Goal: Transaction & Acquisition: Purchase product/service

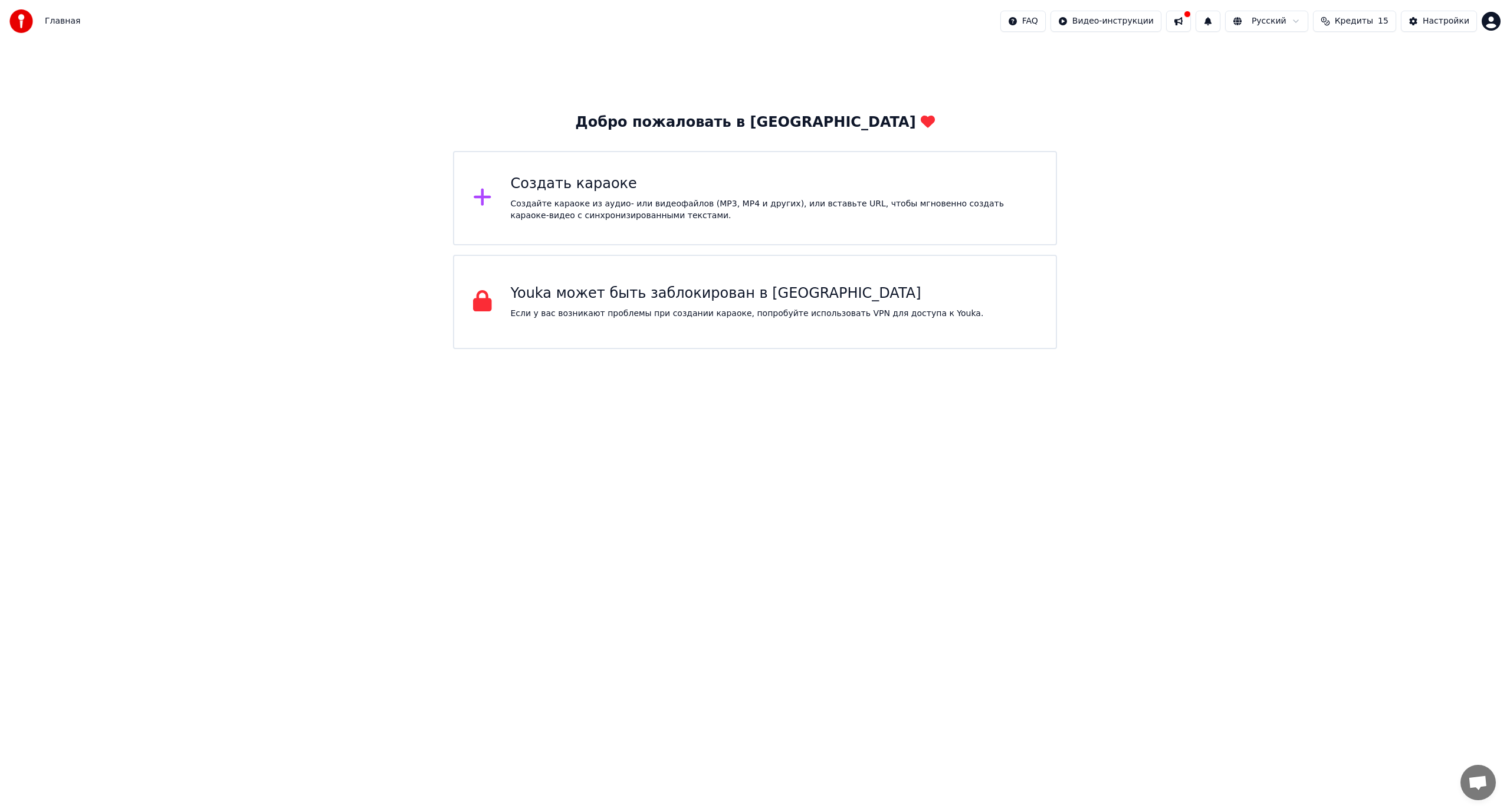
click at [491, 196] on icon at bounding box center [482, 196] width 19 height 21
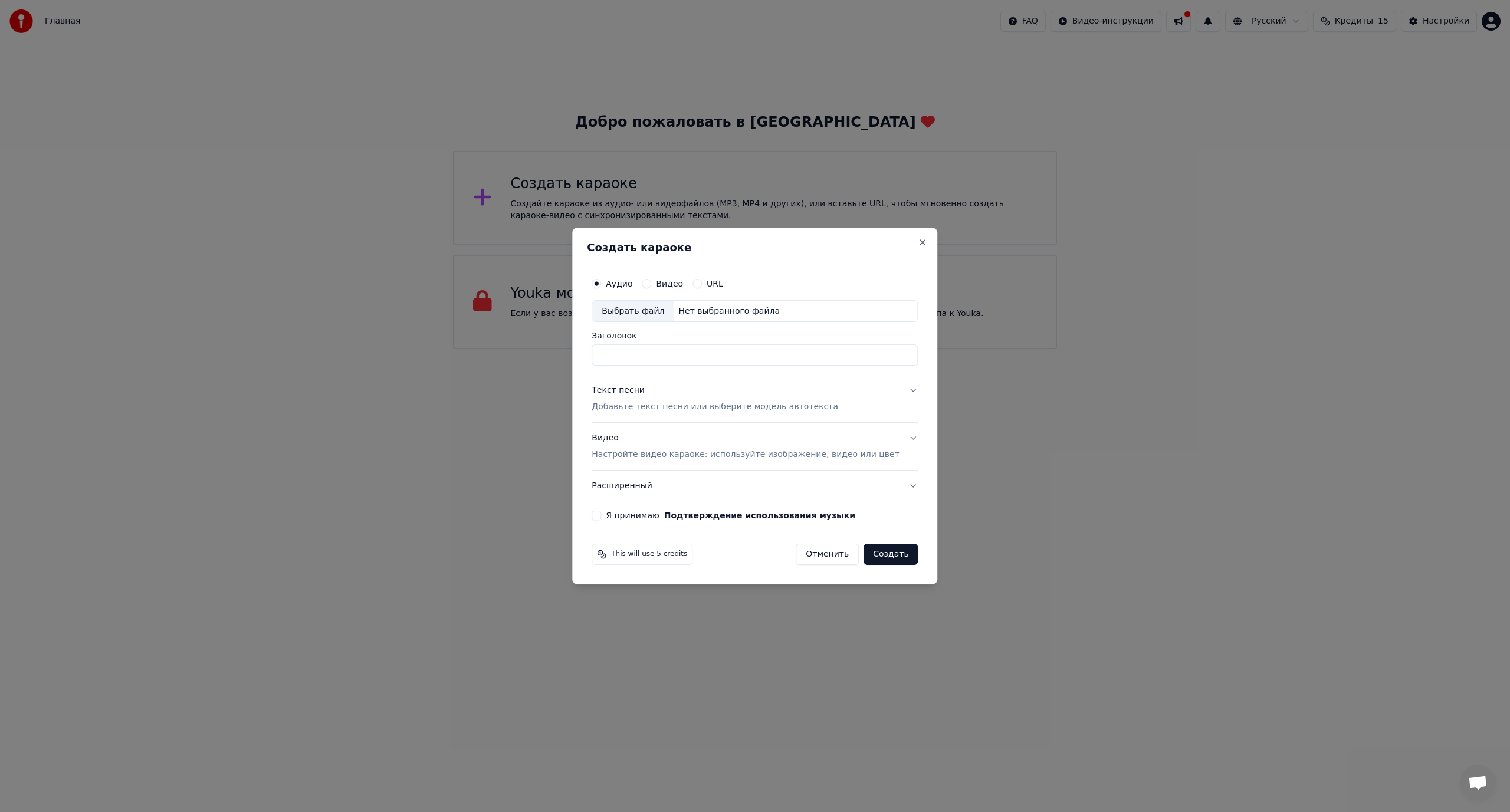
click at [632, 307] on div "Выбрать файл" at bounding box center [632, 310] width 81 height 21
drag, startPoint x: 717, startPoint y: 356, endPoint x: 514, endPoint y: 335, distance: 204.1
click at [514, 335] on body "**********" at bounding box center [755, 175] width 1510 height 349
type input "**********"
click at [667, 411] on p "Добавьте текст песни или выберите модель автотекста" at bounding box center [715, 407] width 246 height 12
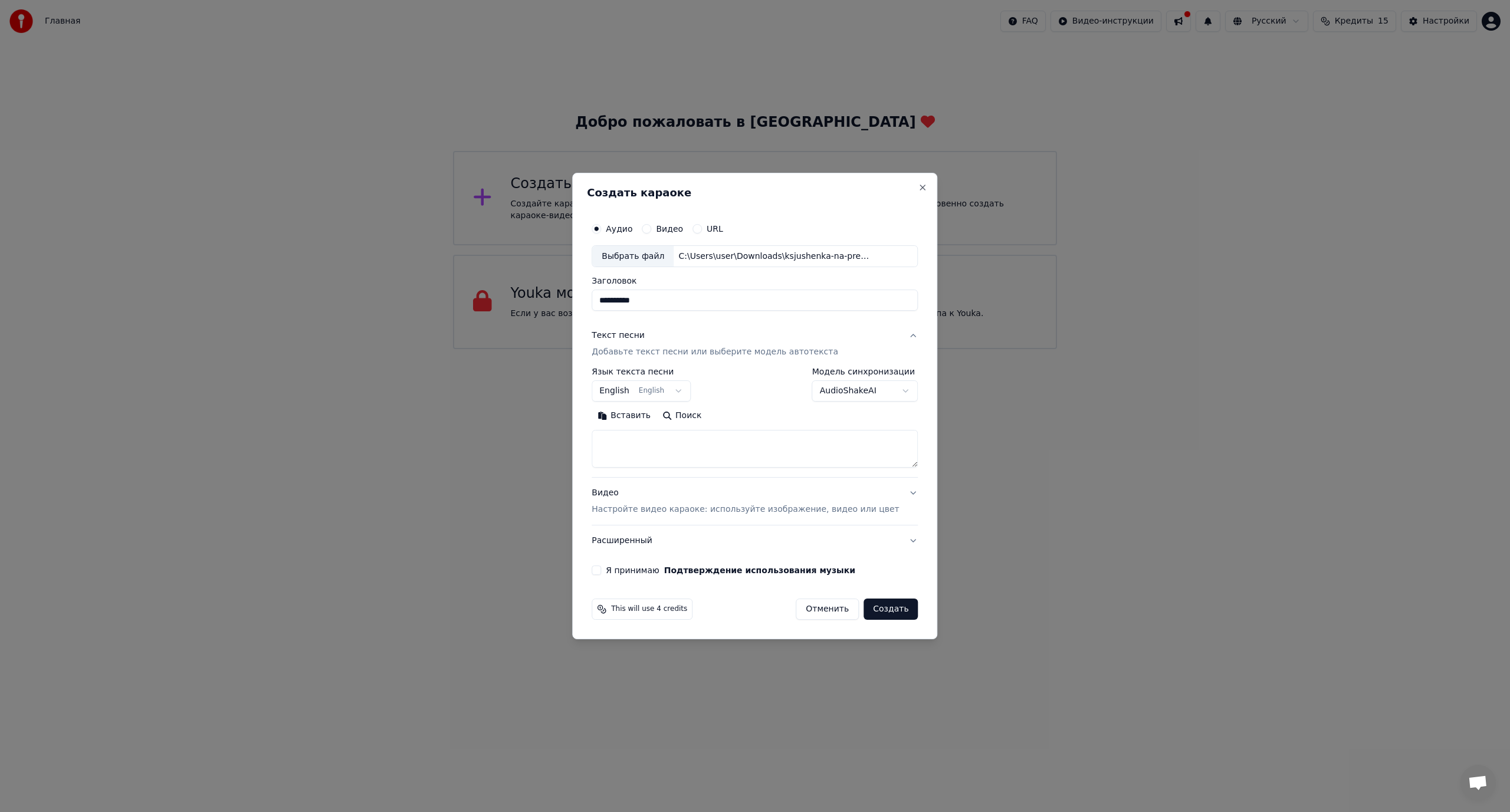
click at [643, 452] on textarea at bounding box center [755, 449] width 326 height 38
paste textarea "**********"
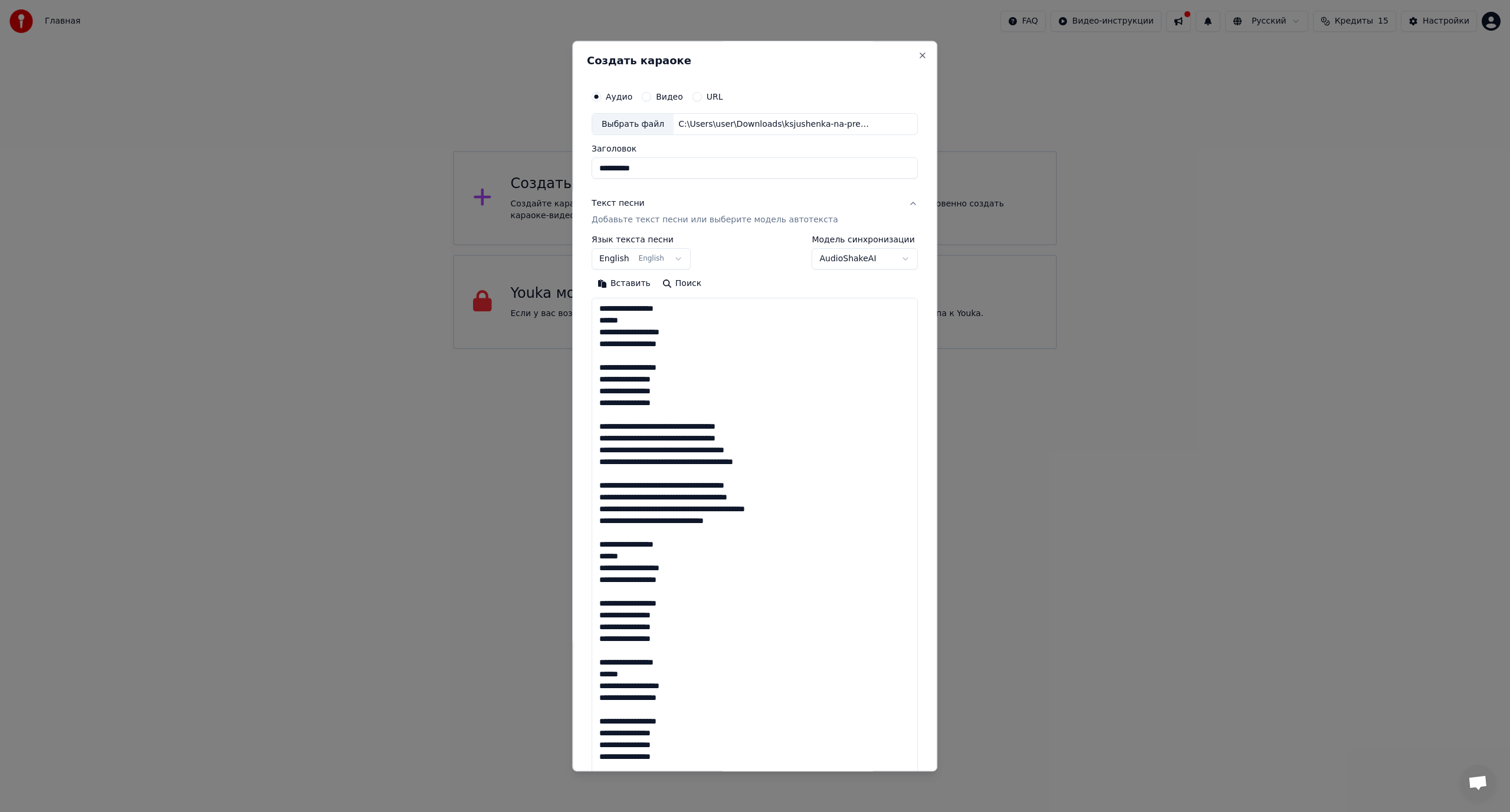
scroll to position [922, 0]
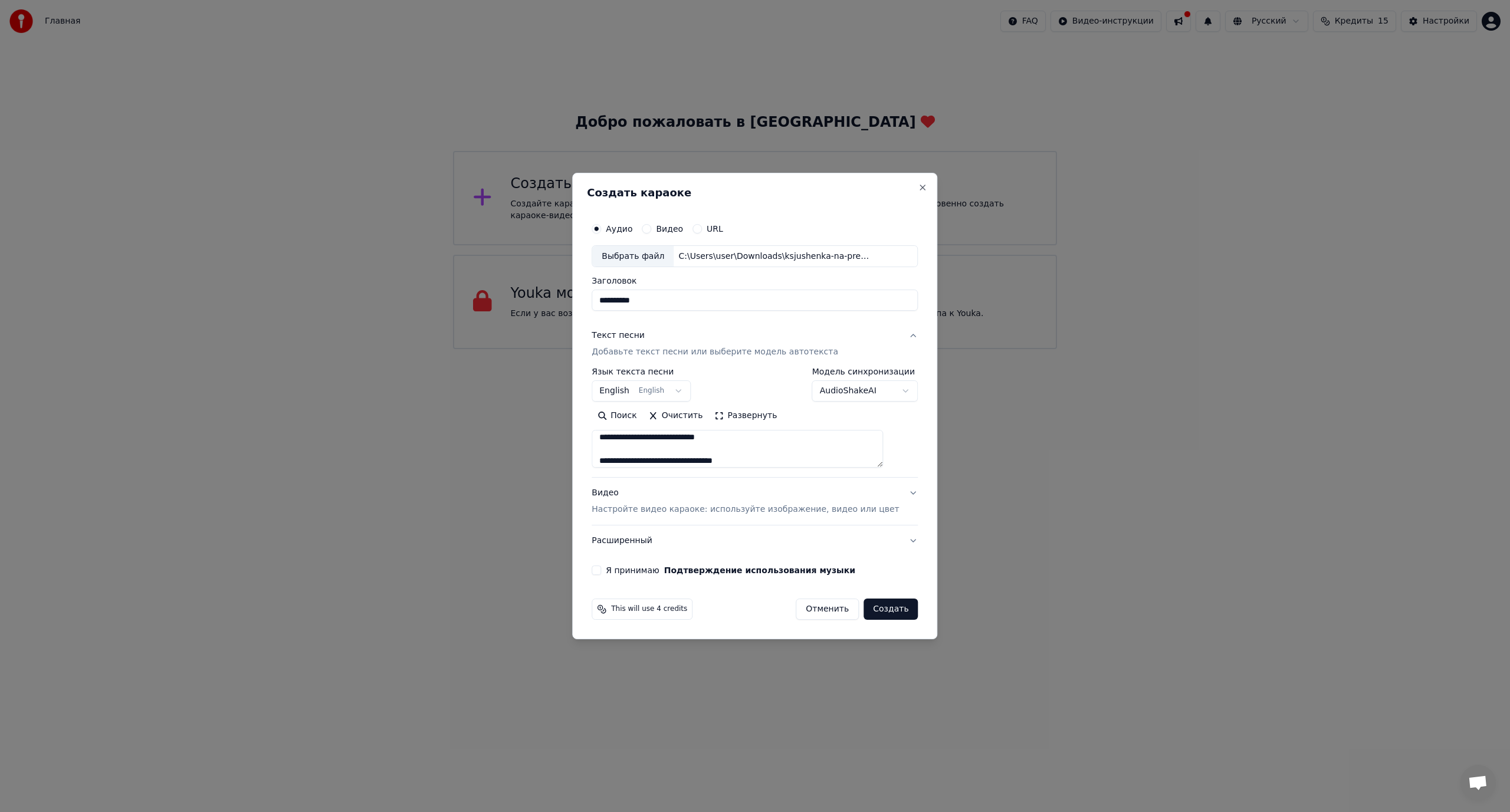
type textarea "**********"
click at [687, 392] on button "English English" at bounding box center [641, 391] width 100 height 21
select select "**"
click at [651, 230] on button "Видео" at bounding box center [646, 229] width 9 height 9
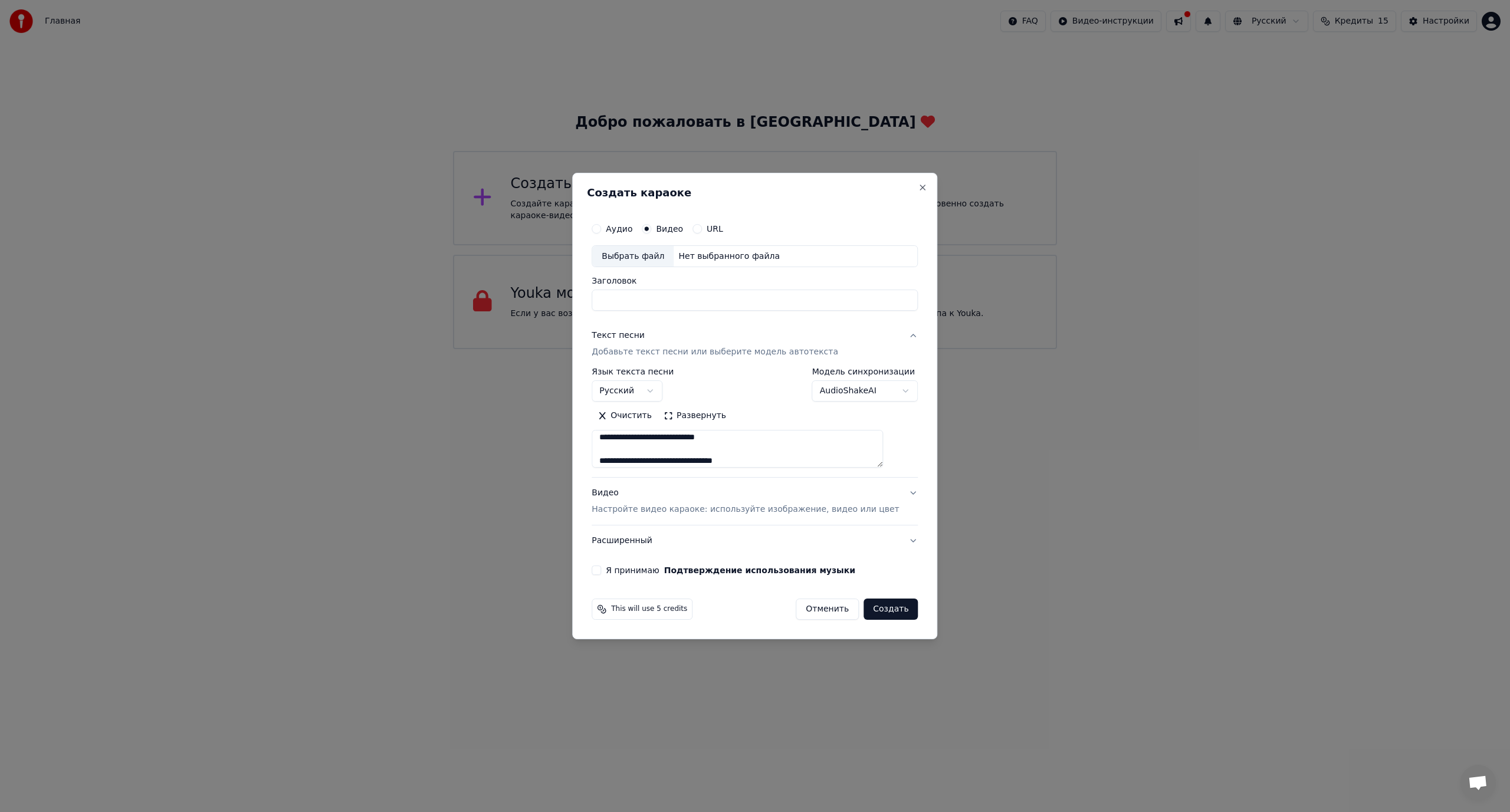
click at [601, 228] on button "Аудио" at bounding box center [596, 229] width 9 height 9
click at [639, 512] on p "Настройте видео караоке: используйте изображение, видео или цвет" at bounding box center [746, 509] width 308 height 12
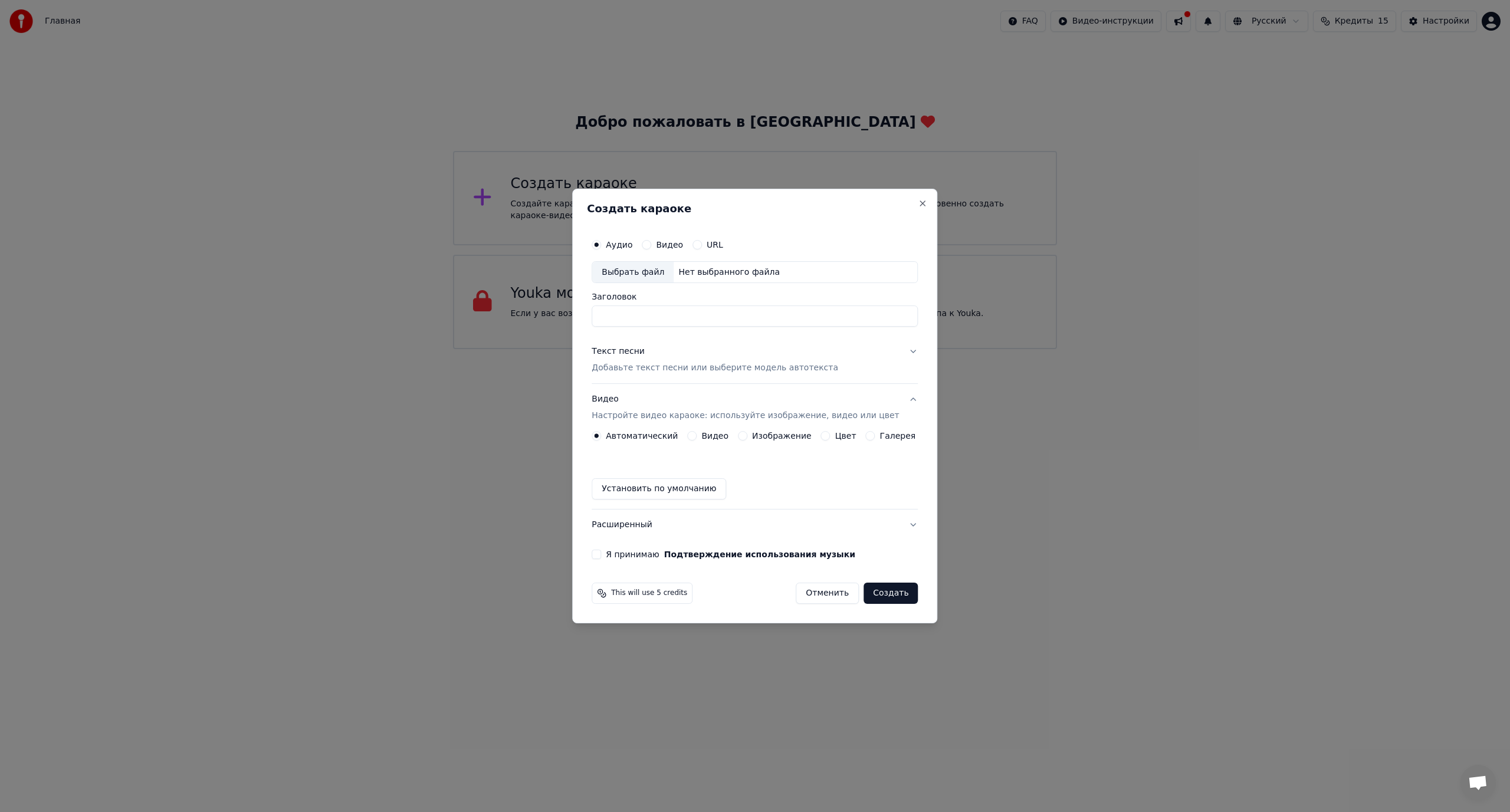
click at [746, 435] on button "Изображение" at bounding box center [742, 435] width 9 height 9
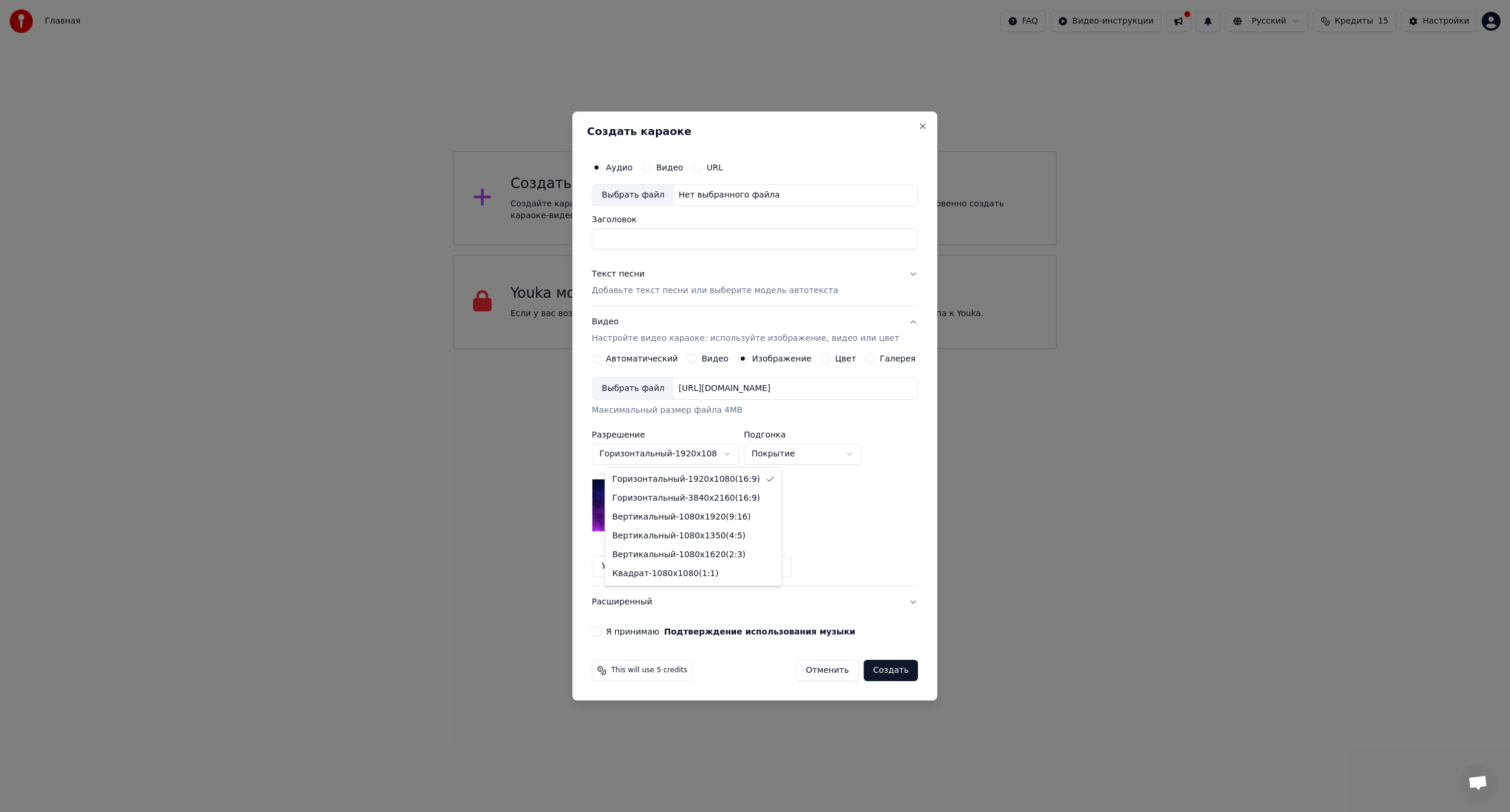
click at [681, 349] on body "Главная FAQ Видео-инструкции Русский Кредиты 15 Настройки Добро пожаловать в Yo…" at bounding box center [755, 175] width 1510 height 349
click at [821, 349] on body "Главная FAQ Видео-инструкции Русский Кредиты 15 Настройки Добро пожаловать в Yo…" at bounding box center [755, 175] width 1510 height 349
click at [866, 354] on button "Галерея" at bounding box center [870, 358] width 9 height 9
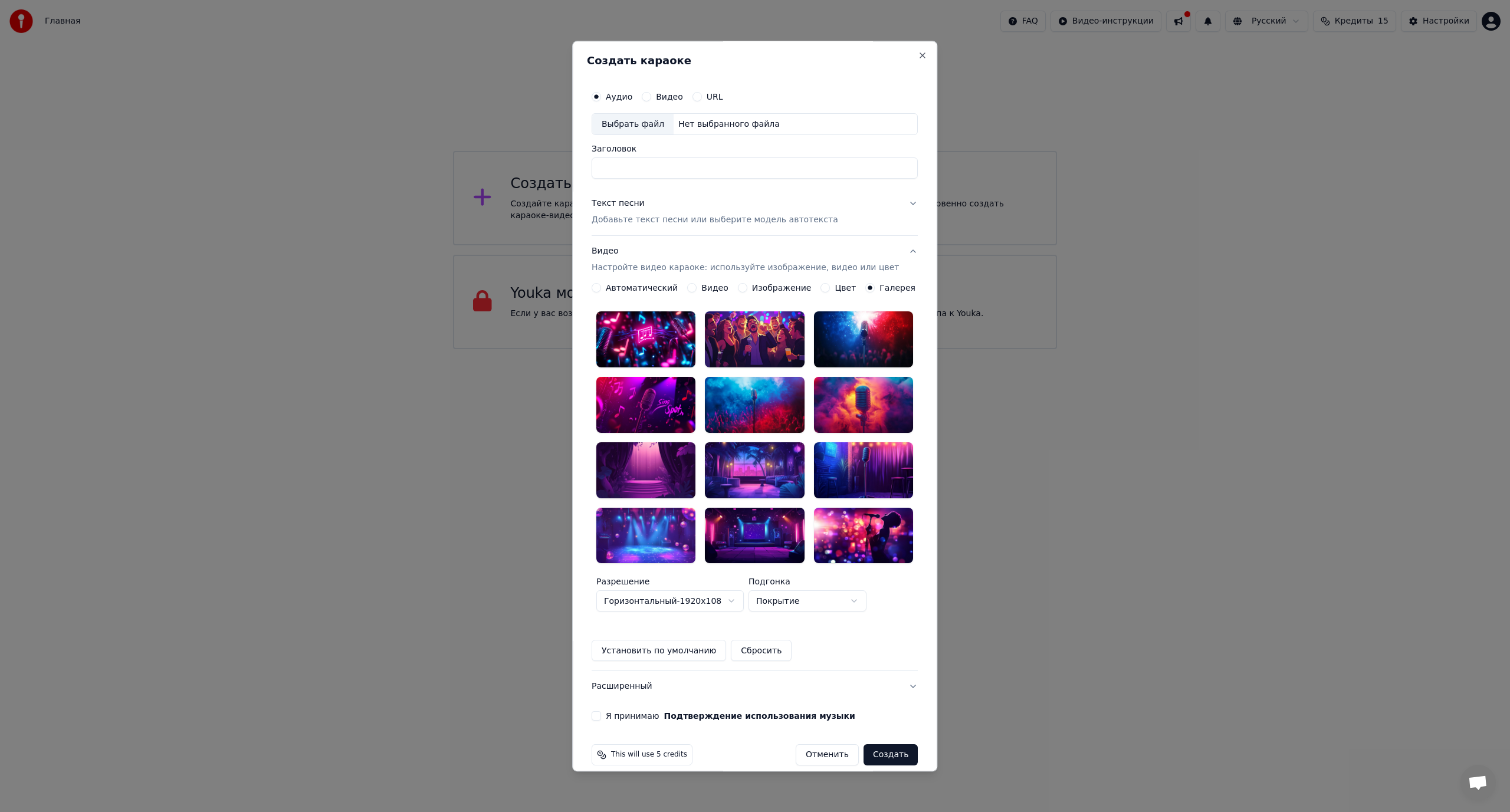
click at [697, 290] on button "Видео" at bounding box center [691, 288] width 9 height 9
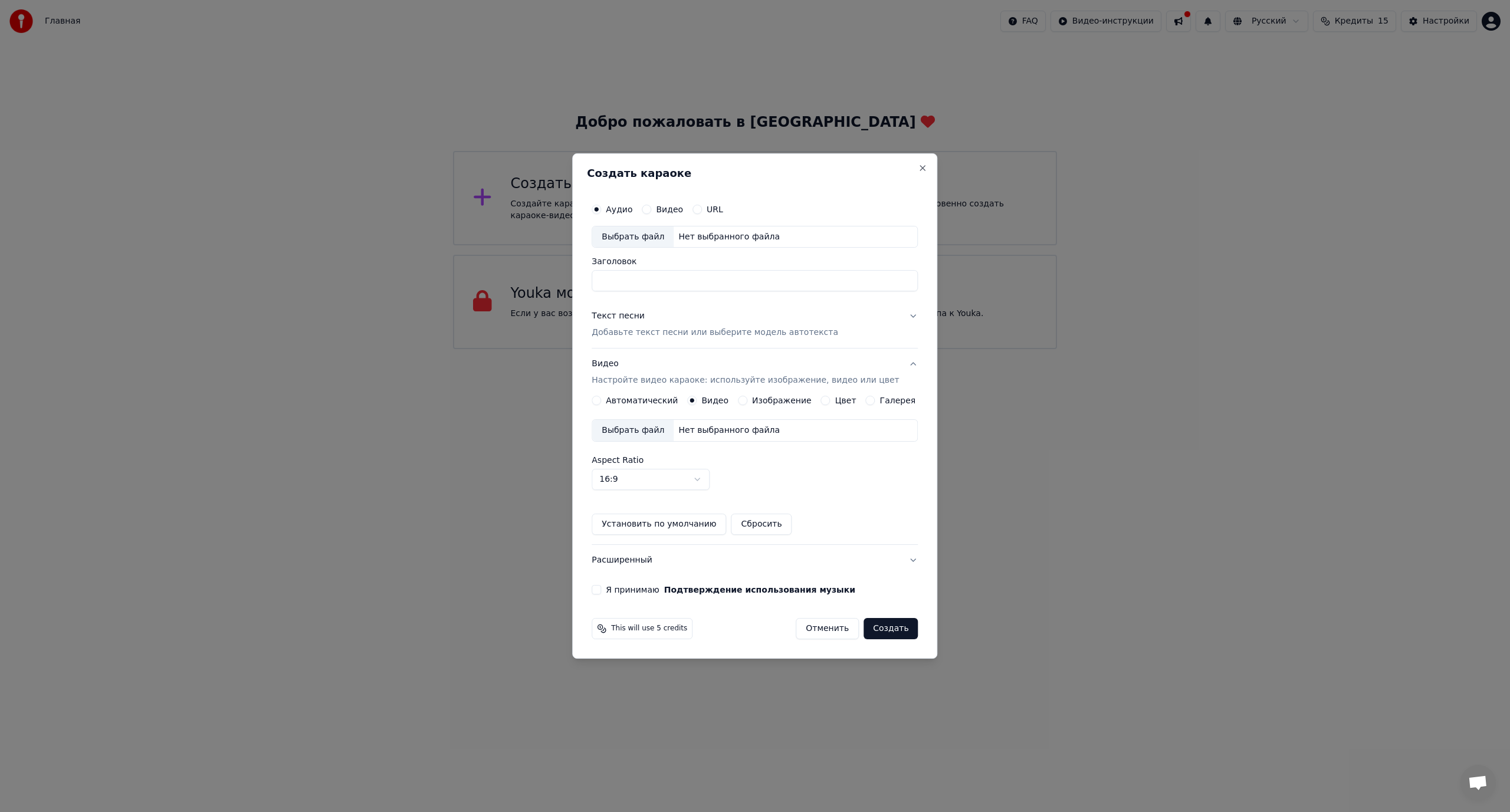
click at [648, 434] on div "Выбрать файл" at bounding box center [632, 430] width 81 height 21
click at [743, 398] on button "Изображение" at bounding box center [742, 400] width 9 height 9
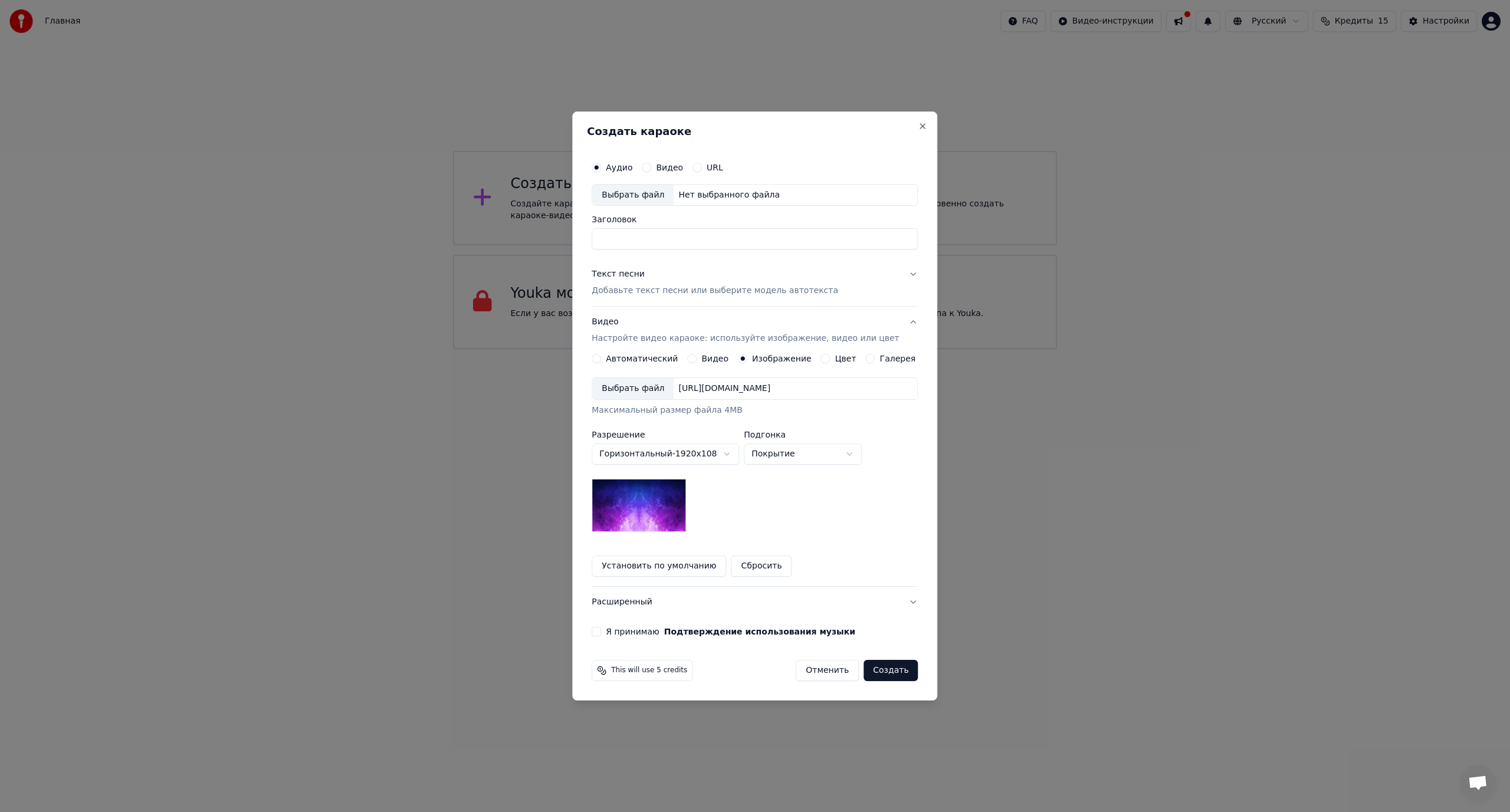
click at [648, 388] on div "Выбрать файл" at bounding box center [632, 388] width 81 height 21
click at [601, 629] on button "Я принимаю Подтверждение использования музыки" at bounding box center [596, 631] width 9 height 9
click at [666, 290] on p "Добавьте текст песни или выберите модель автотекста" at bounding box center [715, 290] width 246 height 12
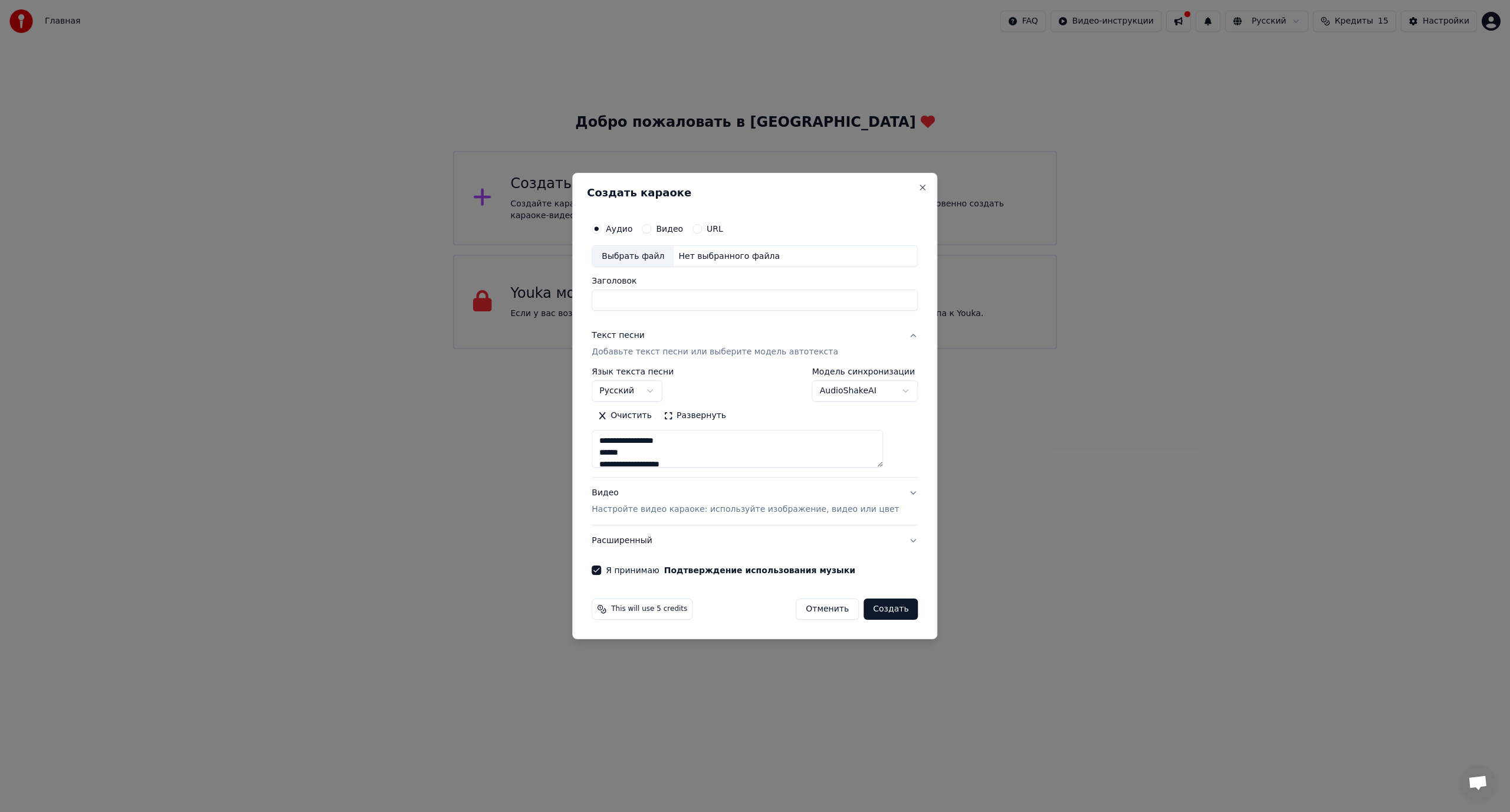
click at [639, 260] on div "Выбрать файл" at bounding box center [632, 256] width 81 height 21
type input "**********"
click at [863, 612] on button "Создать" at bounding box center [890, 609] width 54 height 21
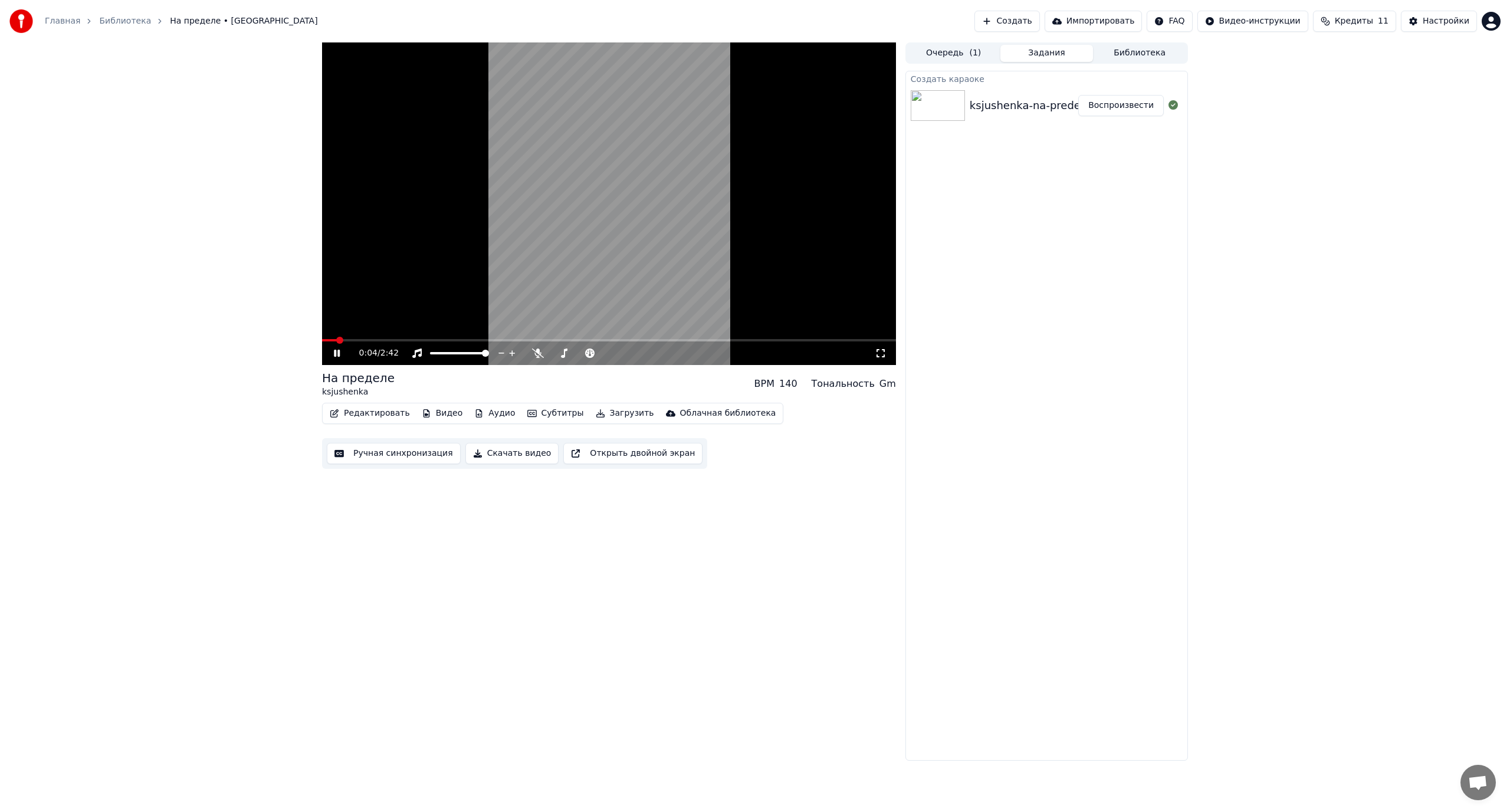
click at [339, 355] on icon at bounding box center [337, 354] width 6 height 7
click at [621, 195] on video at bounding box center [609, 203] width 574 height 323
click at [881, 353] on icon at bounding box center [880, 353] width 12 height 9
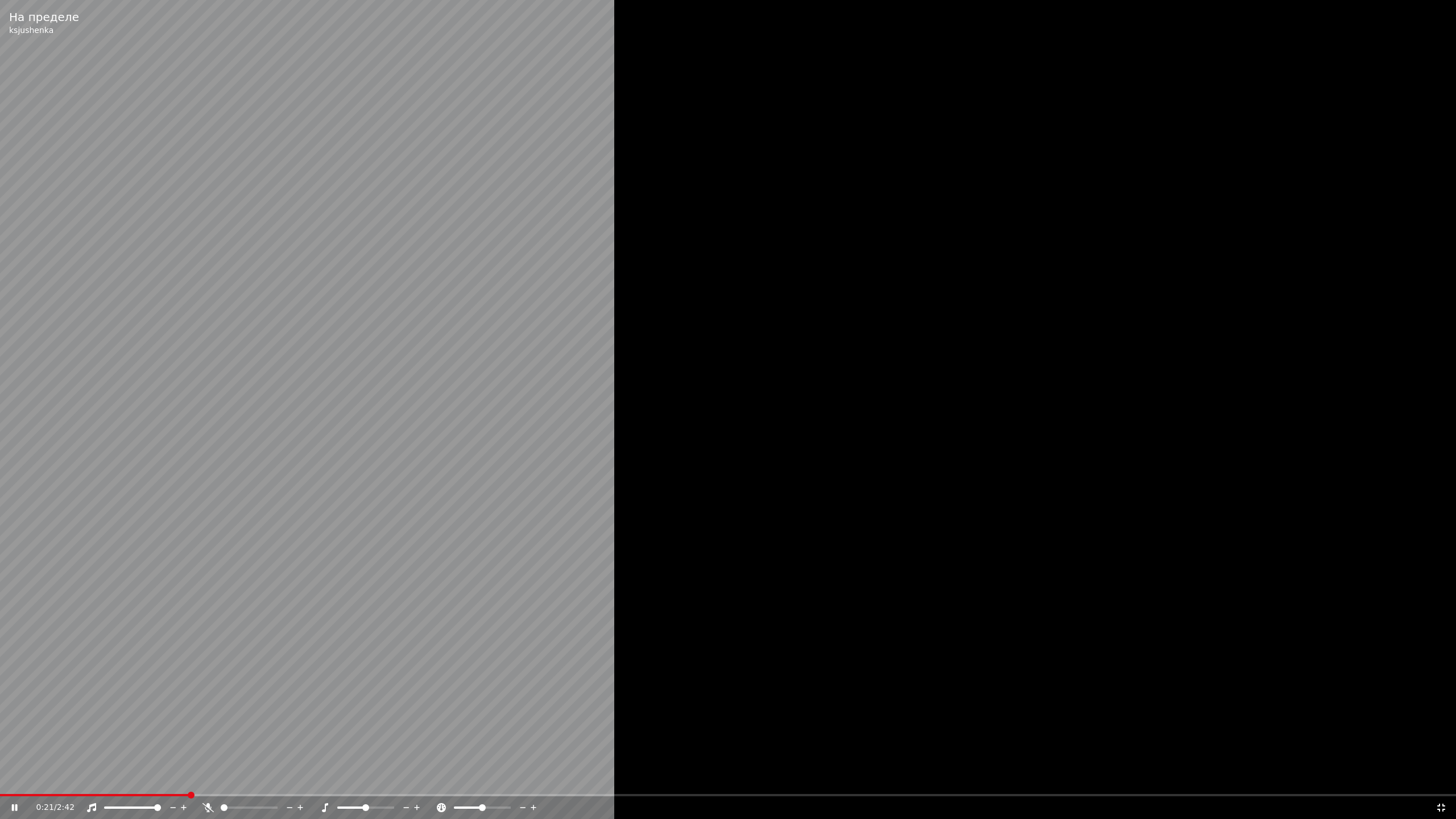
click at [512, 493] on video at bounding box center [728, 409] width 1456 height 819
click at [496, 554] on video at bounding box center [728, 409] width 1456 height 819
click at [1439, 782] on icon at bounding box center [1440, 807] width 8 height 8
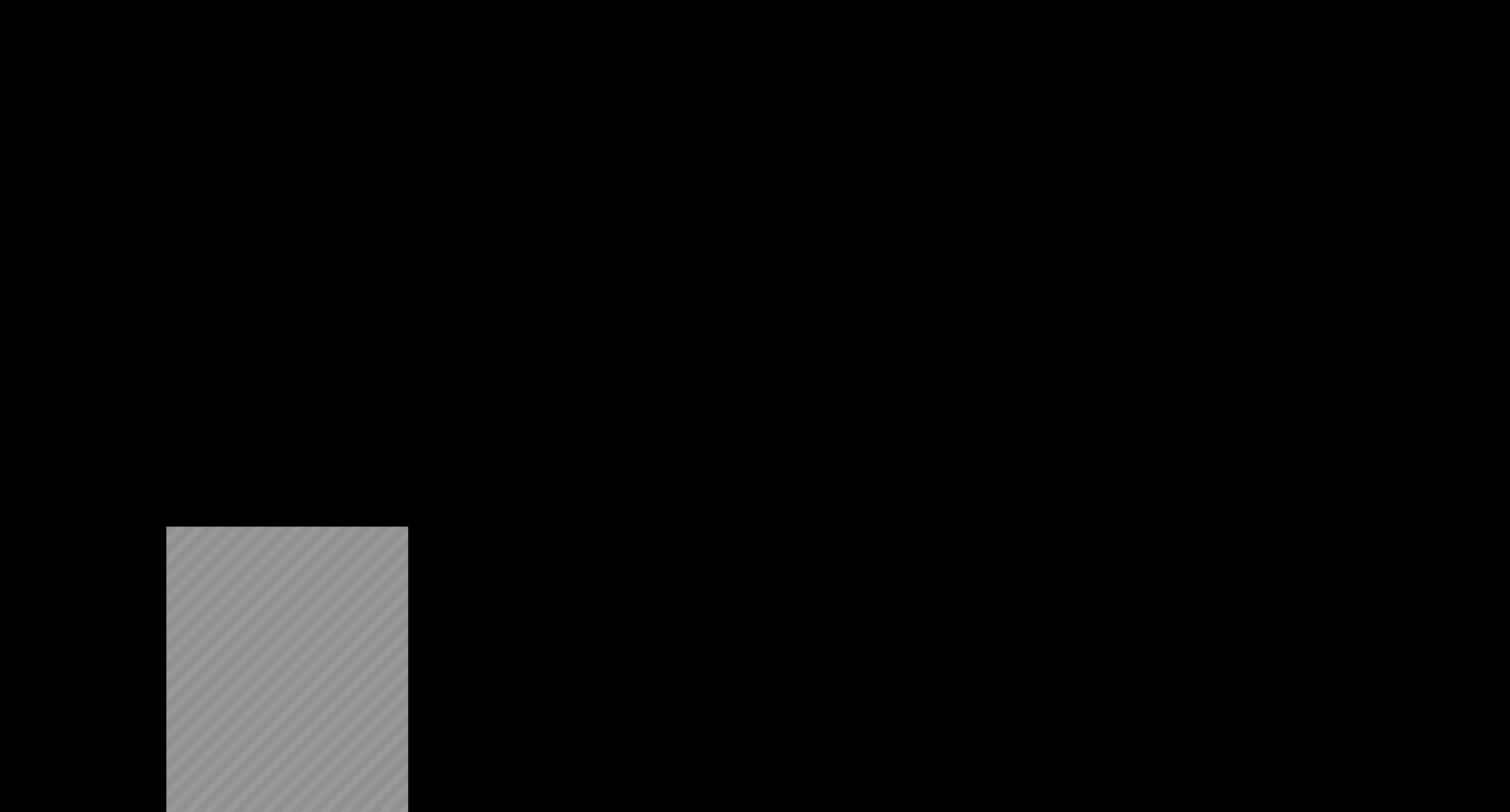
click at [370, 99] on button "Редактировать" at bounding box center [369, 90] width 90 height 16
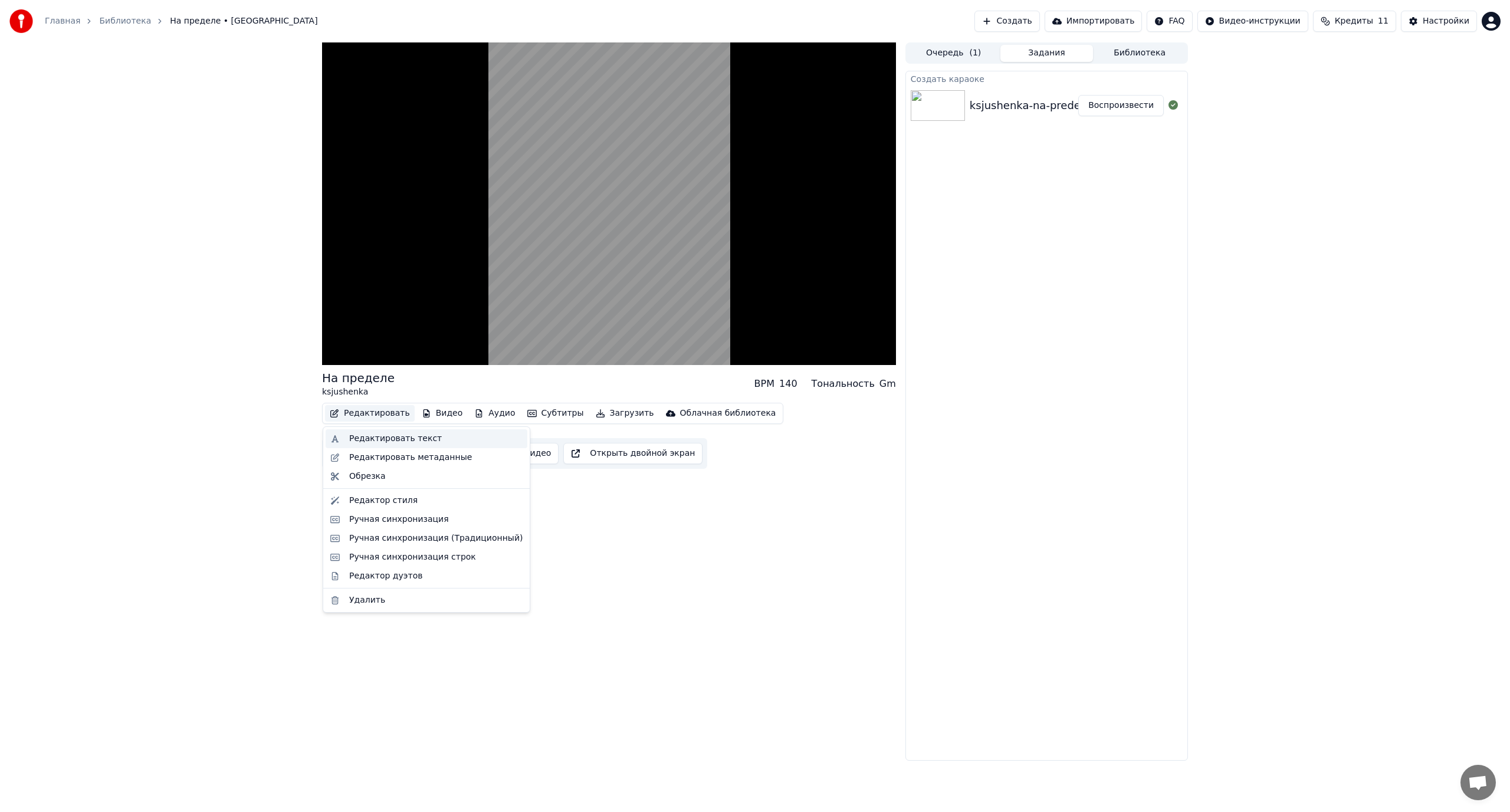
click at [358, 439] on div "Редактировать текст" at bounding box center [395, 438] width 92 height 12
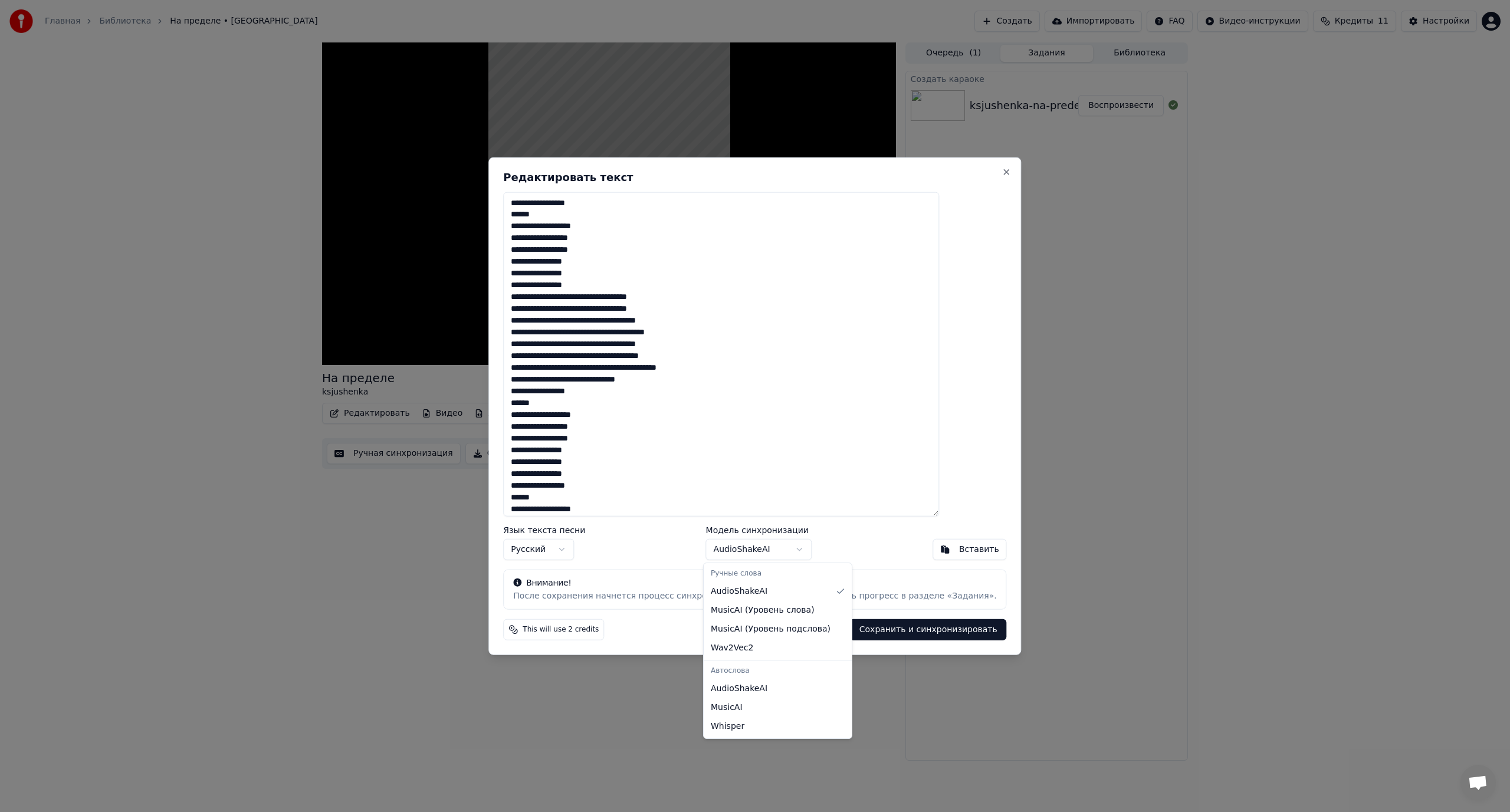
click at [799, 550] on body "Главная Библиотека На пределе • ksjushenka Создать Импортировать FAQ Видео-инст…" at bounding box center [755, 406] width 1510 height 812
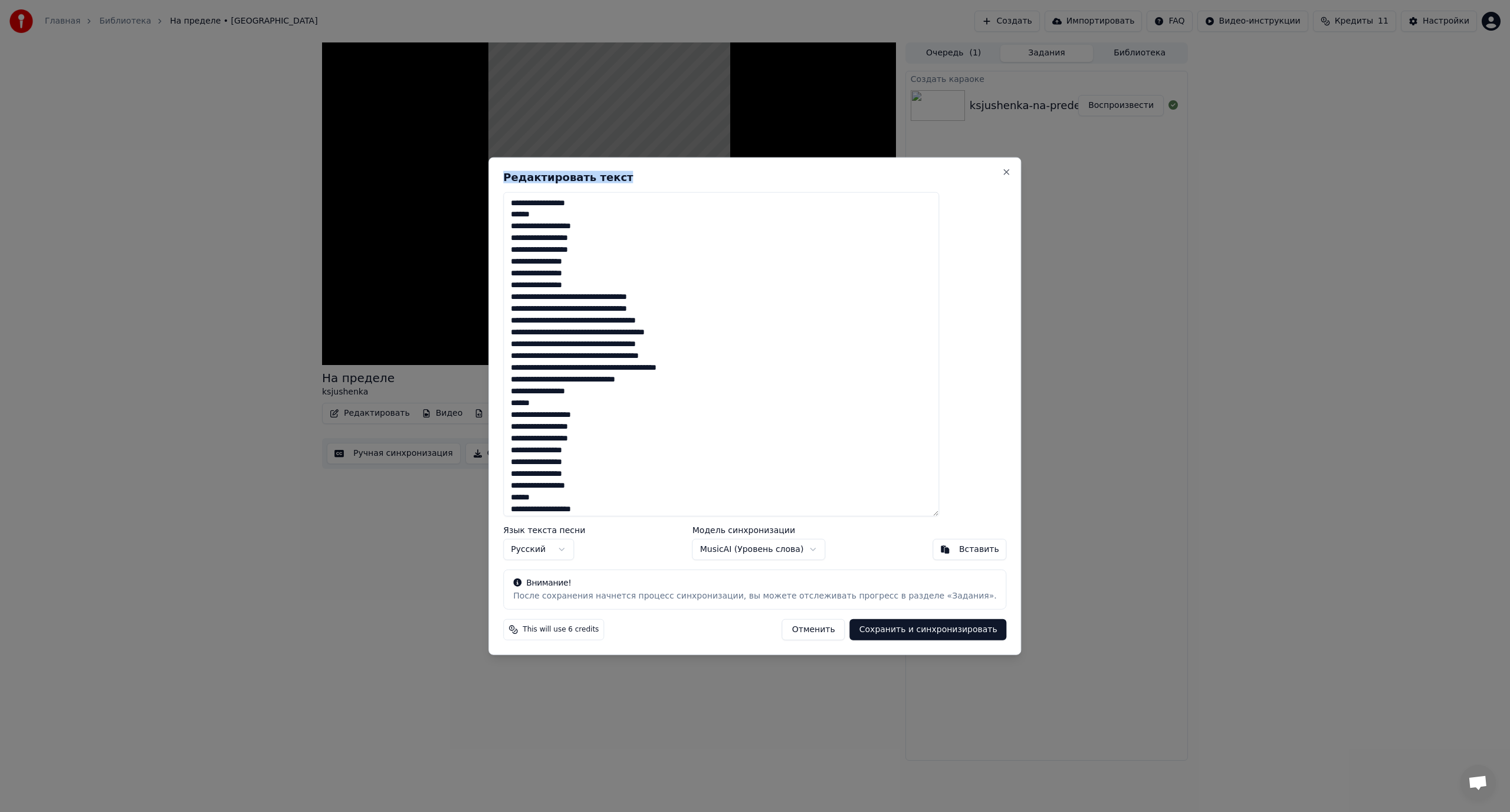
drag, startPoint x: 768, startPoint y: 175, endPoint x: 935, endPoint y: 198, distance: 168.6
click at [935, 198] on div "Редактировать текст Язык текста песни Русский Модель синхронизации MusicAI ( Ур…" at bounding box center [755, 405] width 533 height 498
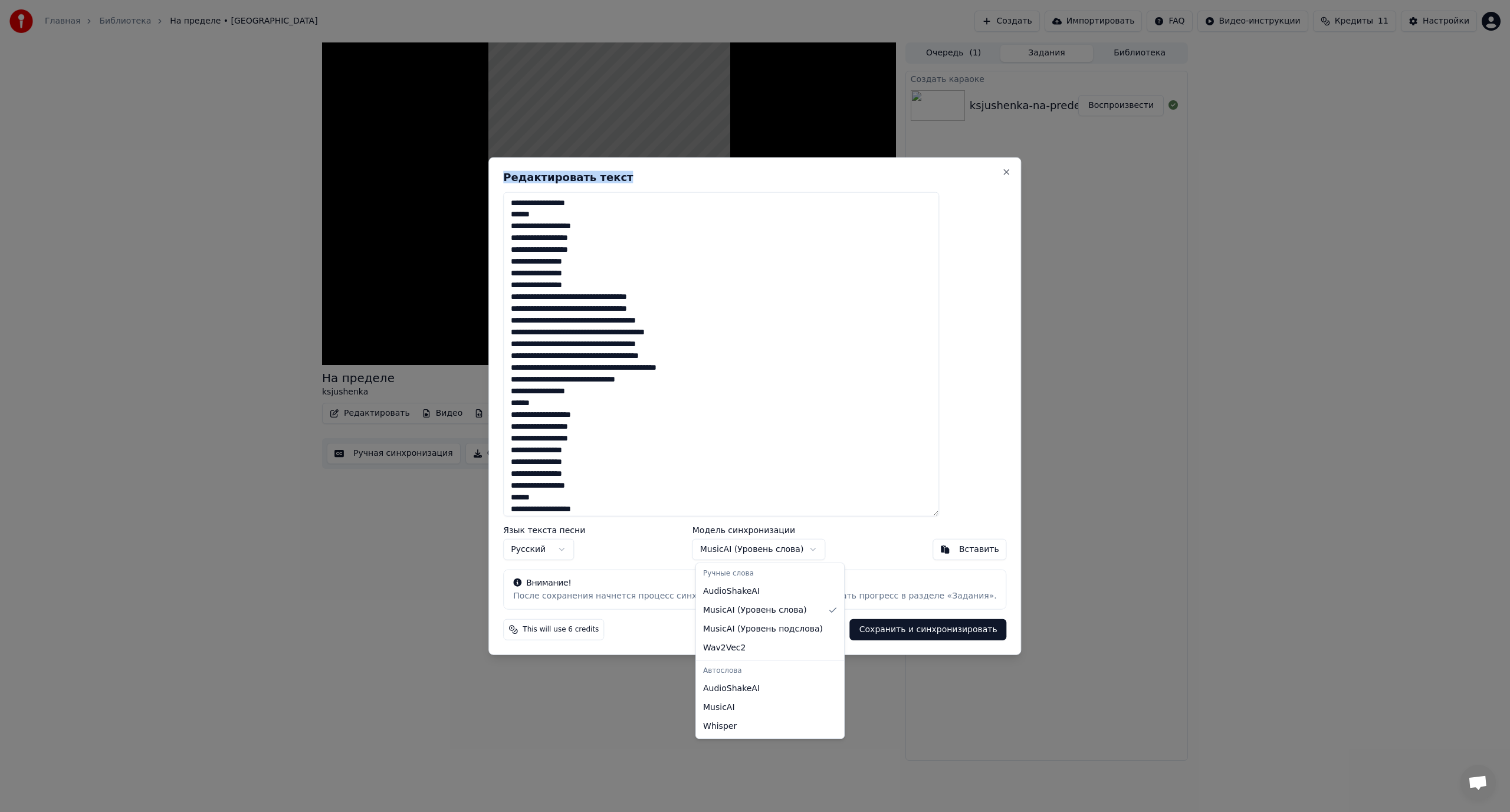
click at [802, 552] on body "Главная Библиотека На пределе • ksjushenka Создать Импортировать FAQ Видео-инст…" at bounding box center [755, 406] width 1510 height 812
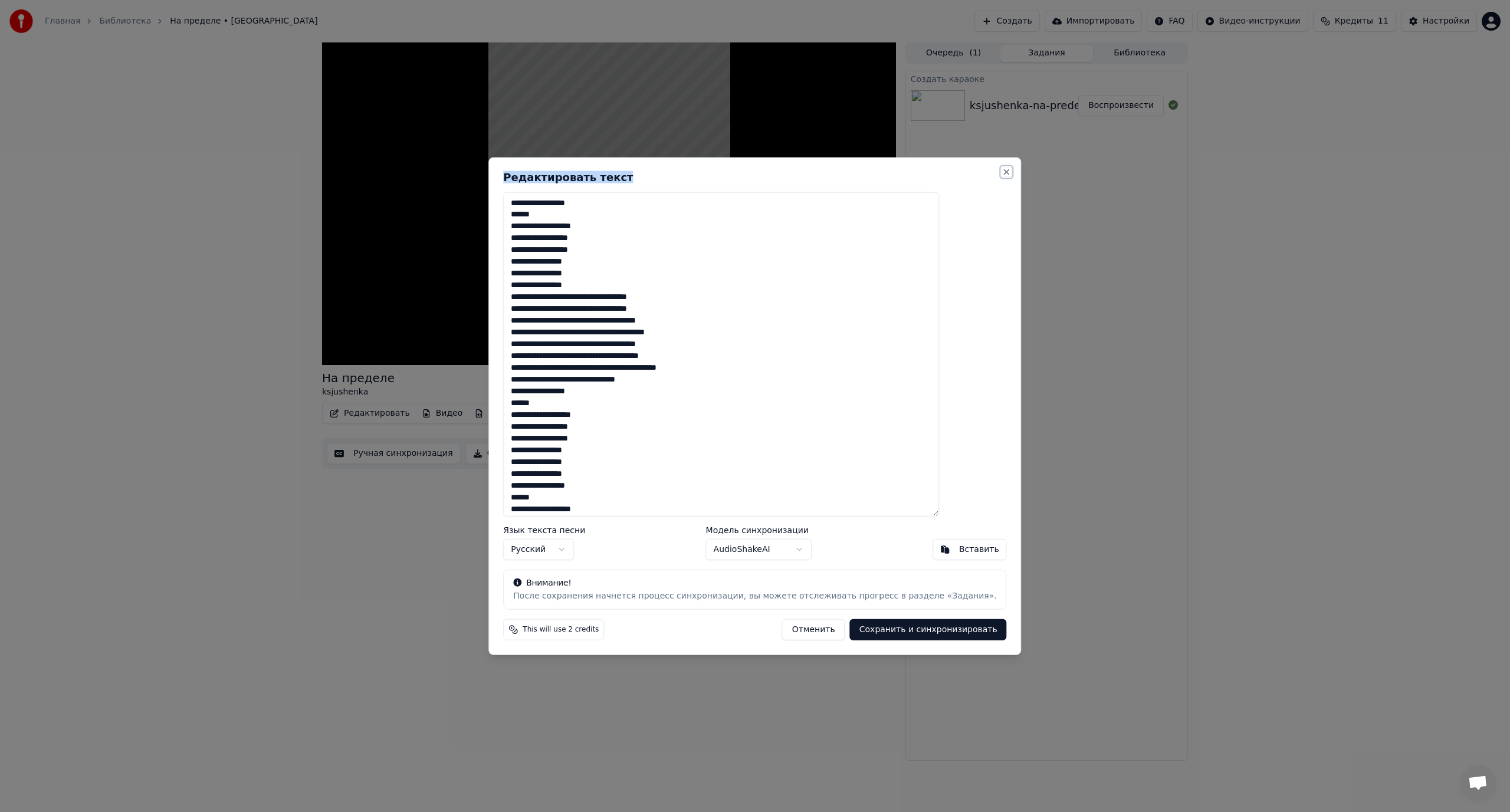
click at [1002, 172] on button "Close" at bounding box center [1006, 171] width 9 height 9
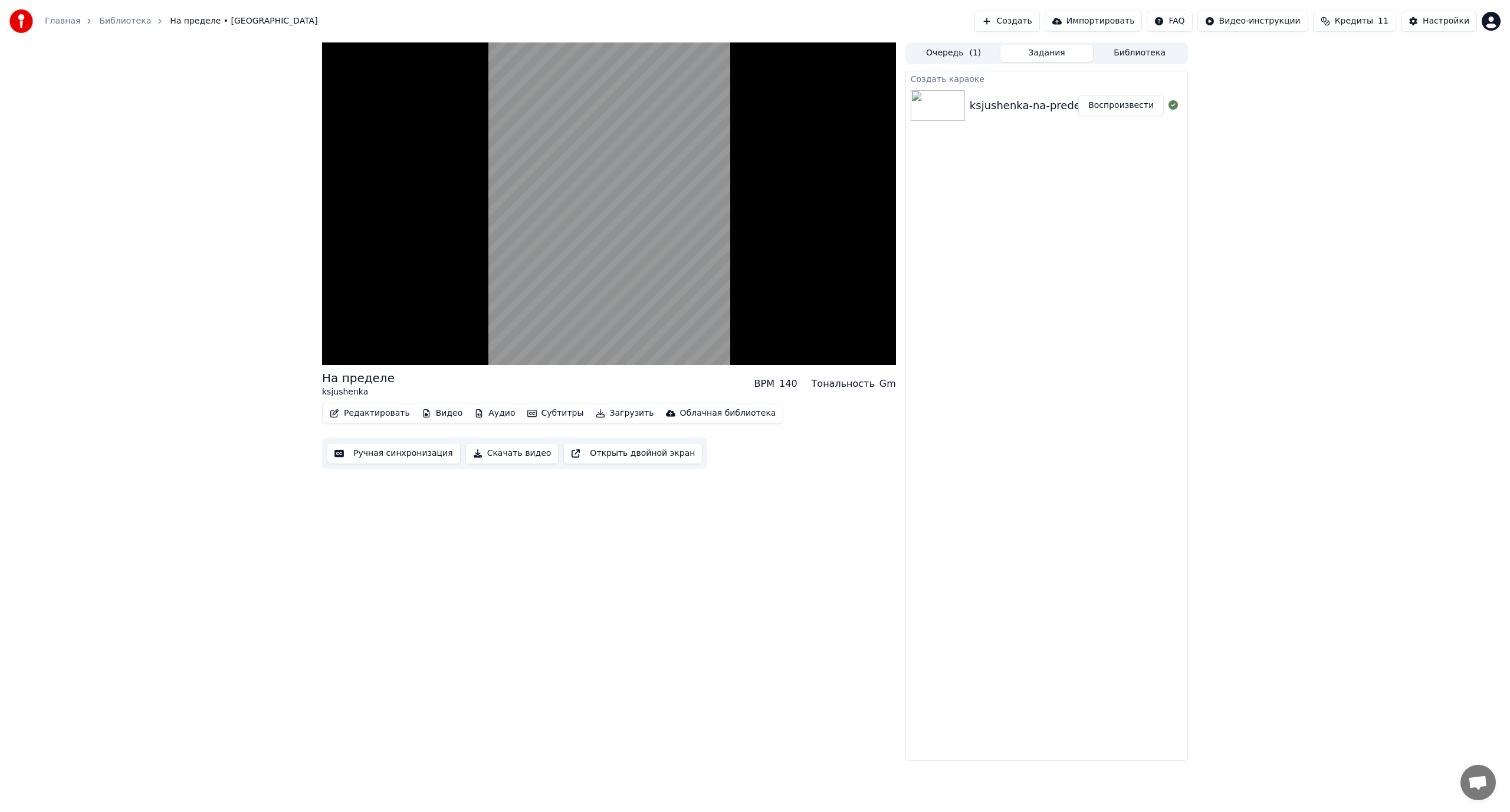
click at [611, 456] on button "Открыть двойной экран" at bounding box center [632, 453] width 139 height 21
click at [375, 412] on button "Редактировать" at bounding box center [369, 413] width 90 height 16
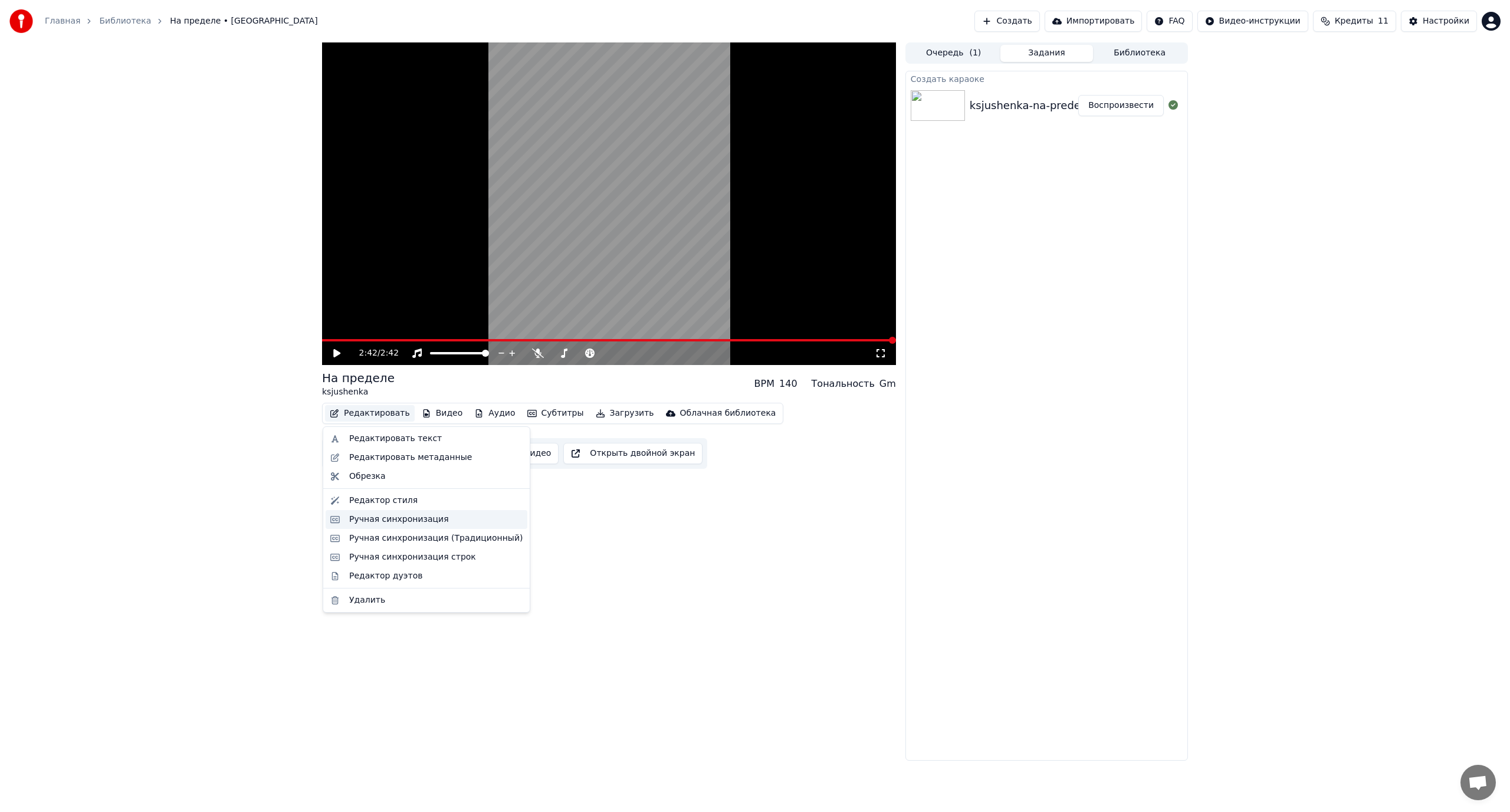
click at [372, 516] on div "Ручная синхронизация" at bounding box center [399, 519] width 100 height 12
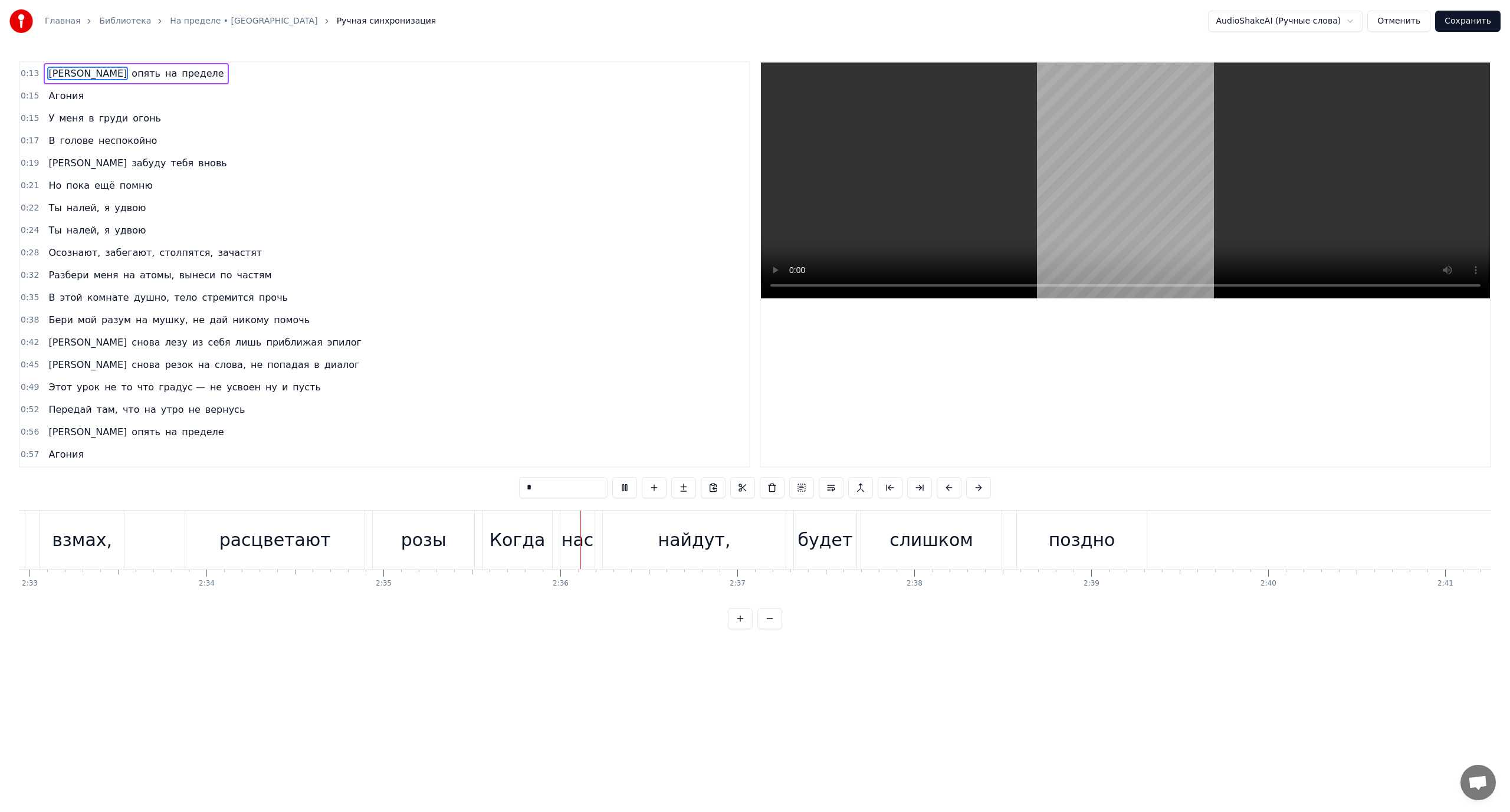
scroll to position [0, 27344]
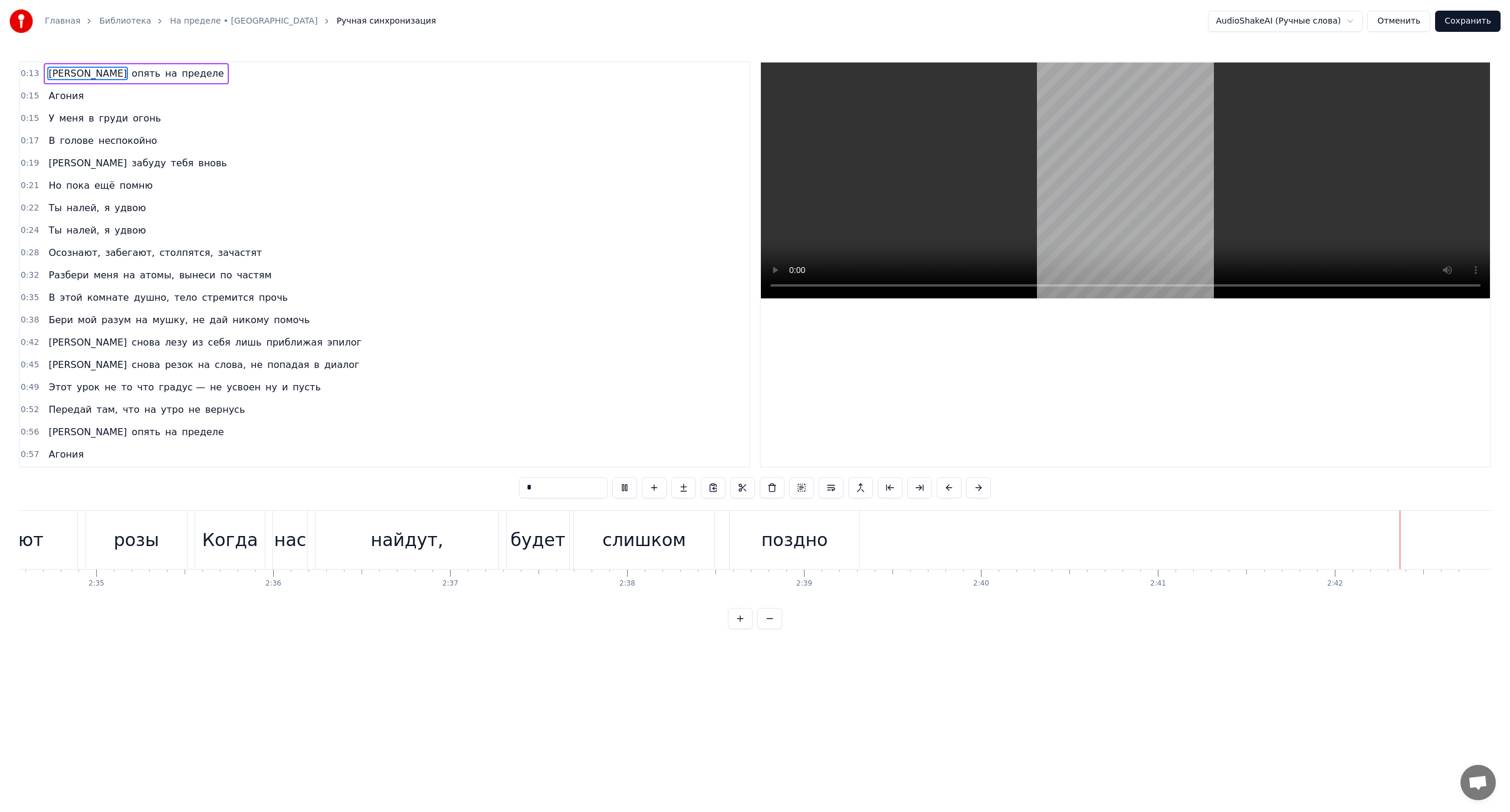
click at [1460, 24] on button "Сохранить" at bounding box center [1467, 21] width 65 height 21
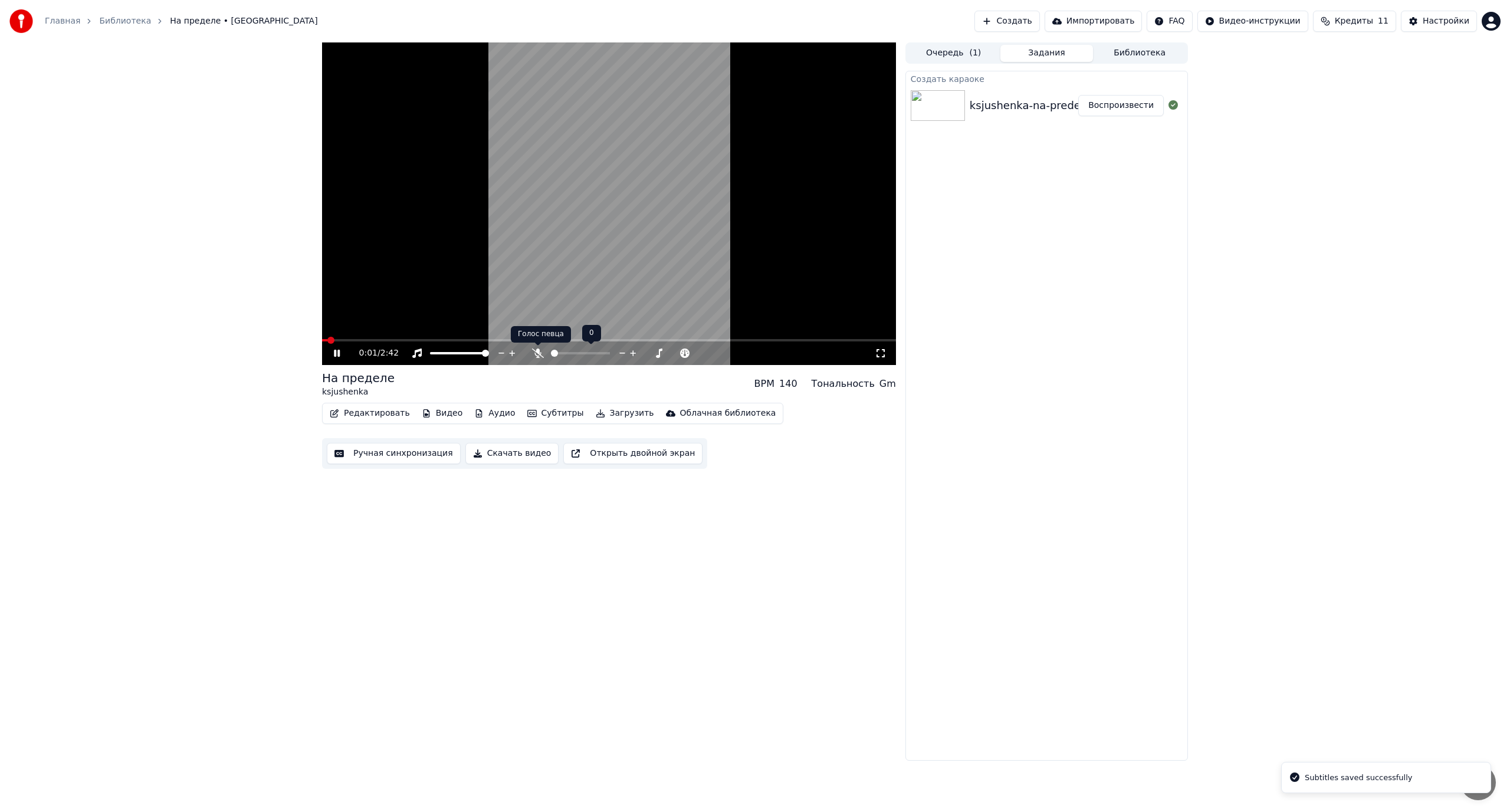
click at [537, 350] on icon at bounding box center [537, 353] width 12 height 9
click at [536, 352] on icon at bounding box center [537, 353] width 12 height 9
click at [538, 355] on icon at bounding box center [537, 353] width 12 height 9
click at [540, 353] on icon at bounding box center [537, 353] width 6 height 9
click at [540, 353] on icon at bounding box center [537, 353] width 12 height 9
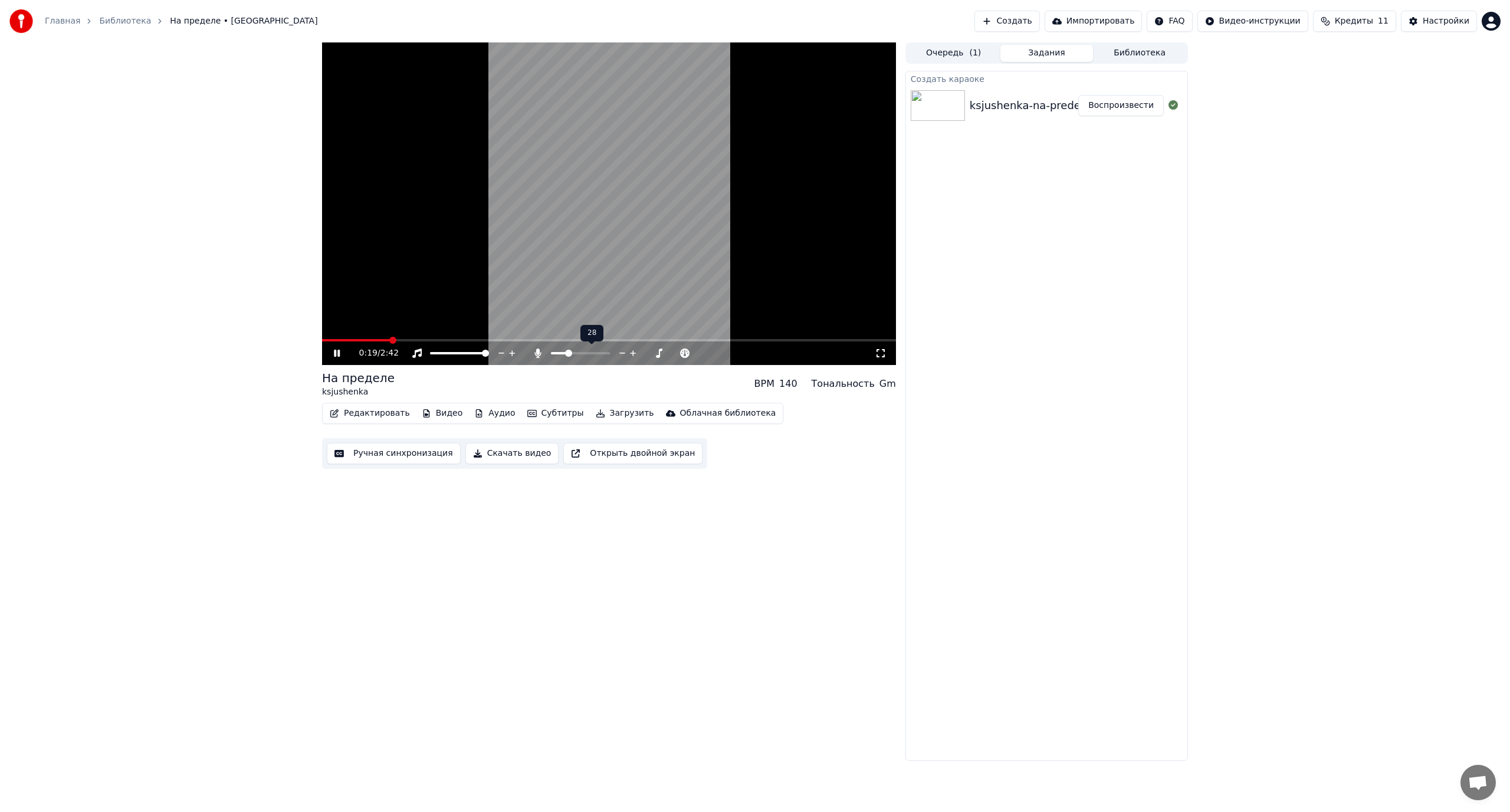
click at [567, 352] on span at bounding box center [559, 353] width 16 height 3
click at [432, 411] on button "Видео" at bounding box center [442, 413] width 51 height 16
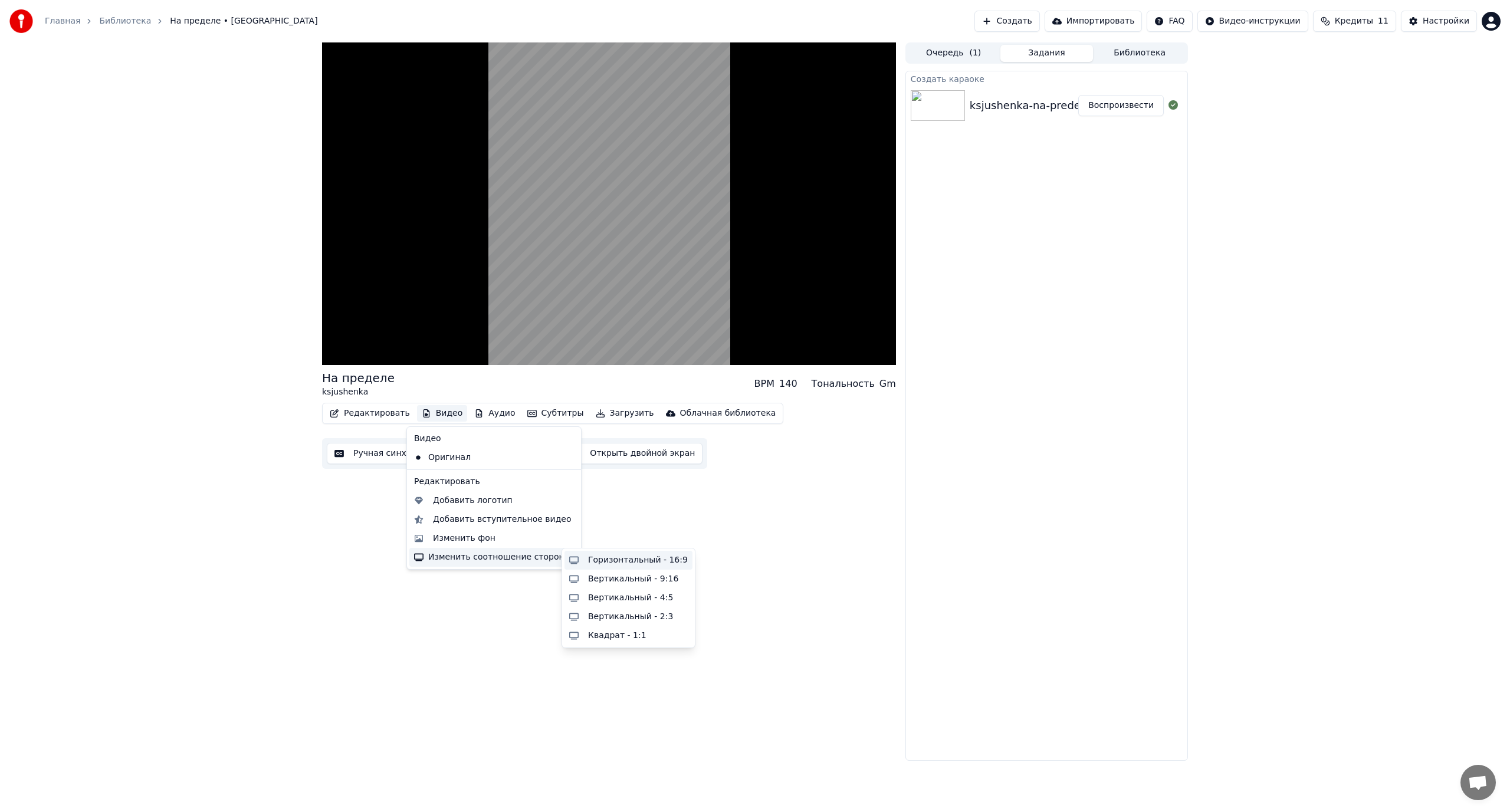
click at [604, 562] on div "Горизонтальный - 16:9" at bounding box center [638, 560] width 100 height 12
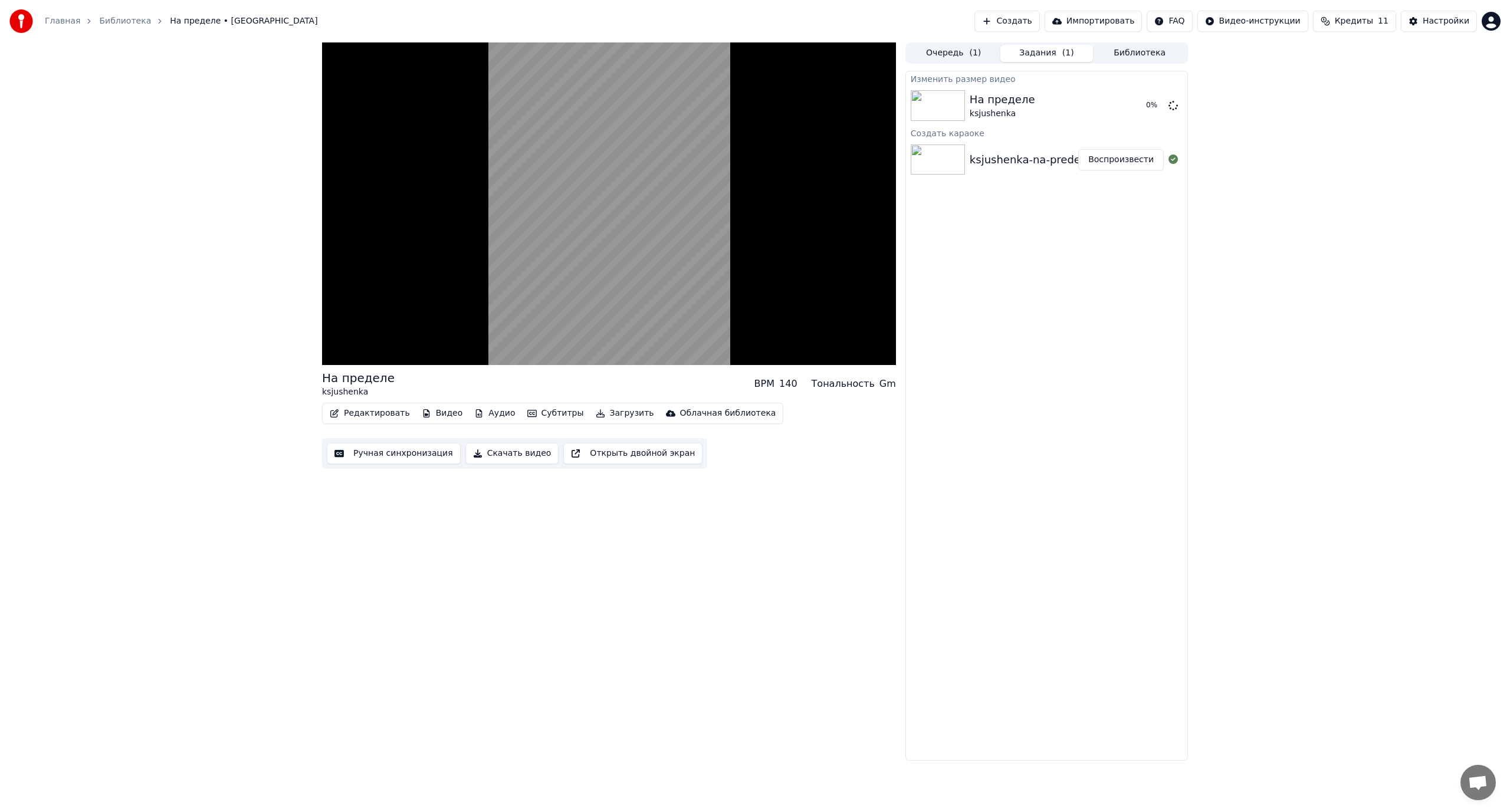
click at [442, 414] on button "Видео" at bounding box center [442, 413] width 51 height 16
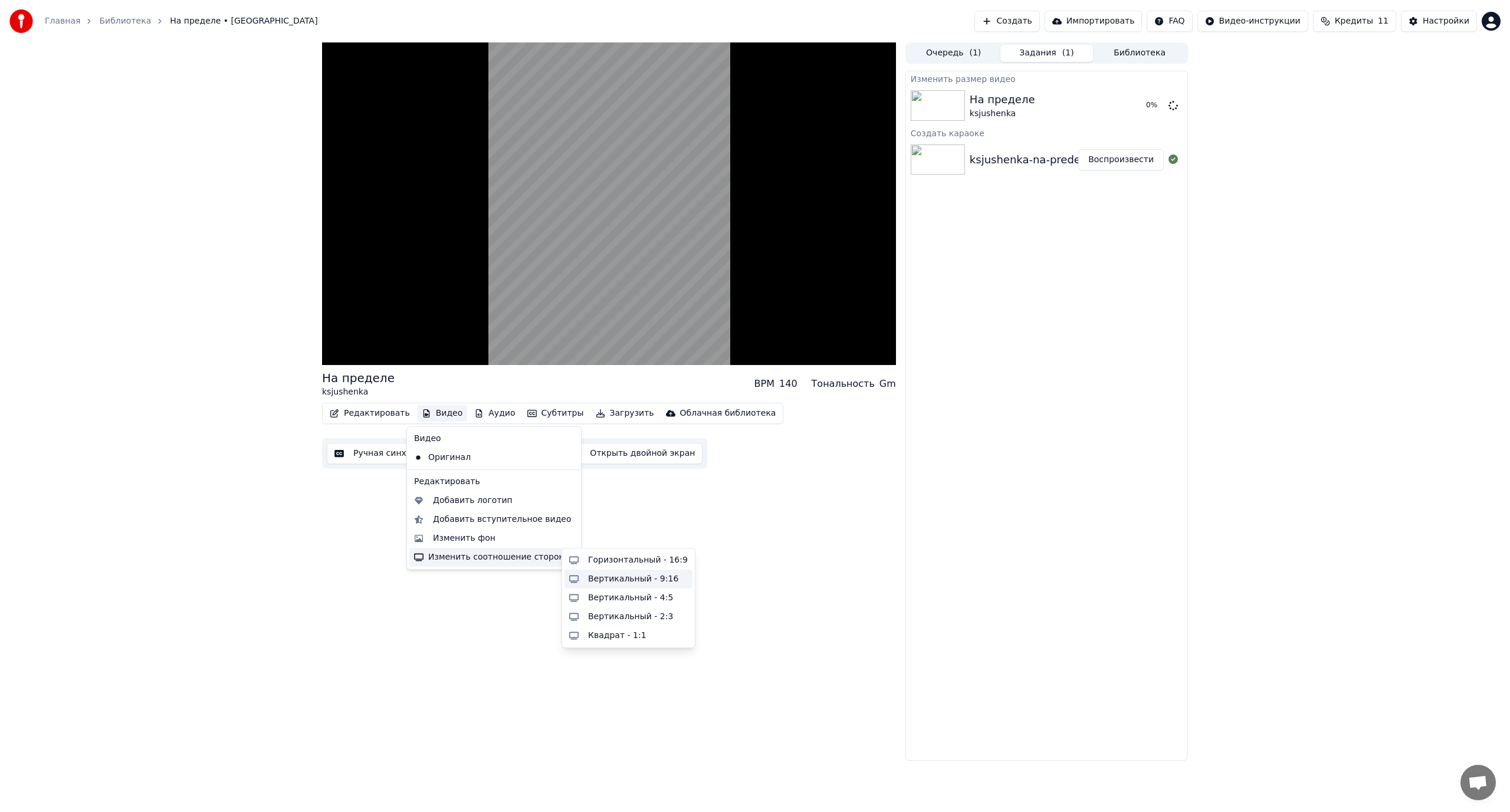
click at [601, 578] on div "Вертикальный - 9:16" at bounding box center [633, 579] width 90 height 12
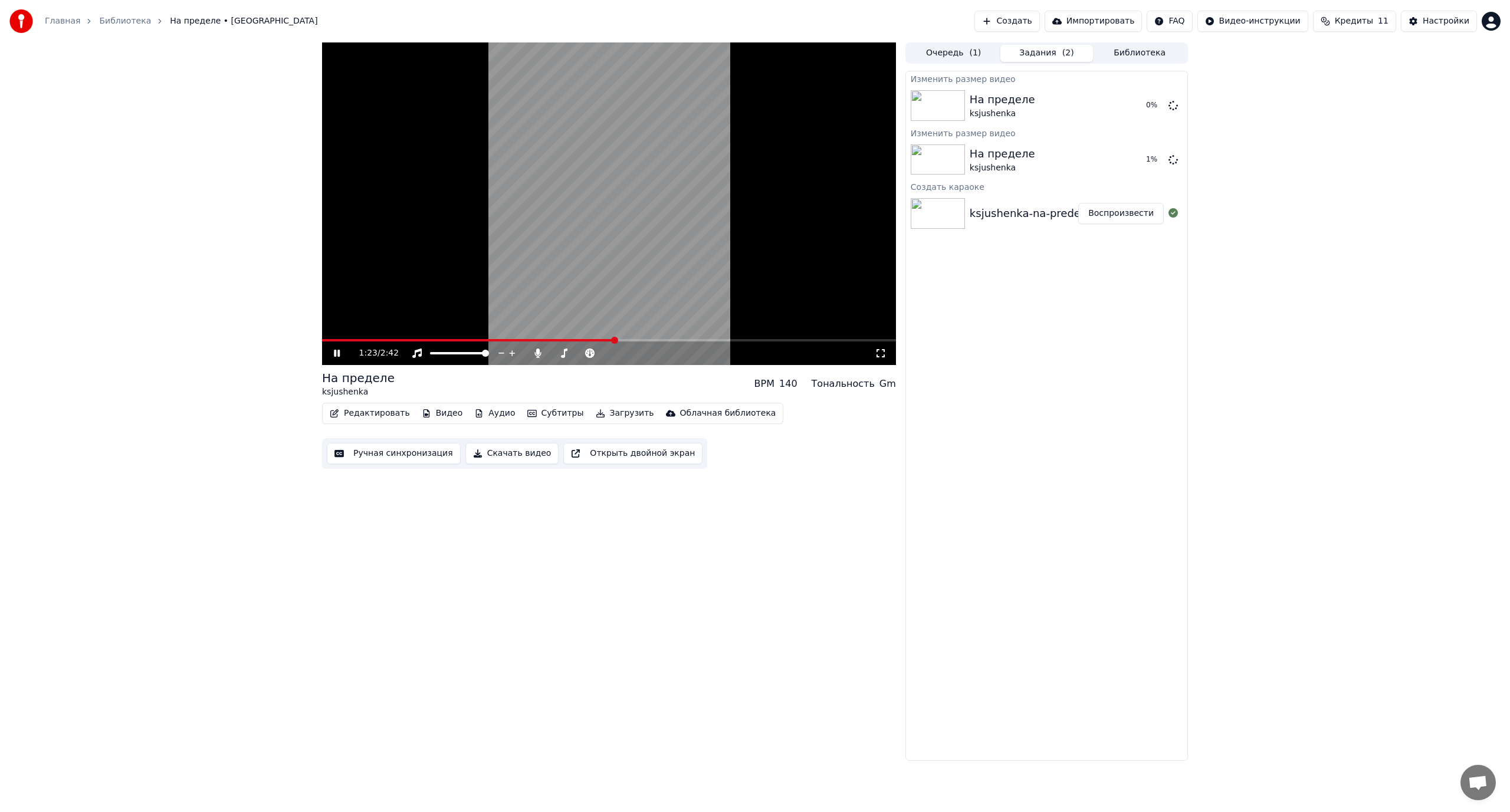
drag, startPoint x: 878, startPoint y: 354, endPoint x: 878, endPoint y: 369, distance: 15.0
click at [878, 355] on icon at bounding box center [880, 353] width 12 height 9
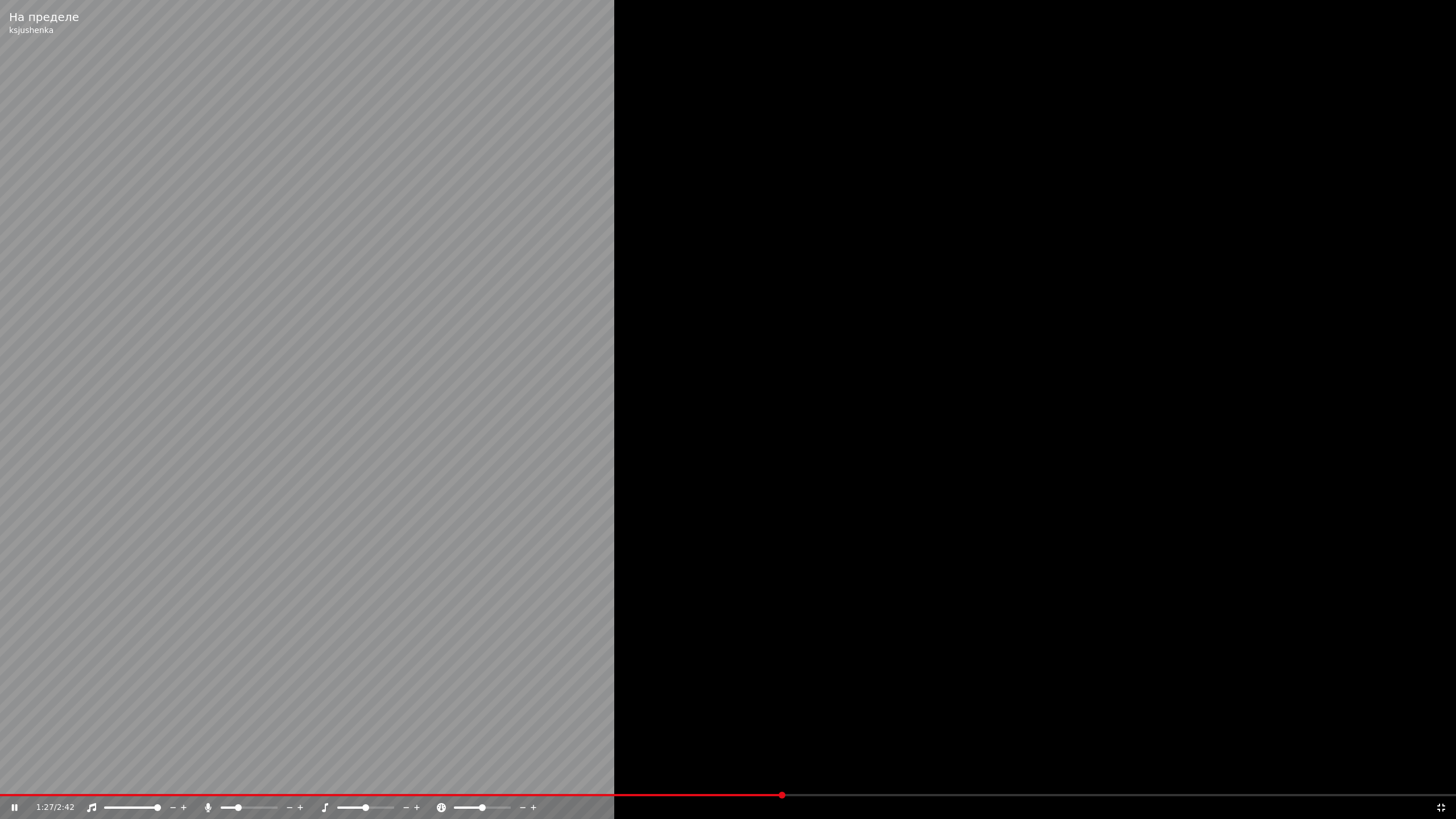
click at [1440, 782] on icon at bounding box center [1440, 807] width 11 height 9
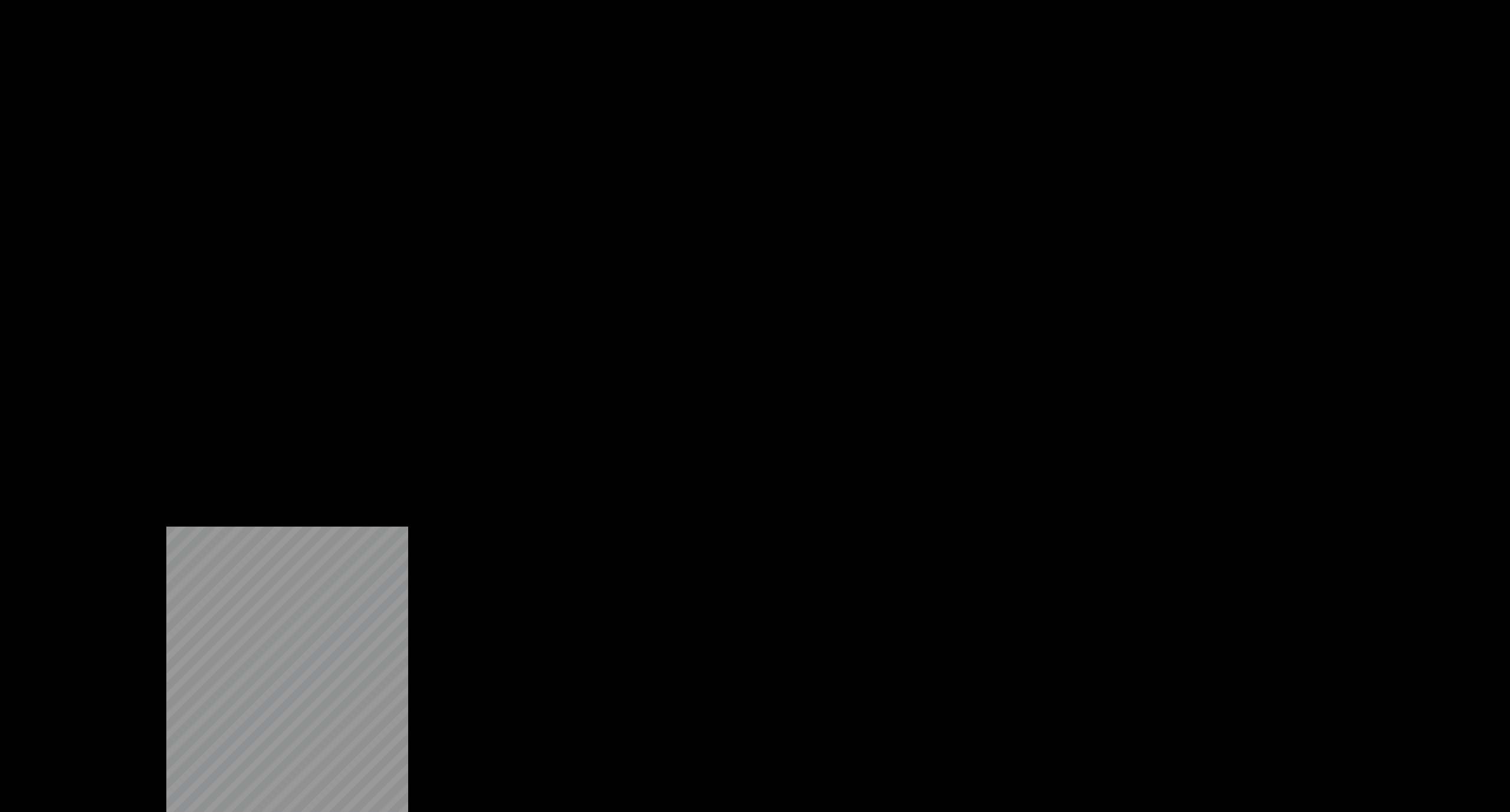
click at [438, 99] on button "Видео" at bounding box center [442, 90] width 51 height 16
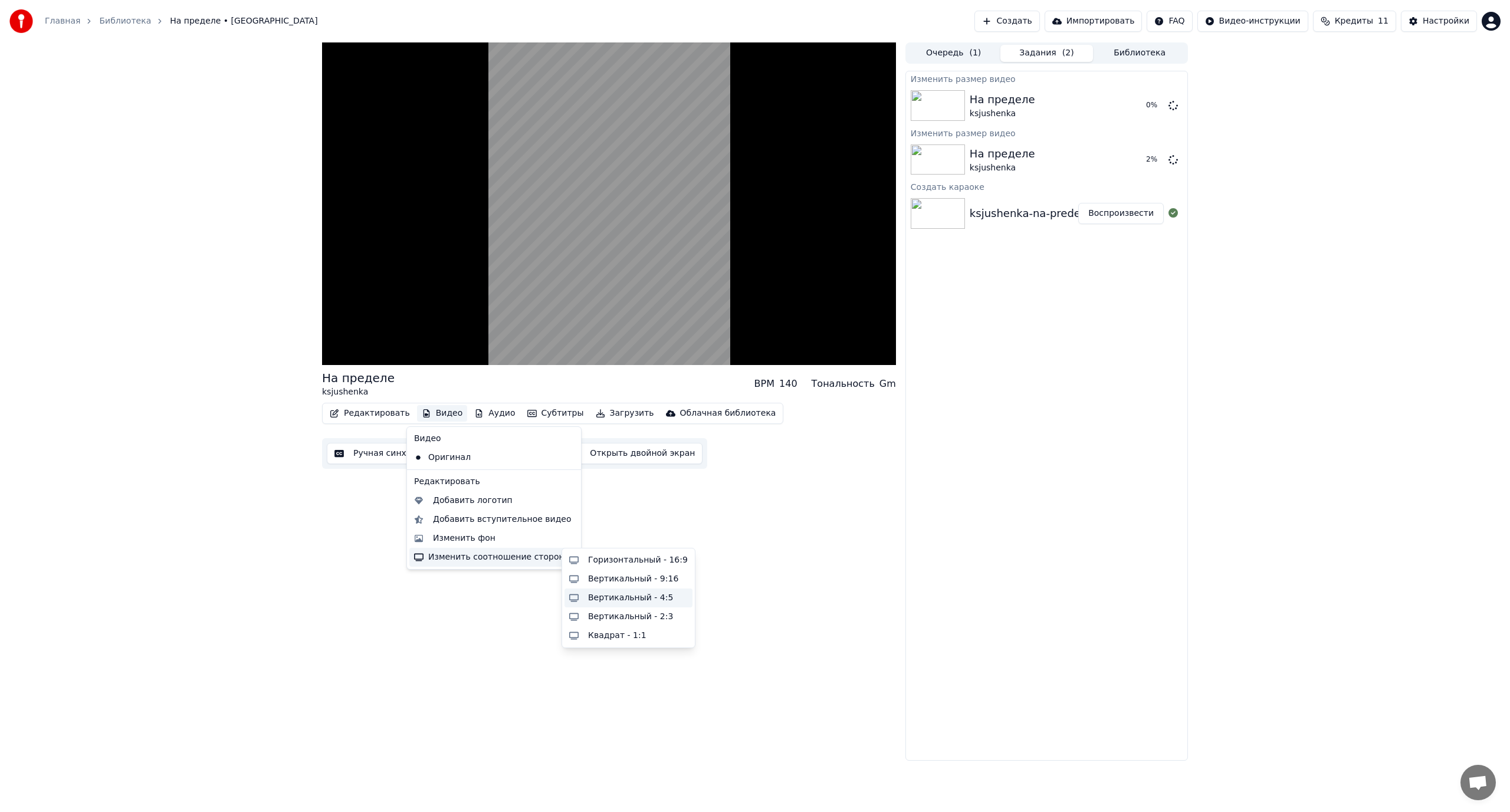
click at [615, 601] on div "Вертикальный - 4:5" at bounding box center [631, 597] width 85 height 12
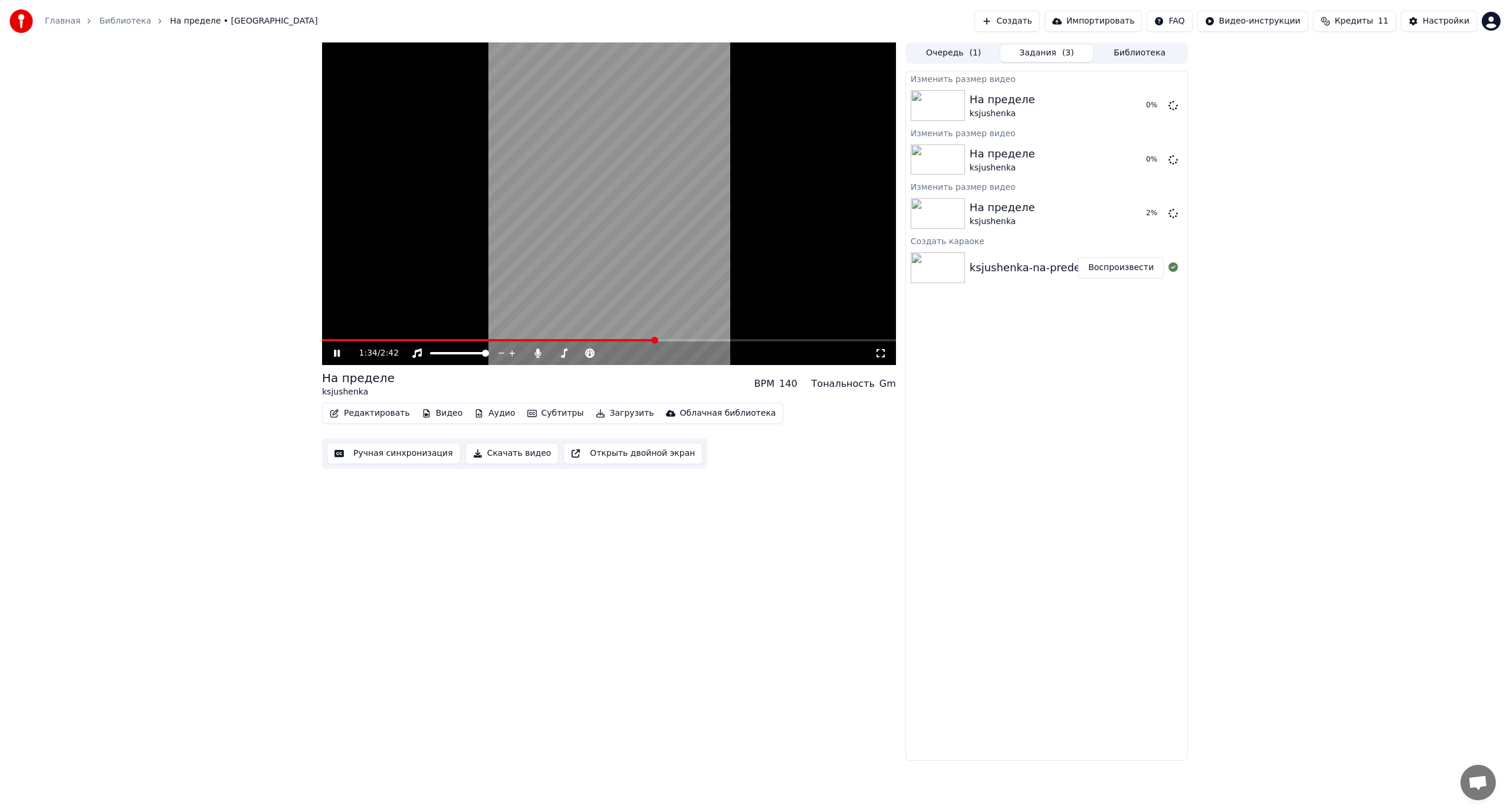
click at [877, 351] on icon at bounding box center [880, 353] width 8 height 8
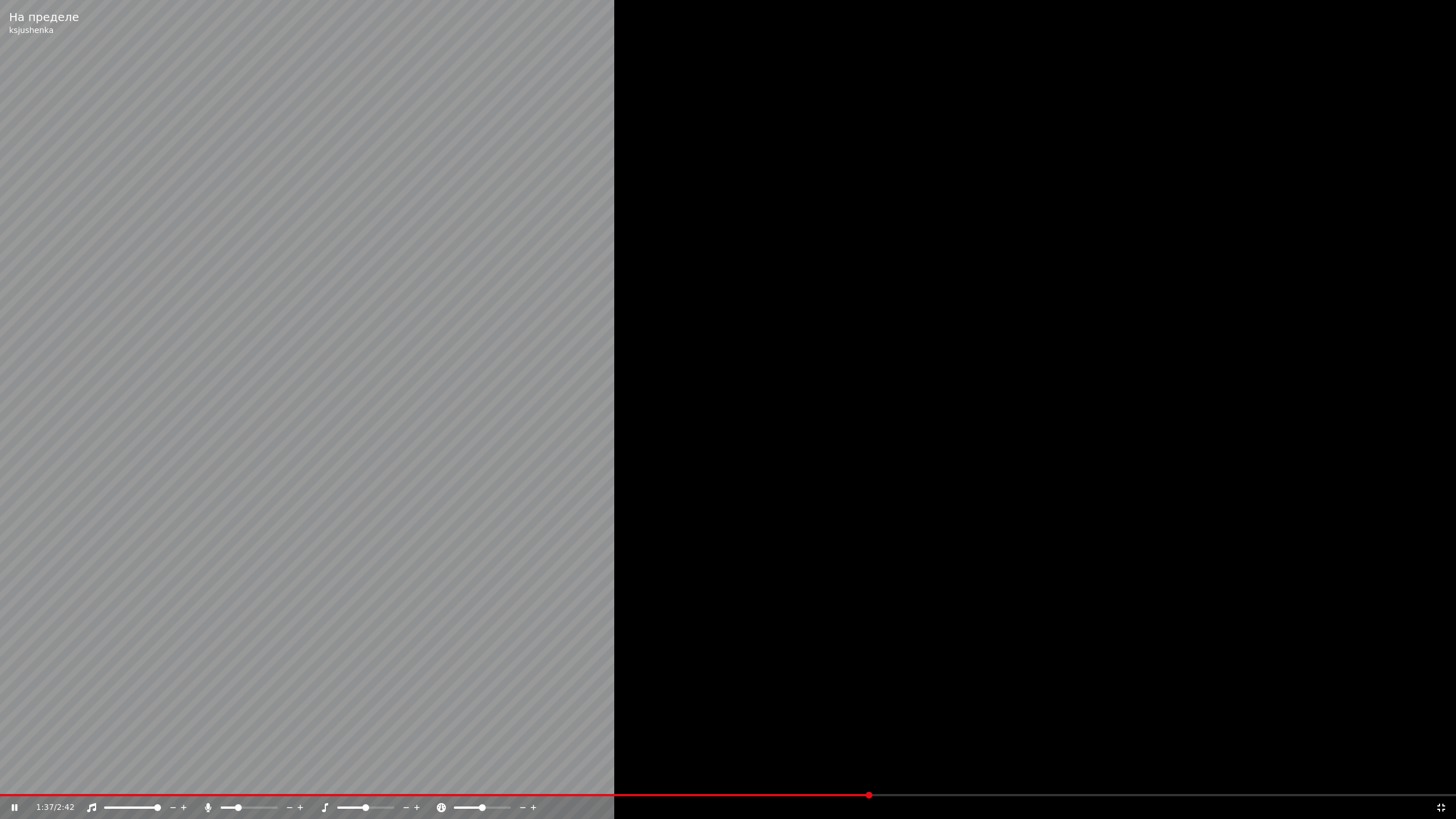
click at [1441, 782] on icon at bounding box center [1440, 807] width 11 height 9
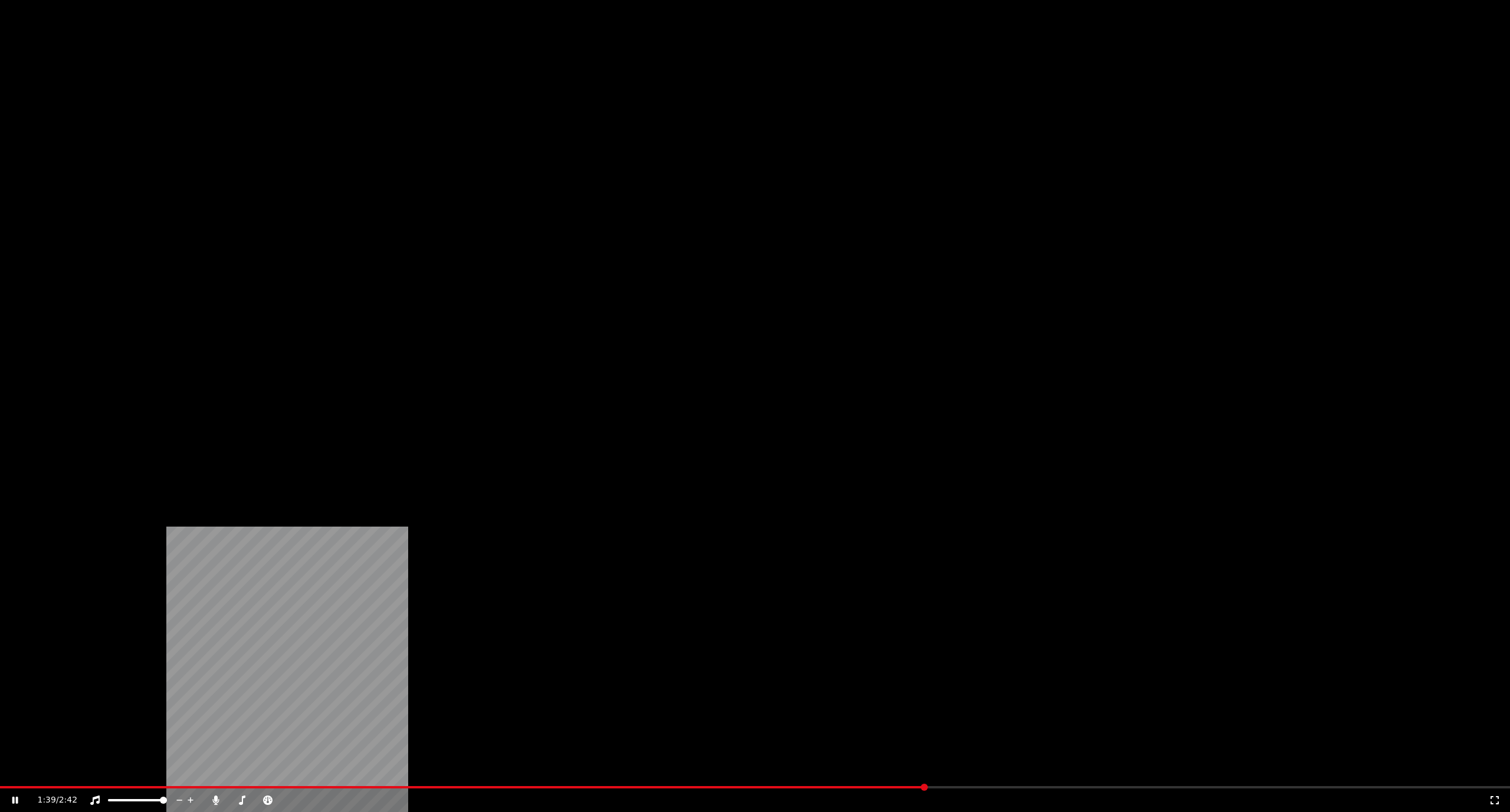
click at [438, 99] on button "Видео" at bounding box center [442, 90] width 51 height 16
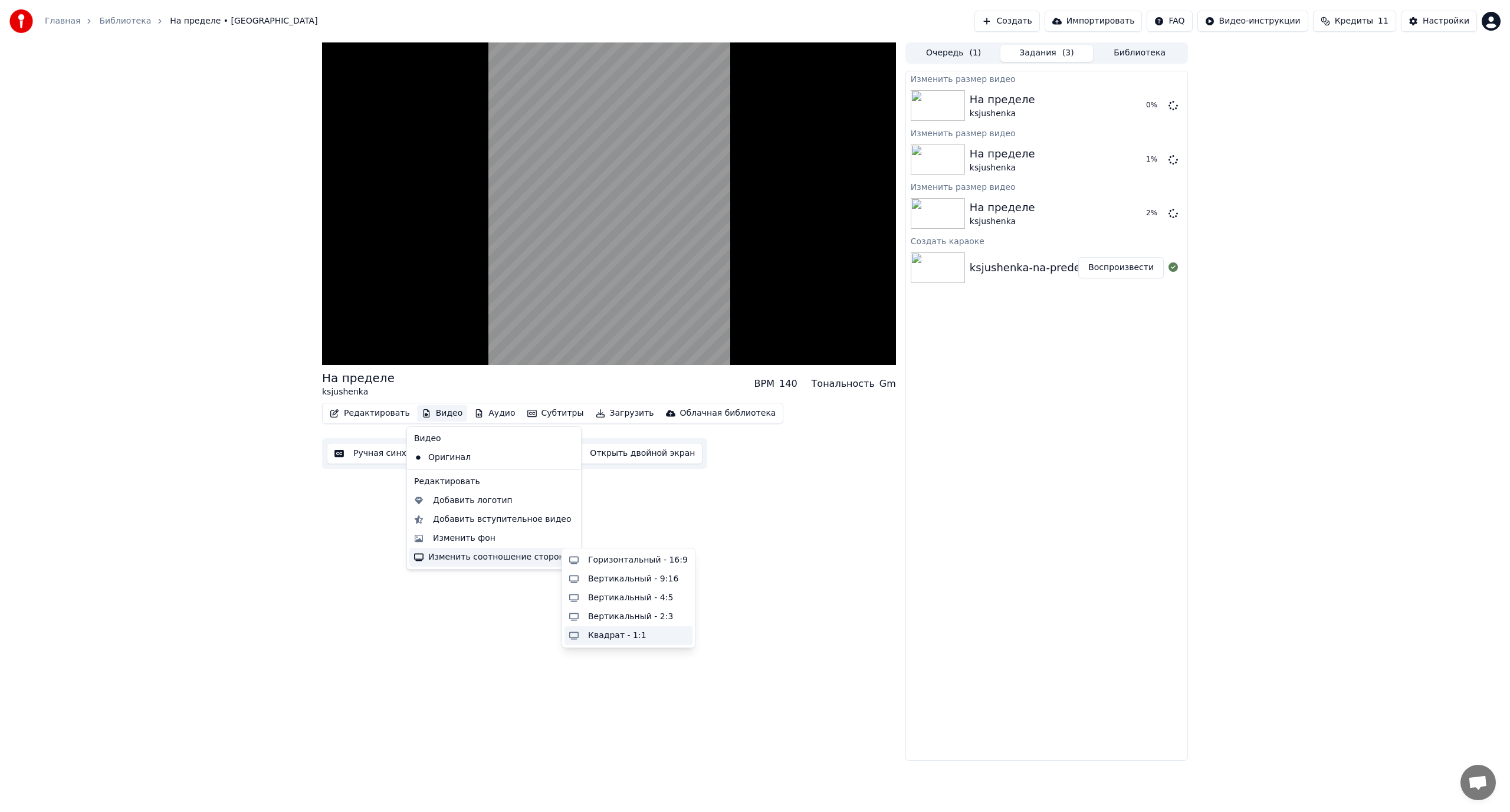
click at [636, 637] on div "Квадрат - 1:1" at bounding box center [617, 635] width 59 height 12
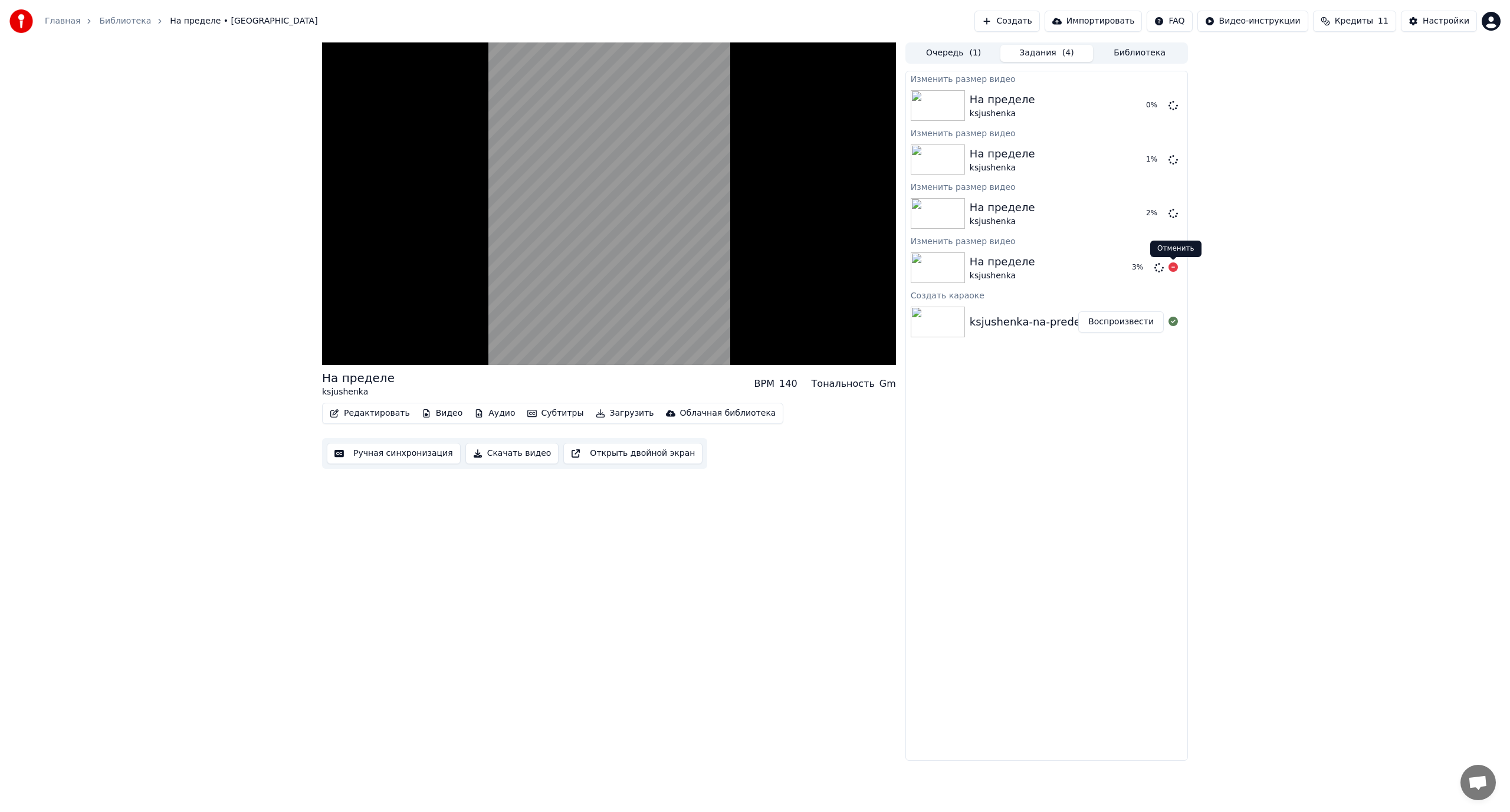
click at [1176, 268] on icon at bounding box center [1173, 267] width 9 height 9
click at [1173, 269] on icon at bounding box center [1173, 267] width 9 height 9
click at [1173, 213] on icon at bounding box center [1173, 212] width 9 height 9
click at [1173, 162] on icon at bounding box center [1173, 159] width 9 height 9
click at [1173, 106] on icon at bounding box center [1173, 105] width 9 height 9
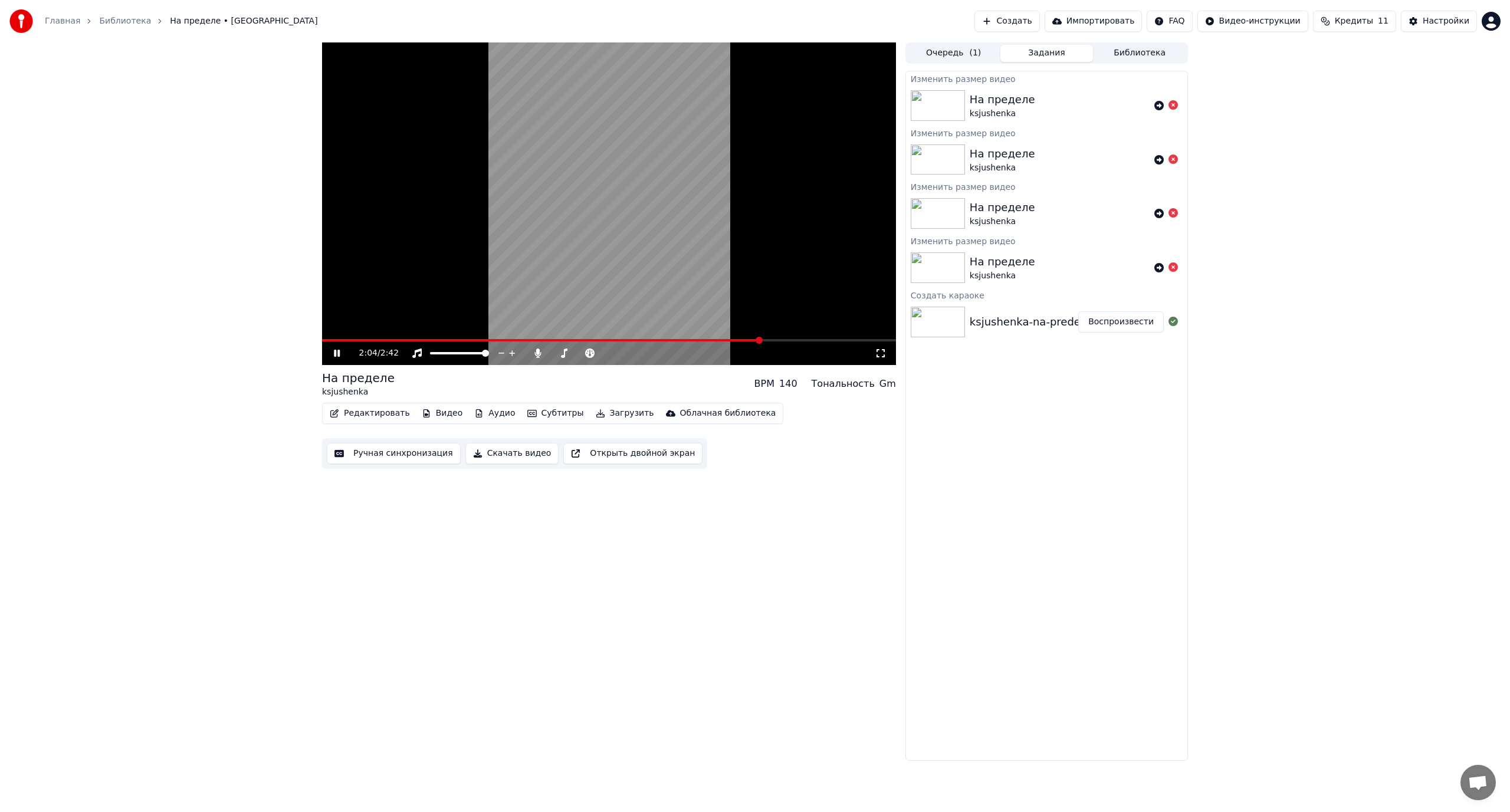
click at [446, 413] on button "Видео" at bounding box center [442, 413] width 51 height 16
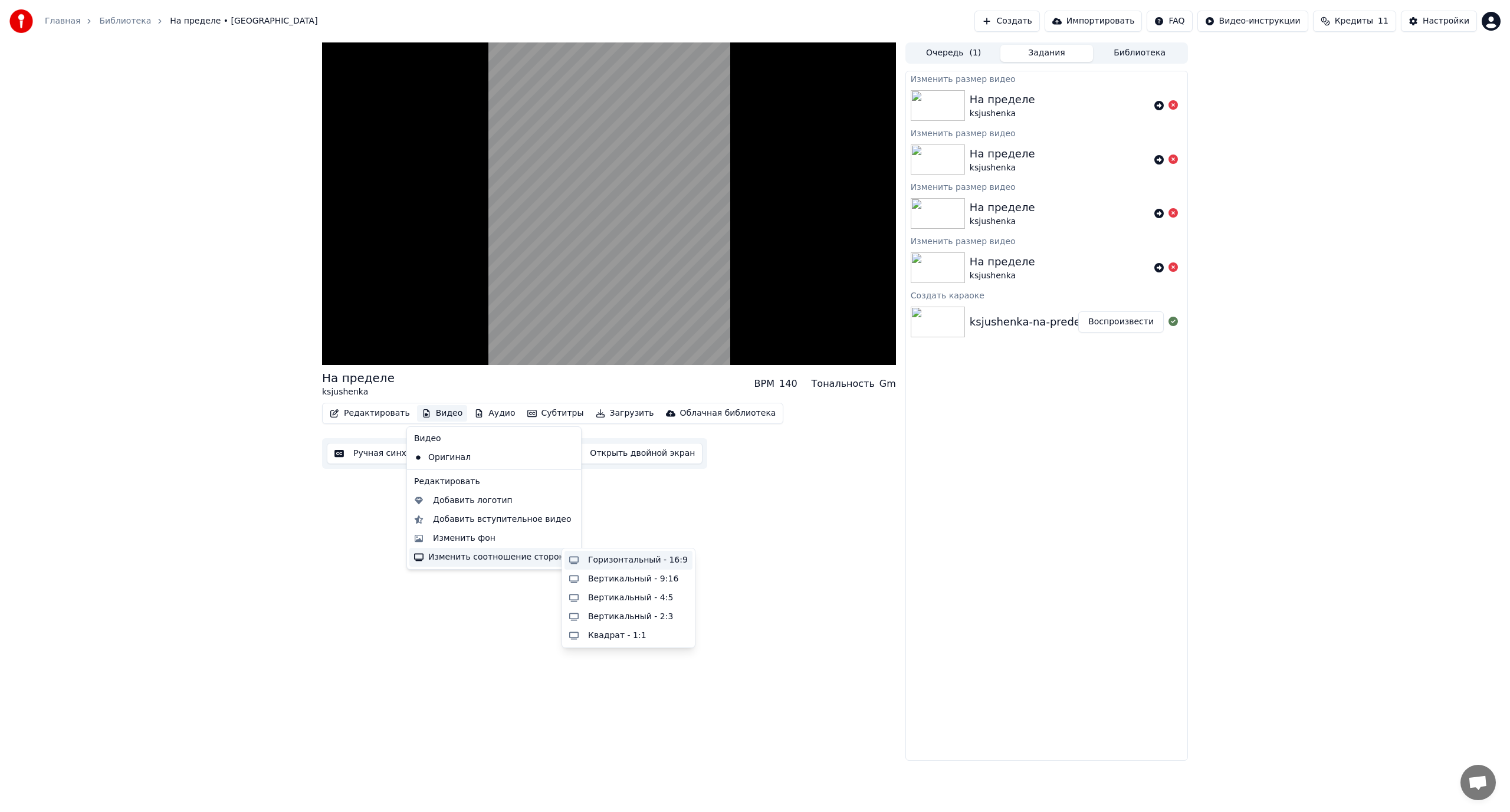
click at [613, 560] on div "Горизонтальный - 16:9" at bounding box center [638, 560] width 100 height 12
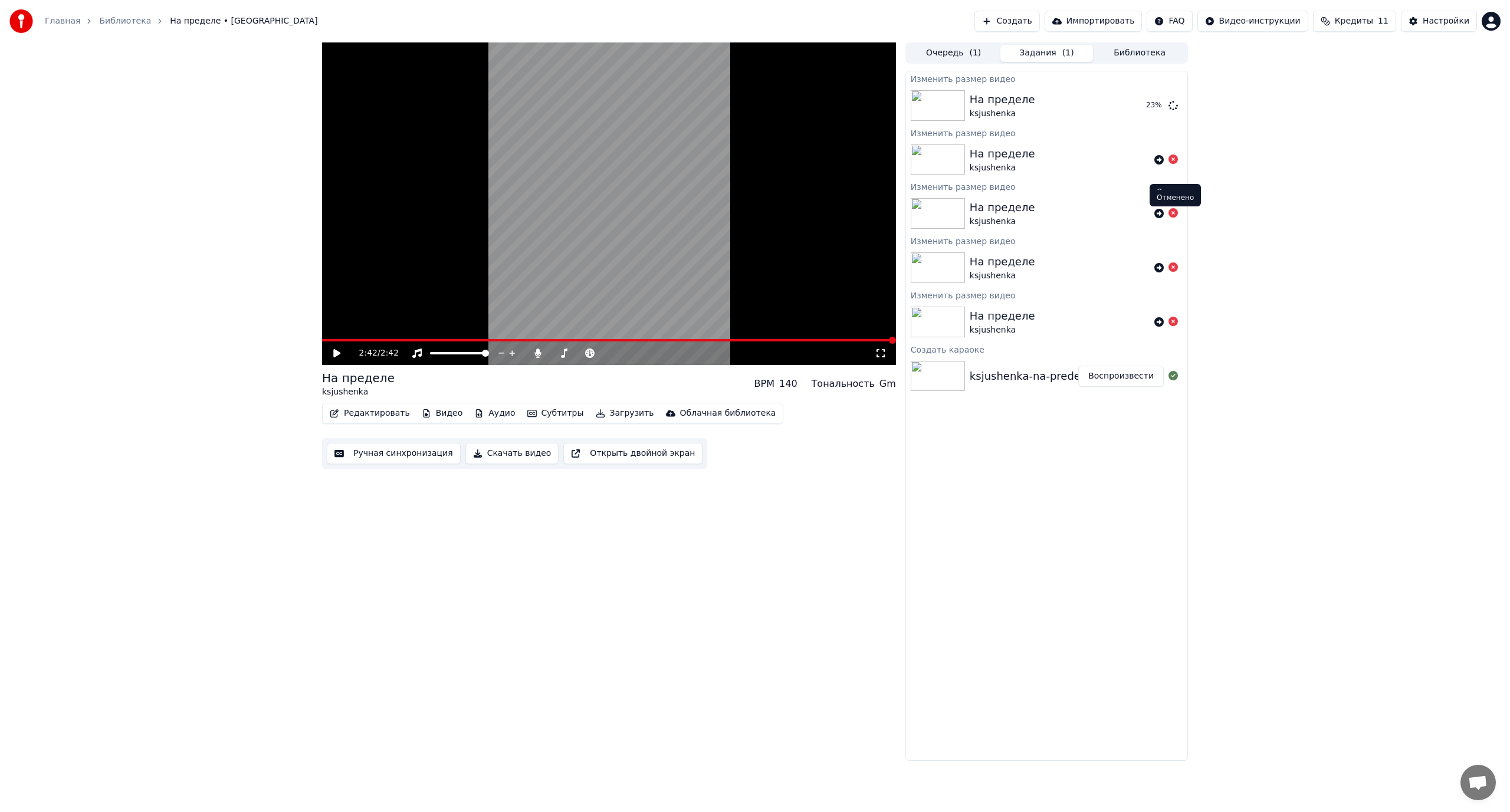
click at [1174, 214] on icon at bounding box center [1173, 212] width 9 height 9
click at [1173, 164] on icon at bounding box center [1173, 159] width 9 height 9
click at [489, 352] on span at bounding box center [486, 354] width 7 height 7
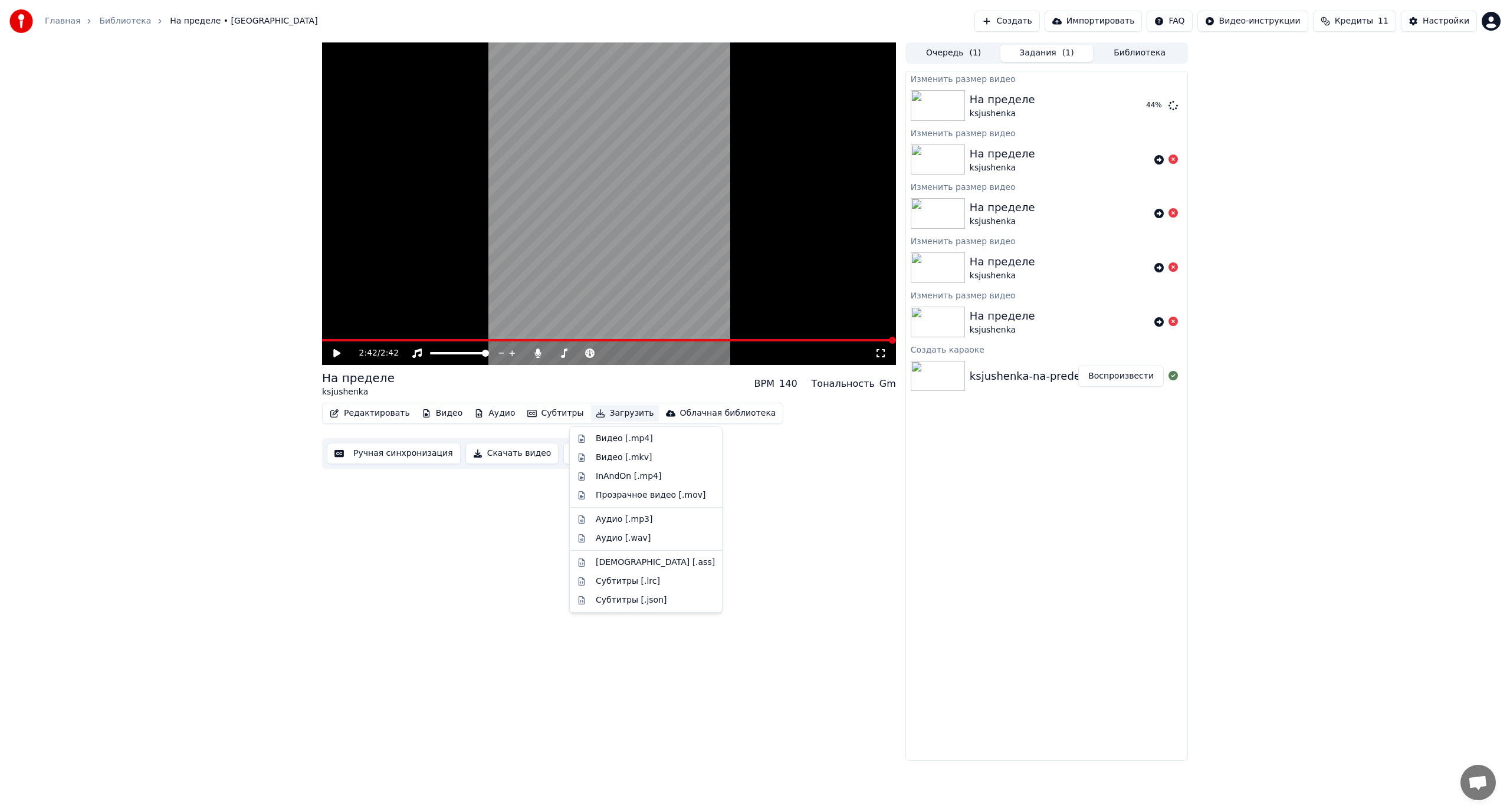
click at [607, 412] on button "Загрузить" at bounding box center [624, 413] width 68 height 16
click at [601, 439] on div "Видео [.mp4]" at bounding box center [623, 438] width 57 height 12
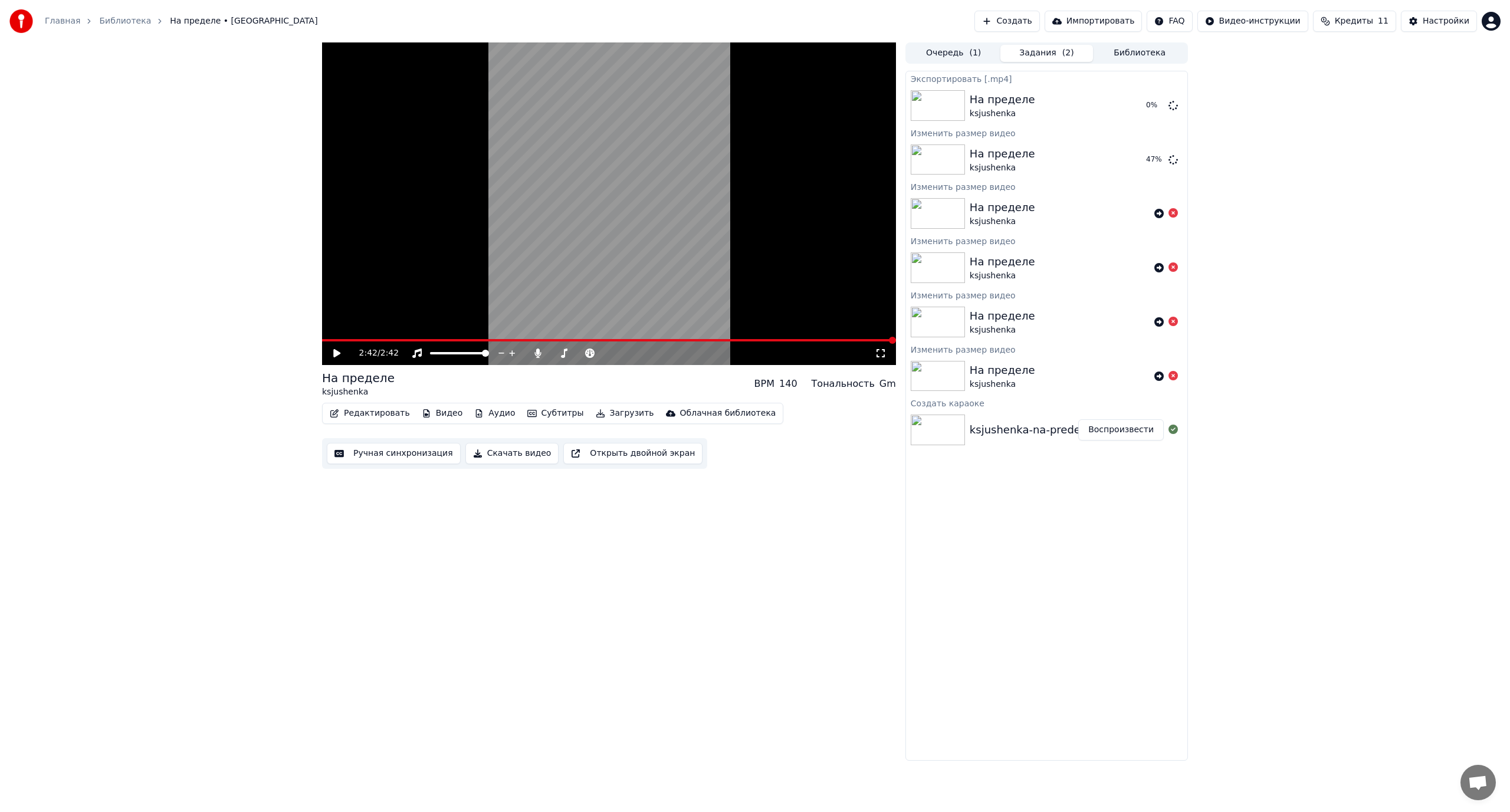
click at [878, 351] on icon at bounding box center [880, 353] width 12 height 9
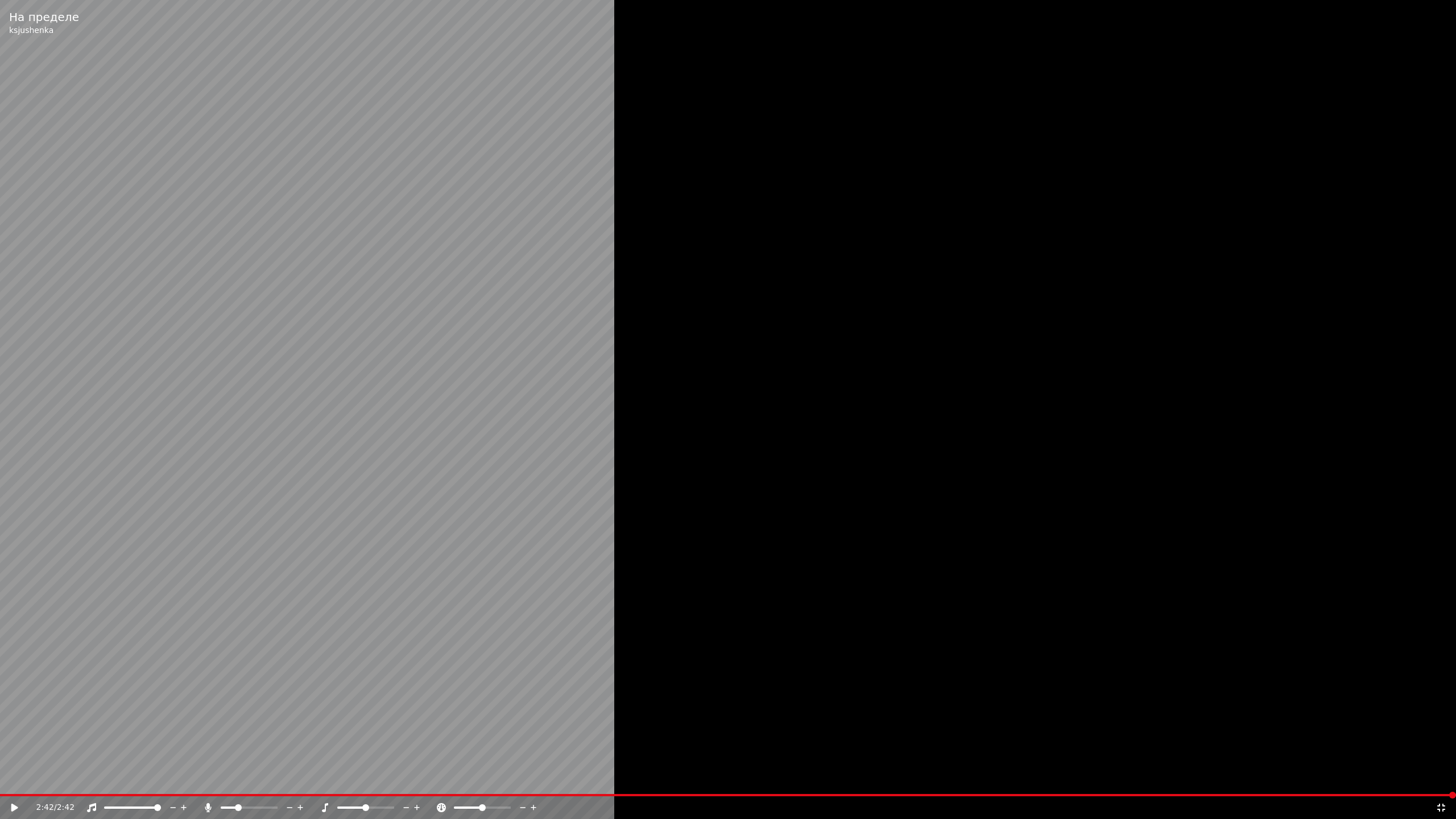
click at [1439, 782] on icon at bounding box center [1440, 807] width 11 height 9
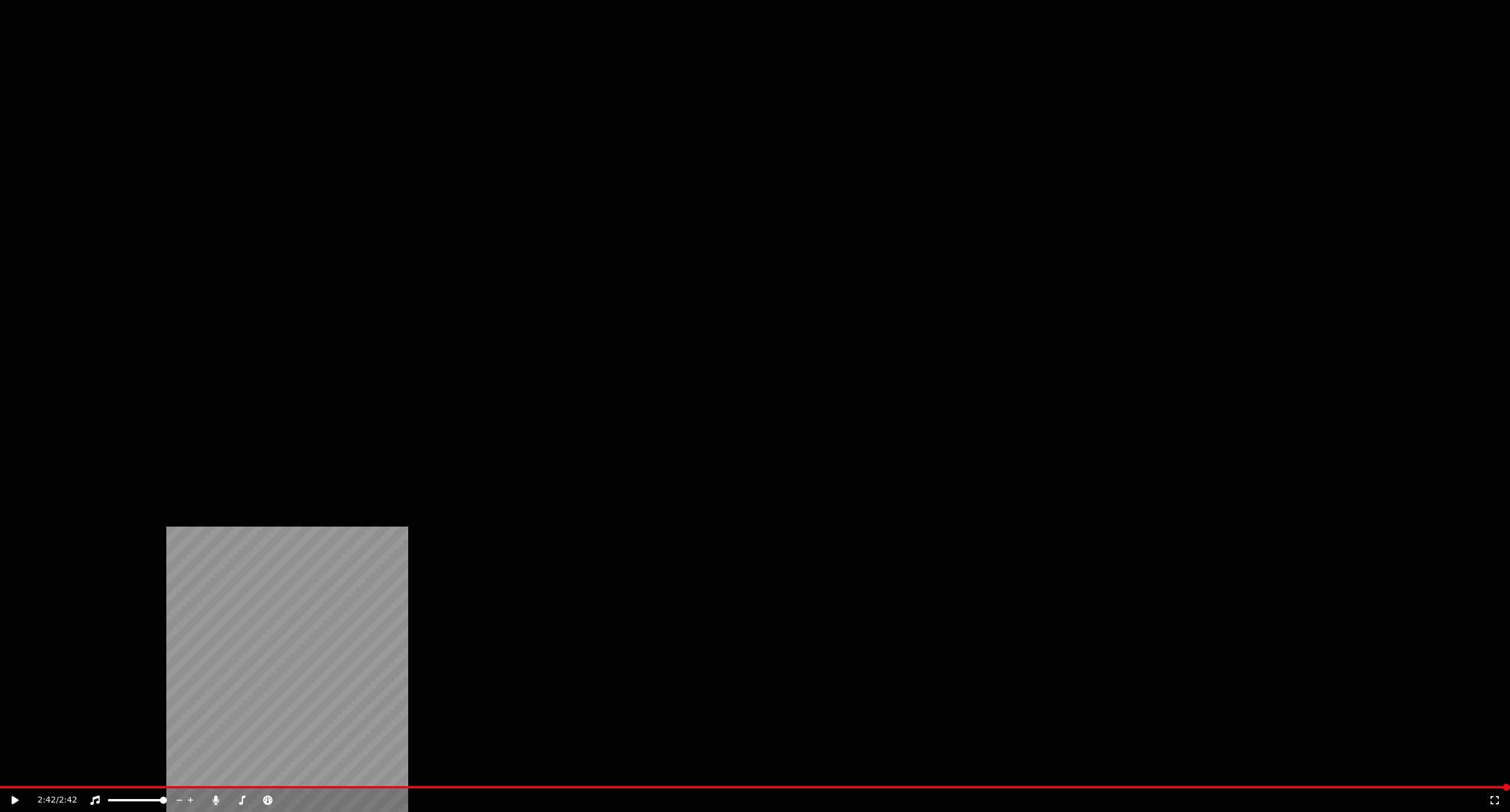
click at [702, 97] on div "Облачная библиотека" at bounding box center [728, 90] width 96 height 12
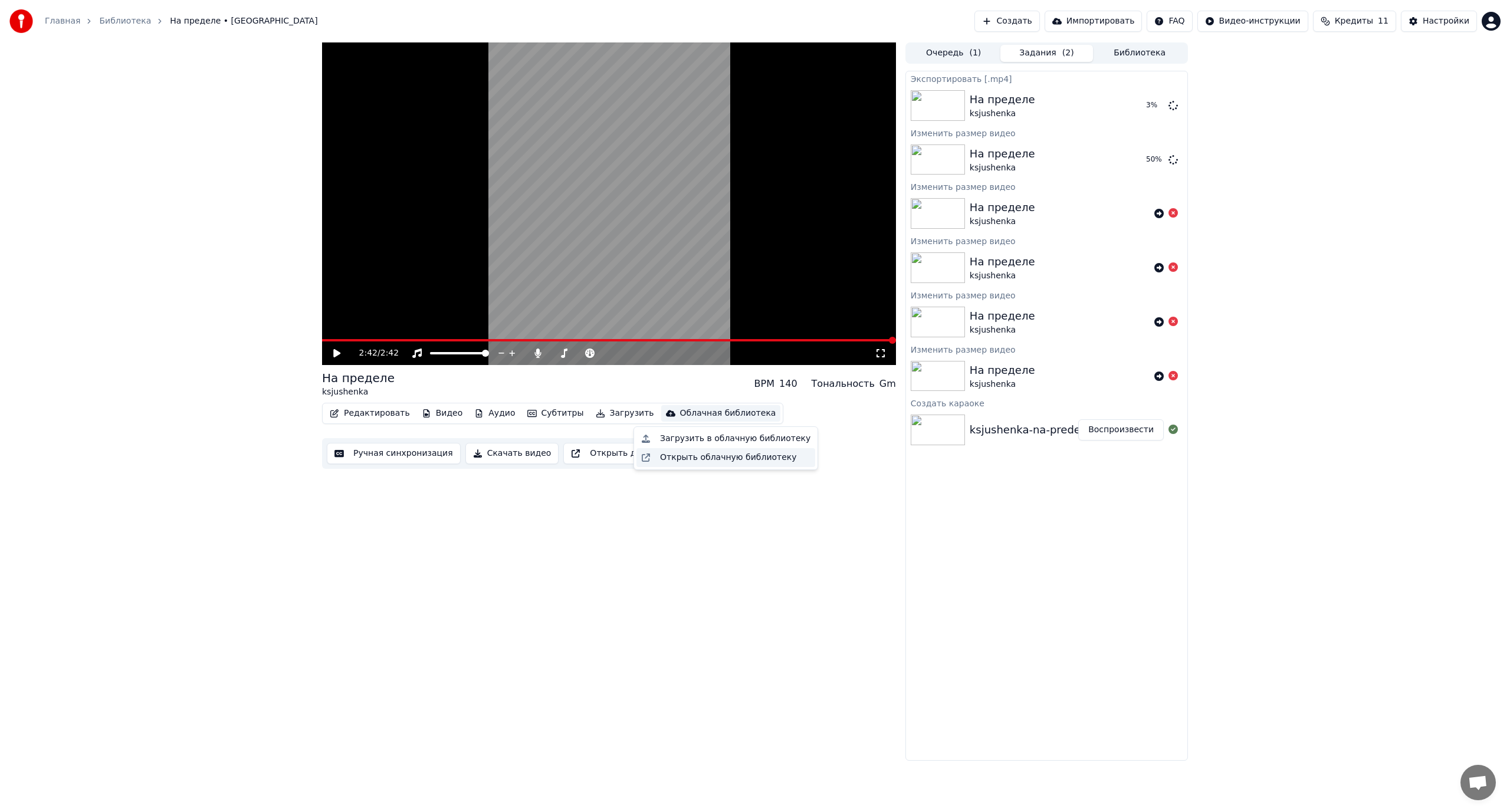
click at [697, 456] on div "Открыть облачную библиотеку" at bounding box center [727, 457] width 137 height 12
click at [1151, 53] on button "Библиотека" at bounding box center [1139, 53] width 93 height 17
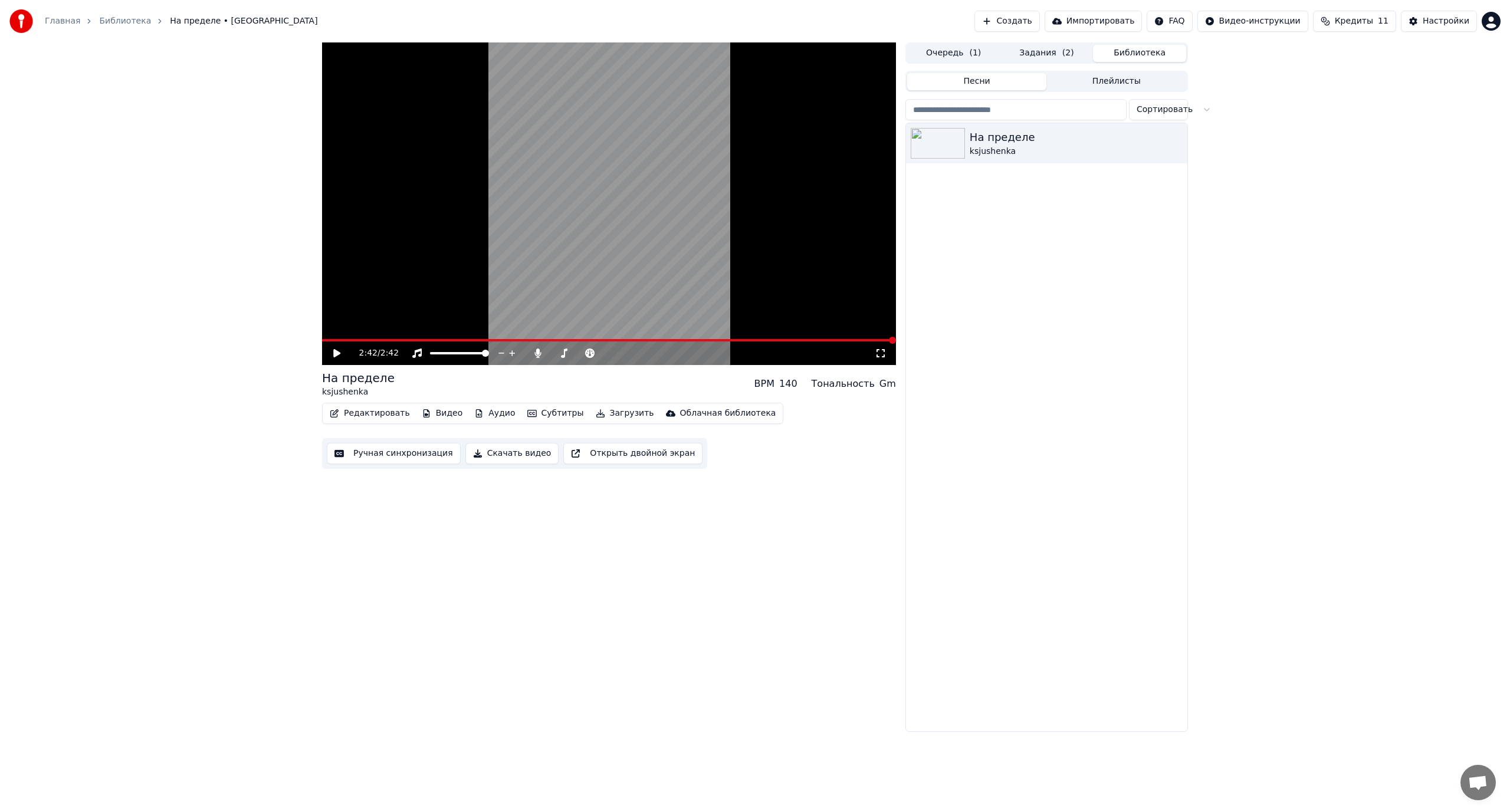
click at [1039, 52] on button "Задания ( 2 )" at bounding box center [1046, 53] width 93 height 17
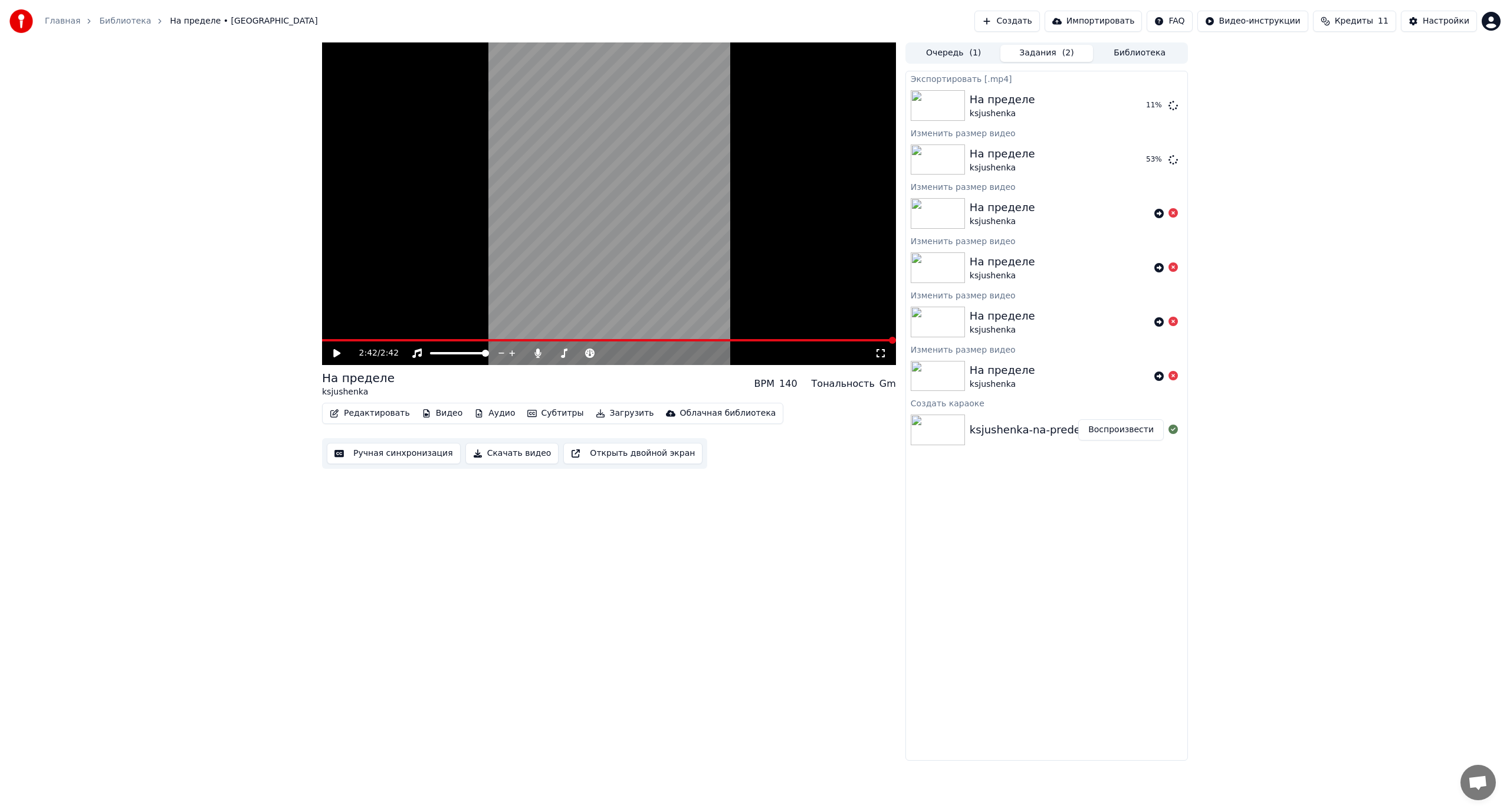
click at [1372, 21] on span "Кредиты" at bounding box center [1353, 21] width 38 height 12
click at [1448, 346] on div "2:42 / 2:42 На пределе ksjushenka BPM 140 Тональность Gm Редактировать Видео Ау…" at bounding box center [755, 401] width 1510 height 718
click at [1030, 18] on button "Создать" at bounding box center [1007, 21] width 65 height 21
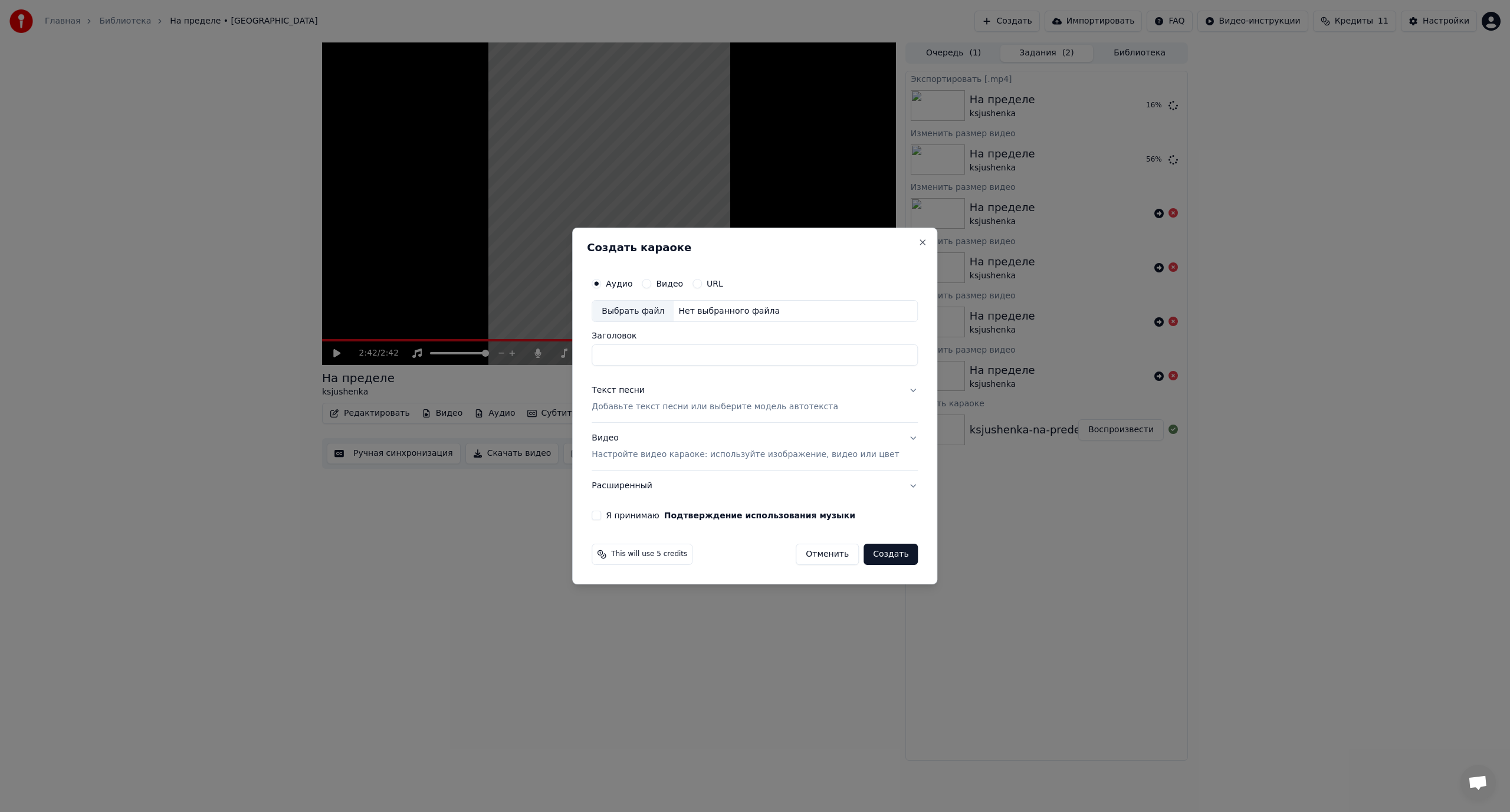
click at [635, 314] on div "Выбрать файл" at bounding box center [632, 310] width 81 height 21
drag, startPoint x: 786, startPoint y: 354, endPoint x: 526, endPoint y: 353, distance: 260.0
click at [526, 353] on body "Главная Библиотека На пределе • ksjushenka Создать Импортировать FAQ Видео-инст…" at bounding box center [755, 406] width 1510 height 812
paste input
type input "**********"
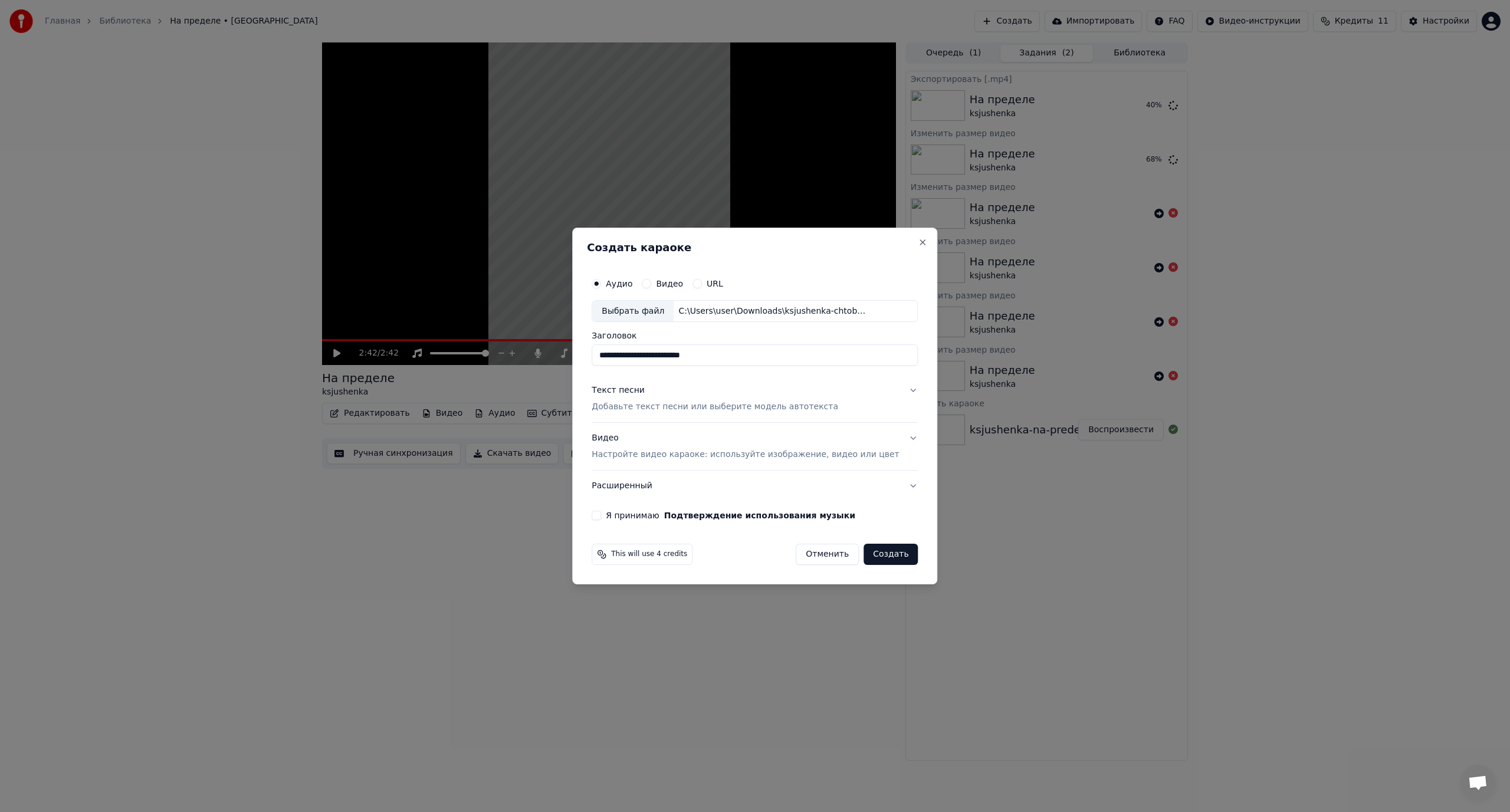
click at [650, 404] on p "Добавьте текст песни или выберите модель автотекста" at bounding box center [715, 407] width 246 height 12
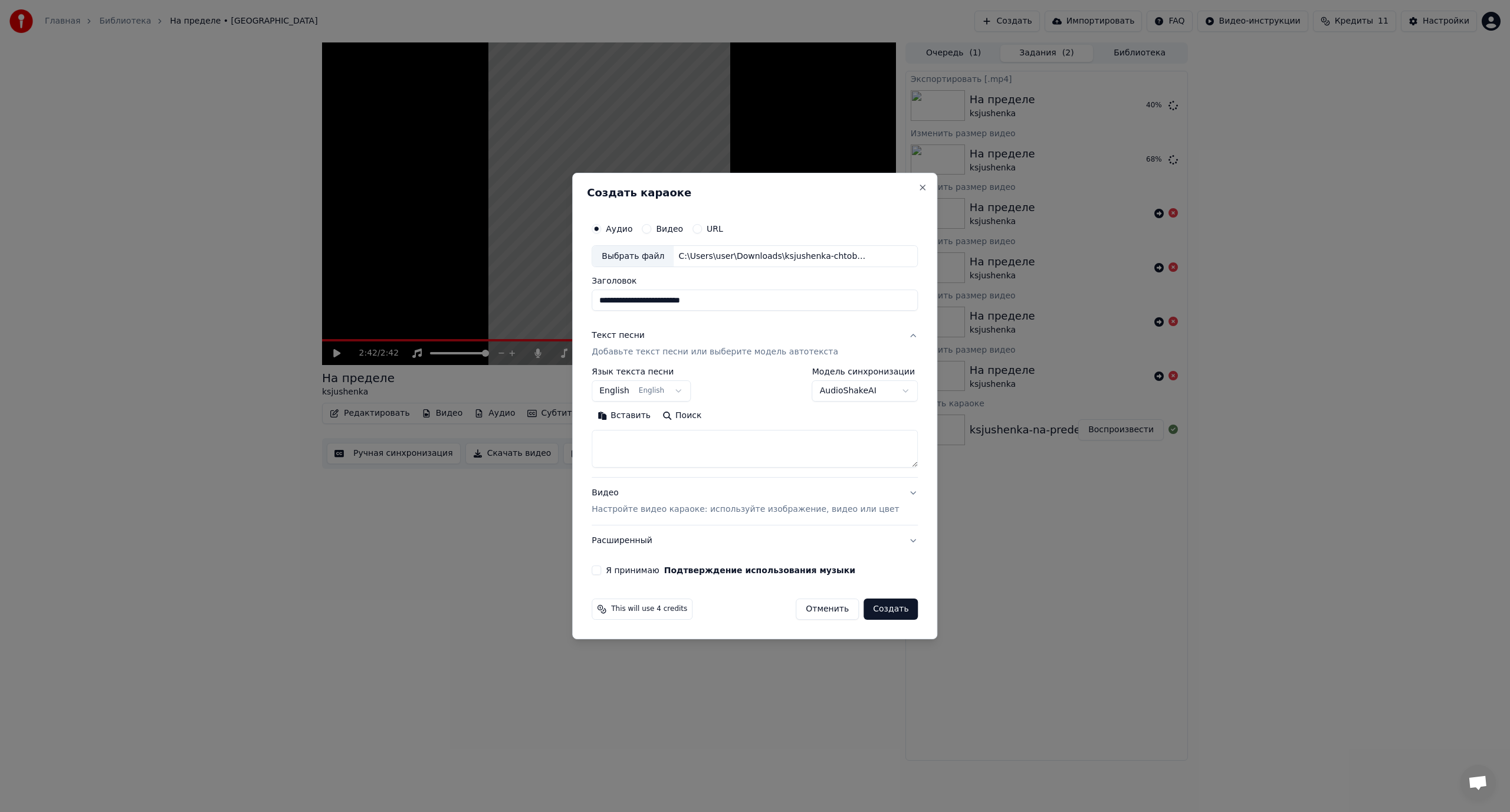
click at [635, 446] on textarea at bounding box center [755, 449] width 326 height 38
paste textarea "**********"
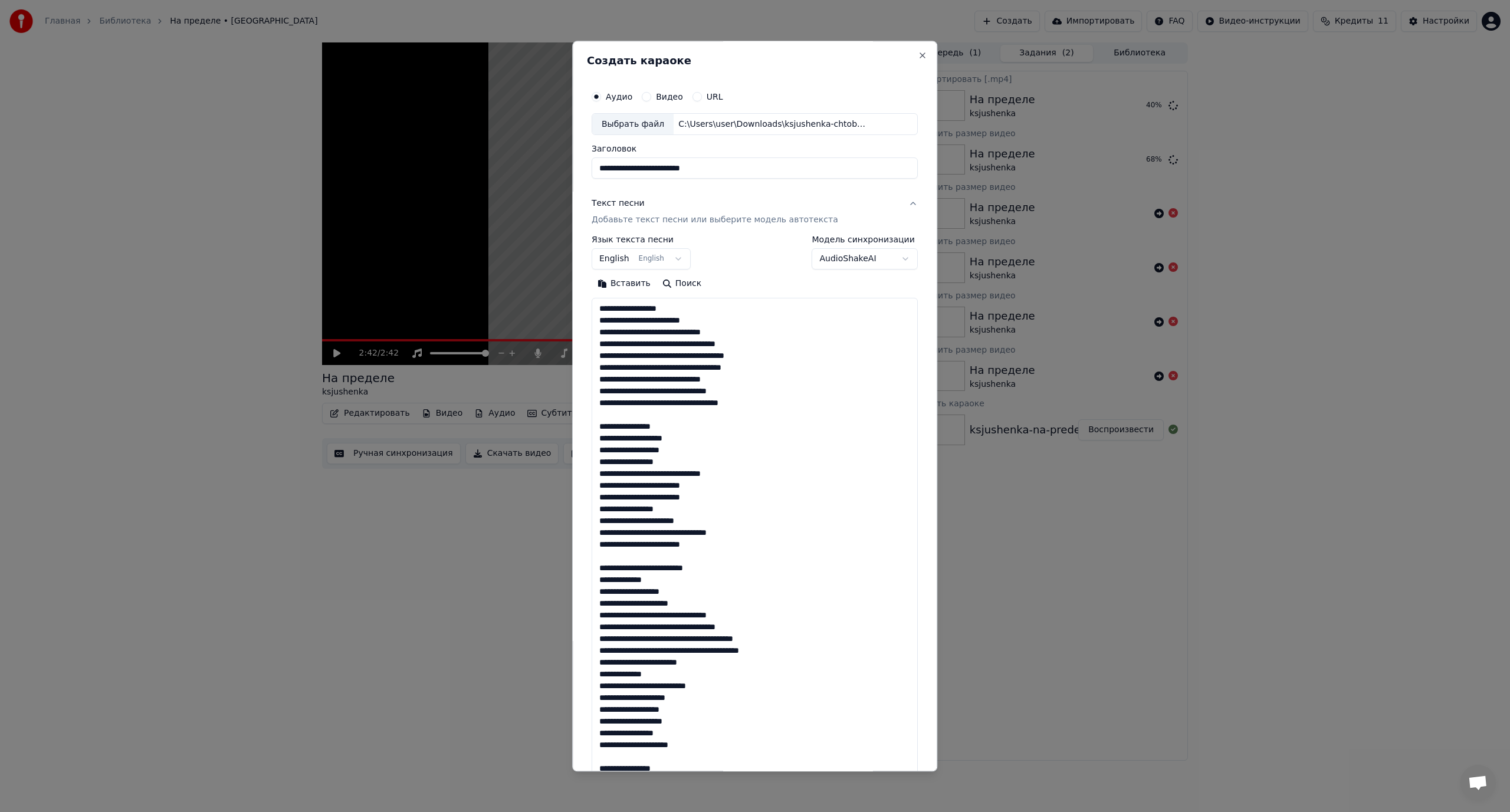
scroll to position [828, 0]
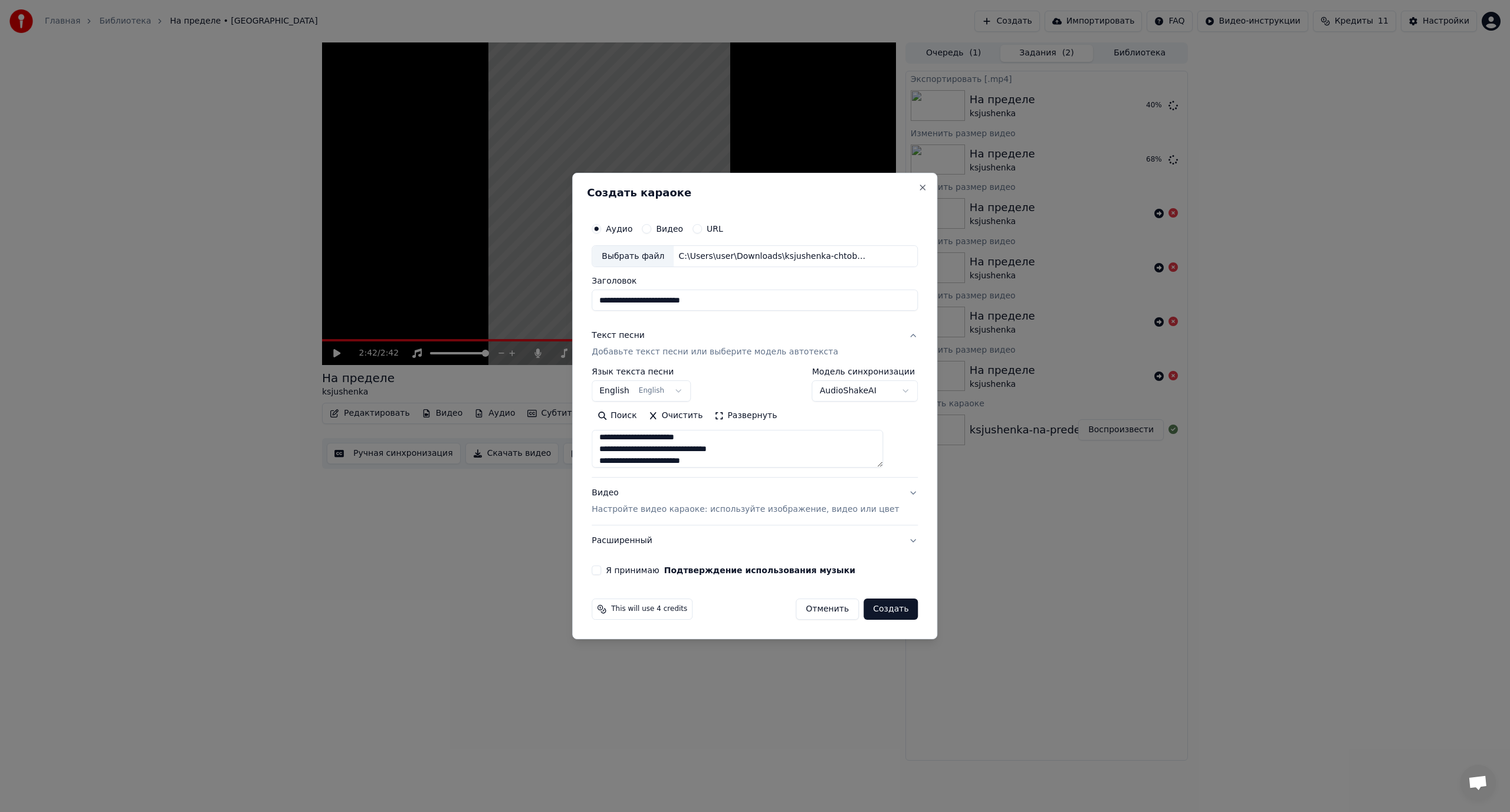
type textarea "**********"
click at [739, 509] on p "Настройте видео караоке: используйте изображение, видео или цвет" at bounding box center [746, 509] width 308 height 12
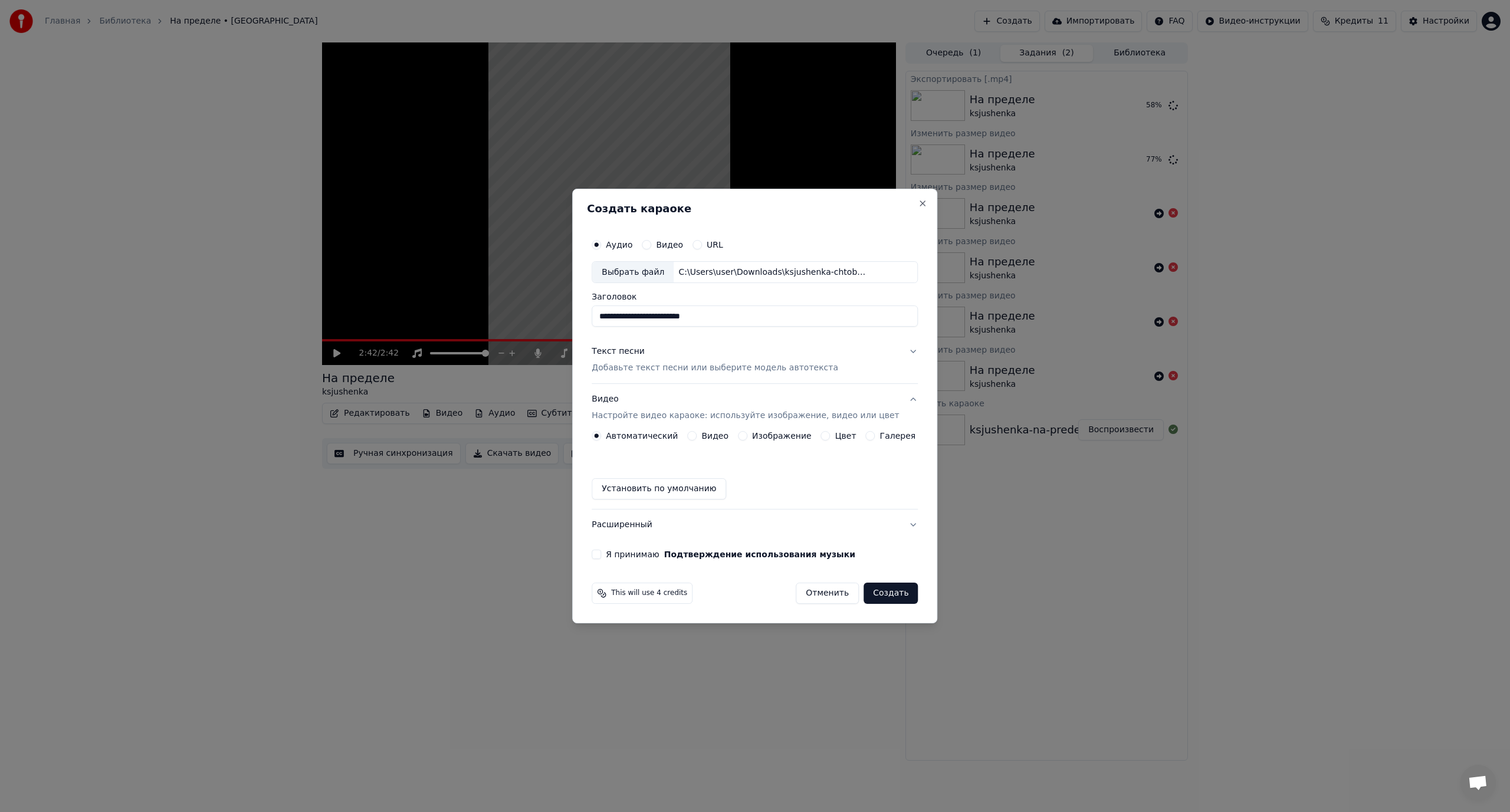
click at [747, 435] on button "Изображение" at bounding box center [742, 435] width 9 height 9
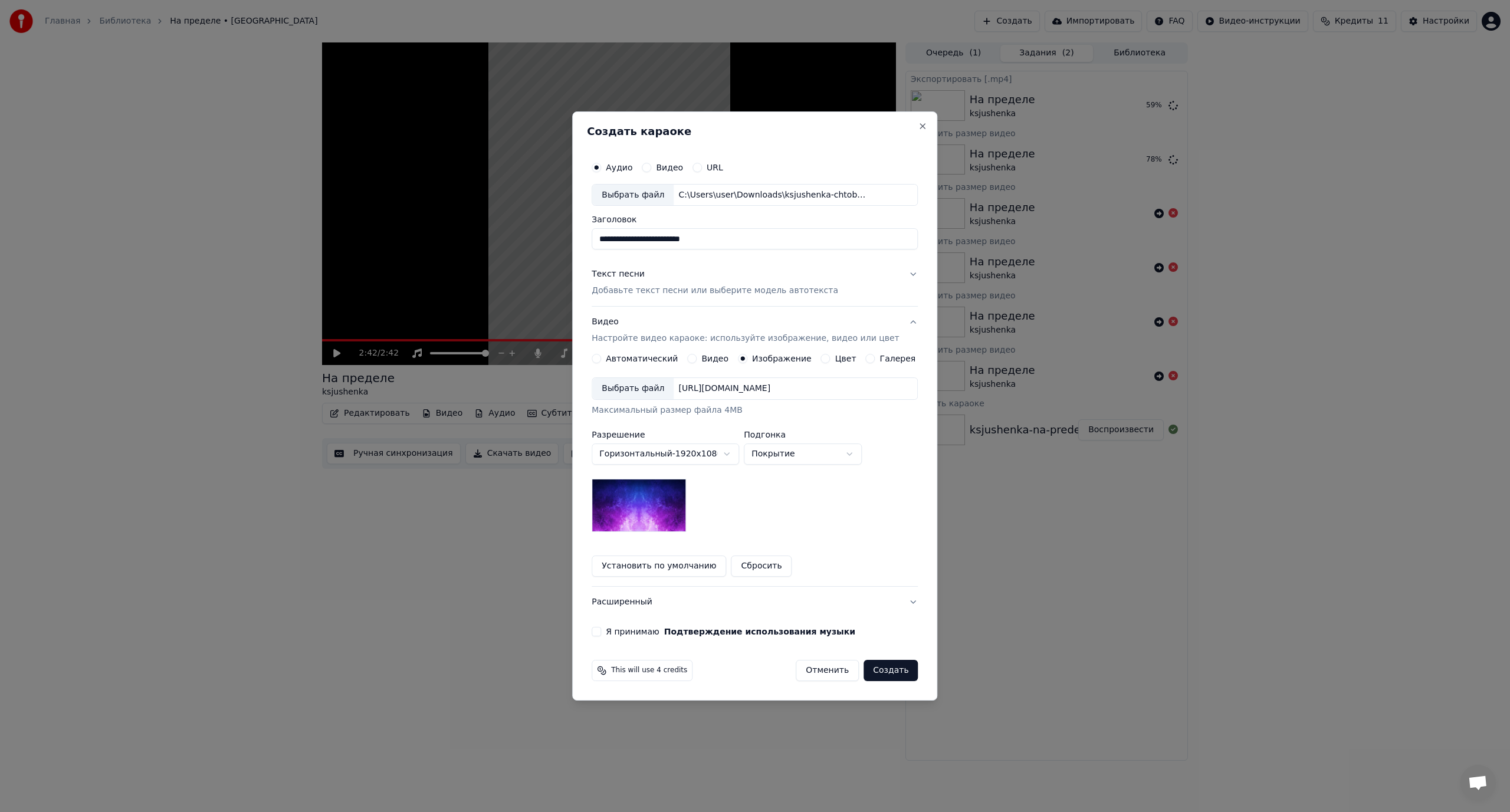
click at [642, 392] on div "Выбрать файл" at bounding box center [632, 388] width 81 height 21
click at [601, 630] on button "Я принимаю Подтверждение использования музыки" at bounding box center [596, 631] width 9 height 9
click at [869, 673] on button "Создать" at bounding box center [890, 669] width 54 height 21
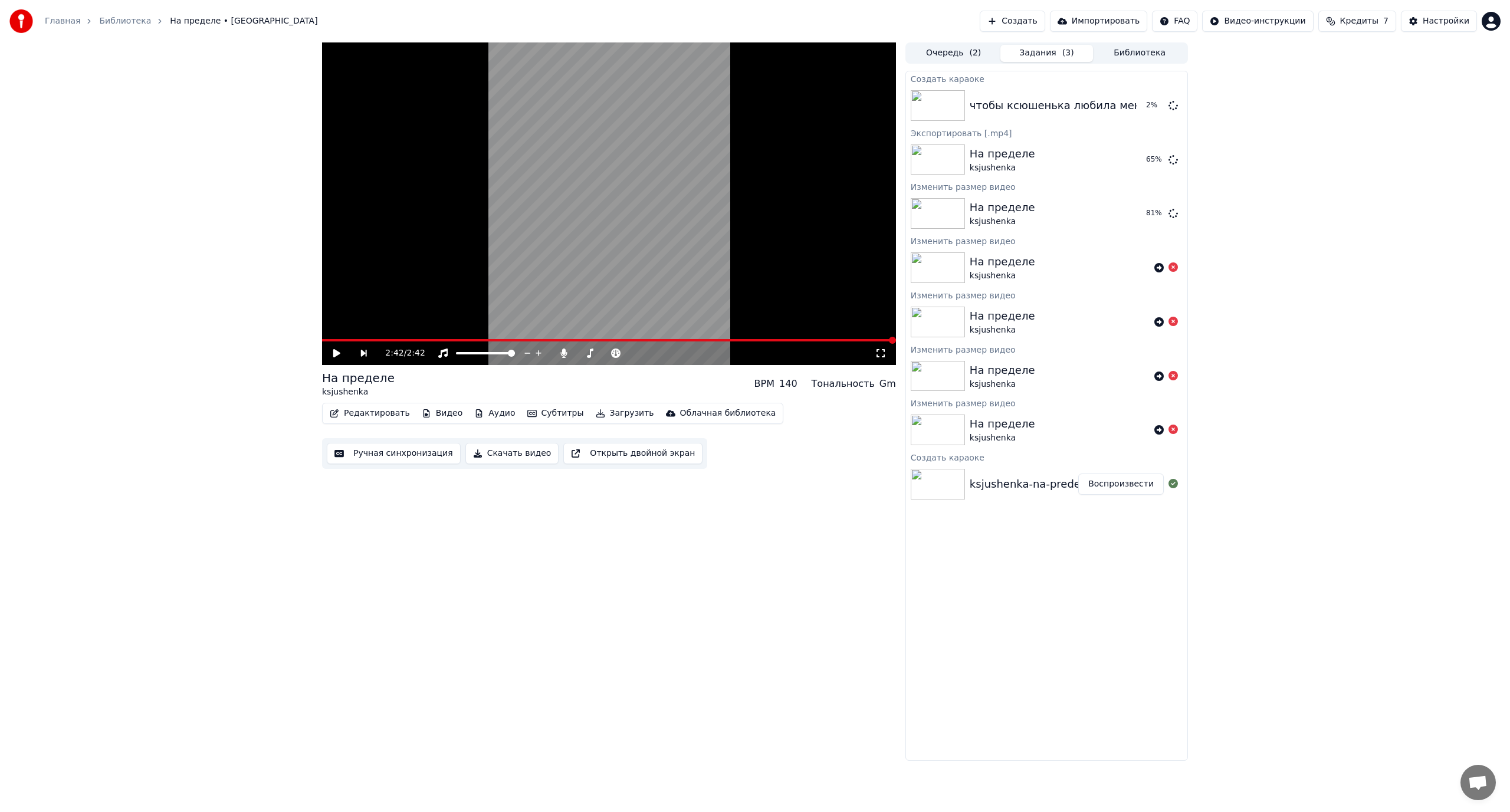
click at [950, 52] on button "Очередь ( 2 )" at bounding box center [953, 53] width 93 height 17
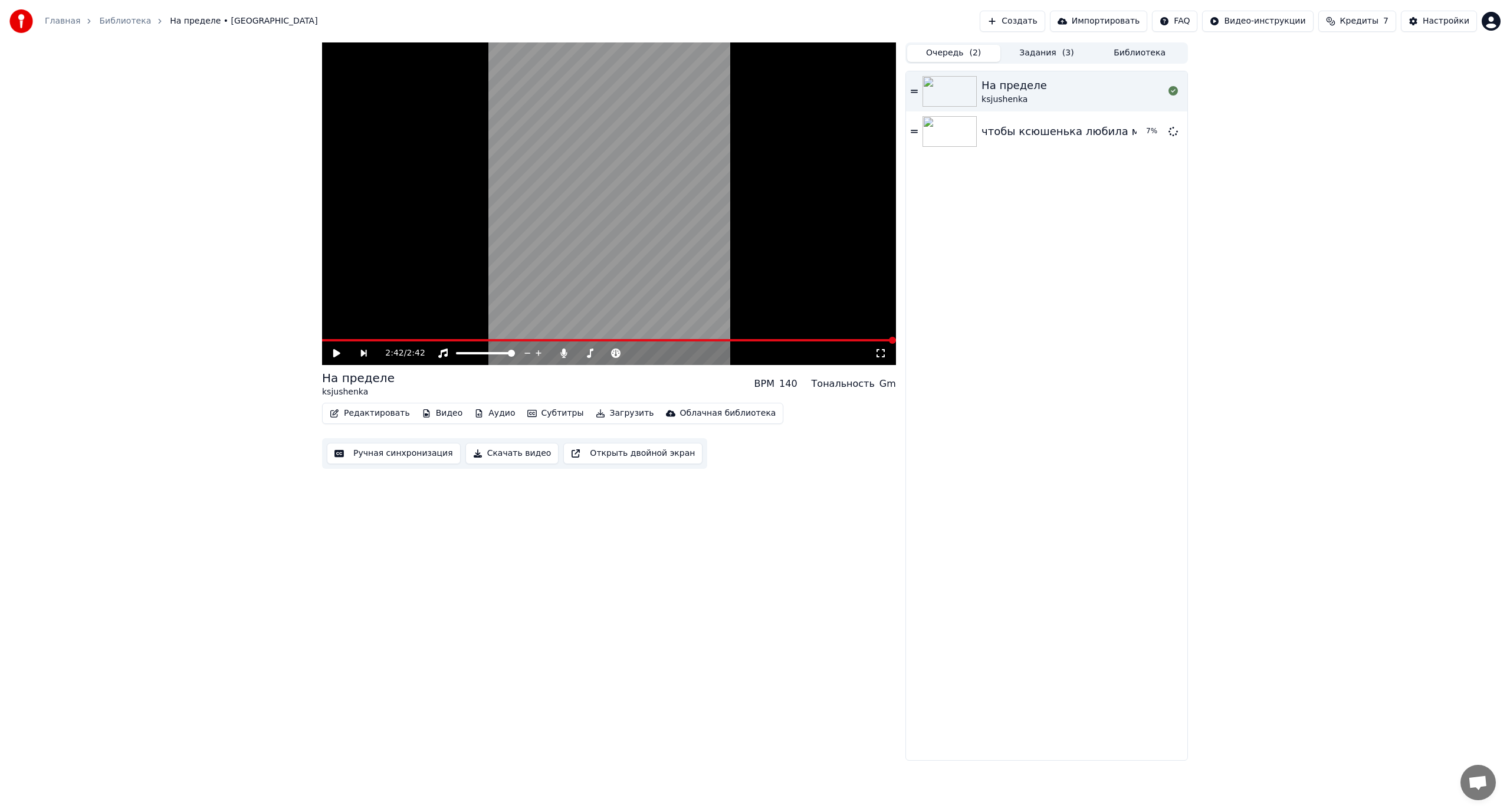
click at [1044, 52] on button "Задания ( 3 )" at bounding box center [1046, 53] width 93 height 17
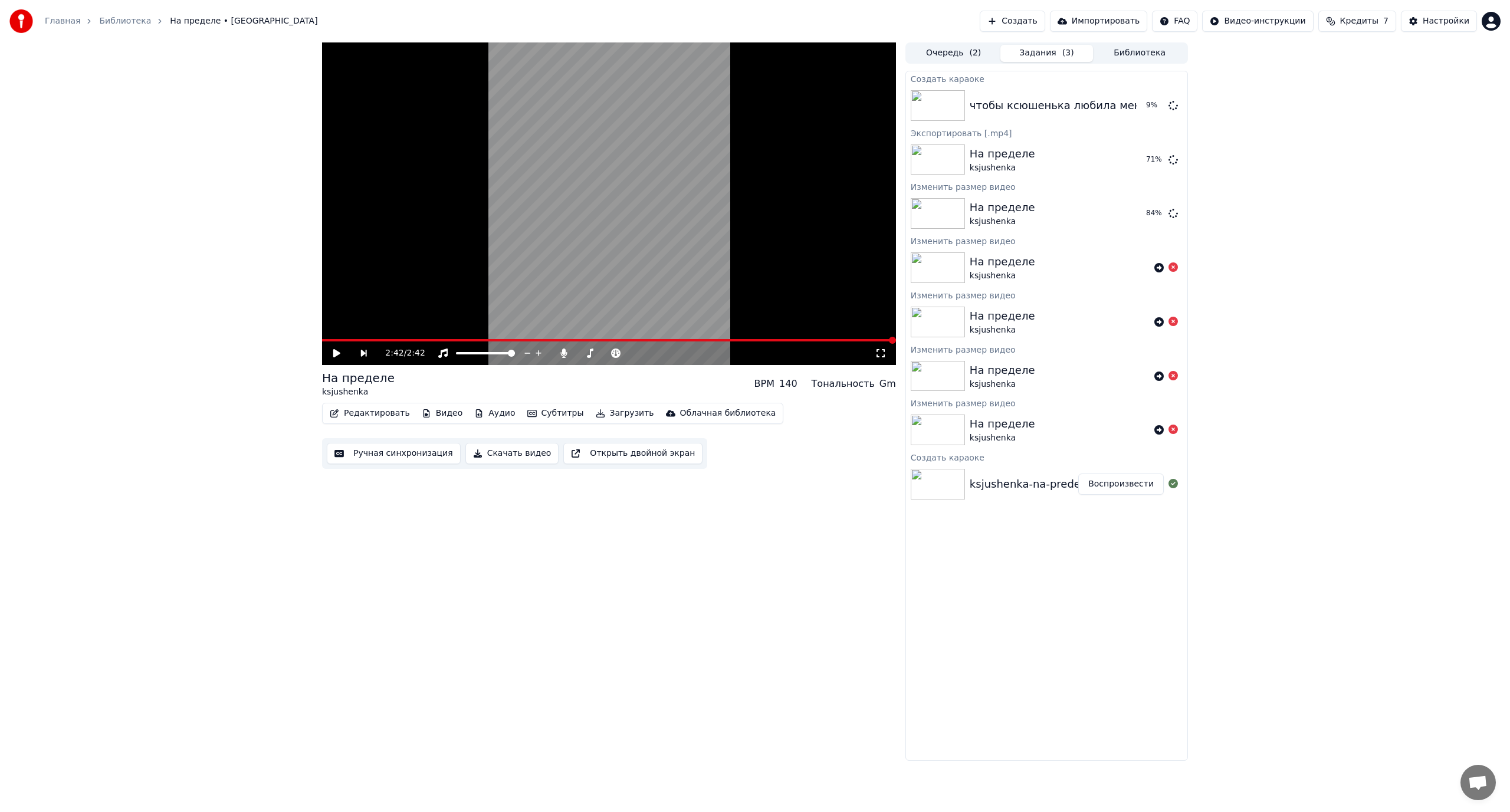
click at [950, 56] on button "Очередь ( 2 )" at bounding box center [953, 53] width 93 height 17
click at [1042, 45] on button "Задания ( 2 )" at bounding box center [1046, 53] width 93 height 17
click at [1149, 161] on button "Показать" at bounding box center [1133, 159] width 61 height 21
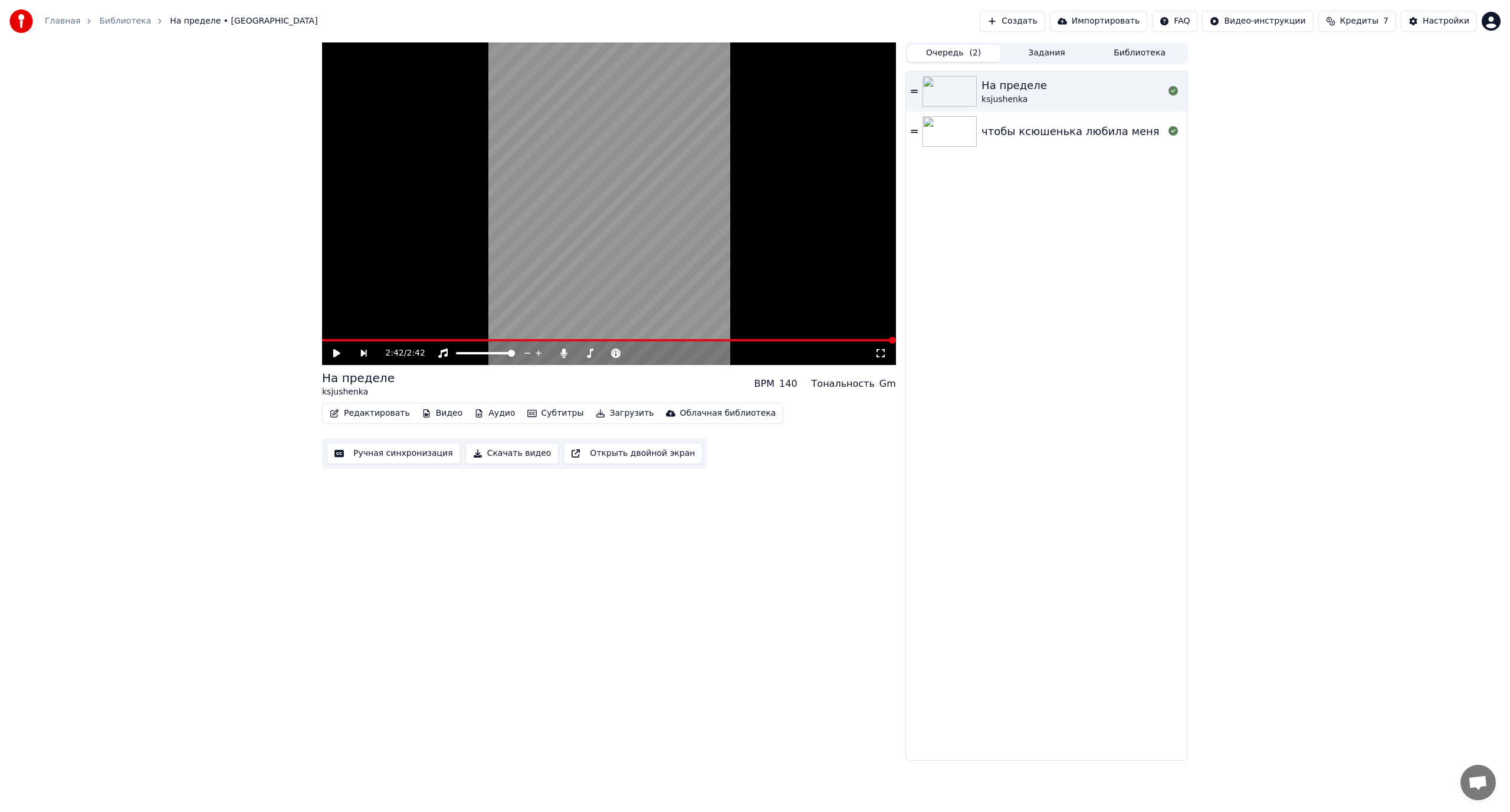
click at [967, 53] on button "Очередь ( 2 )" at bounding box center [953, 53] width 93 height 17
click at [1002, 138] on div "чтобы ксюшенька любила меня" at bounding box center [1070, 131] width 178 height 16
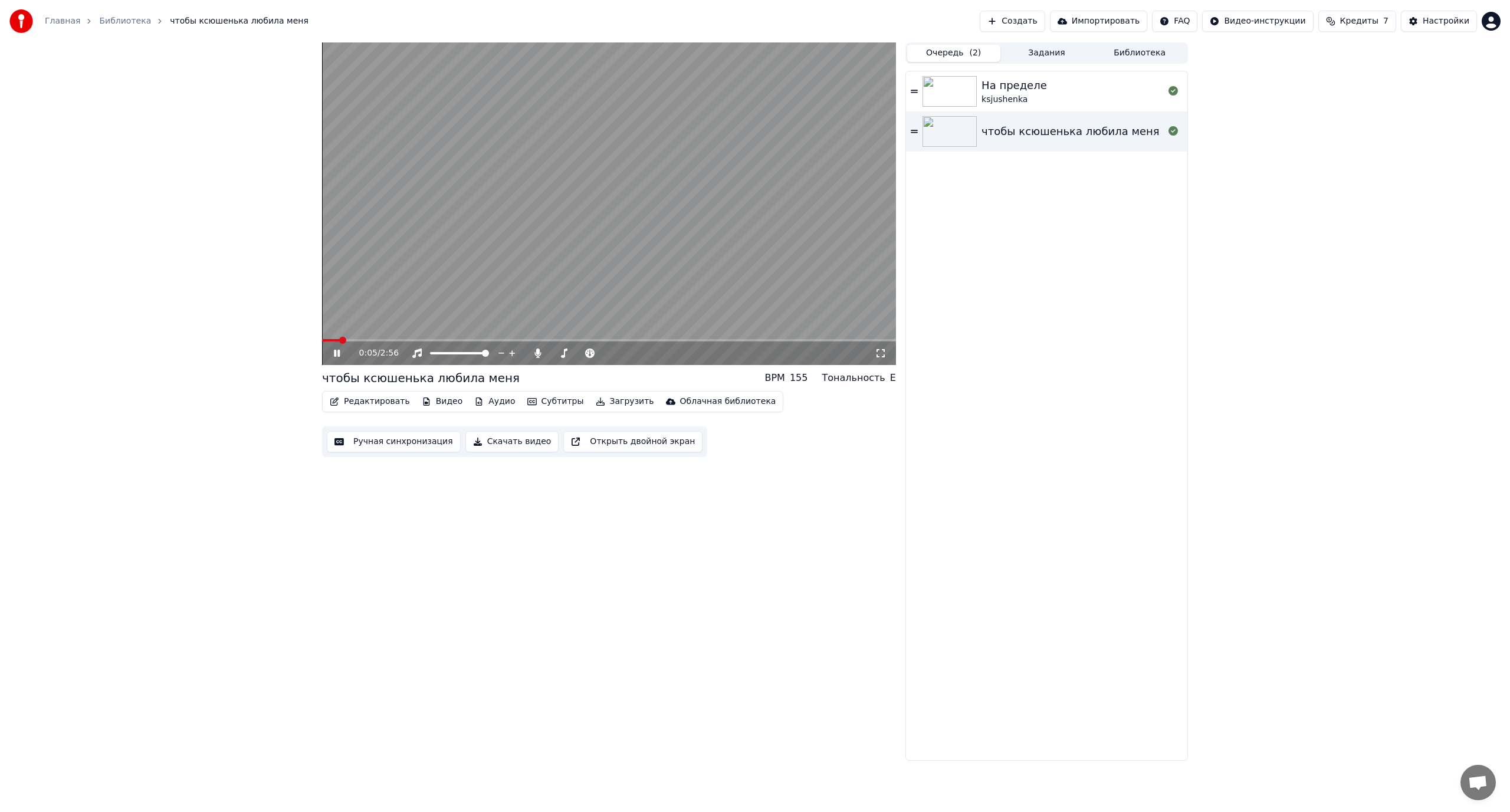
click at [878, 350] on icon at bounding box center [880, 353] width 8 height 8
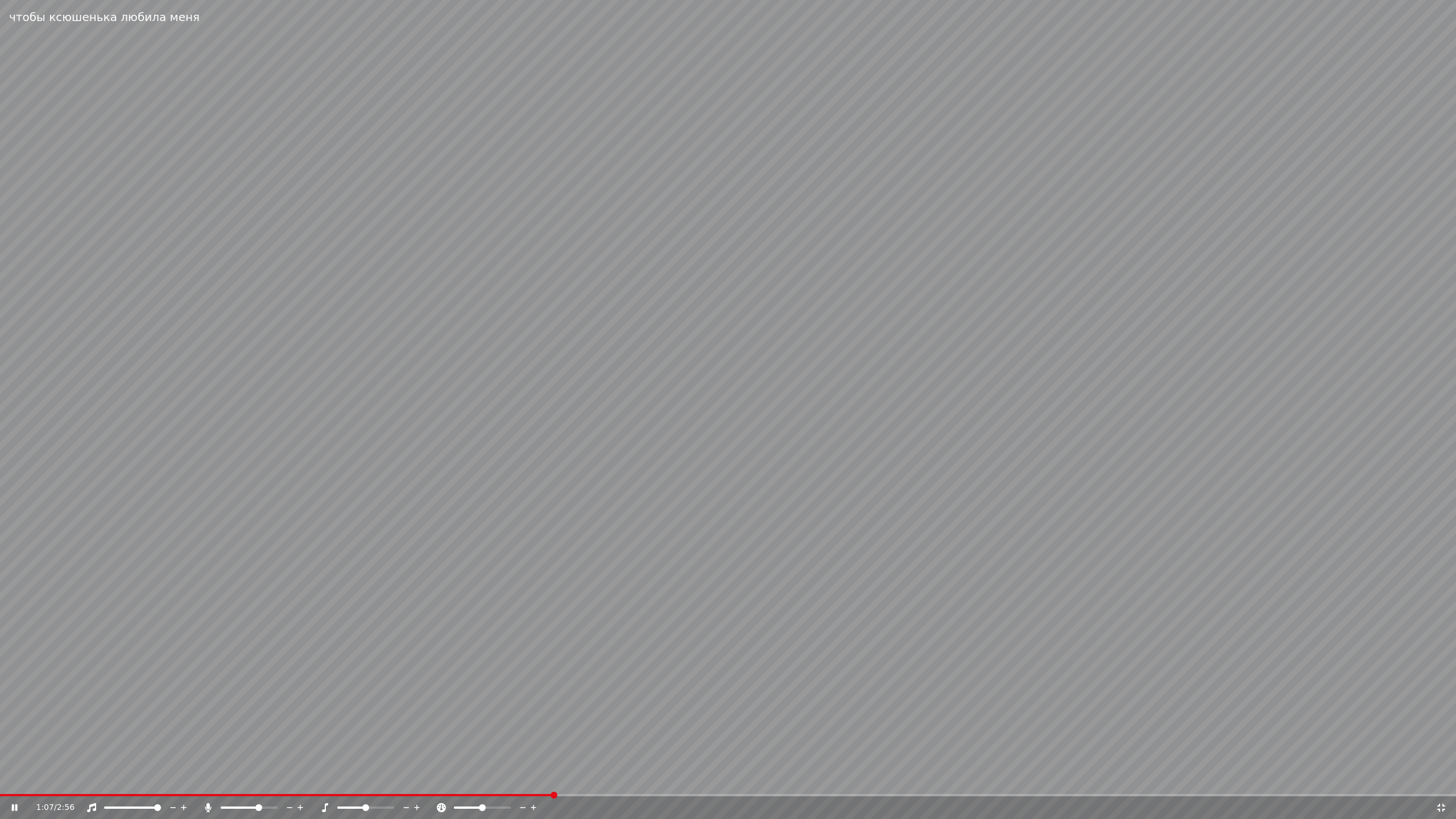
click at [260, 782] on span at bounding box center [259, 808] width 7 height 7
click at [1441, 782] on icon at bounding box center [1440, 807] width 11 height 9
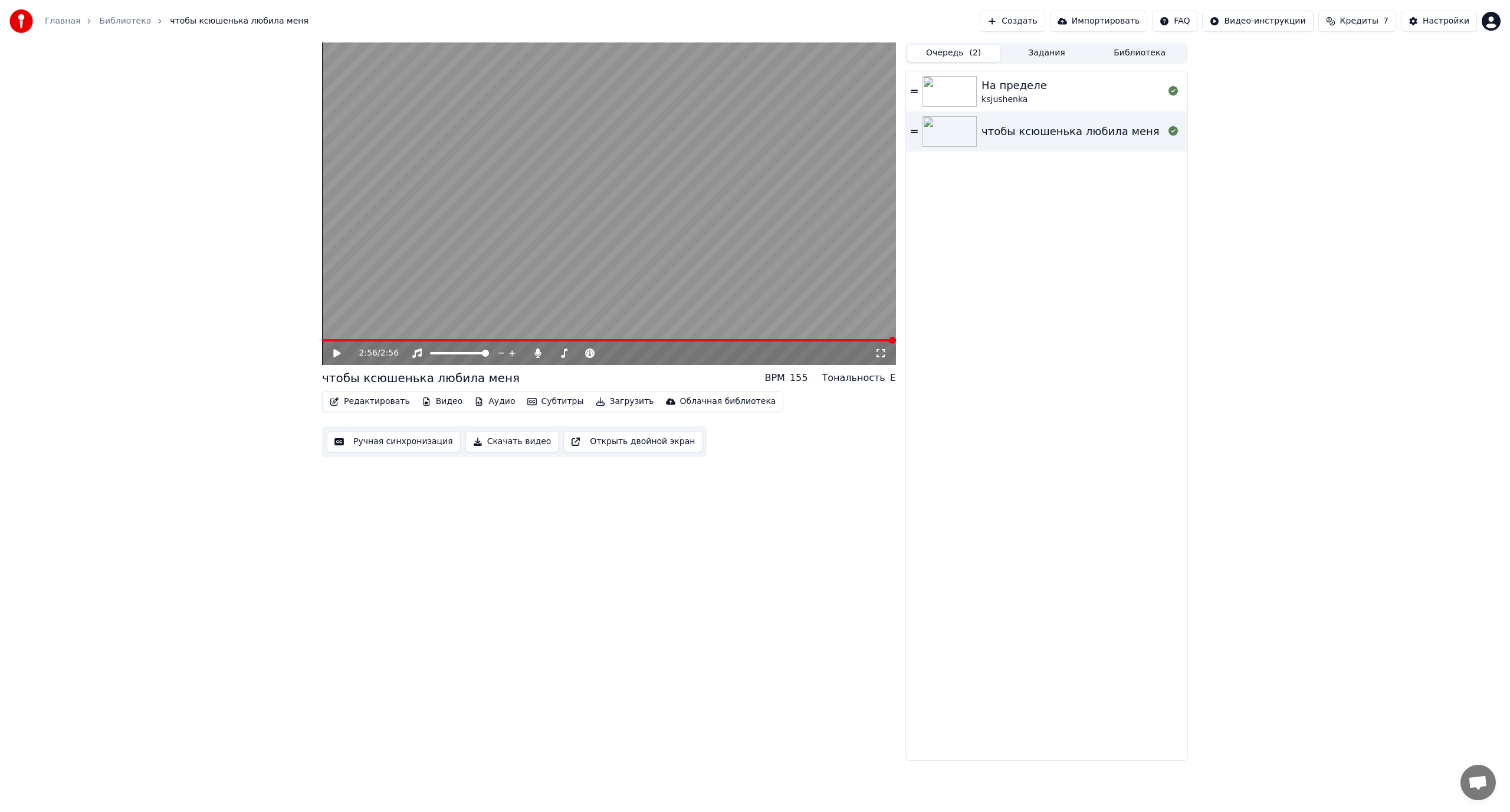
click at [1036, 52] on button "Задания" at bounding box center [1046, 53] width 93 height 17
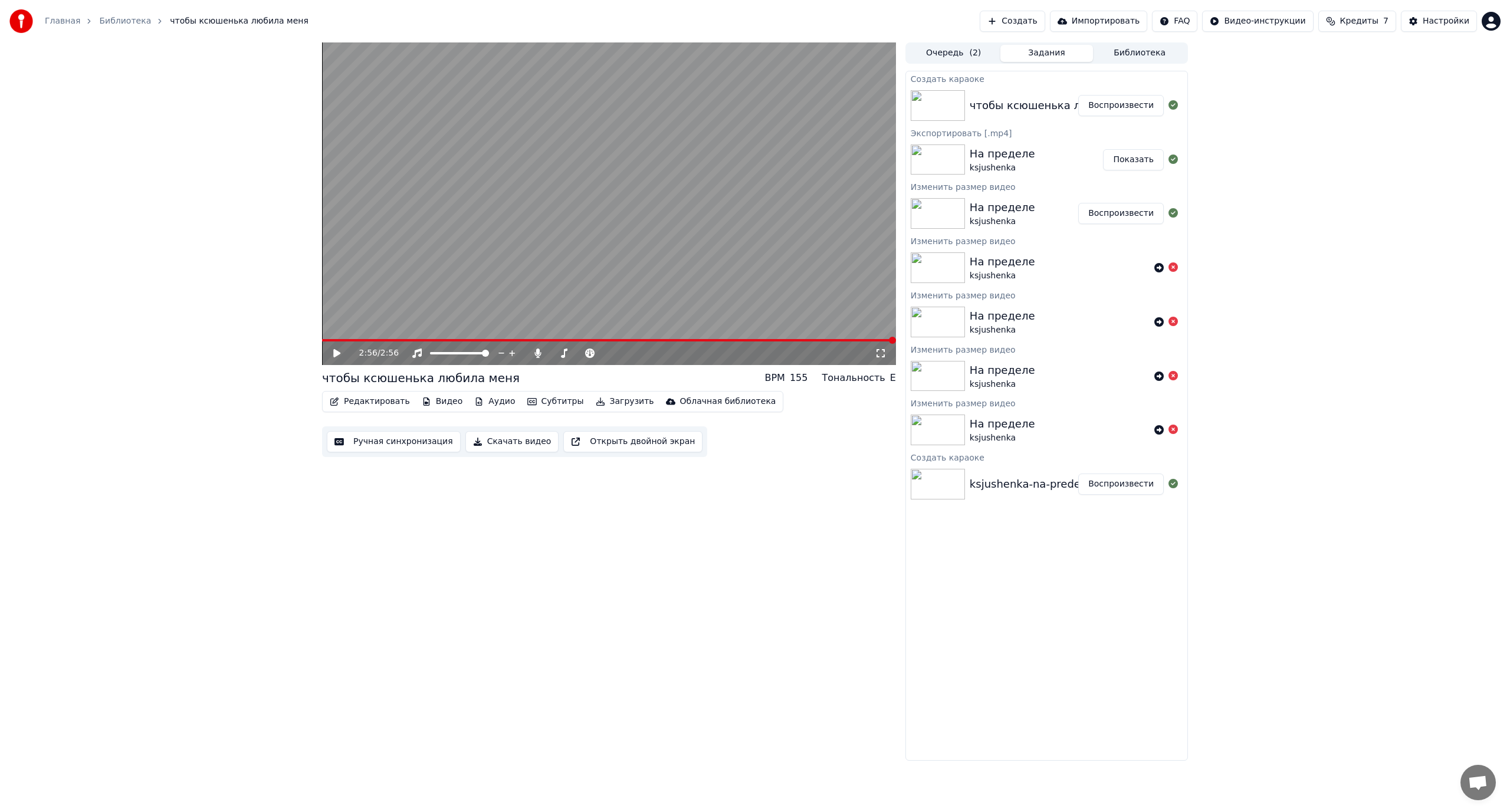
click at [956, 50] on button "Очередь ( 2 )" at bounding box center [953, 53] width 93 height 17
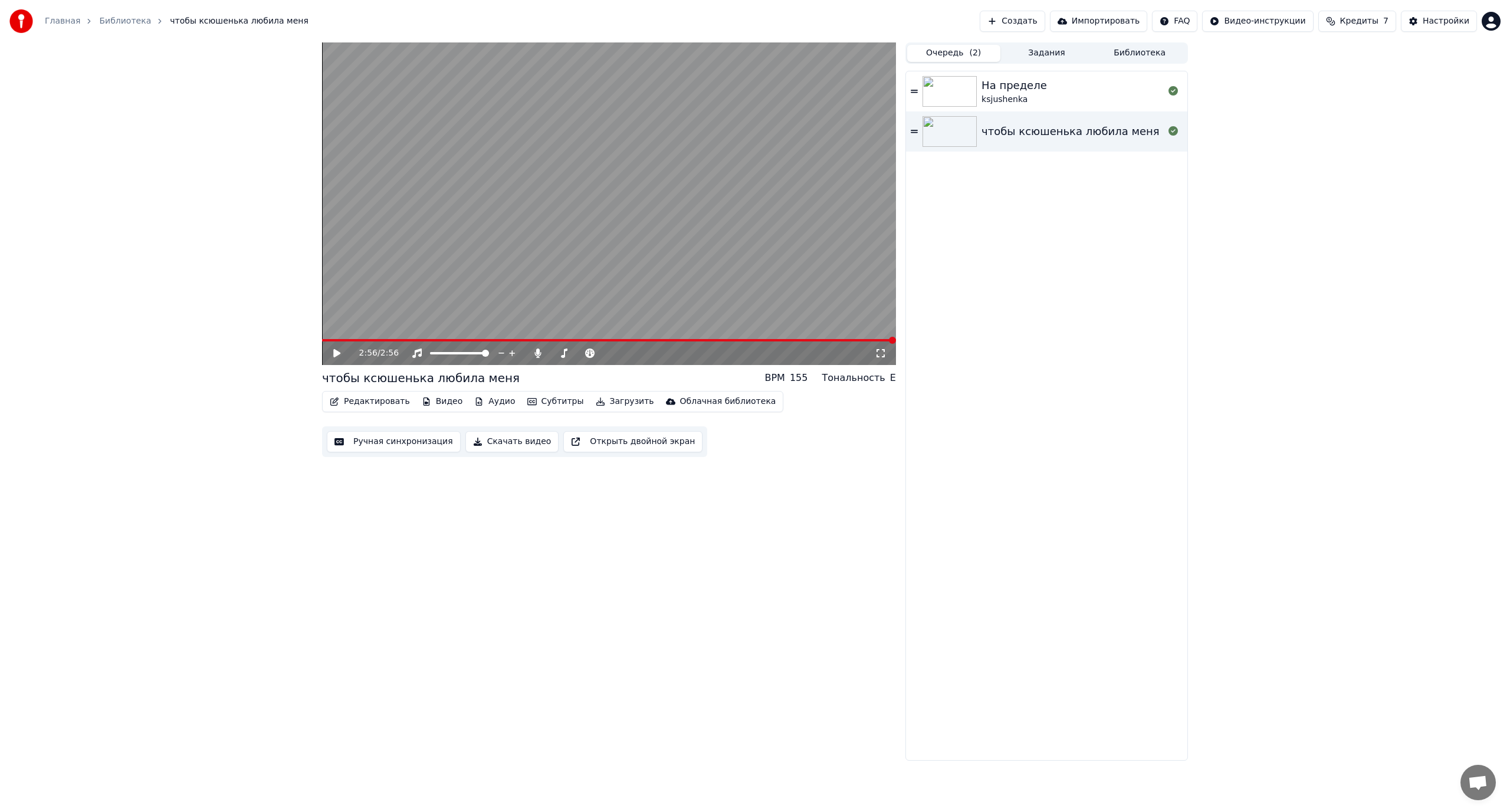
click at [1040, 23] on button "Создать" at bounding box center [1012, 21] width 65 height 21
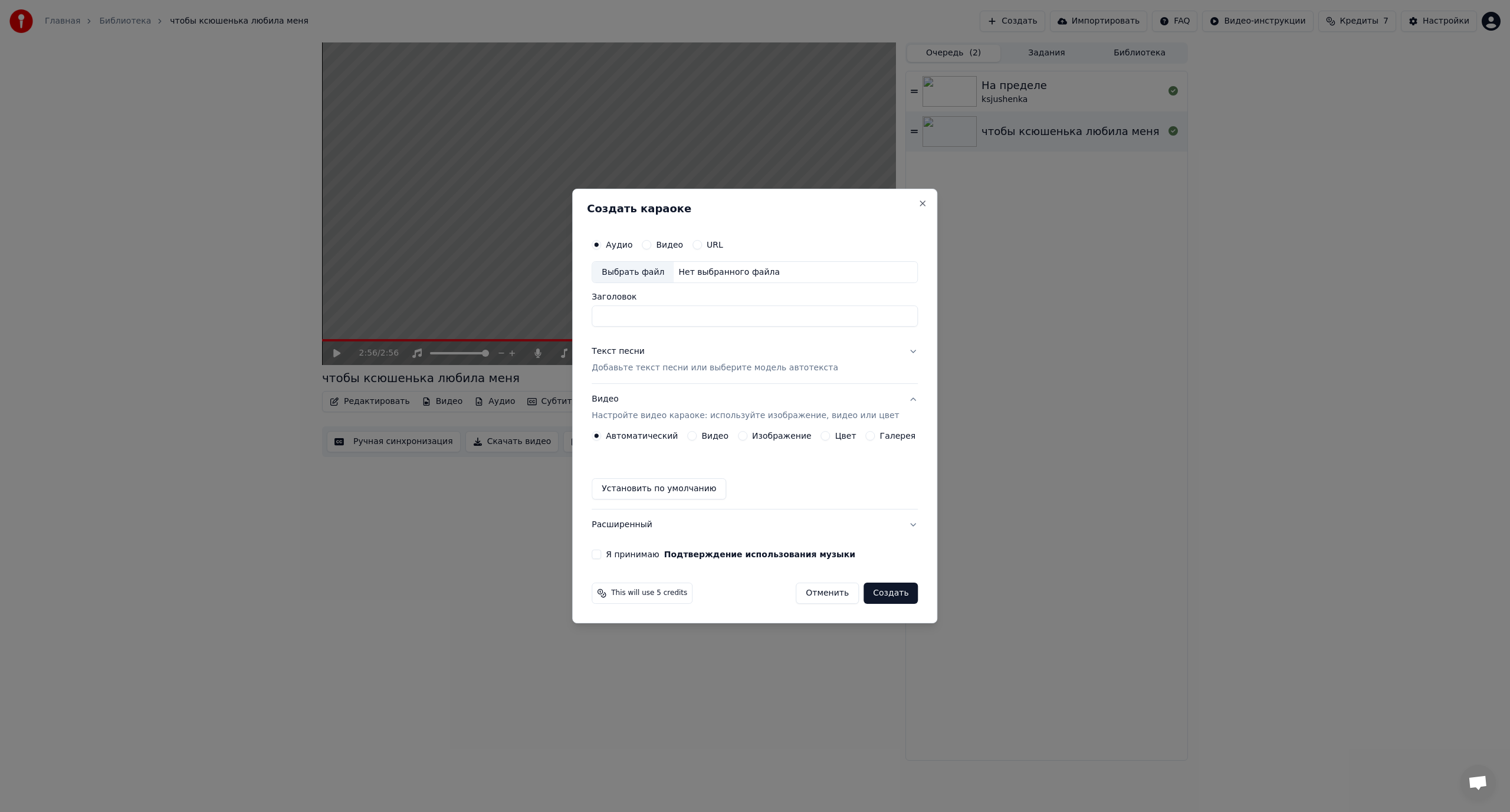
click at [627, 272] on div "Выбрать файл" at bounding box center [632, 271] width 81 height 21
drag, startPoint x: 742, startPoint y: 316, endPoint x: 832, endPoint y: 317, distance: 90.0
click at [832, 317] on input "**********" at bounding box center [755, 316] width 326 height 21
drag, startPoint x: 615, startPoint y: 316, endPoint x: 572, endPoint y: 317, distance: 43.0
click at [572, 317] on body "**********" at bounding box center [755, 406] width 1510 height 812
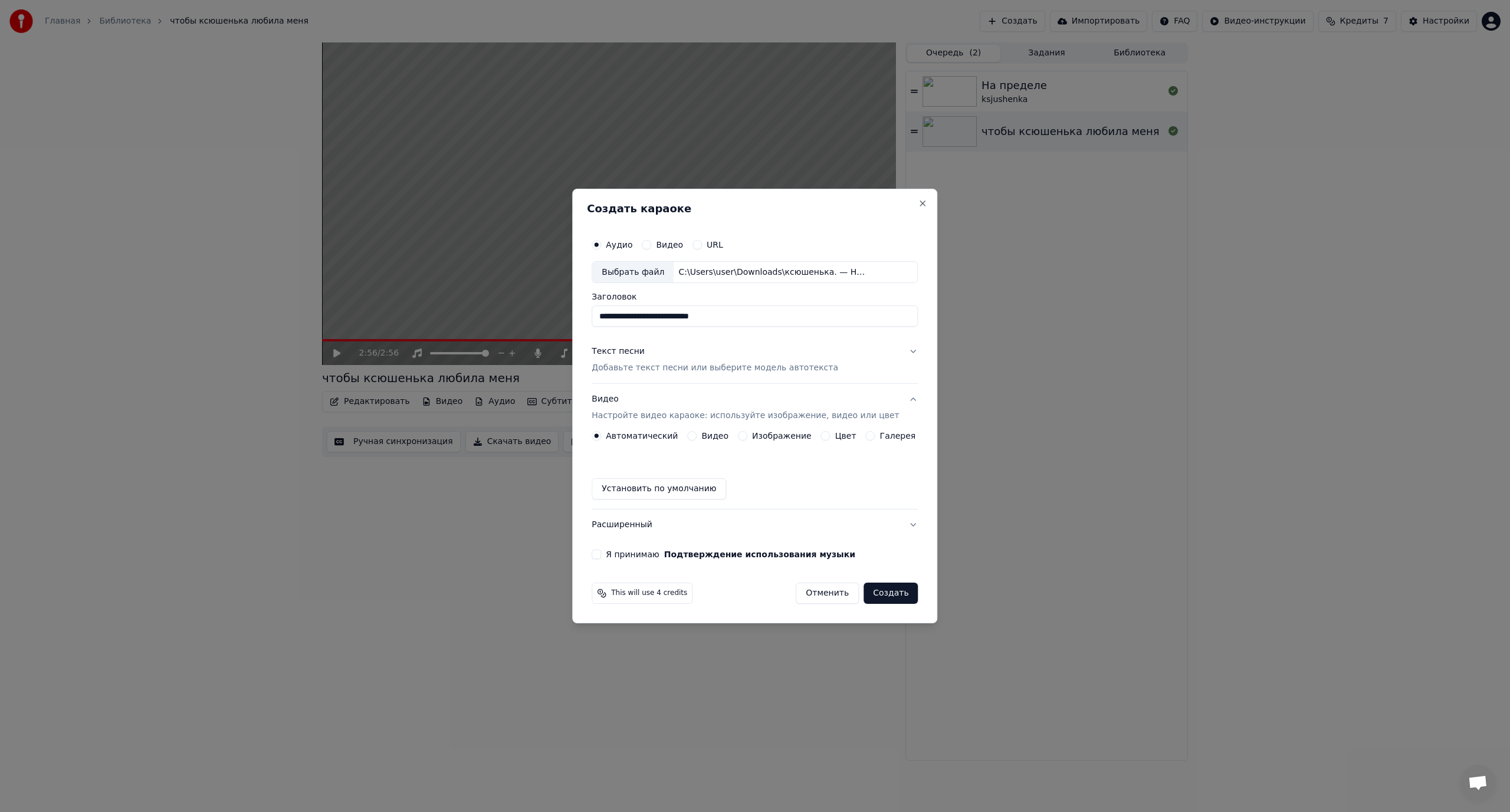
type input "**********"
click at [630, 368] on p "Добавьте текст песни или выберите модель автотекста" at bounding box center [715, 368] width 246 height 12
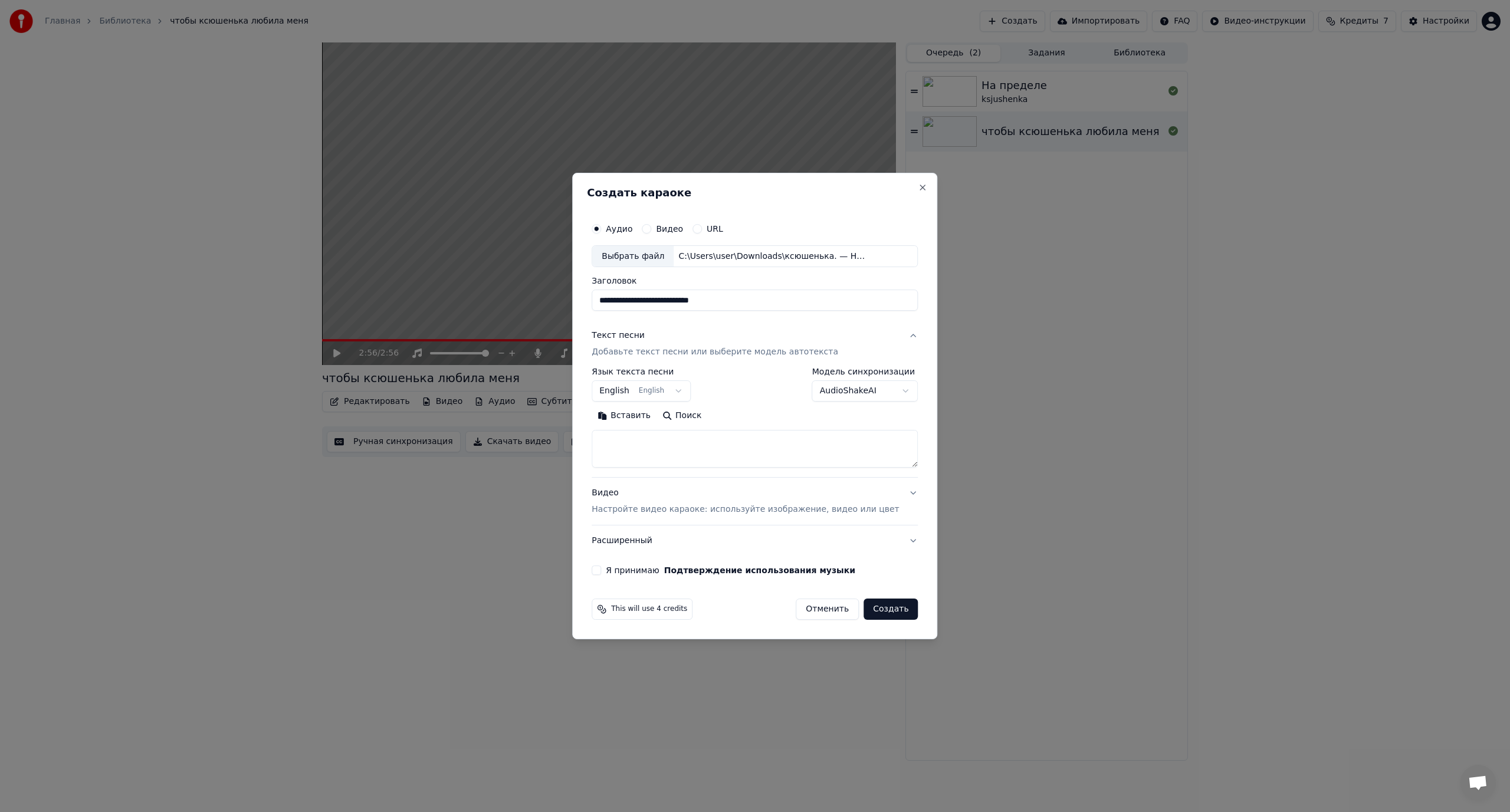
click at [644, 446] on textarea at bounding box center [755, 449] width 326 height 38
paste textarea "**********"
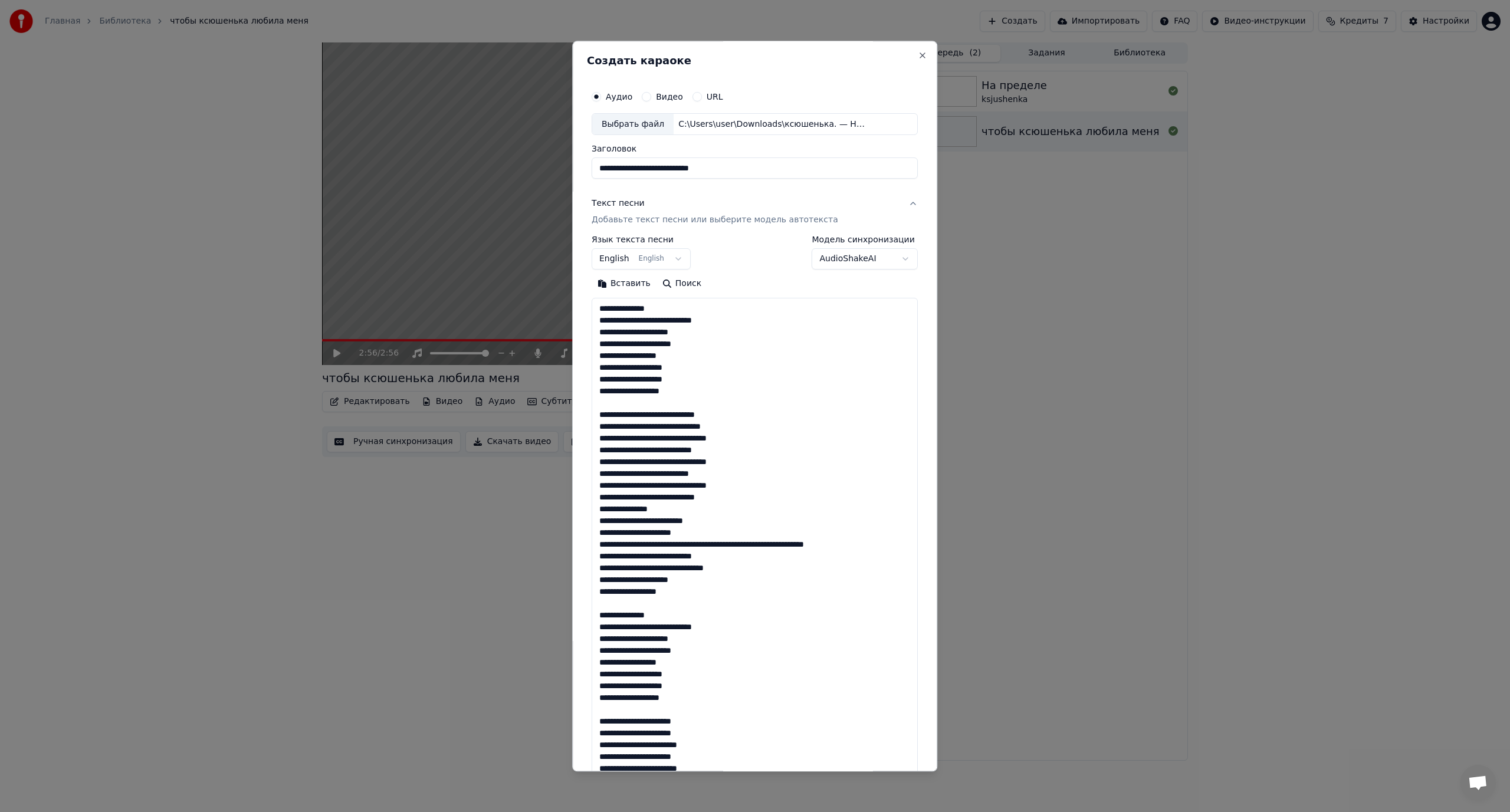
scroll to position [686, 0]
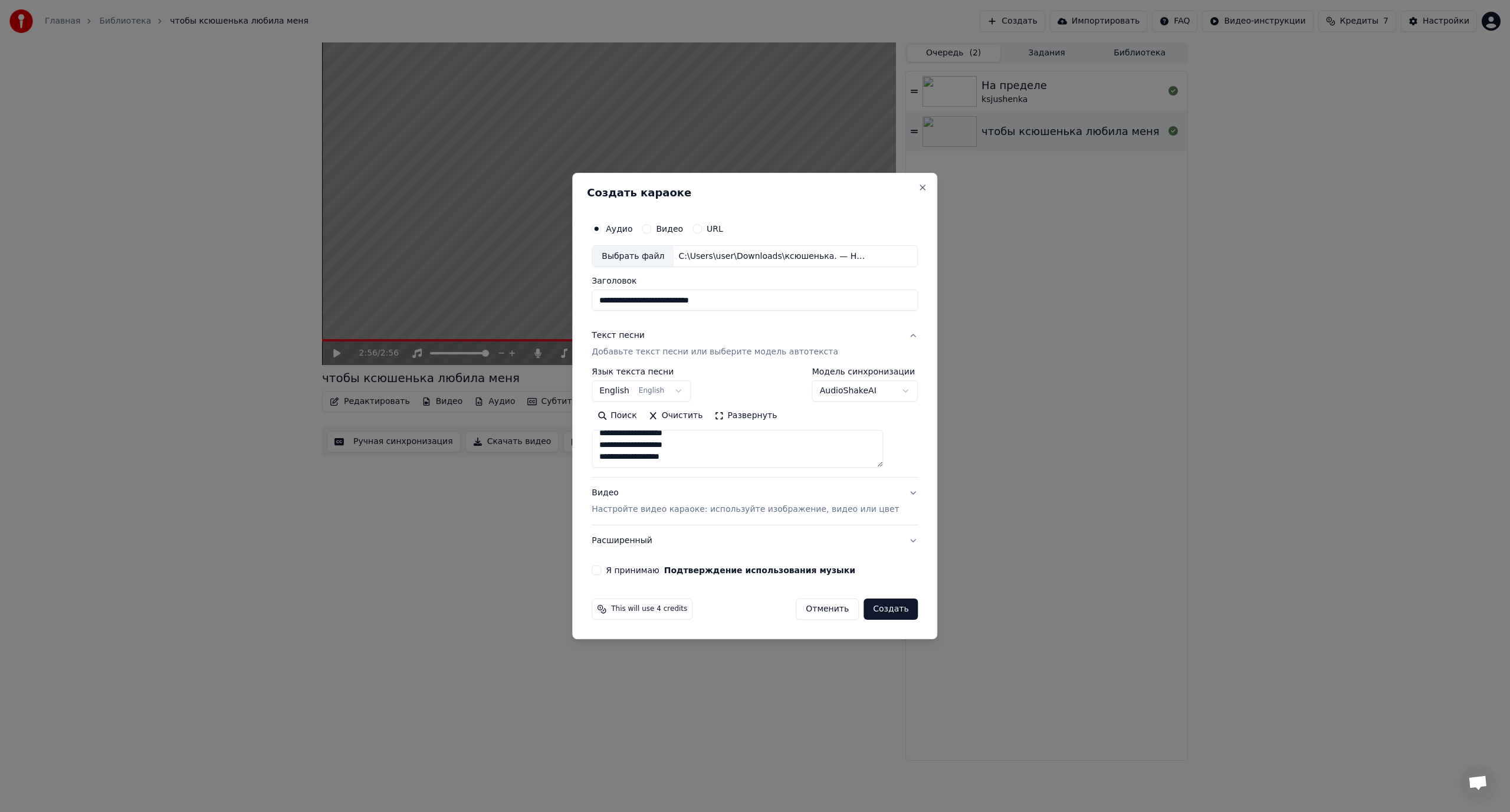
type textarea "**********"
click at [894, 494] on button "Видео Настройте видео караоке: используйте изображение, видео или цвет" at bounding box center [755, 502] width 326 height 47
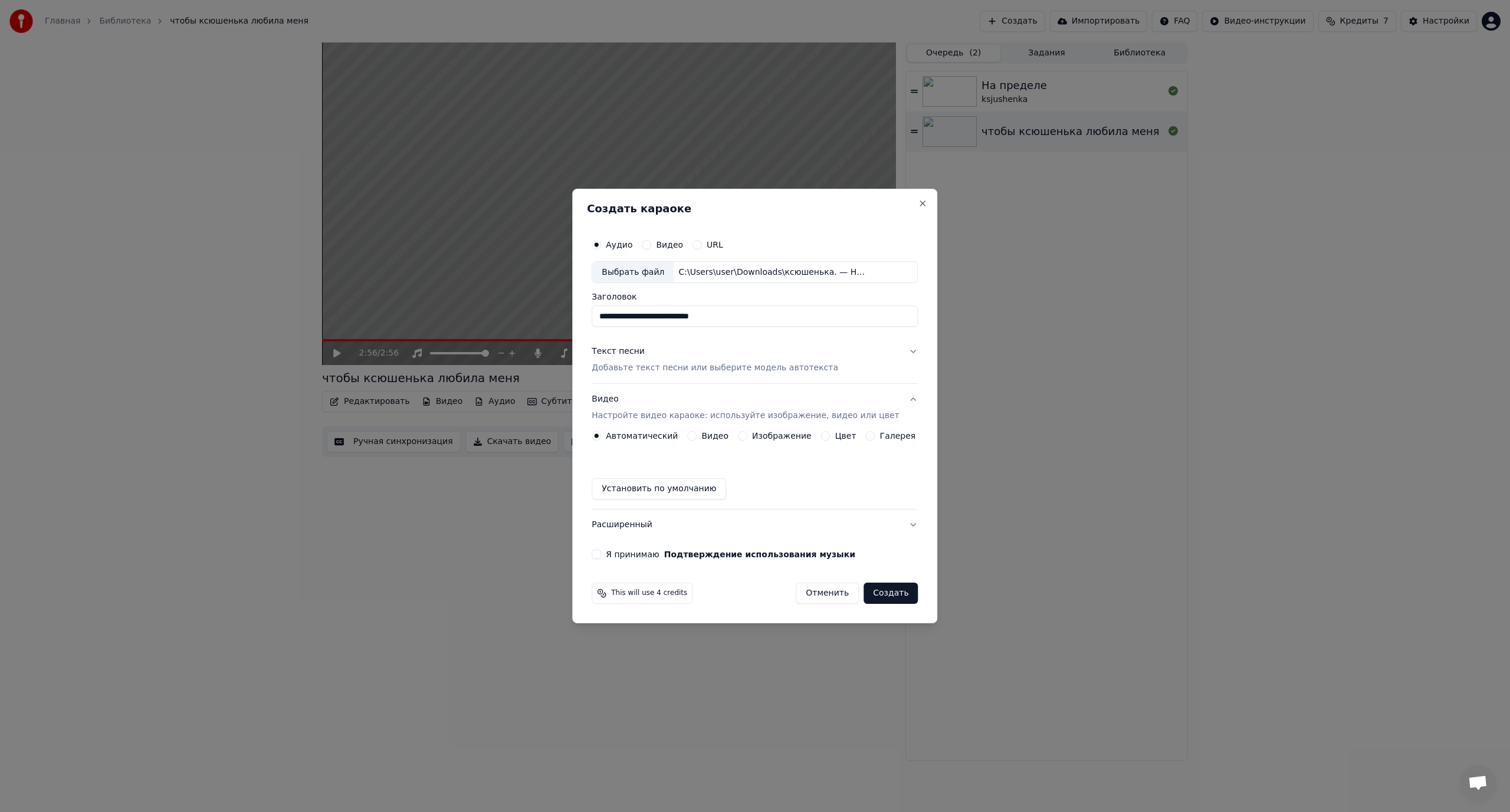
click at [746, 434] on button "Изображение" at bounding box center [742, 435] width 9 height 9
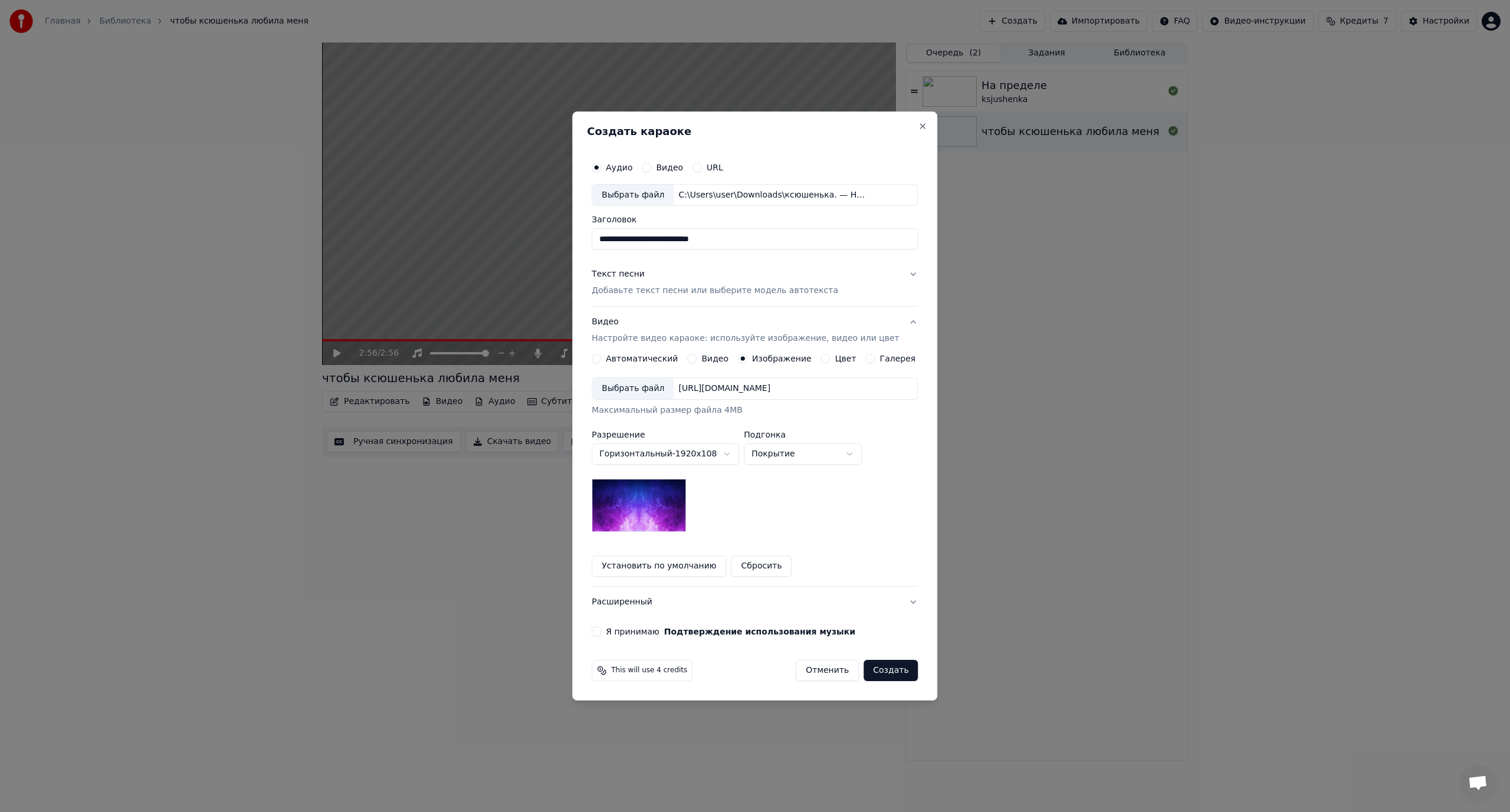
click at [643, 390] on div "Выбрать файл" at bounding box center [632, 388] width 81 height 21
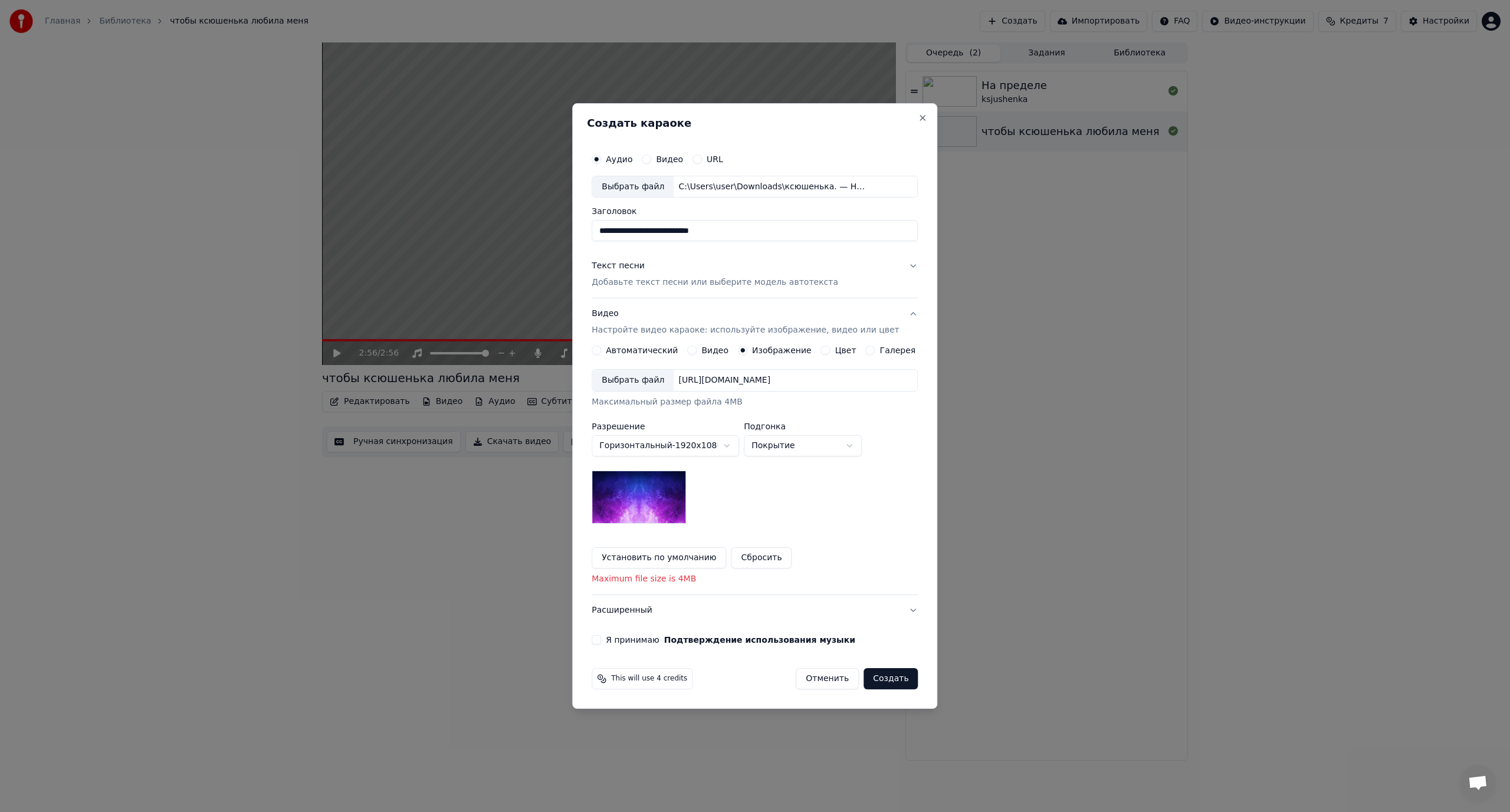
click at [648, 483] on img at bounding box center [639, 496] width 94 height 53
click at [756, 560] on button "Сбросить" at bounding box center [761, 557] width 61 height 21
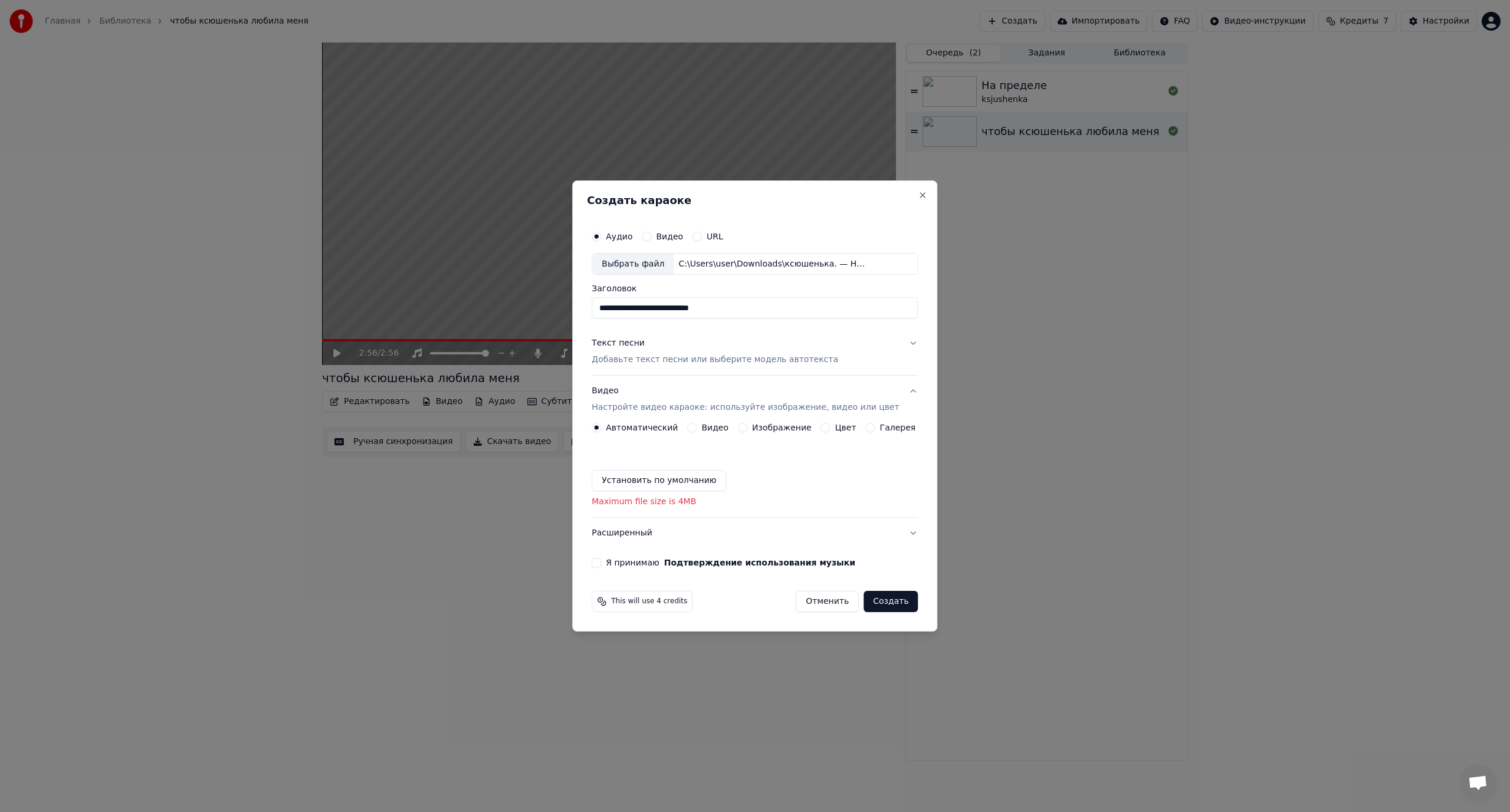
click at [689, 354] on p "Добавьте текст песни или выберите модель автотекста" at bounding box center [715, 360] width 246 height 12
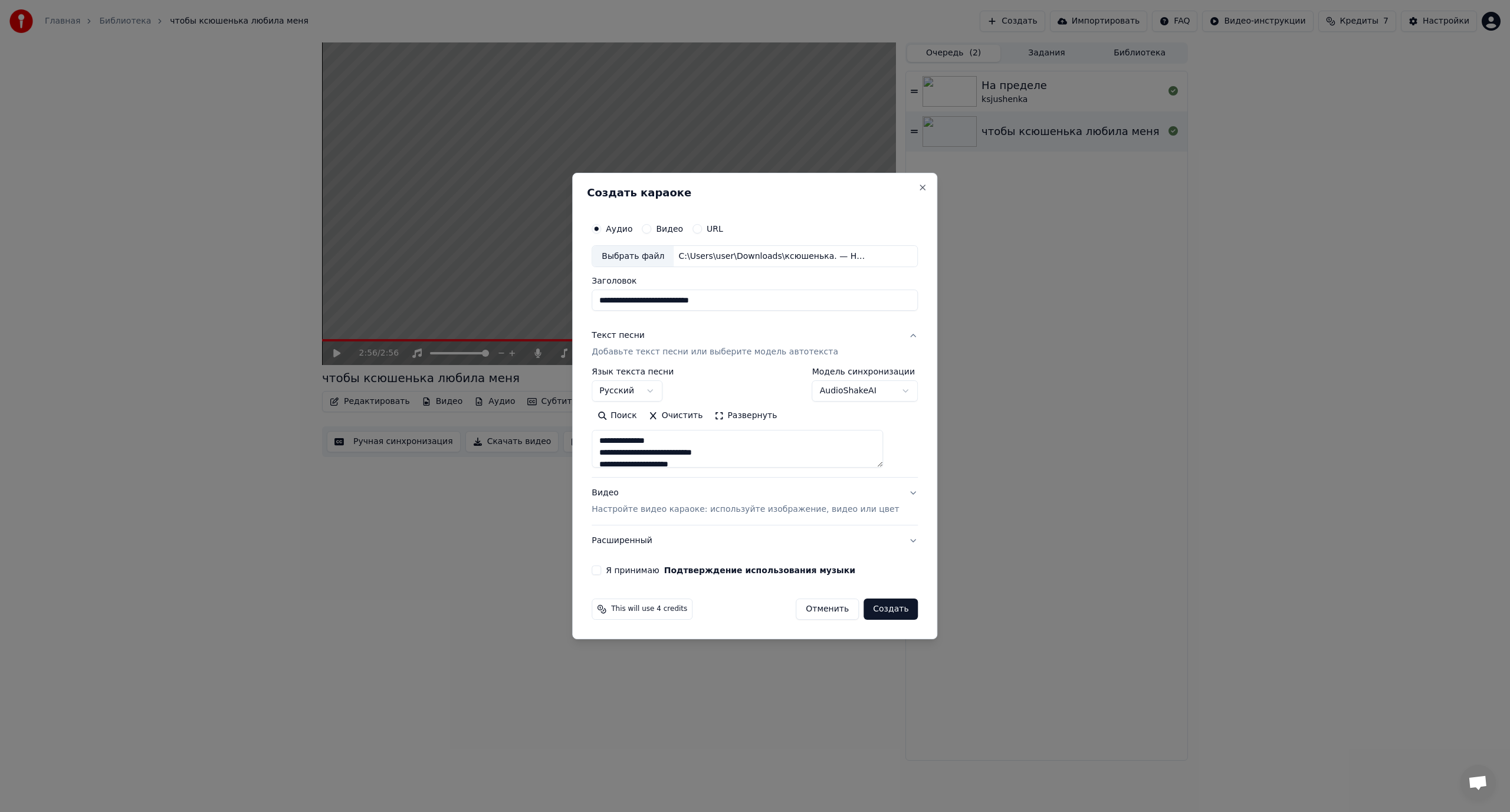
click at [638, 510] on p "Настройте видео караоке: используйте изображение, видео или цвет" at bounding box center [746, 509] width 308 height 12
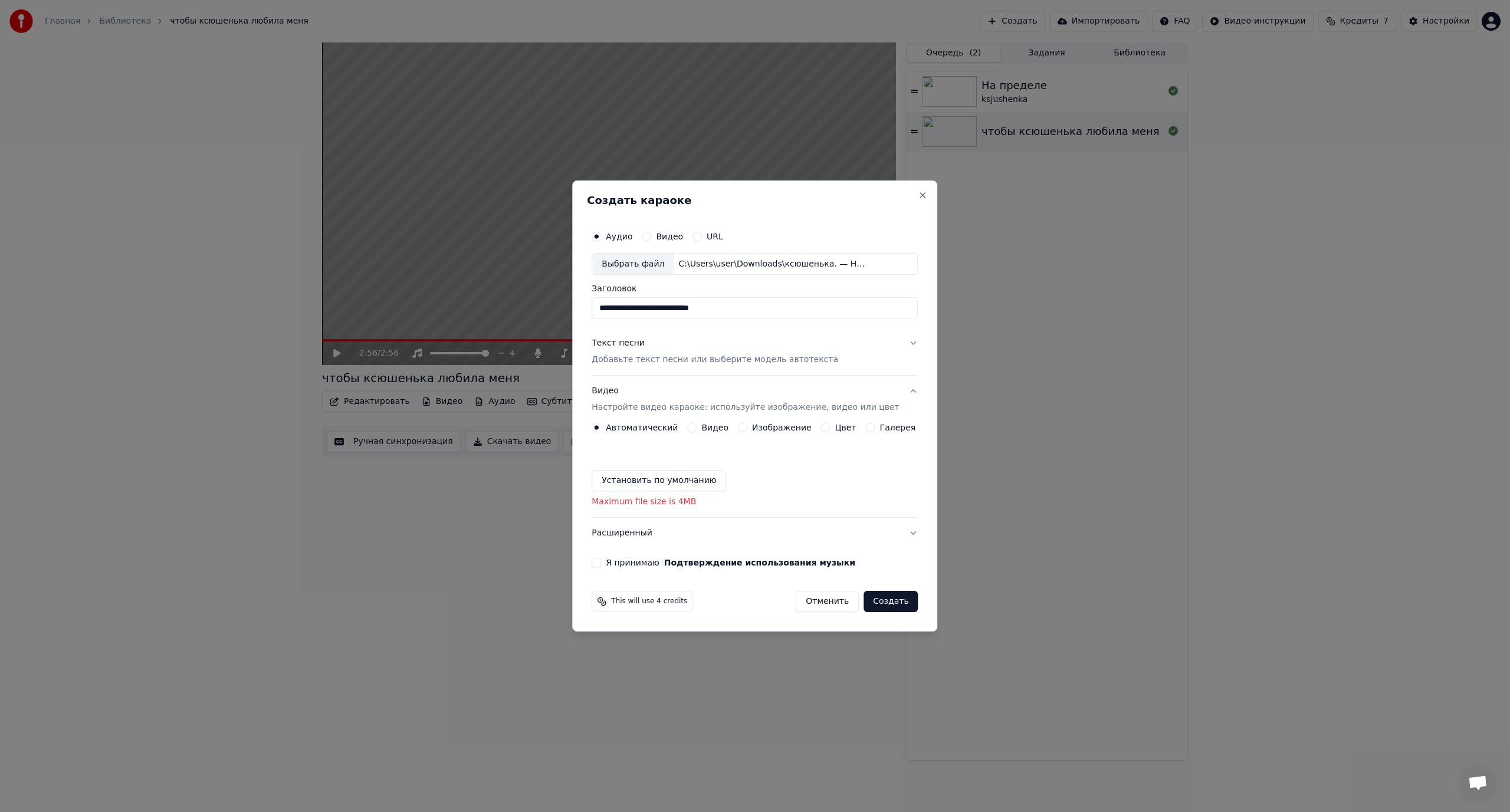
click at [677, 480] on button "Установить по умолчанию" at bounding box center [659, 479] width 135 height 21
click at [624, 481] on button "Установить по умолчанию" at bounding box center [659, 479] width 135 height 21
click at [659, 505] on p "Maximum file size is 4MB" at bounding box center [755, 501] width 326 height 12
click at [747, 429] on button "Изображение" at bounding box center [742, 427] width 9 height 9
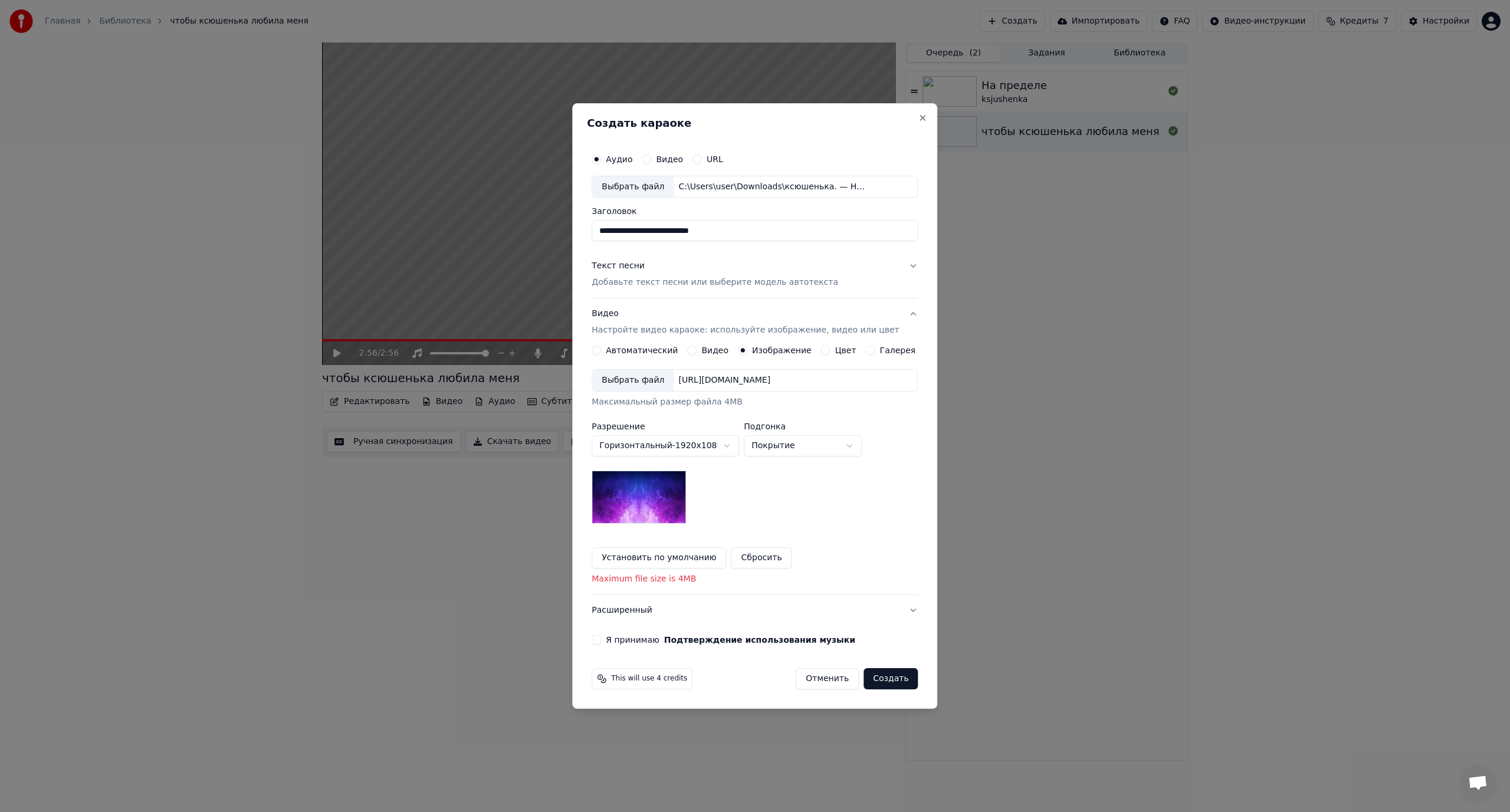
click at [658, 512] on img at bounding box center [639, 496] width 94 height 53
click at [747, 559] on button "Сбросить" at bounding box center [761, 557] width 61 height 21
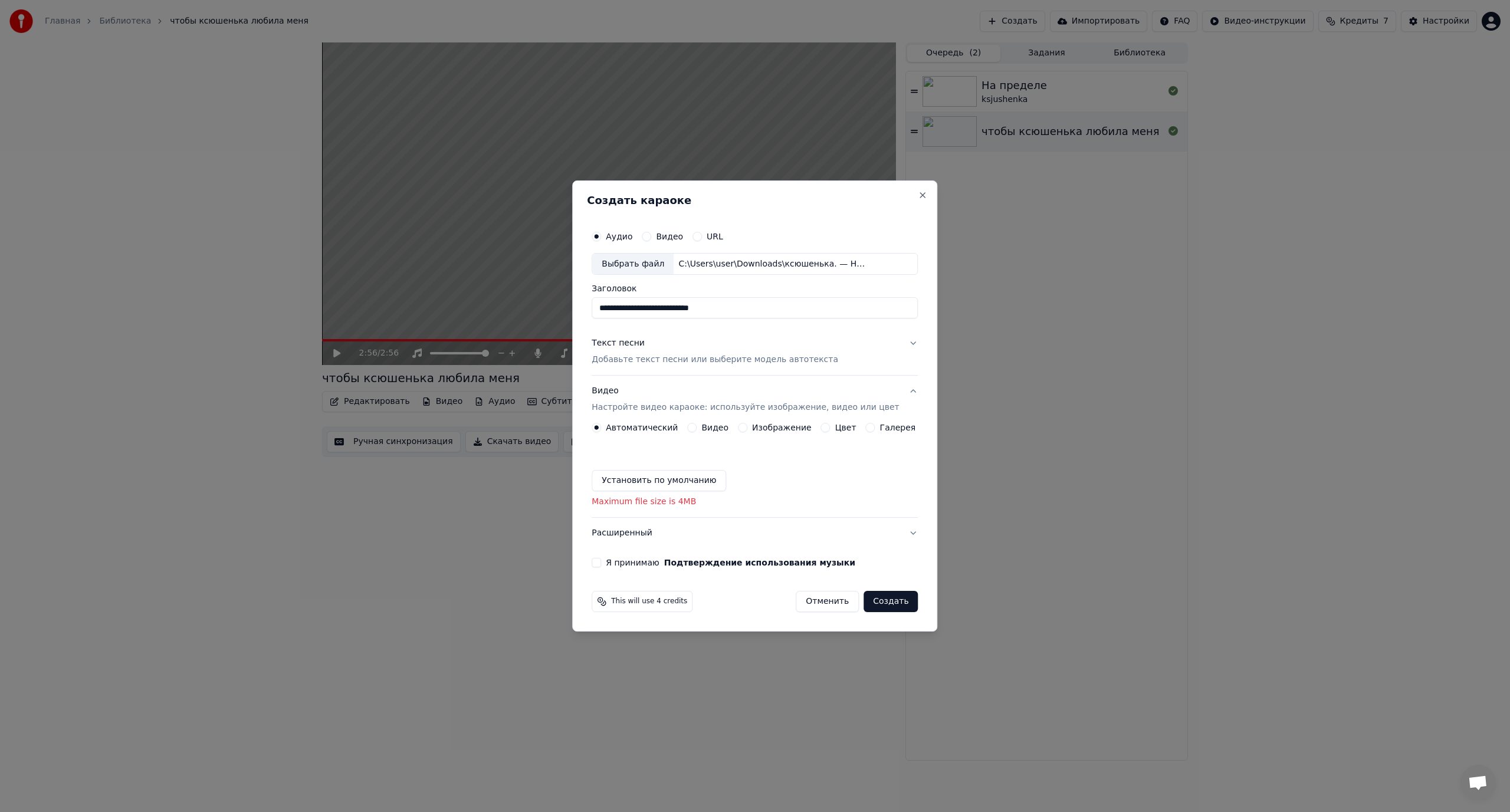
click at [670, 480] on button "Установить по умолчанию" at bounding box center [659, 479] width 135 height 21
click at [617, 475] on div "Saved" at bounding box center [755, 479] width 326 height 21
click at [741, 430] on div "Изображение" at bounding box center [774, 427] width 73 height 9
click at [745, 428] on button "Изображение" at bounding box center [742, 427] width 9 height 9
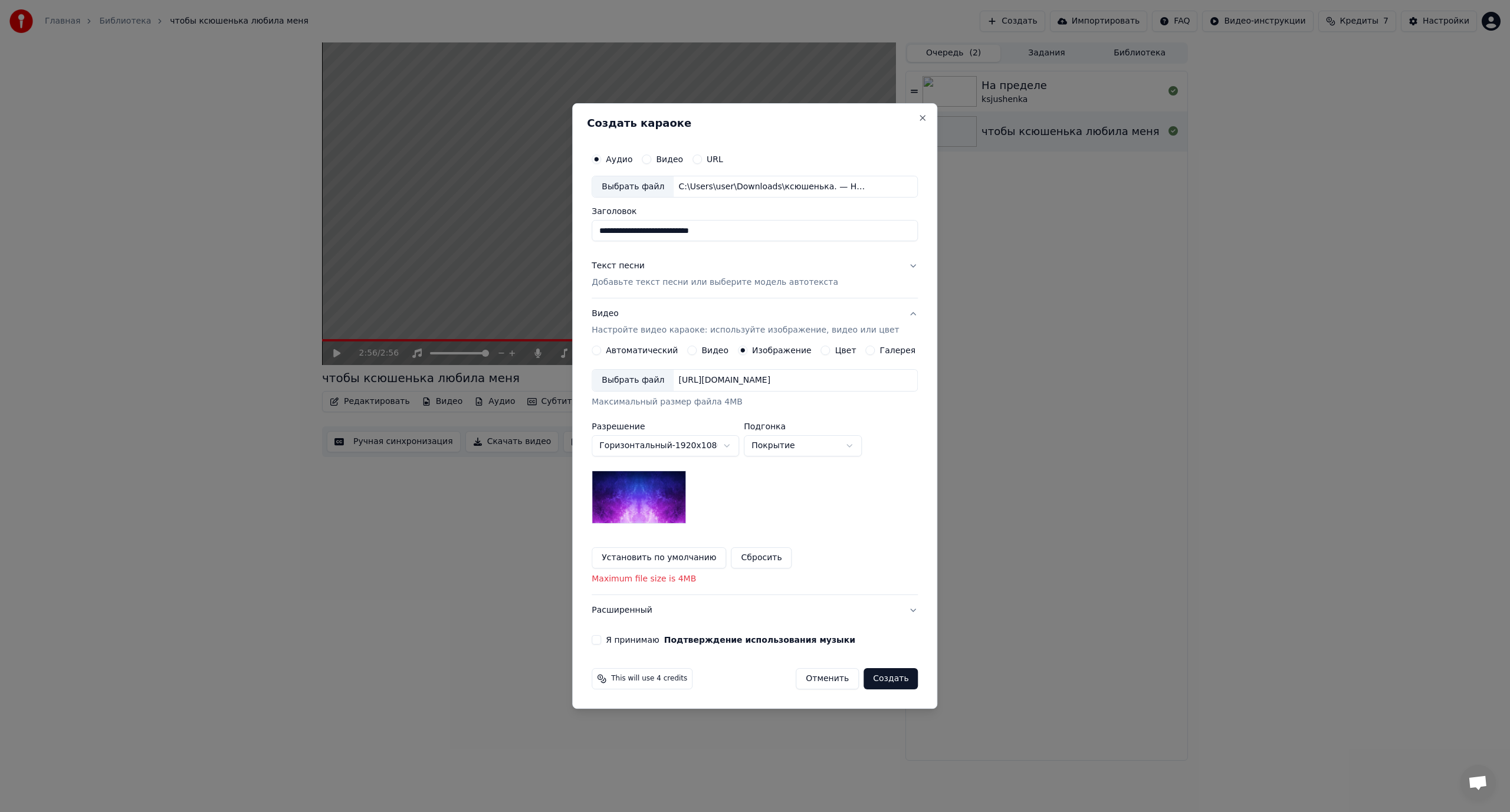
click at [756, 561] on button "Сбросить" at bounding box center [761, 557] width 61 height 21
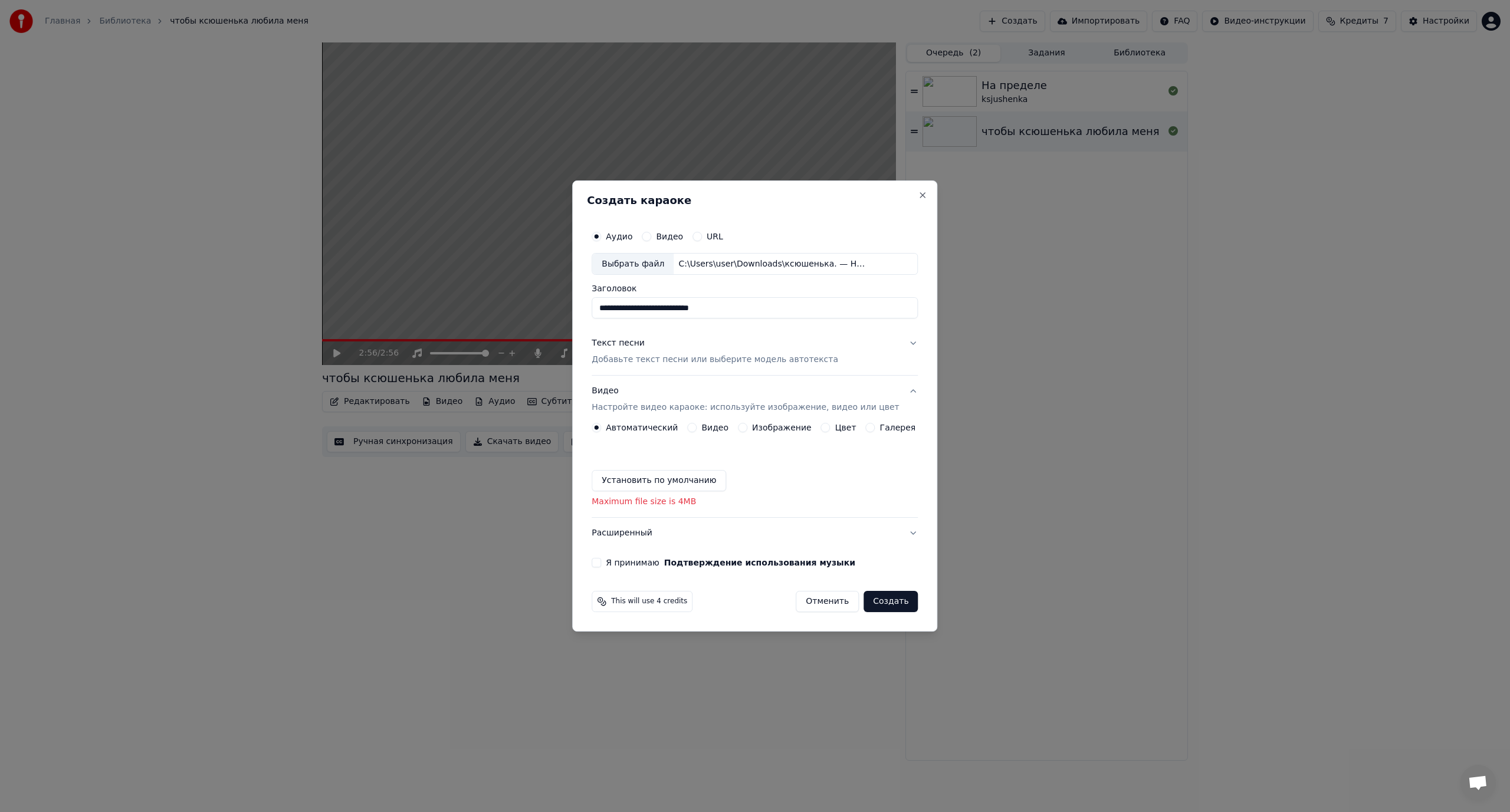
click at [740, 426] on button "Изображение" at bounding box center [742, 427] width 9 height 9
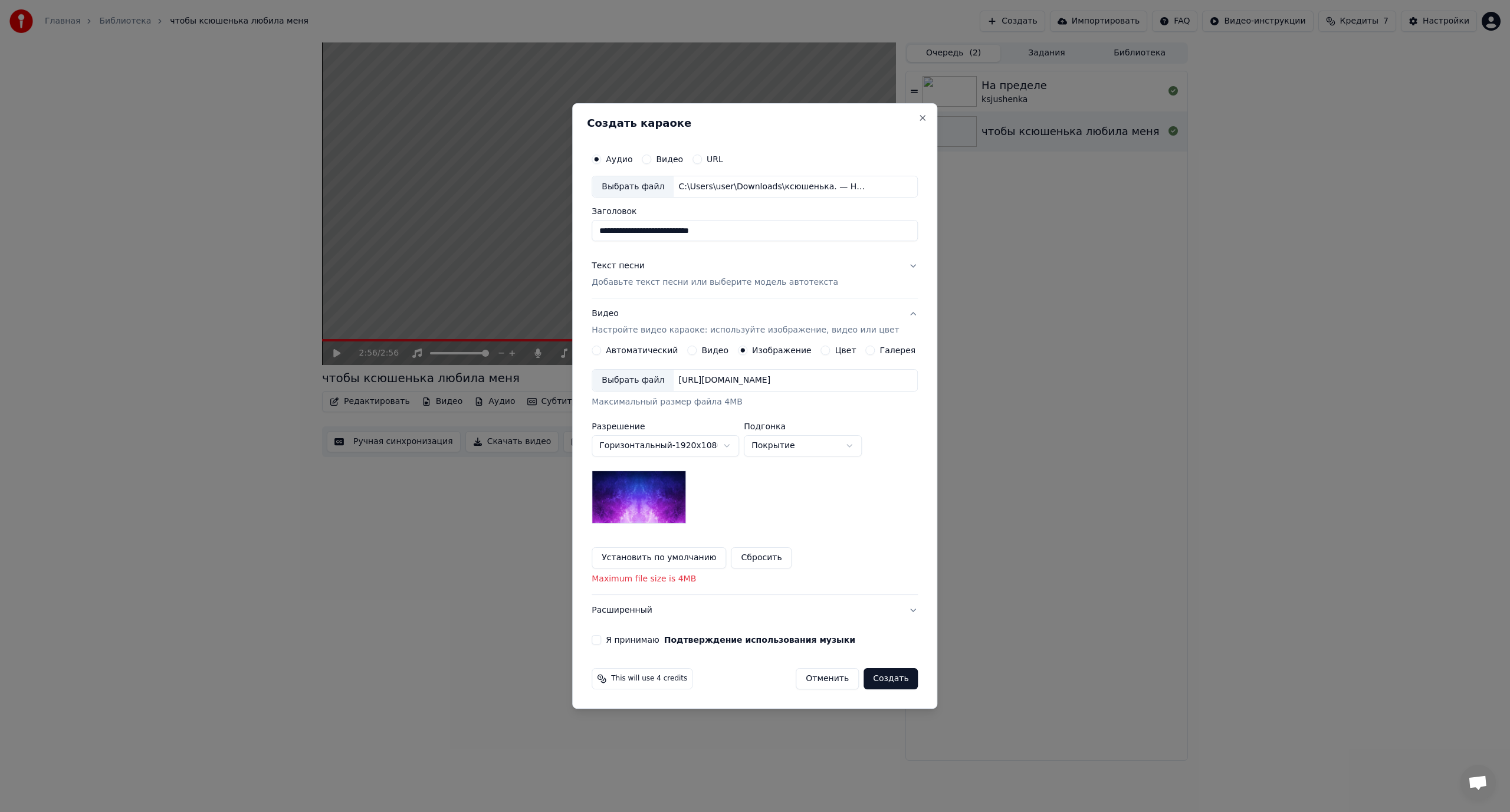
click at [675, 560] on button "Установить по умолчанию" at bounding box center [659, 557] width 135 height 21
click at [638, 494] on img at bounding box center [639, 496] width 94 height 53
click at [857, 448] on body "**********" at bounding box center [755, 406] width 1510 height 812
click at [742, 444] on body "**********" at bounding box center [755, 406] width 1510 height 812
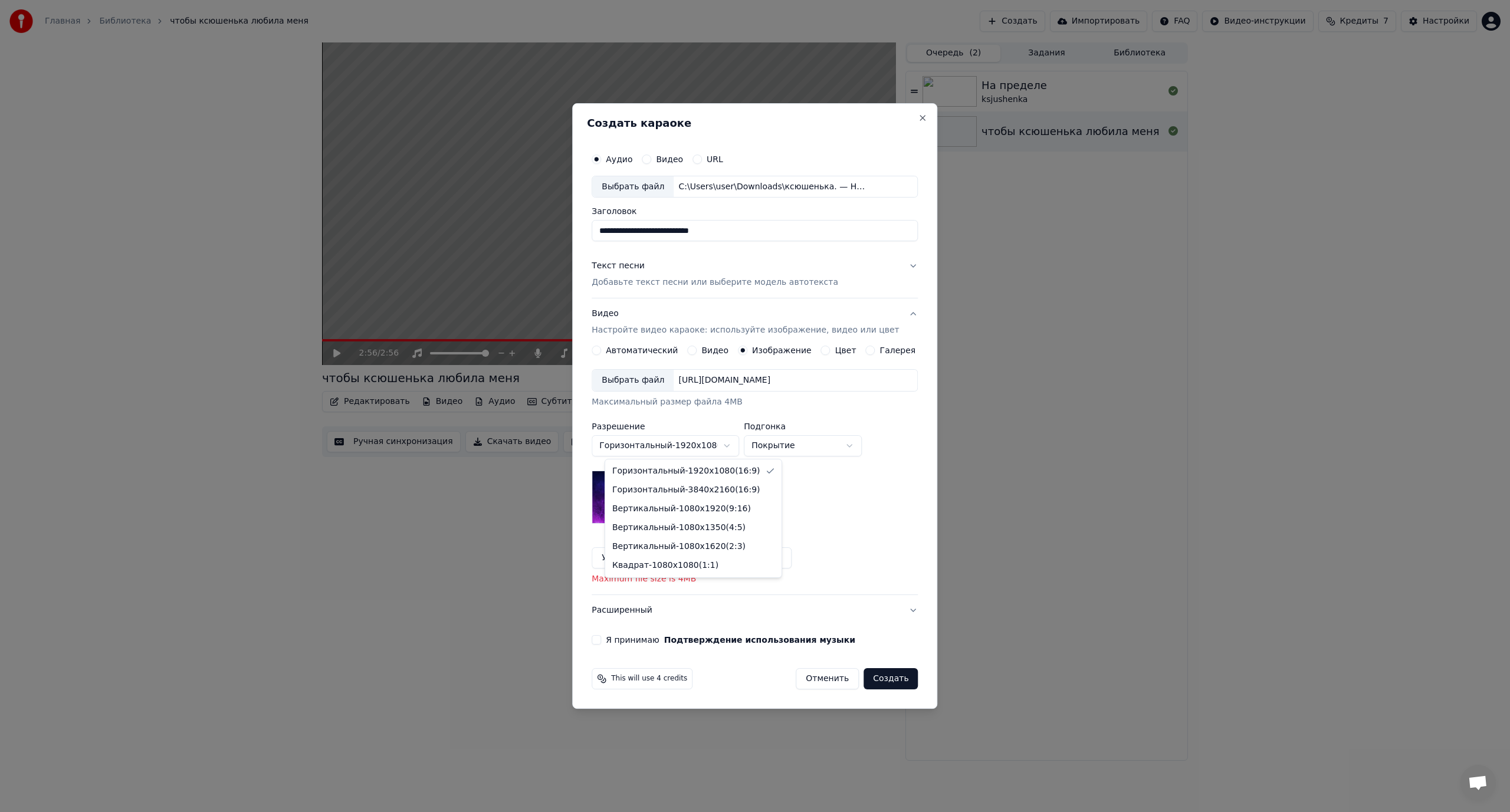
click at [823, 511] on body "**********" at bounding box center [755, 406] width 1510 height 812
click at [863, 444] on body "**********" at bounding box center [755, 406] width 1510 height 812
click at [887, 514] on body "**********" at bounding box center [755, 406] width 1510 height 812
click at [643, 379] on div "Выбрать файл" at bounding box center [632, 380] width 81 height 21
click at [678, 285] on p "Добавьте текст песни или выберите модель автотекста" at bounding box center [715, 282] width 246 height 12
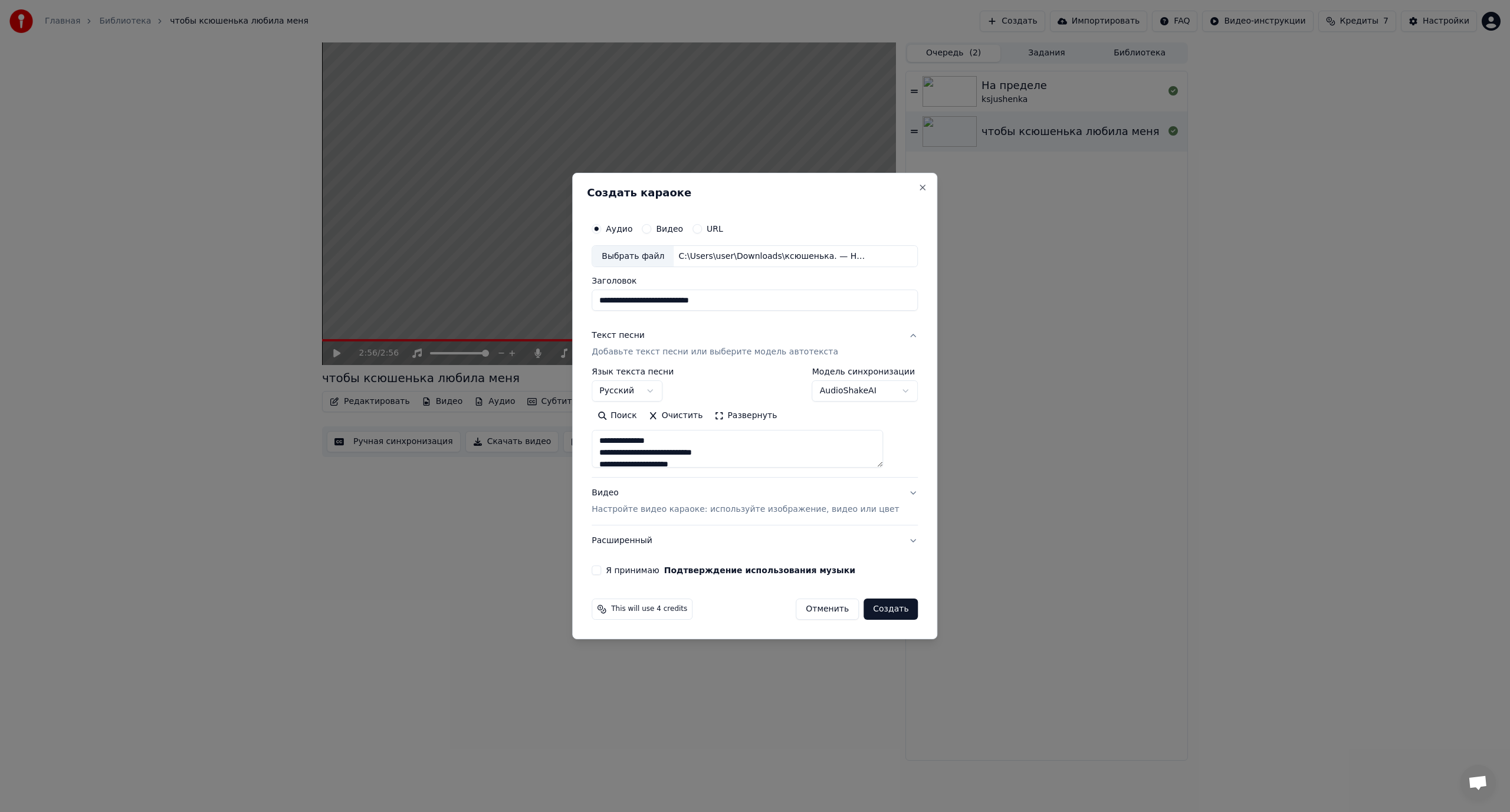
click at [722, 352] on p "Добавьте текст песни или выберите модель автотекста" at bounding box center [715, 352] width 246 height 12
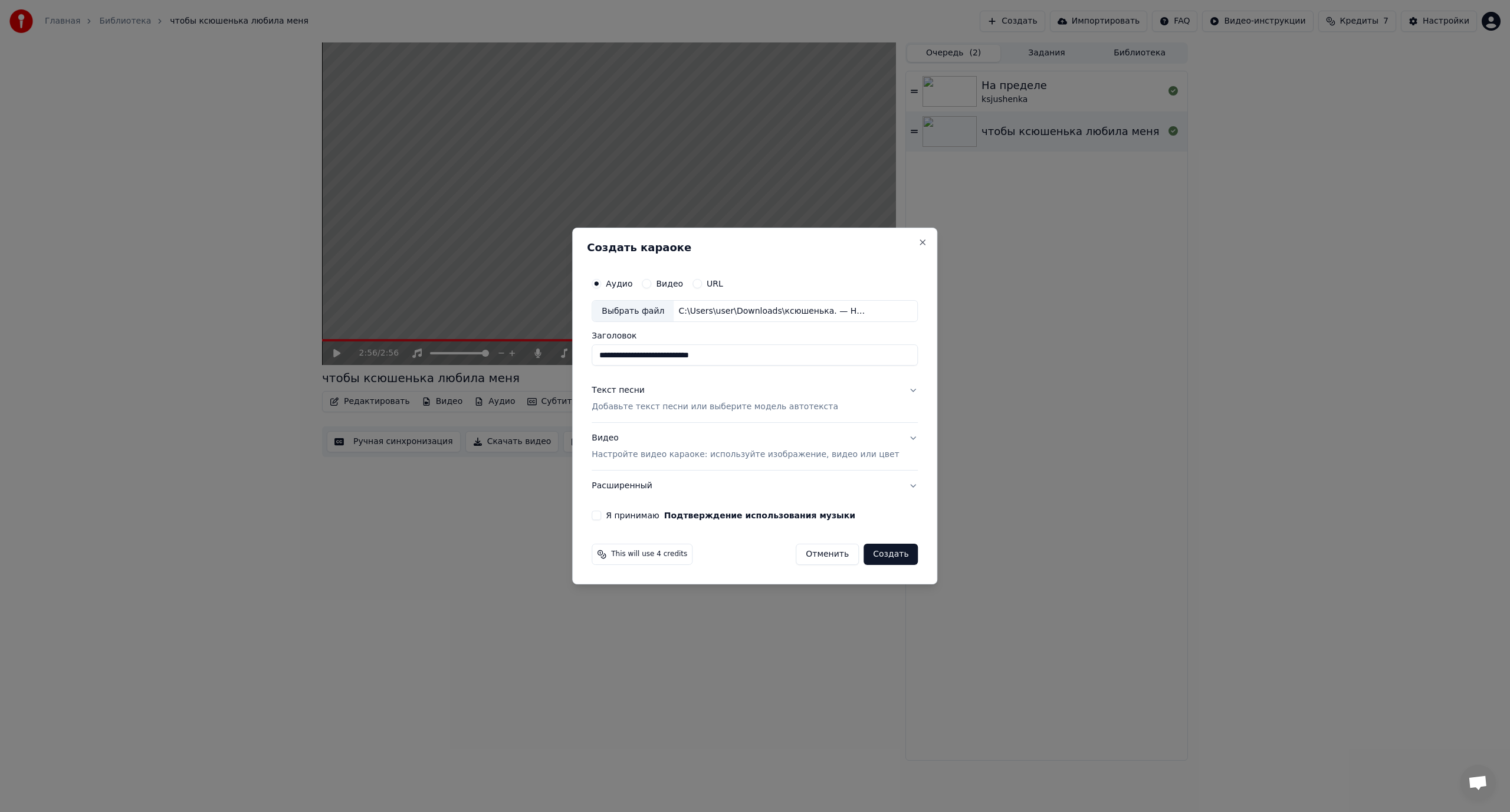
click at [895, 388] on button "Текст песни Добавьте текст песни или выберите модель автотекста" at bounding box center [755, 399] width 326 height 47
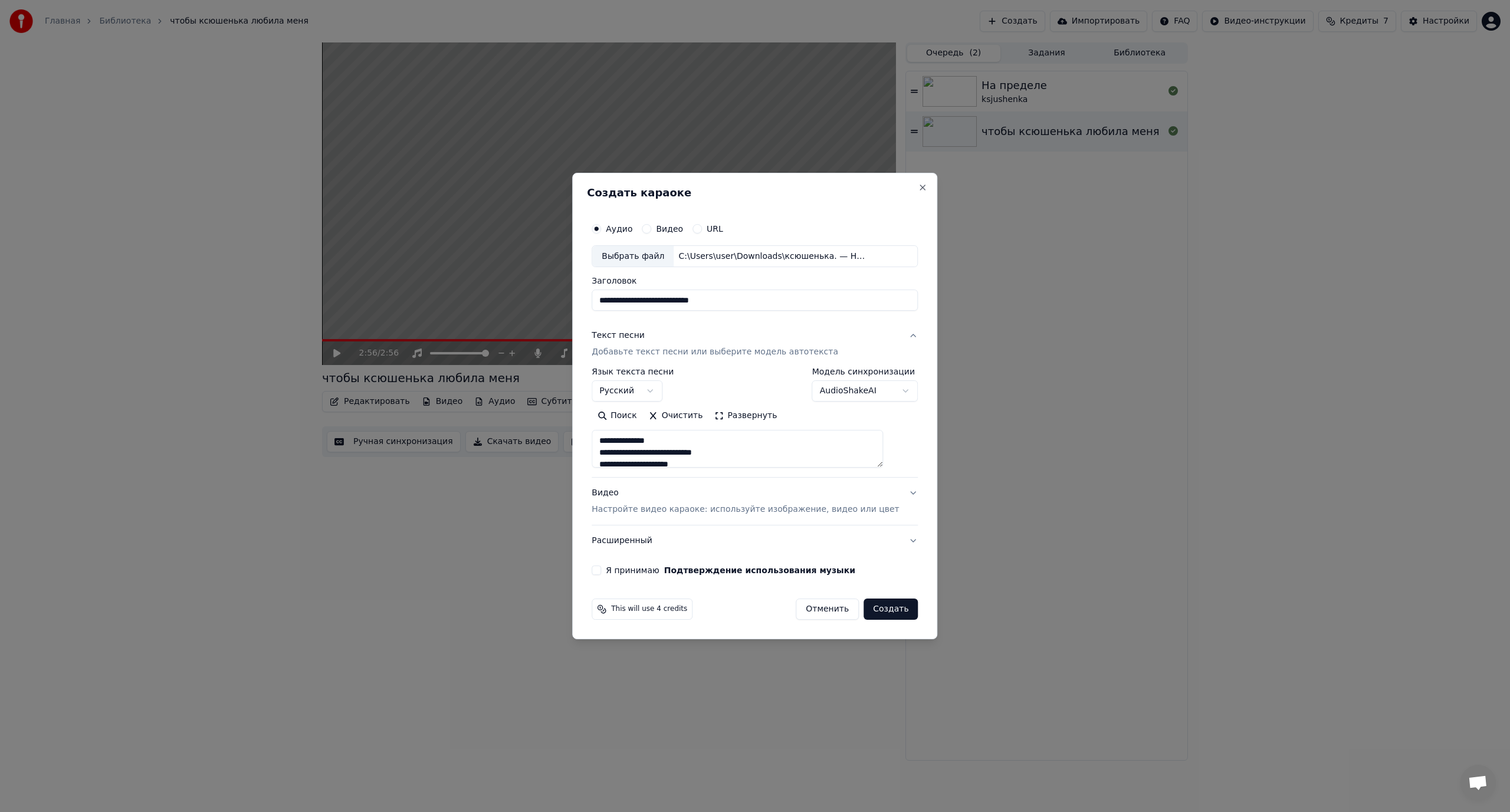
click at [866, 609] on button "Создать" at bounding box center [890, 609] width 54 height 21
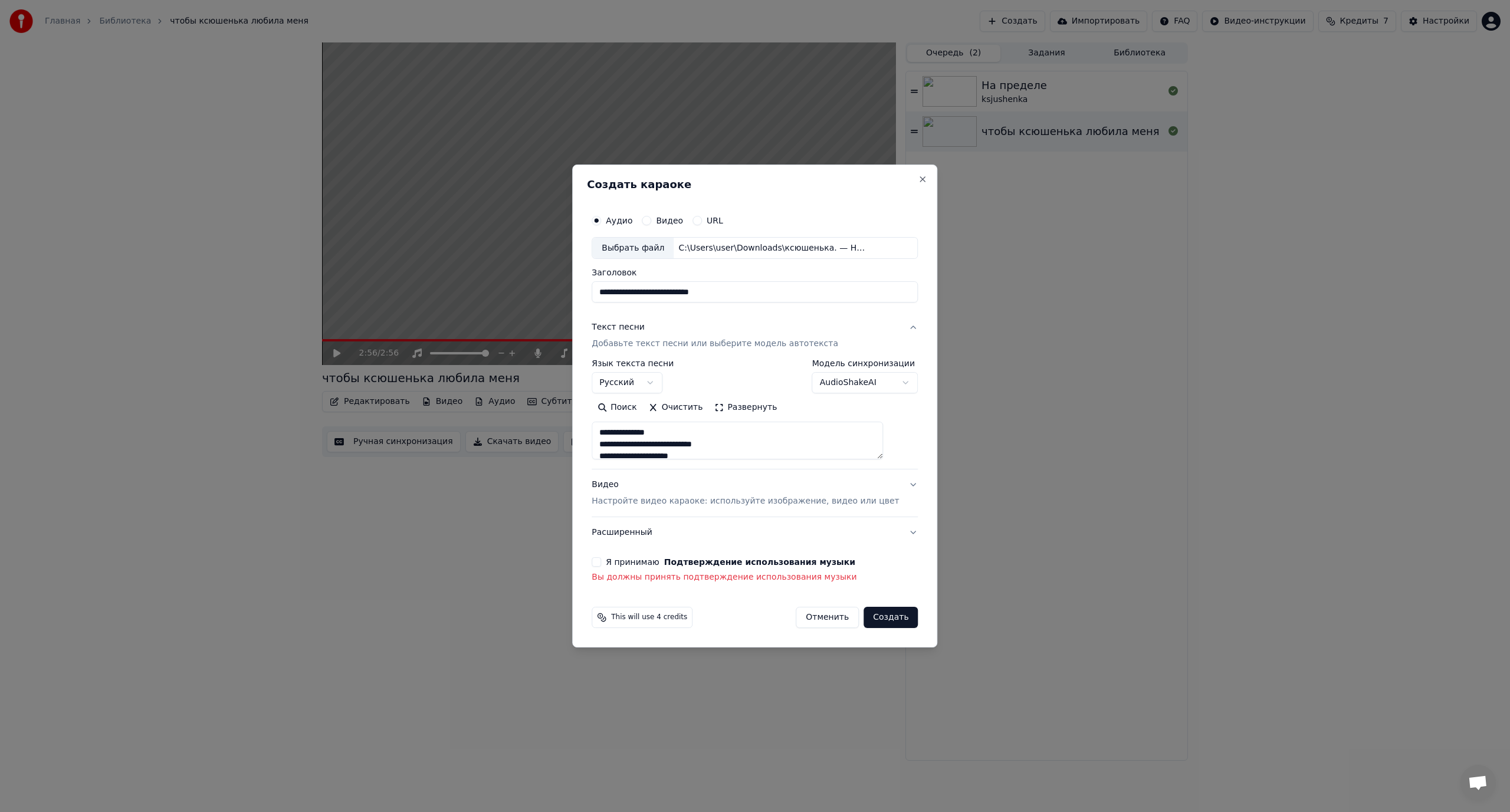
click at [601, 562] on button "Я принимаю Подтверждение использования музыки" at bounding box center [596, 562] width 9 height 9
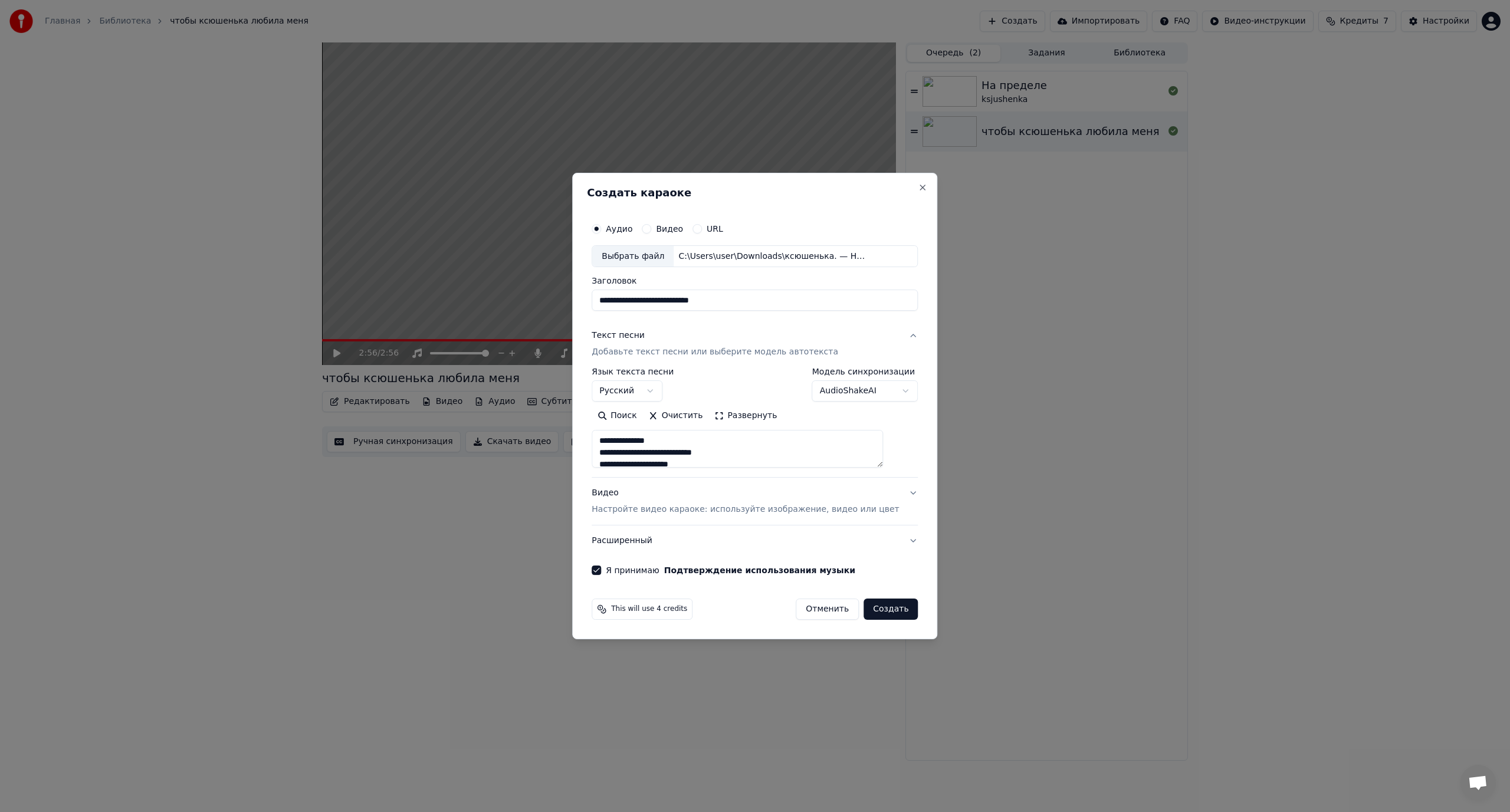
click at [881, 610] on button "Создать" at bounding box center [890, 609] width 54 height 21
select select
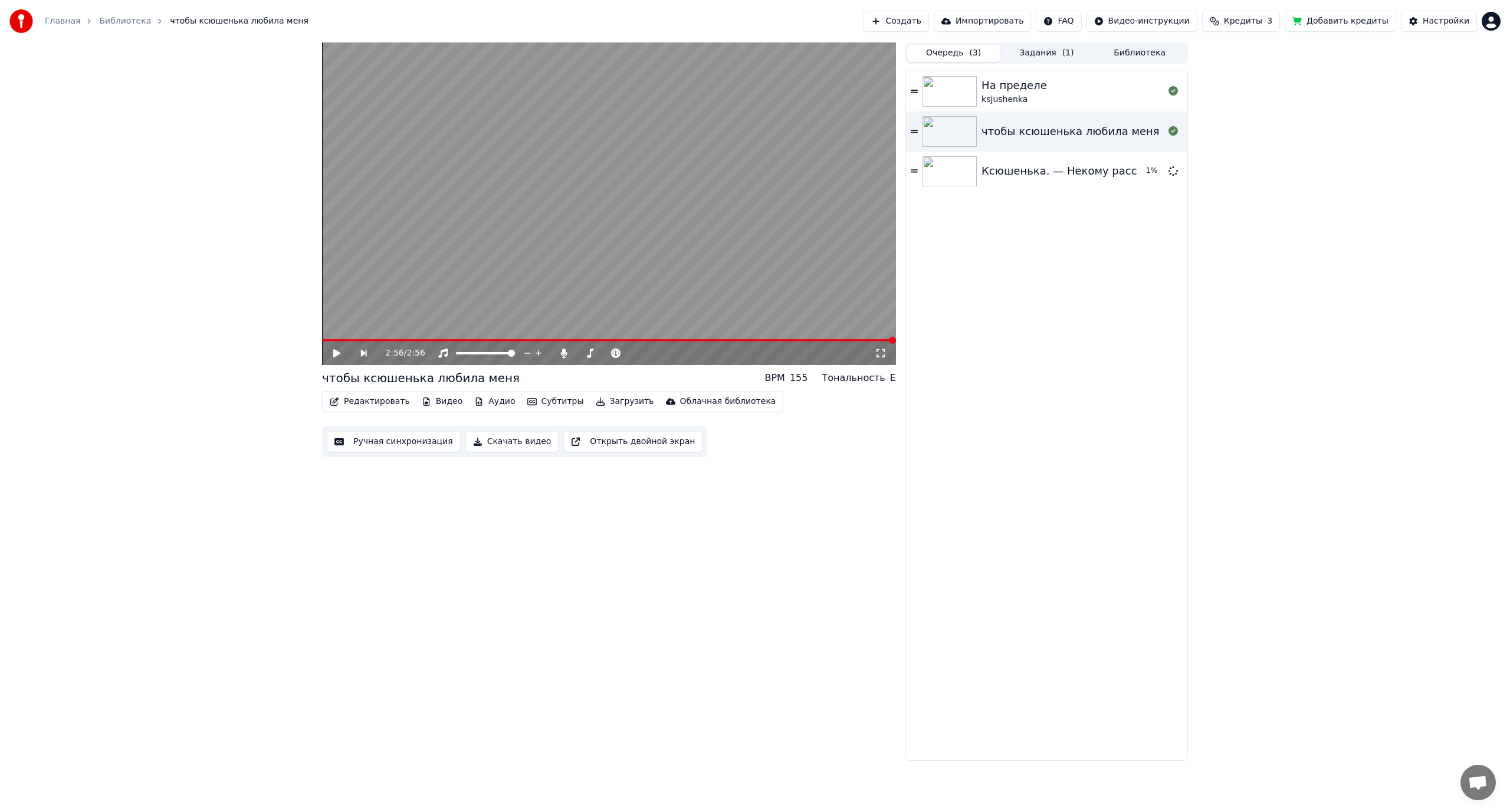
click at [956, 52] on button "Очередь ( 3 )" at bounding box center [953, 53] width 93 height 17
click at [945, 86] on img at bounding box center [949, 91] width 54 height 31
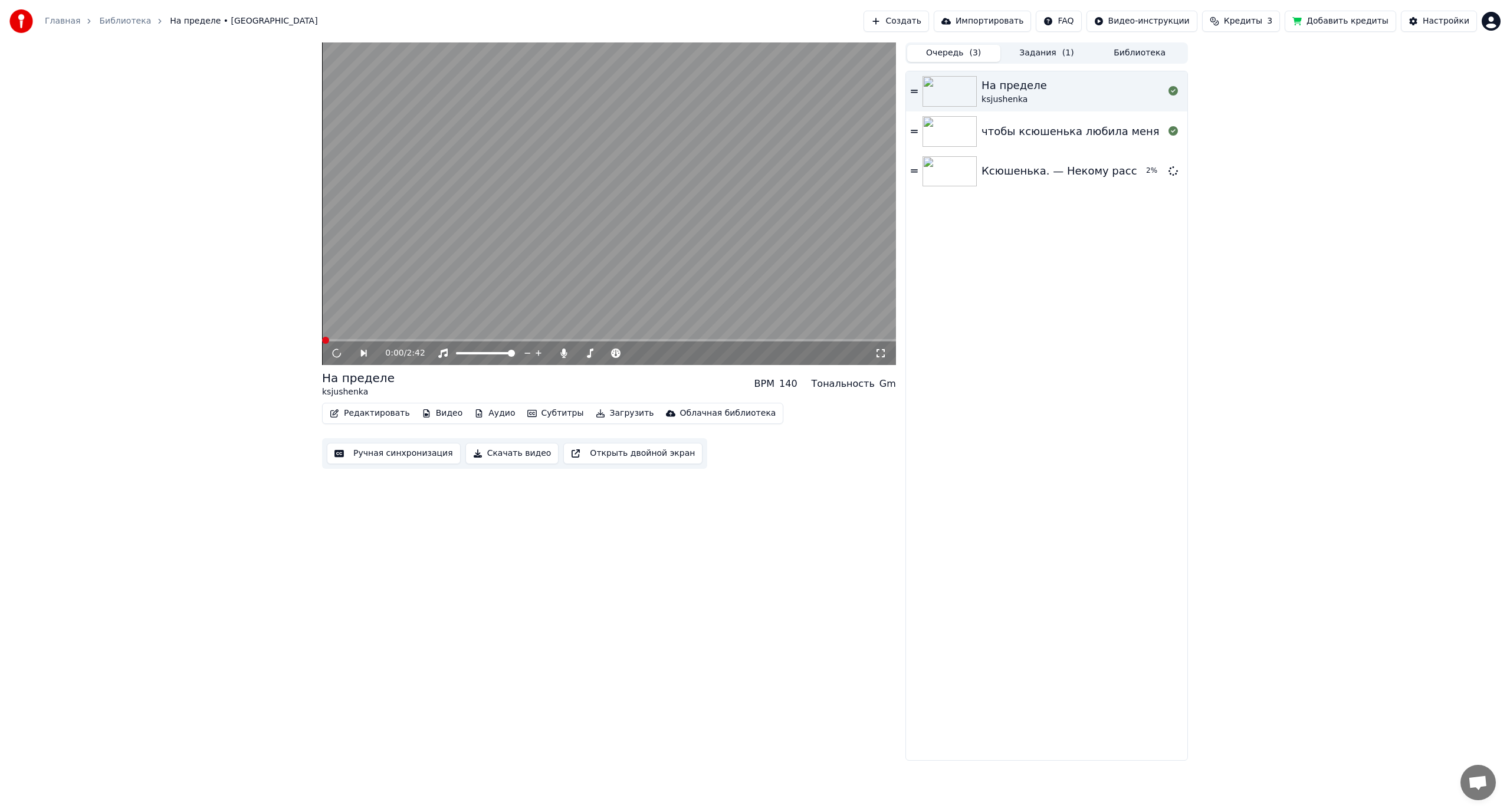
click at [879, 353] on icon at bounding box center [880, 353] width 12 height 9
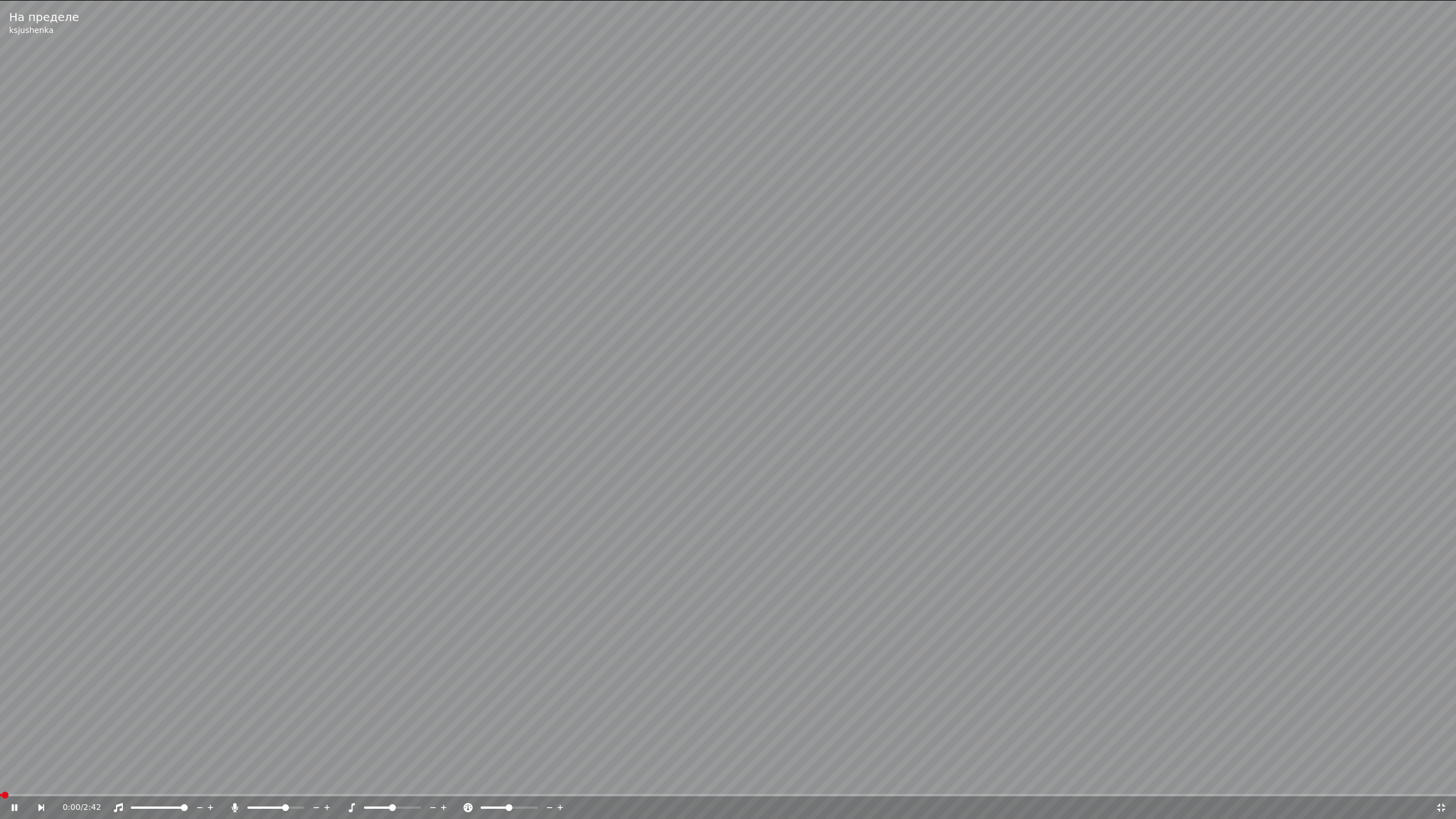
click at [1441, 782] on icon at bounding box center [1440, 807] width 11 height 9
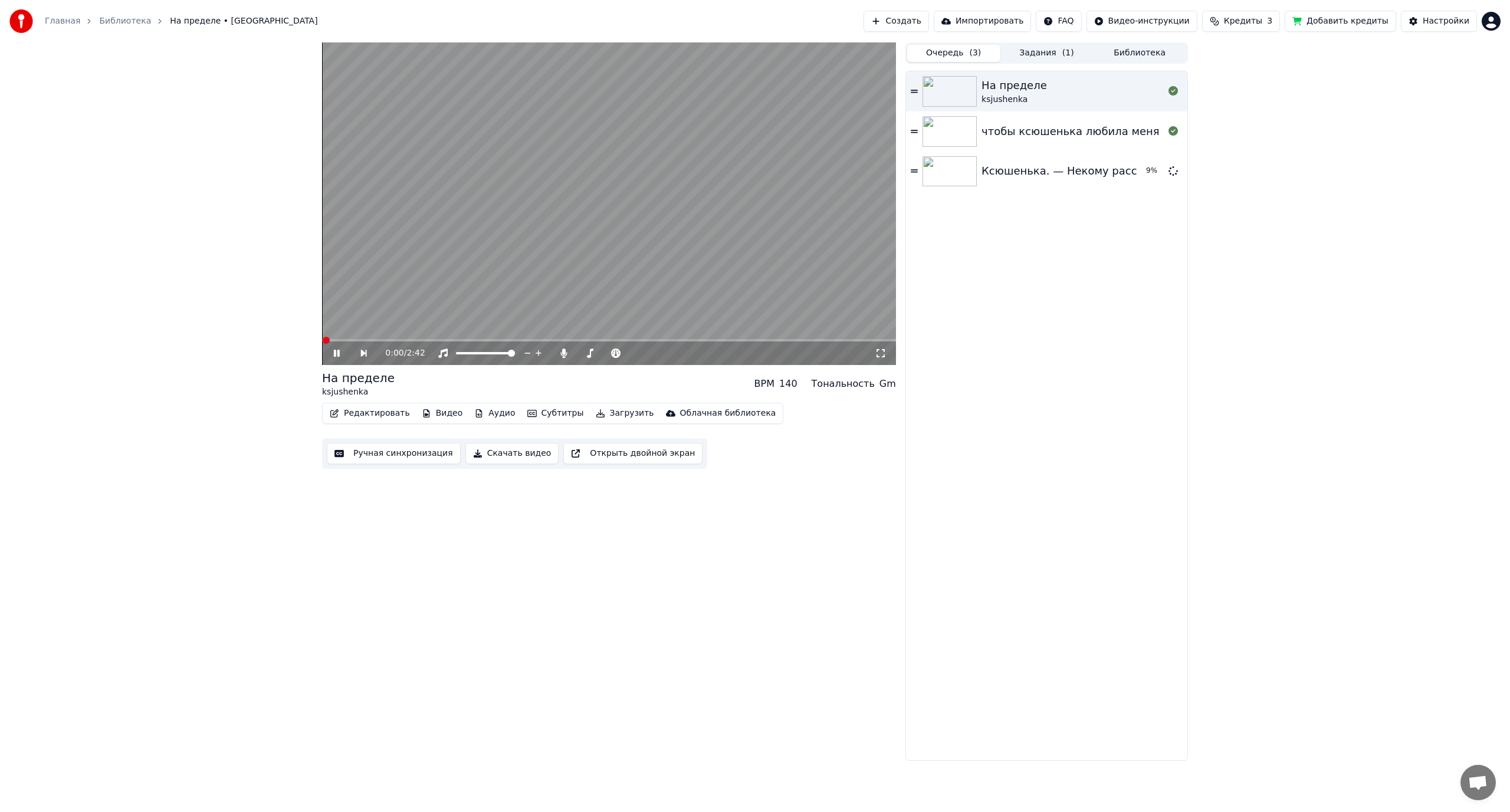
click at [340, 352] on icon at bounding box center [345, 353] width 27 height 9
click at [549, 240] on video at bounding box center [609, 203] width 574 height 323
click at [879, 354] on icon at bounding box center [880, 353] width 12 height 9
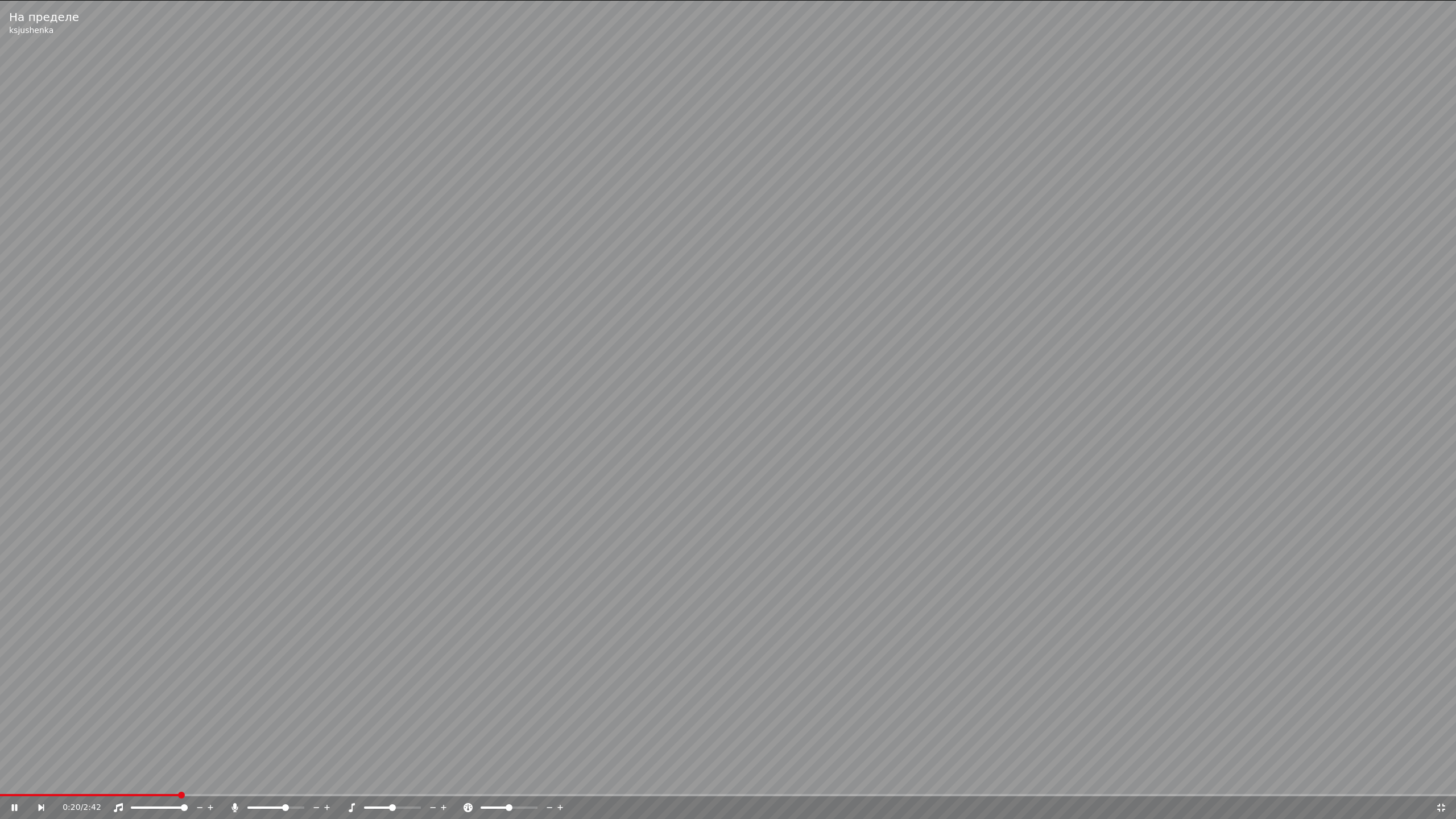
click at [175, 782] on span at bounding box center [89, 795] width 179 height 3
click at [248, 782] on span at bounding box center [251, 808] width 7 height 7
click at [1437, 782] on icon at bounding box center [1440, 807] width 11 height 9
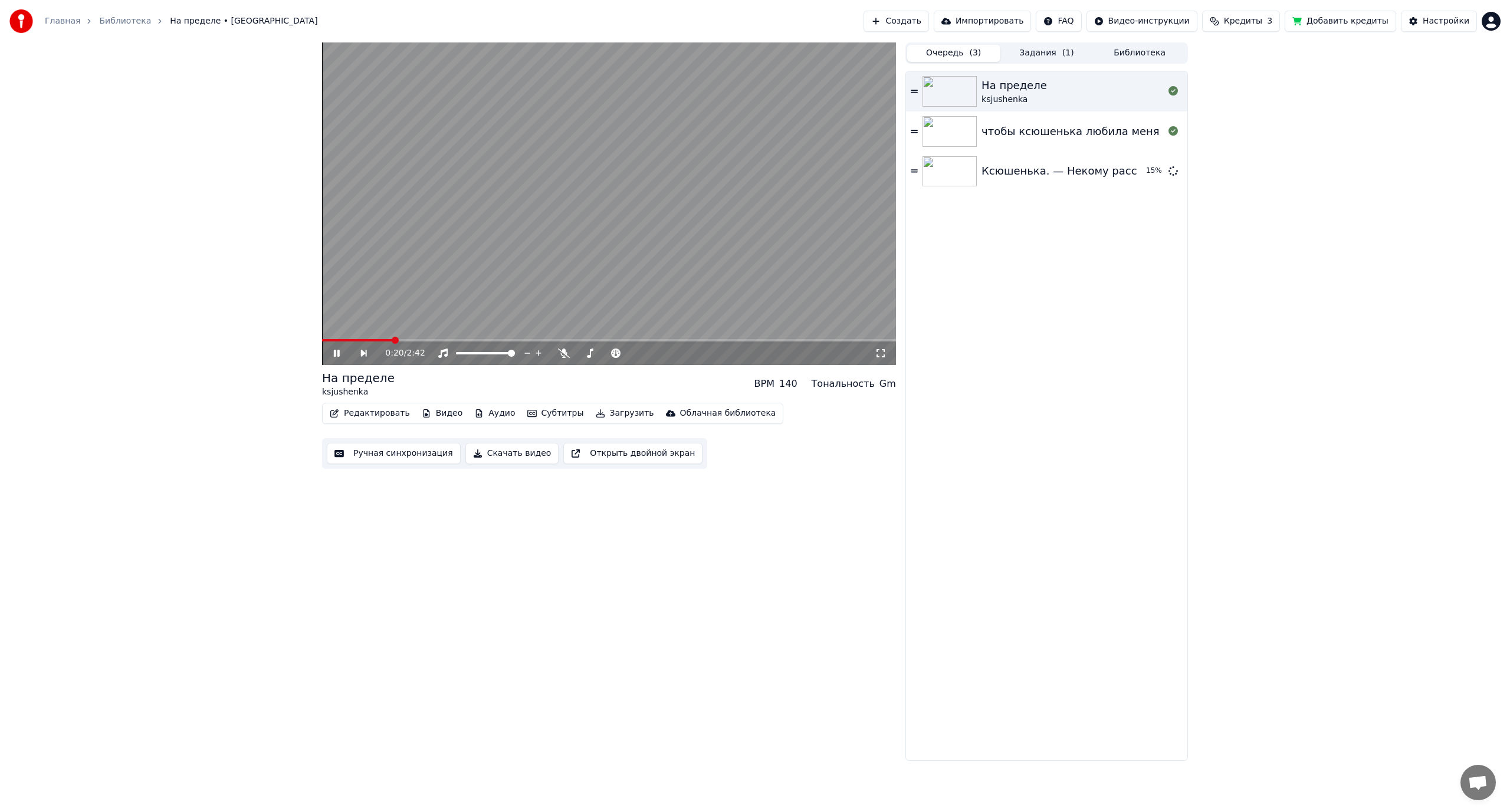
click at [724, 199] on video at bounding box center [609, 203] width 574 height 323
click at [1002, 135] on div "чтобы ксюшенька любила меня" at bounding box center [1070, 131] width 178 height 16
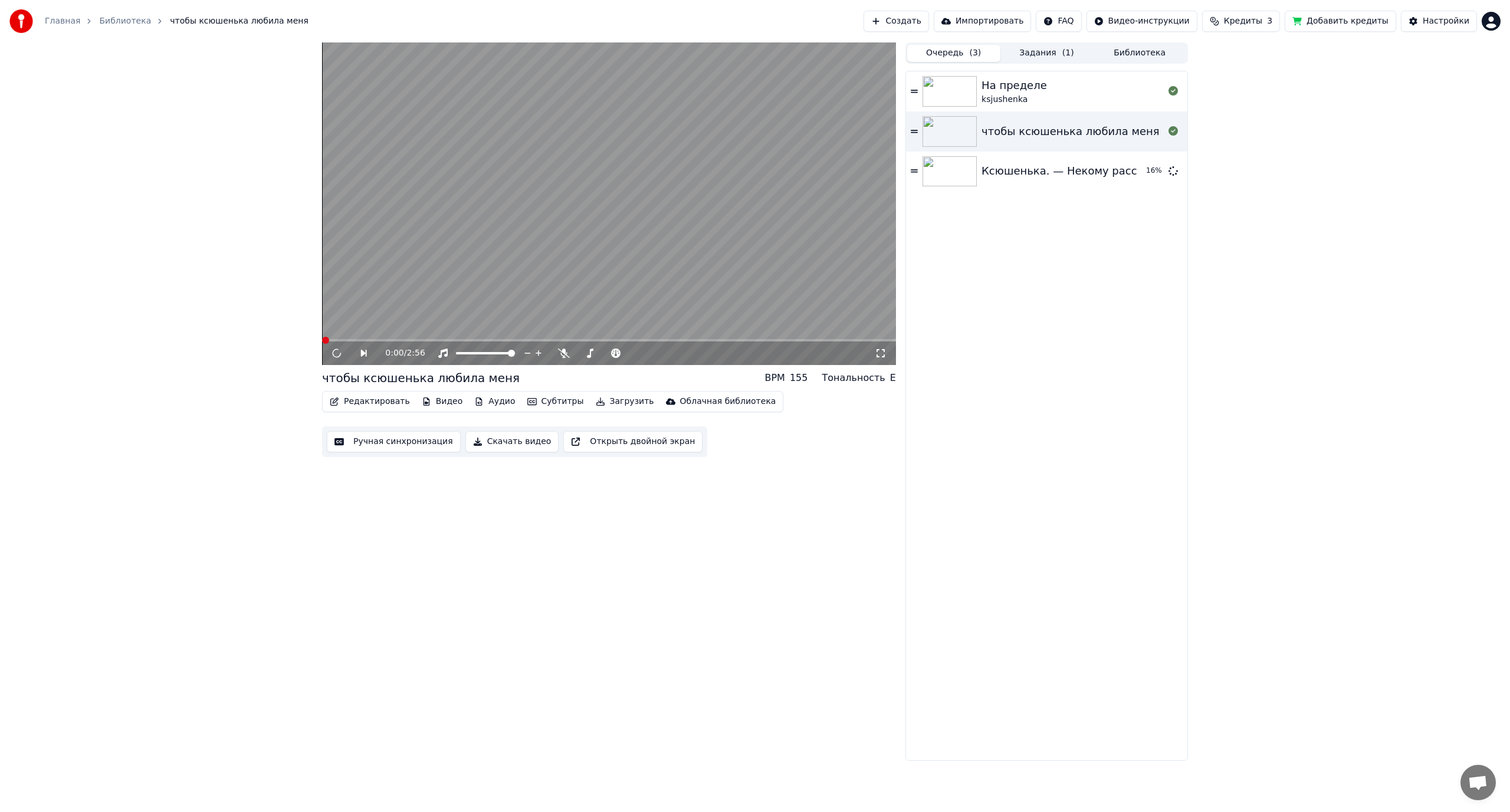
click at [575, 241] on video at bounding box center [609, 203] width 574 height 323
click at [348, 339] on span at bounding box center [609, 340] width 574 height 3
click at [880, 353] on icon at bounding box center [880, 353] width 12 height 9
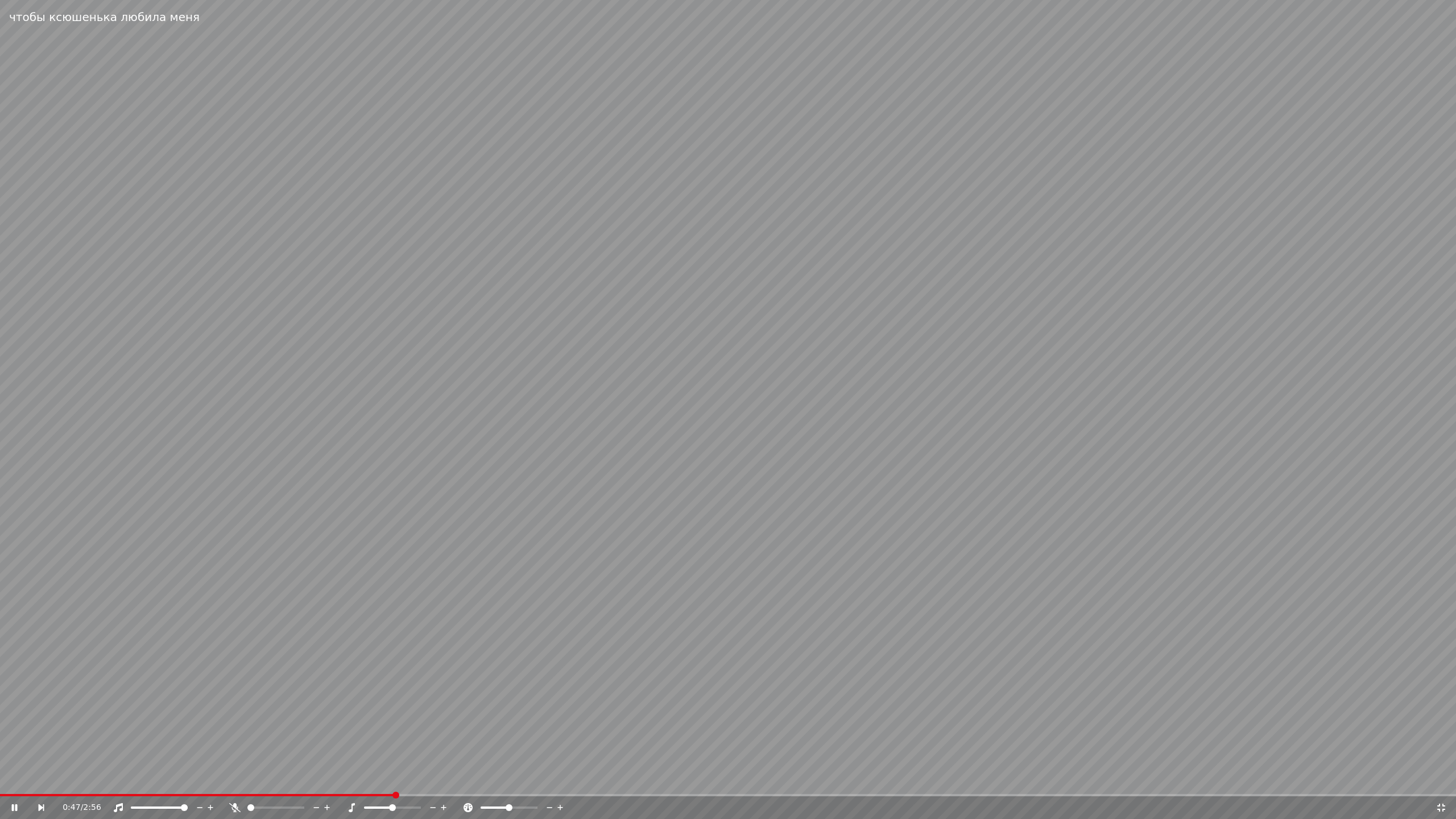
click at [1252, 679] on video at bounding box center [728, 409] width 1456 height 819
click at [1443, 782] on icon at bounding box center [1440, 807] width 8 height 8
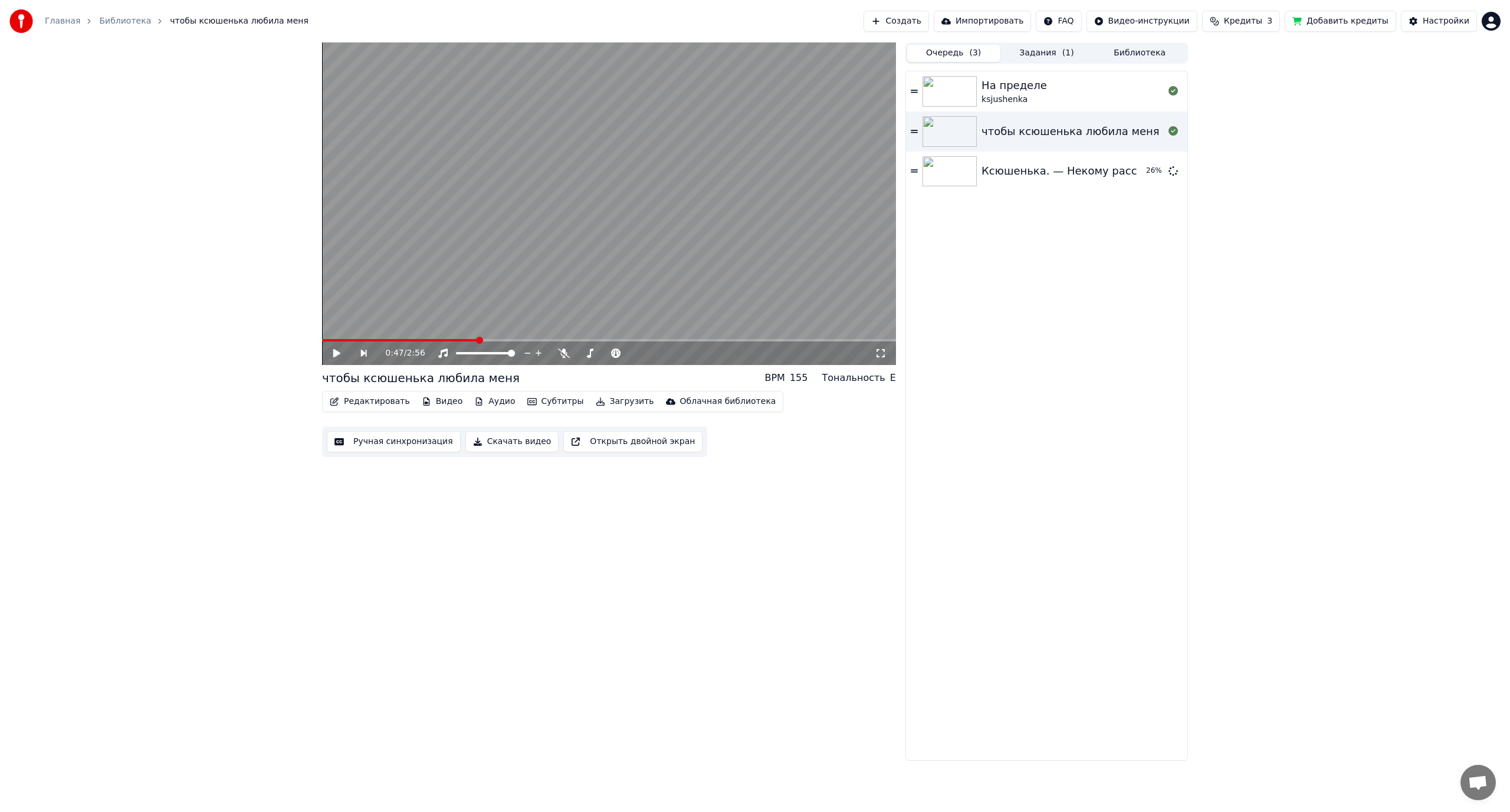
click at [1032, 91] on div "На пределе" at bounding box center [1014, 85] width 65 height 16
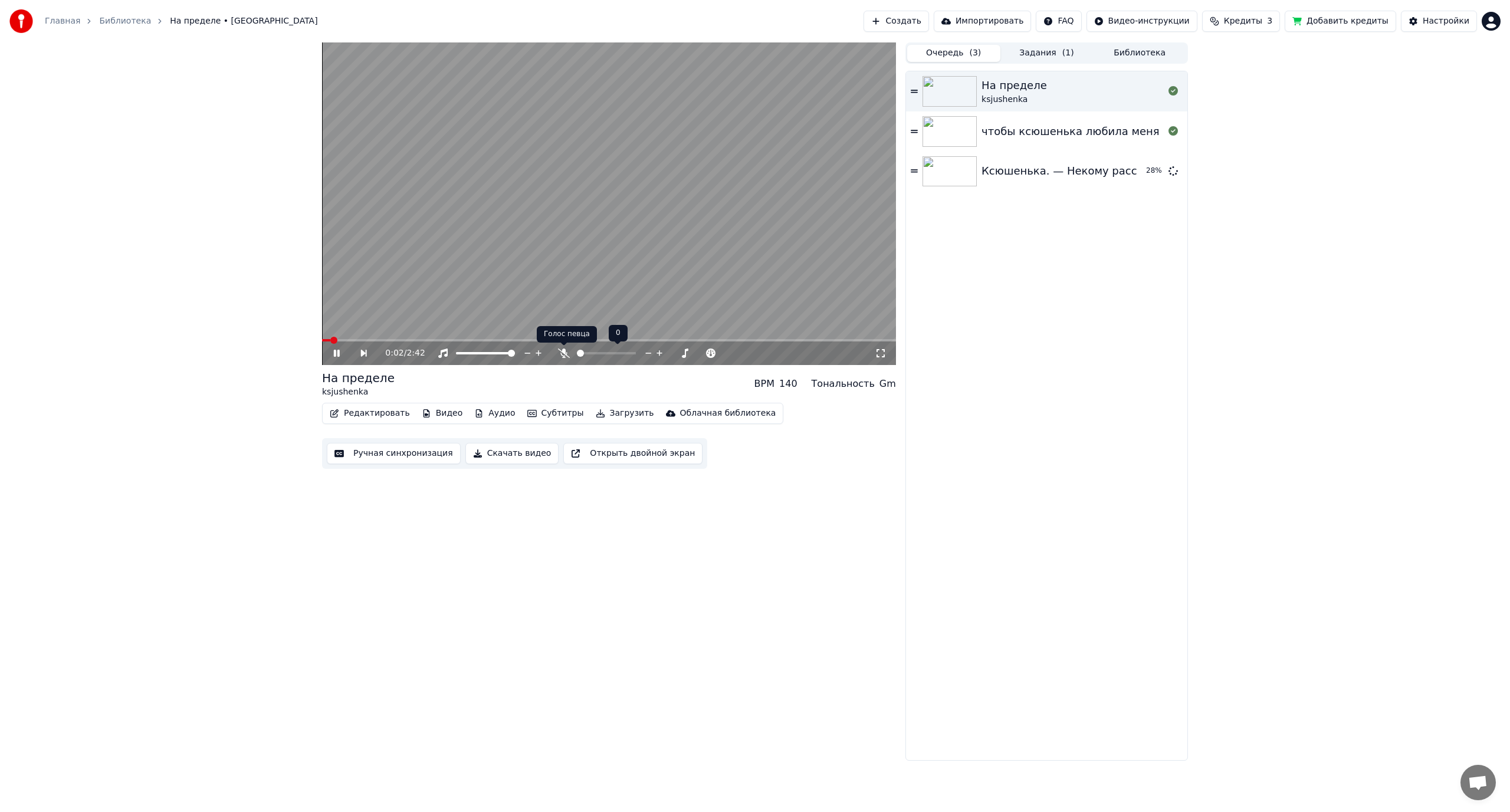
click at [562, 351] on icon at bounding box center [564, 353] width 12 height 9
click at [587, 351] on span at bounding box center [589, 354] width 7 height 7
click at [879, 354] on icon at bounding box center [880, 353] width 12 height 9
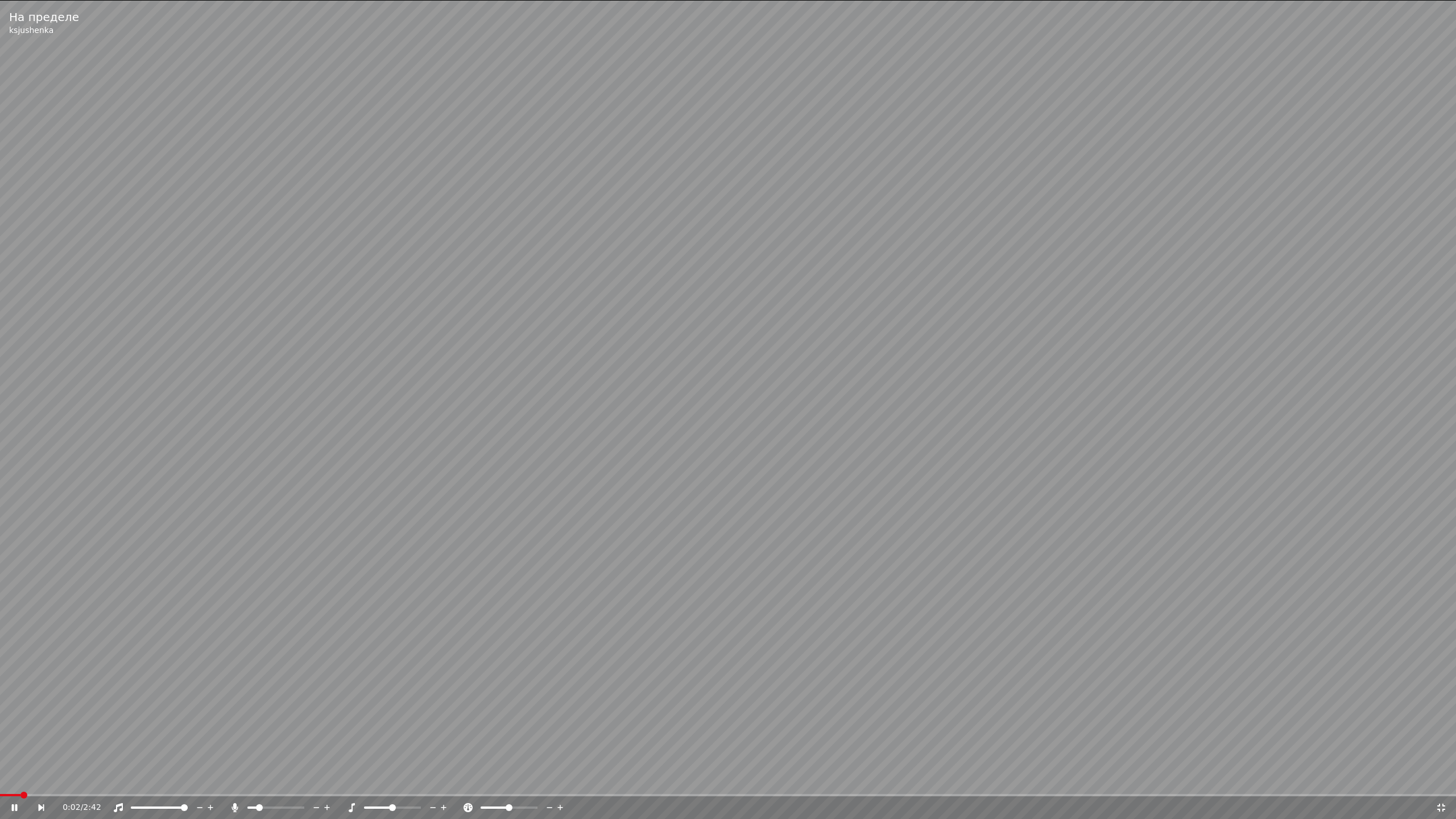
click at [1443, 782] on icon at bounding box center [1440, 807] width 8 height 8
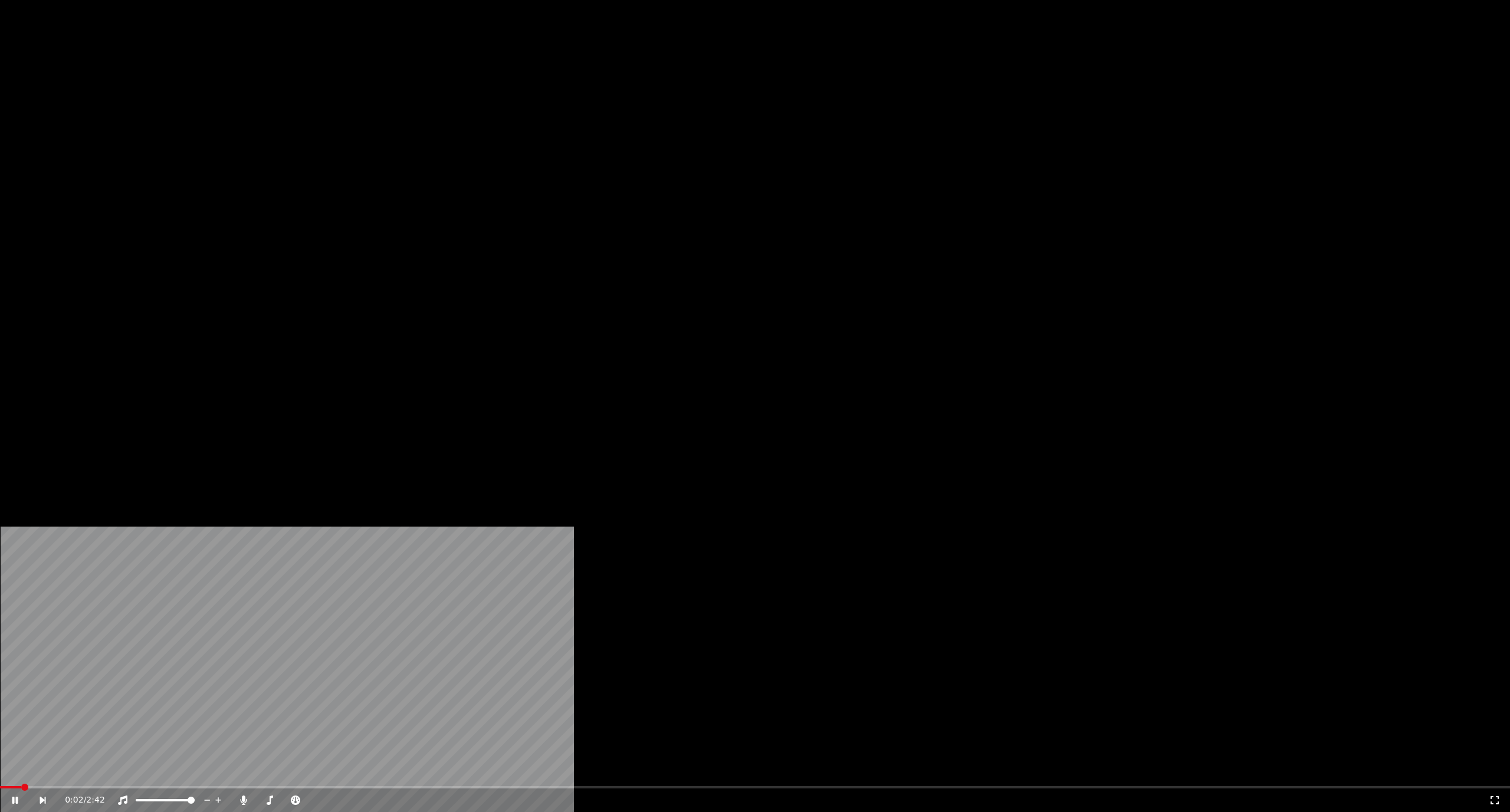
click at [534, 99] on button "Субтитры" at bounding box center [555, 90] width 66 height 16
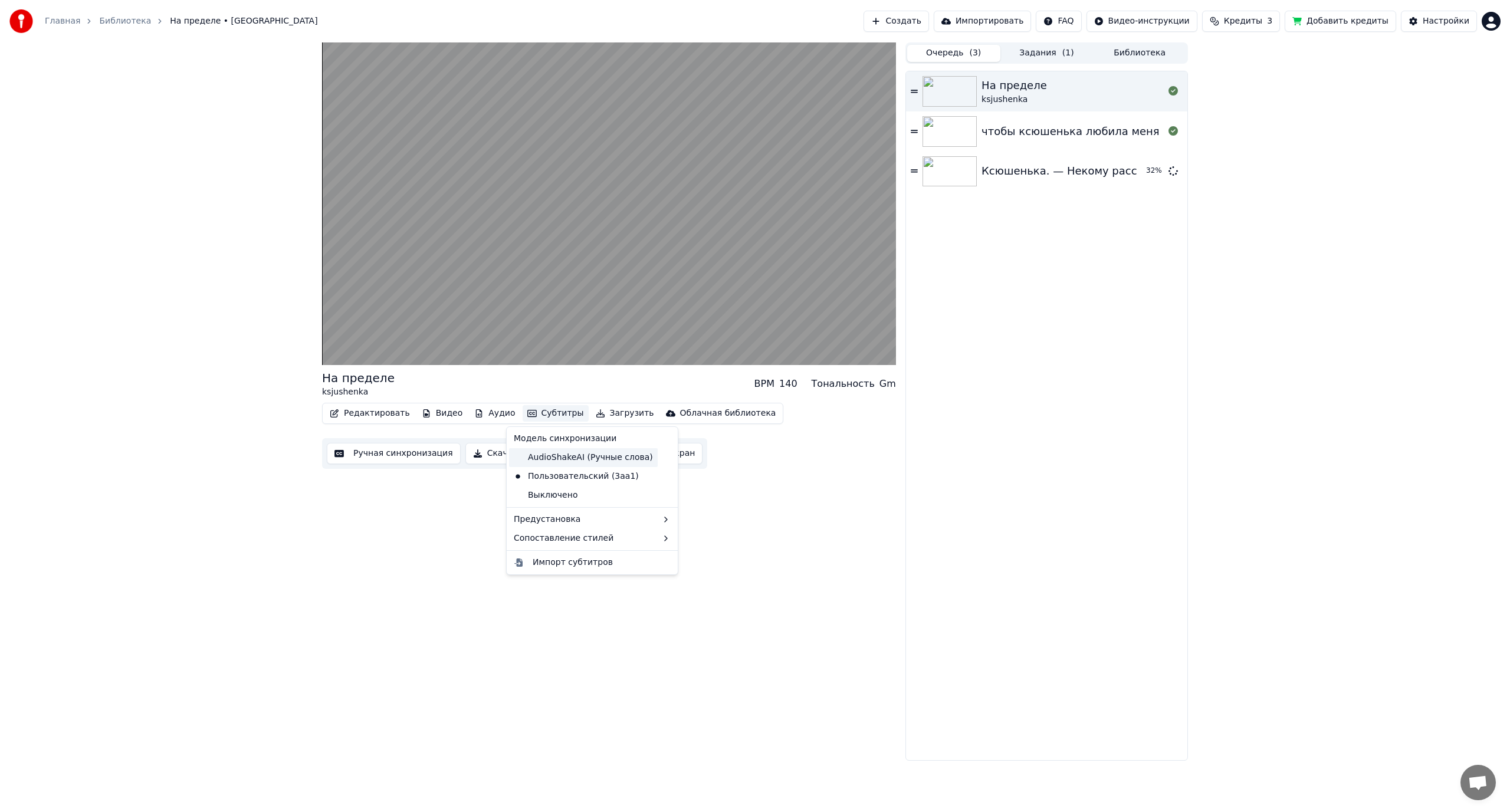
click at [543, 460] on div "AudioShakeAI (Ручные слова)" at bounding box center [584, 457] width 148 height 19
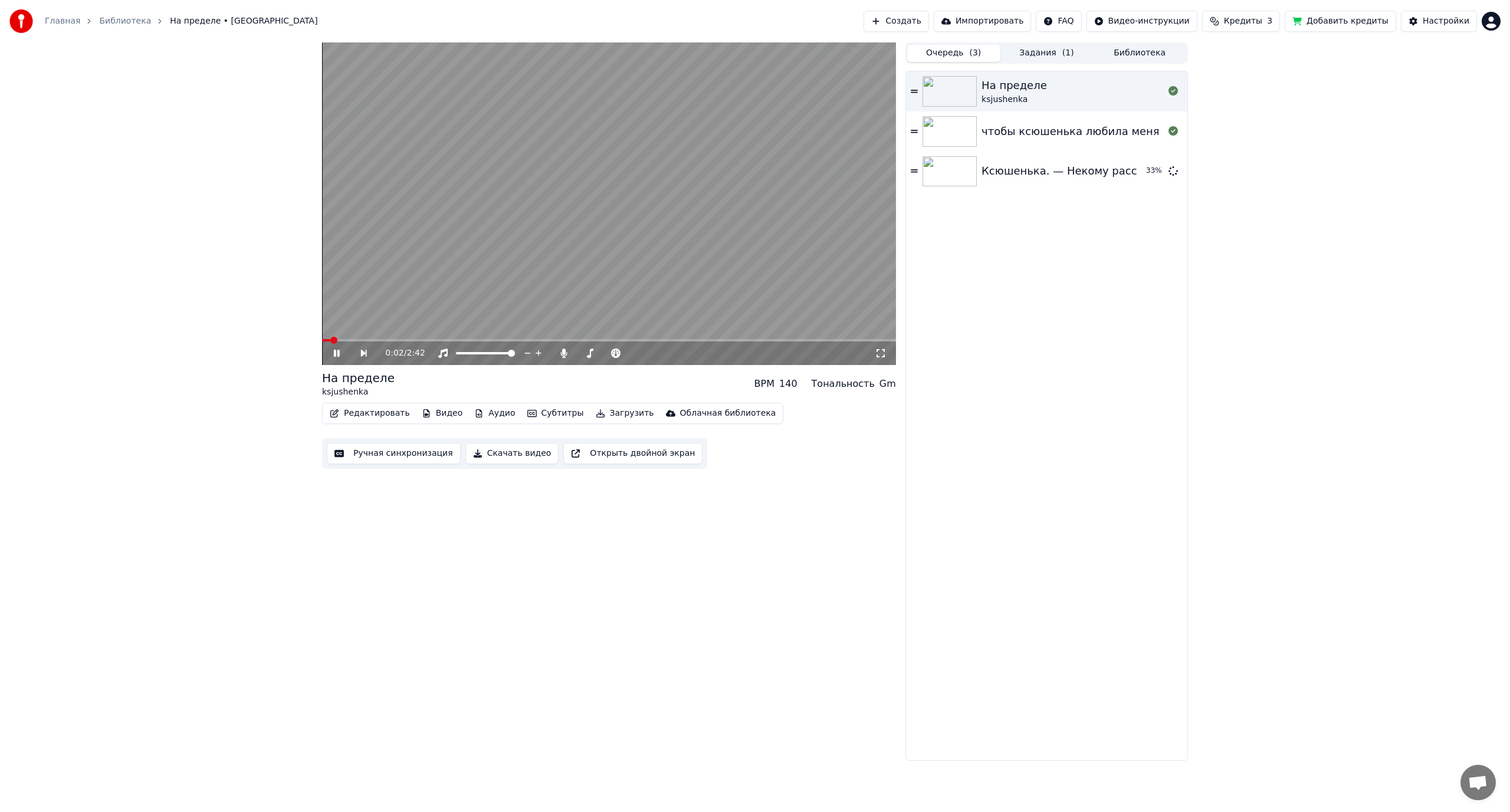
click at [878, 354] on icon at bounding box center [880, 353] width 12 height 9
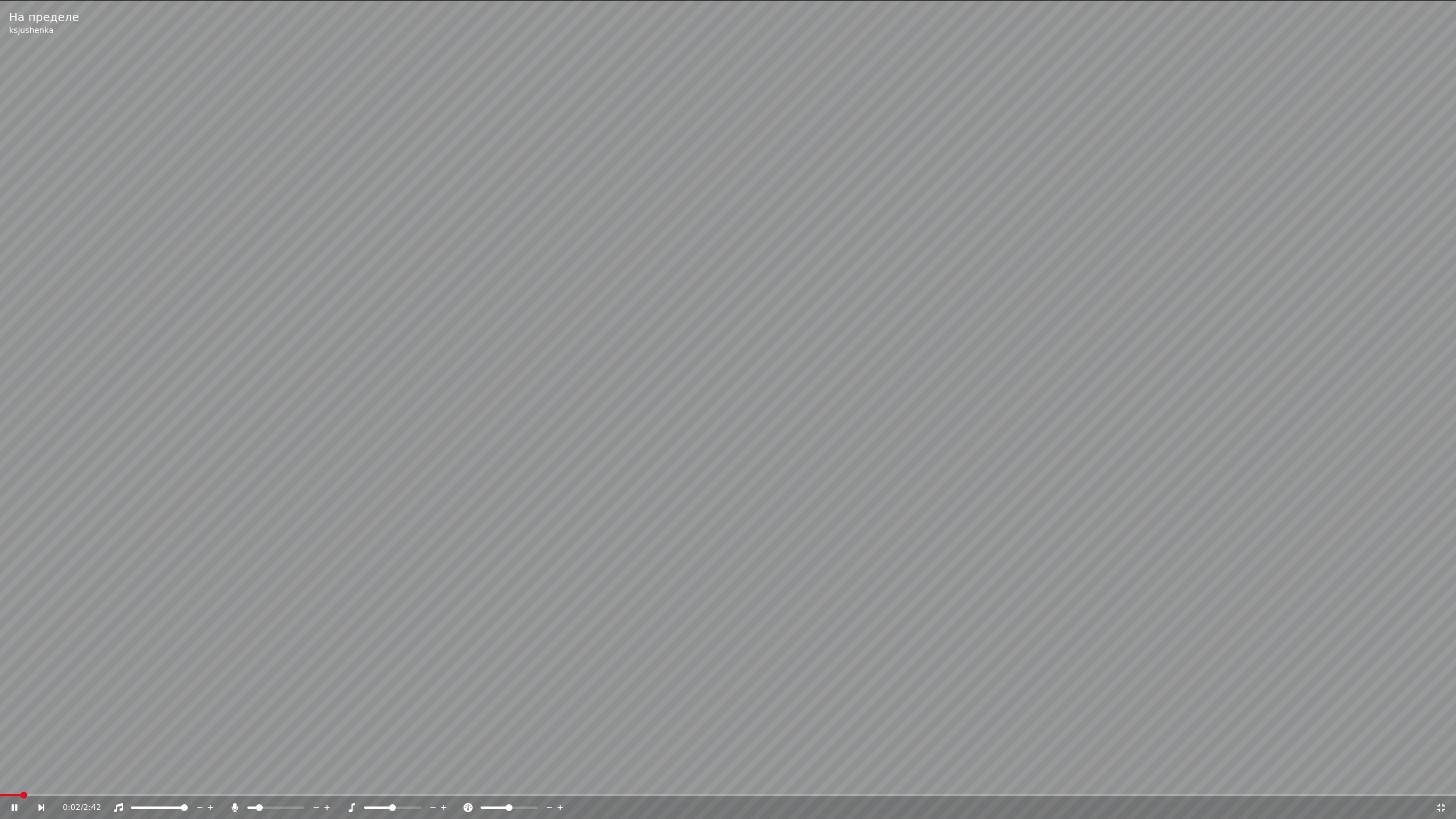
click at [1445, 782] on div "0:02 / 2:42" at bounding box center [728, 807] width 1446 height 11
click at [1438, 782] on icon at bounding box center [1440, 807] width 8 height 8
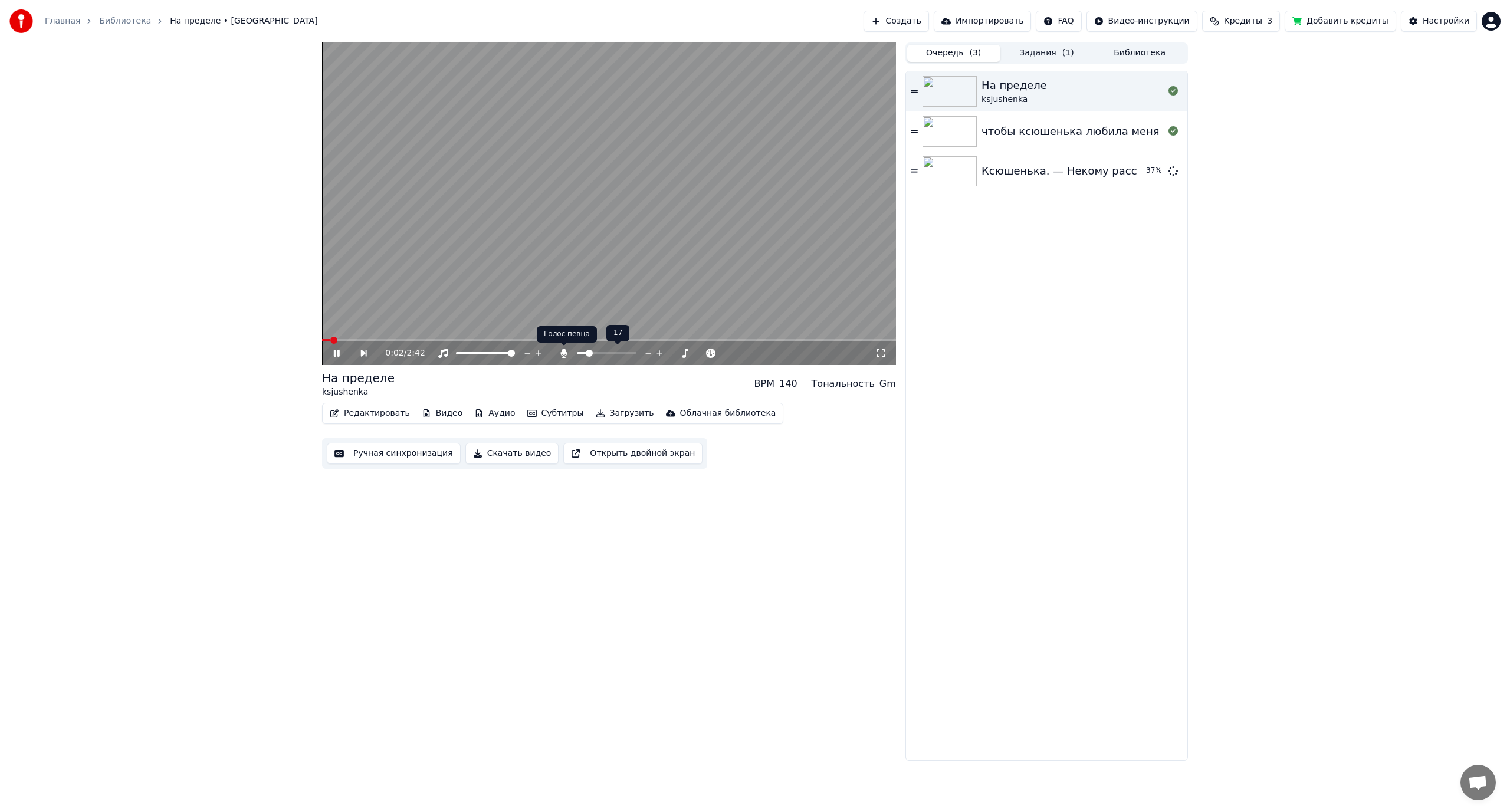
click at [561, 354] on icon at bounding box center [564, 353] width 12 height 9
click at [565, 354] on icon at bounding box center [564, 353] width 12 height 9
click at [658, 353] on span at bounding box center [643, 353] width 30 height 3
click at [591, 350] on icon at bounding box center [590, 353] width 6 height 9
click at [539, 414] on button "Субтитры" at bounding box center [555, 413] width 66 height 16
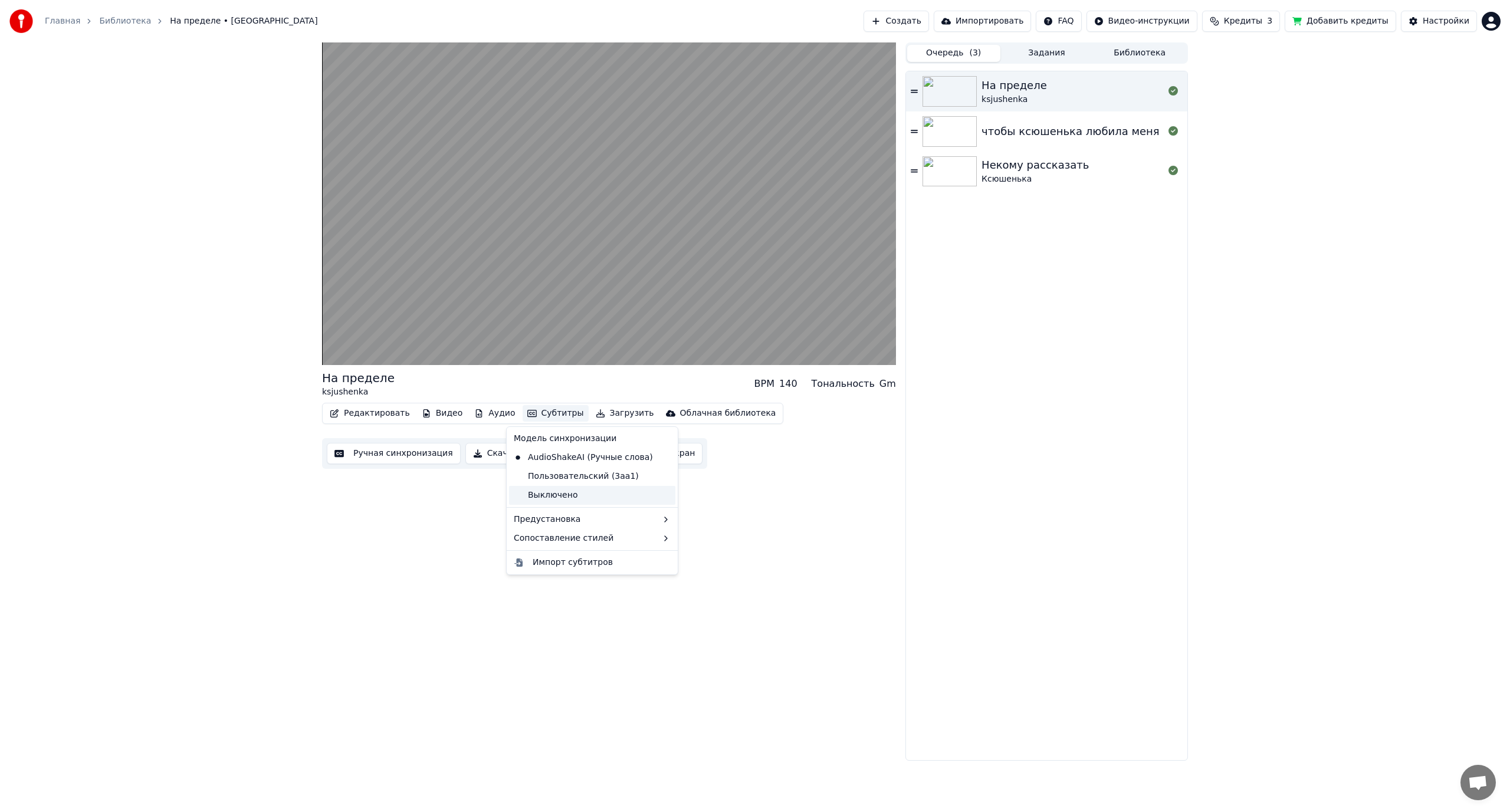
click at [562, 496] on div "Выключено" at bounding box center [593, 495] width 166 height 19
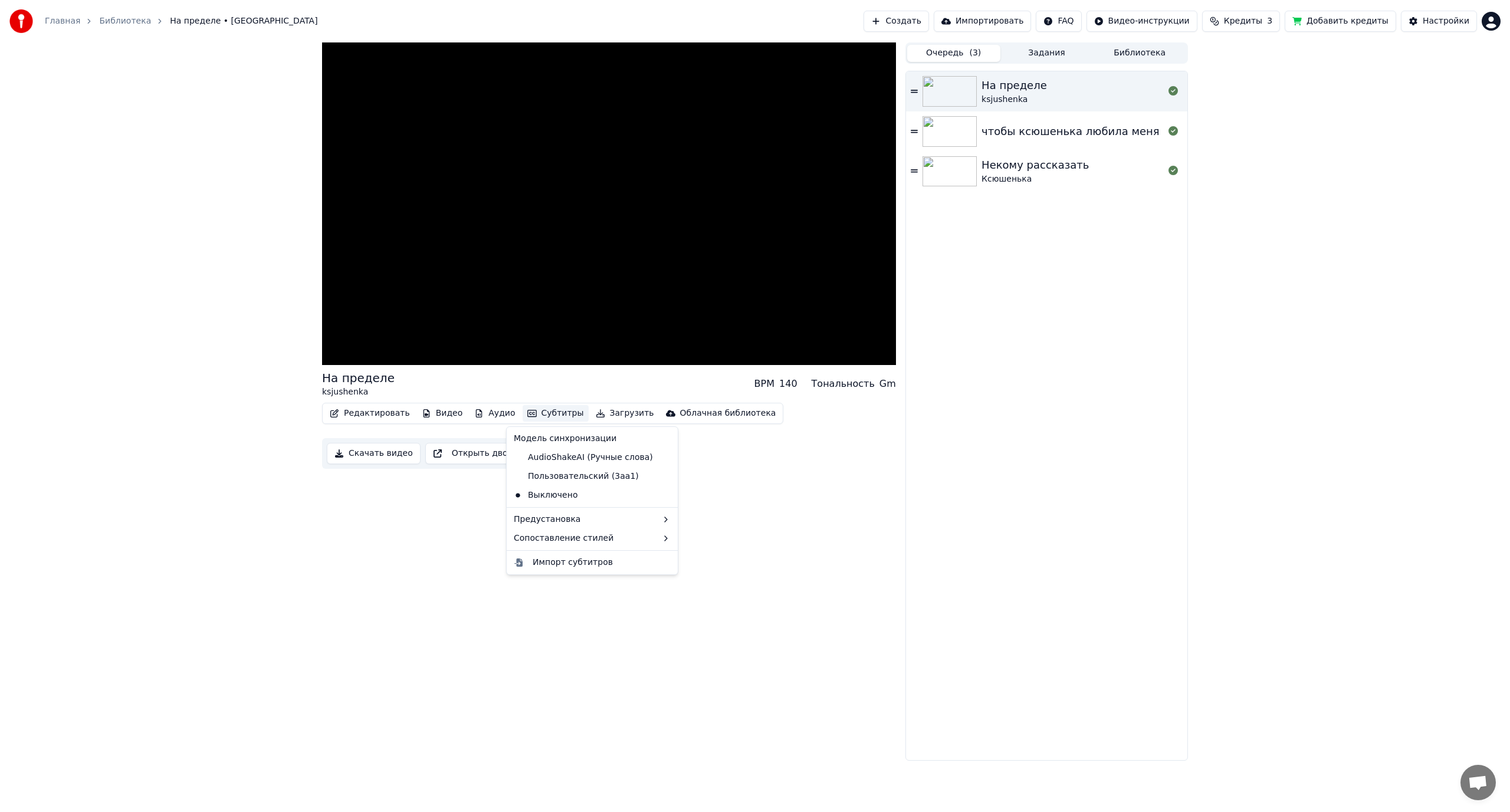
click at [536, 410] on button "Субтитры" at bounding box center [555, 413] width 66 height 16
click at [546, 456] on div "AudioShakeAI (Ручные слова)" at bounding box center [584, 457] width 148 height 19
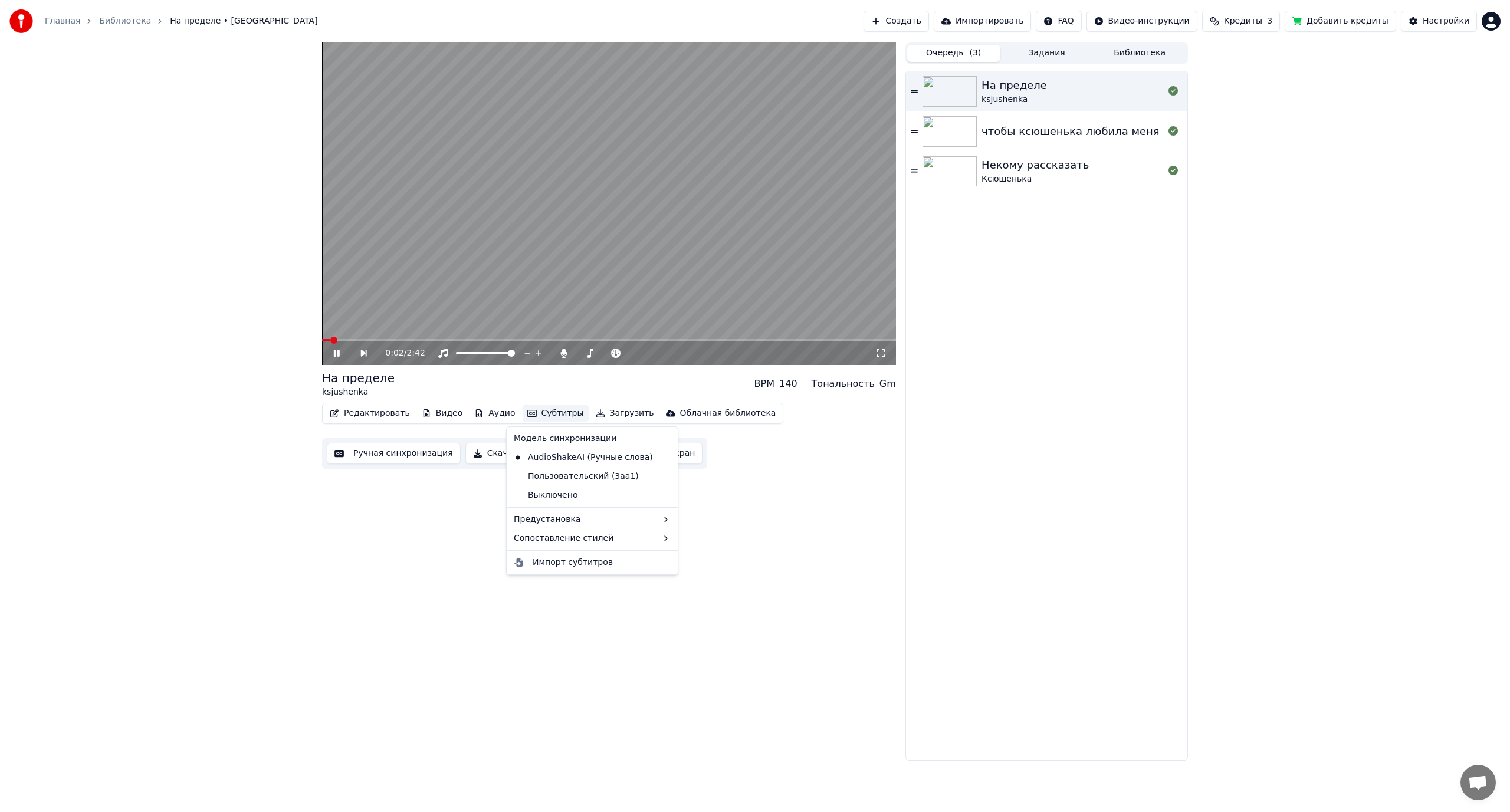
click at [524, 411] on button "Субтитры" at bounding box center [555, 413] width 66 height 16
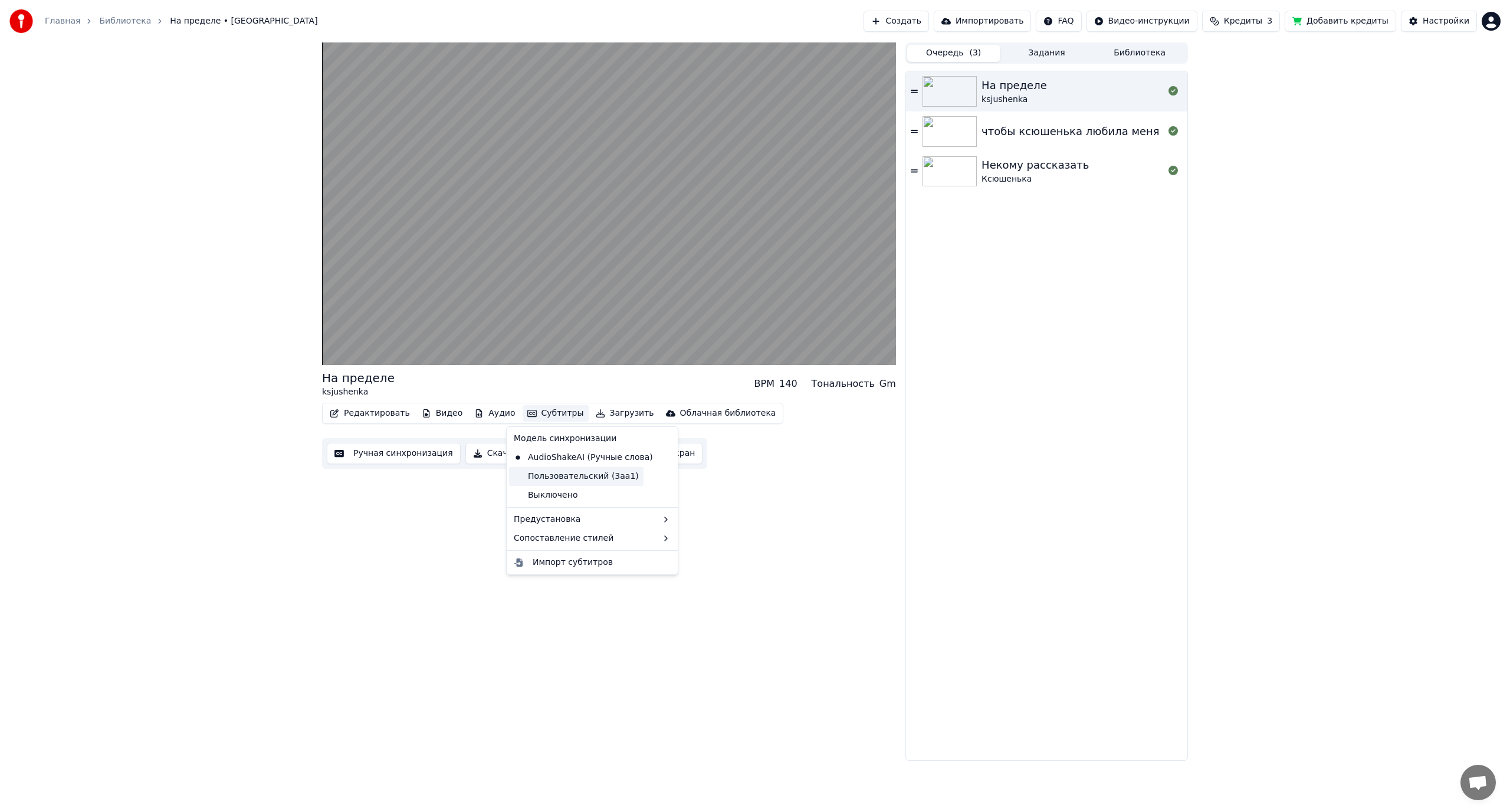
click at [543, 475] on div "Пользовательский (3aa1)" at bounding box center [576, 476] width 135 height 19
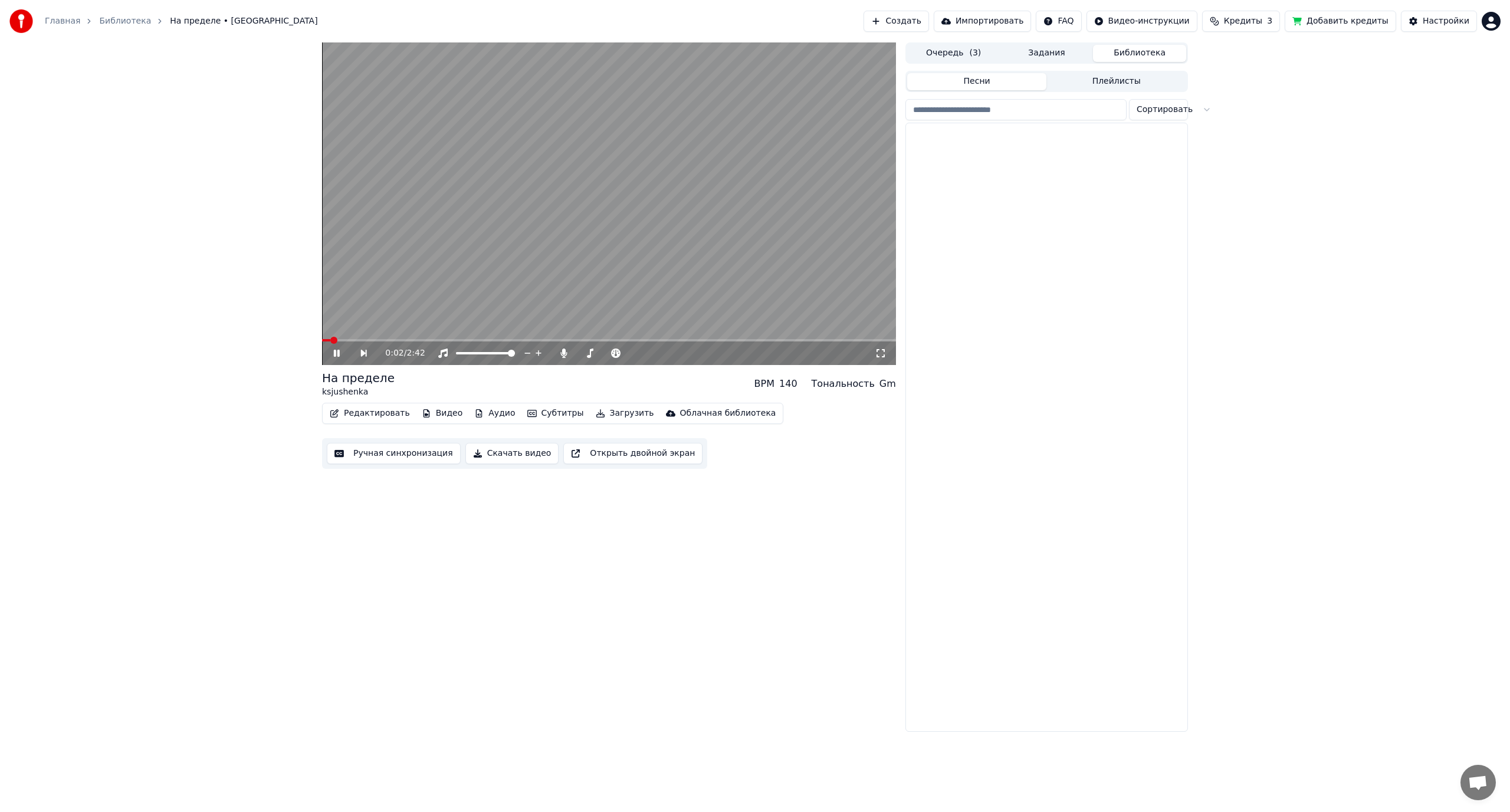
click at [1134, 55] on button "Библиотека" at bounding box center [1139, 53] width 93 height 17
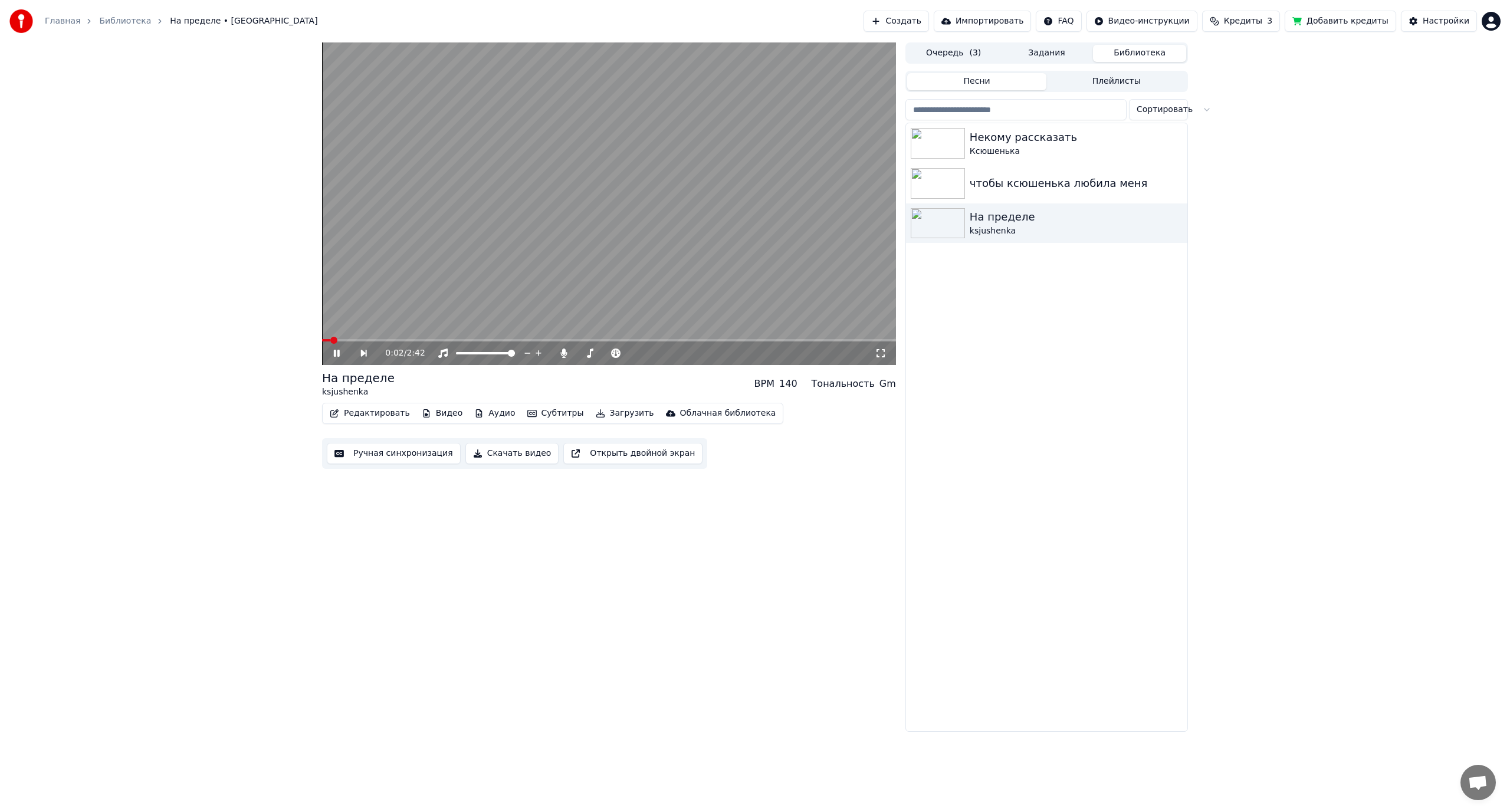
click at [335, 350] on icon at bounding box center [337, 354] width 6 height 7
click at [957, 221] on img at bounding box center [937, 223] width 54 height 31
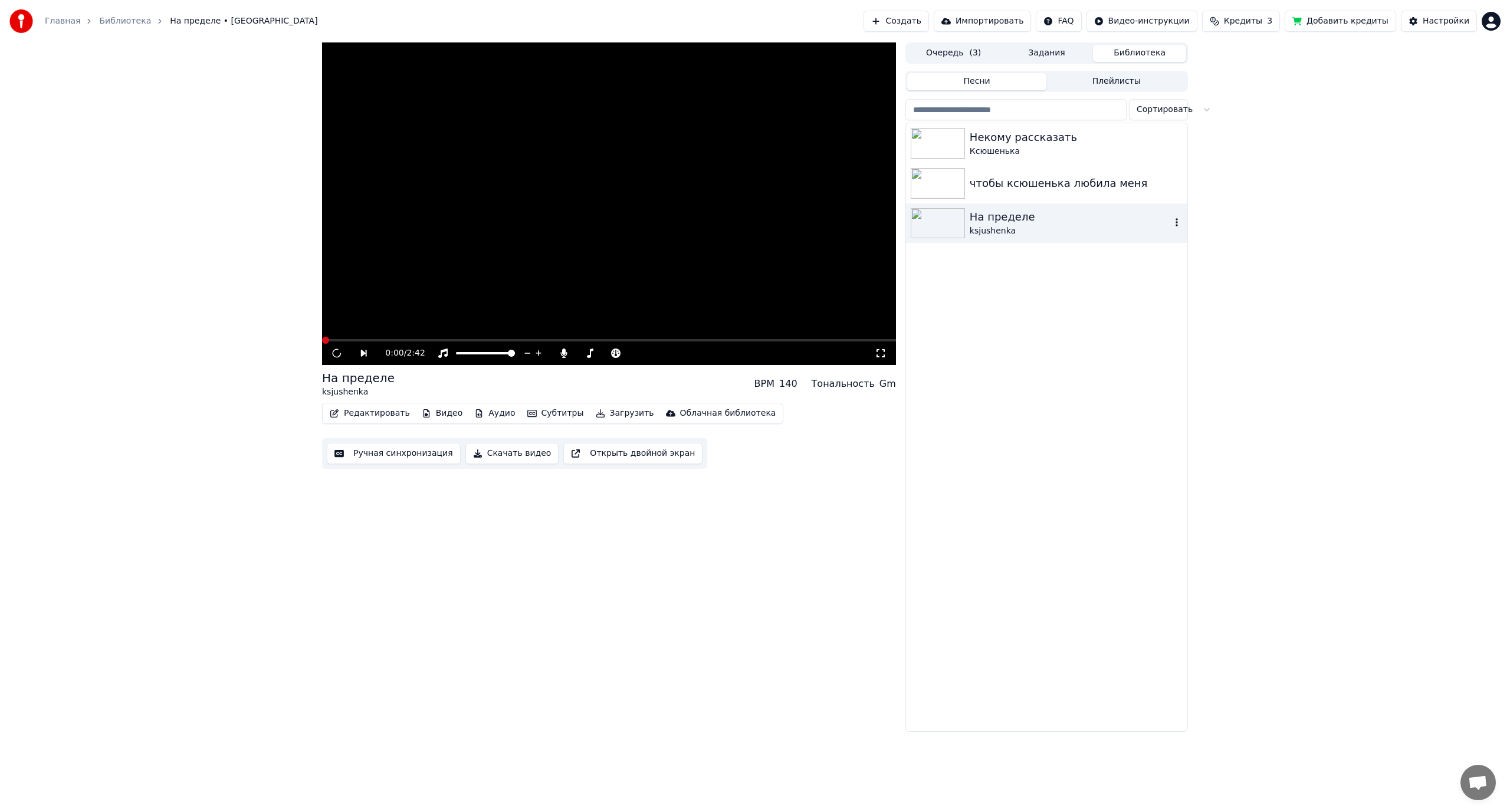
click at [957, 221] on img at bounding box center [937, 223] width 54 height 31
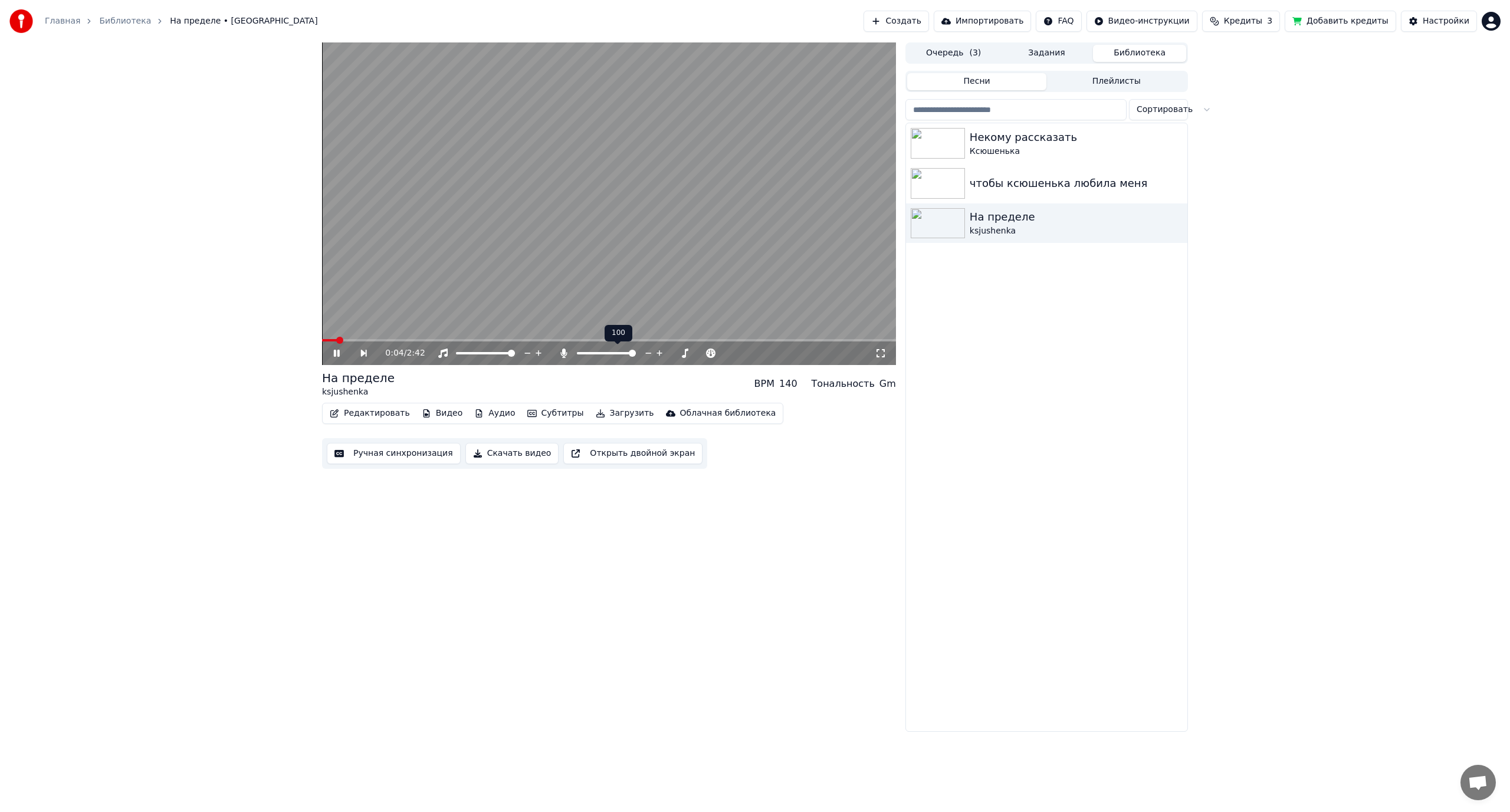
drag, startPoint x: 628, startPoint y: 351, endPoint x: 597, endPoint y: 350, distance: 31.0
click at [597, 350] on div at bounding box center [617, 353] width 95 height 12
click at [599, 350] on div at bounding box center [617, 353] width 95 height 12
click at [601, 353] on span at bounding box center [588, 353] width 24 height 3
click at [597, 353] on span at bounding box center [586, 353] width 20 height 3
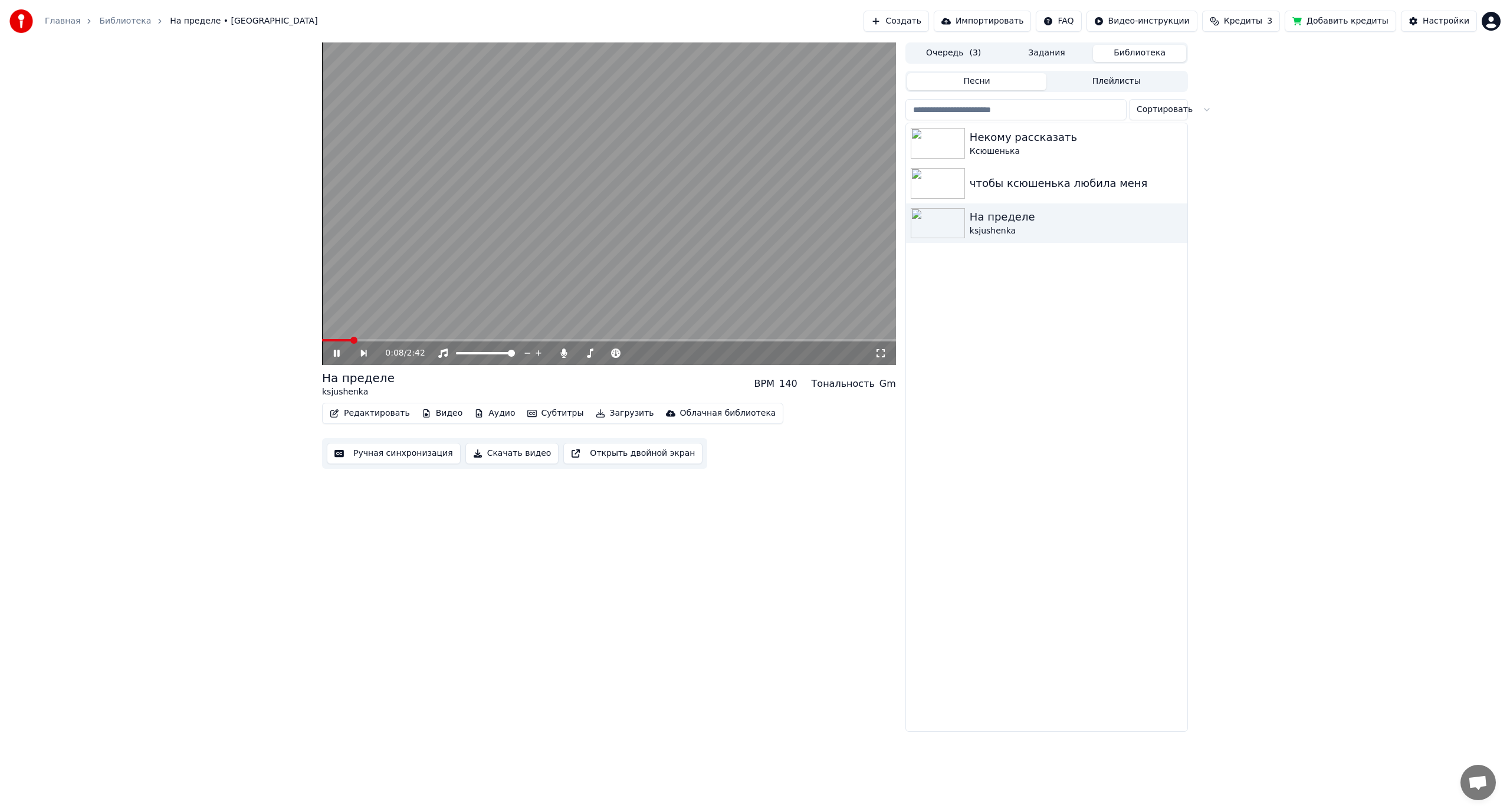
click at [371, 337] on video at bounding box center [609, 203] width 574 height 323
click at [371, 337] on span at bounding box center [375, 340] width 7 height 7
click at [329, 351] on div "0:14 / 2:42" at bounding box center [609, 353] width 565 height 12
click at [333, 354] on icon at bounding box center [337, 353] width 7 height 8
click at [883, 354] on icon at bounding box center [880, 353] width 12 height 9
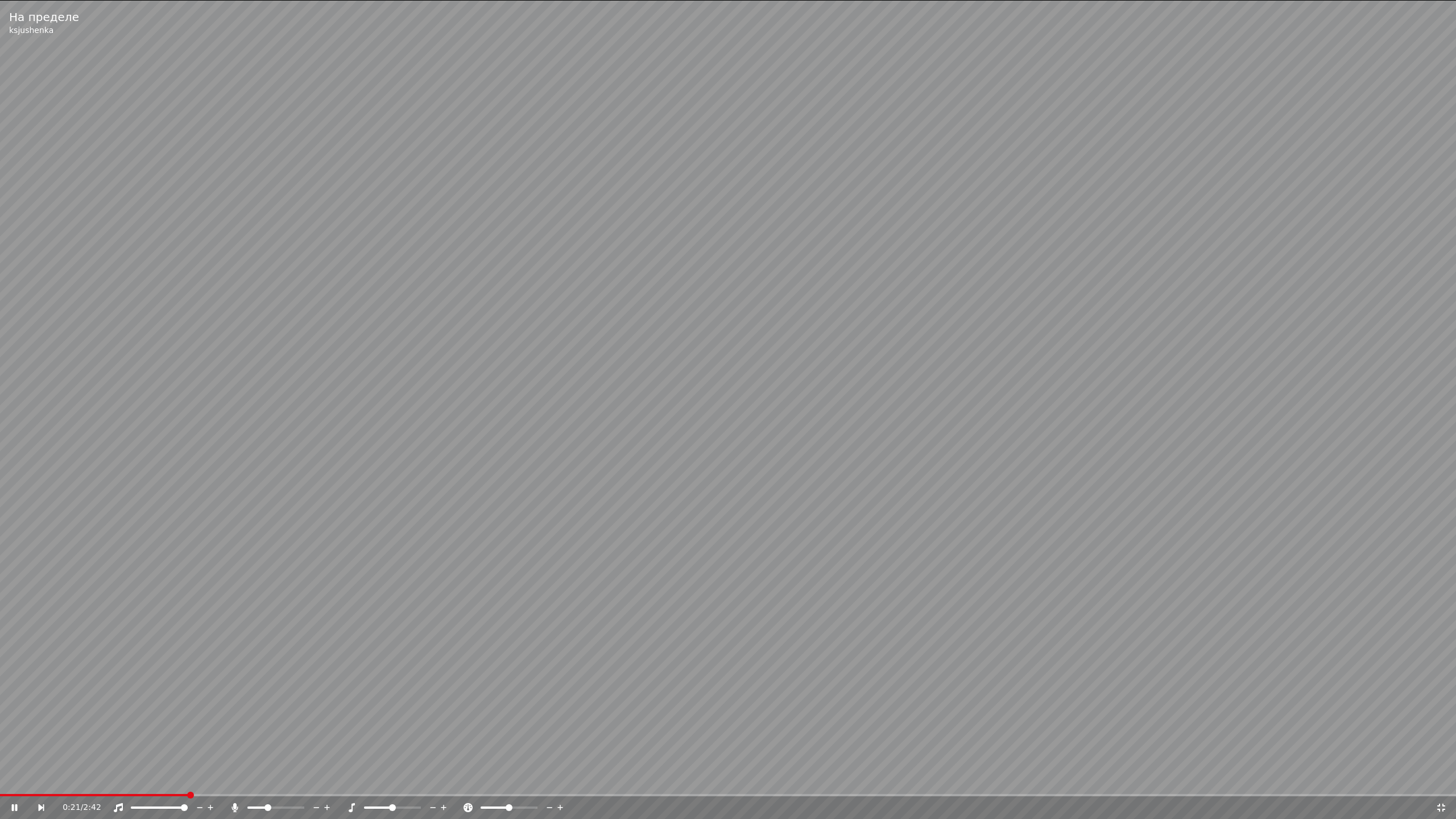
click at [1438, 782] on icon at bounding box center [1440, 807] width 8 height 8
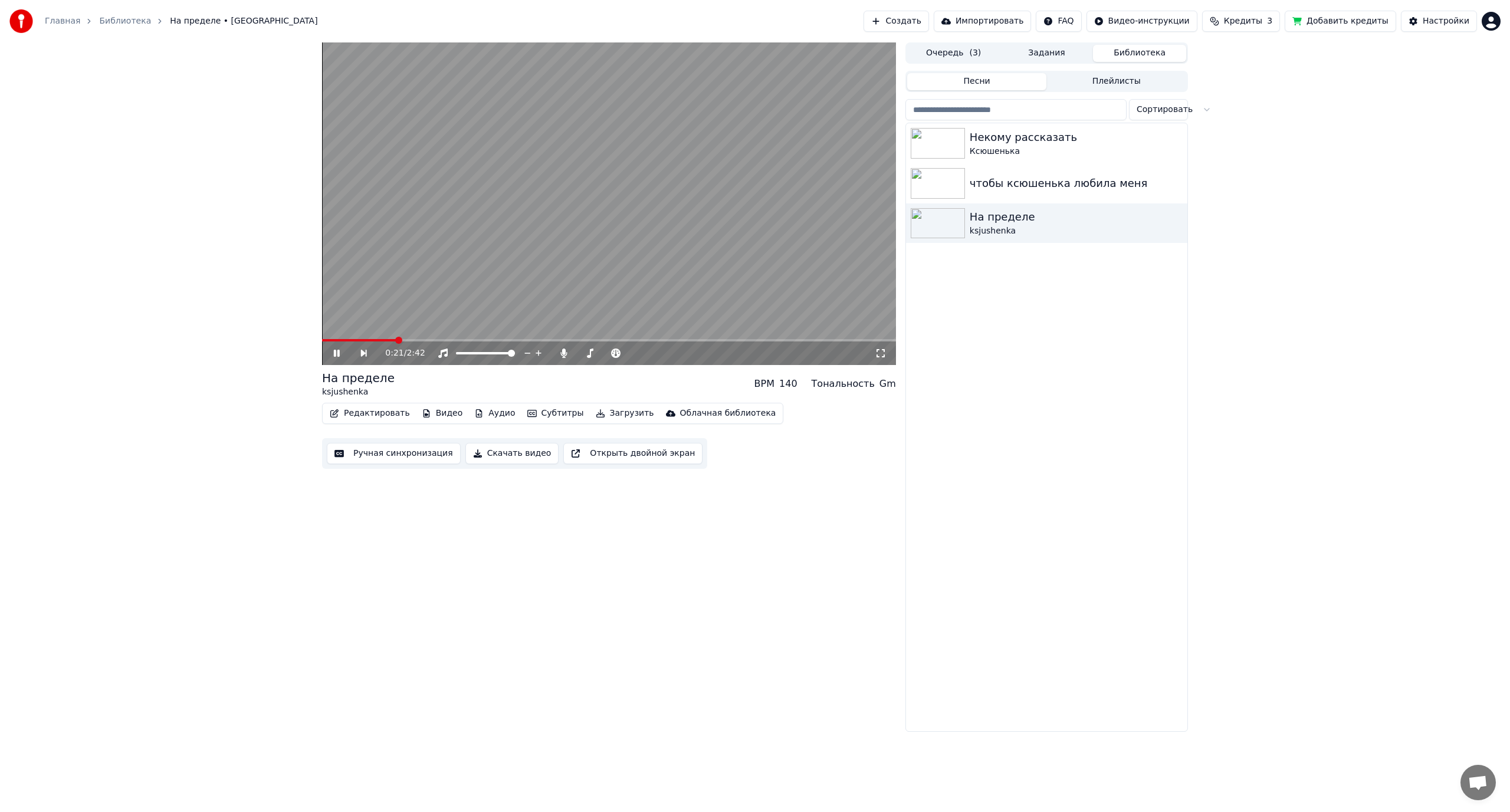
click at [337, 354] on icon at bounding box center [337, 354] width 6 height 7
click at [948, 52] on button "Очередь ( 3 )" at bounding box center [953, 53] width 93 height 17
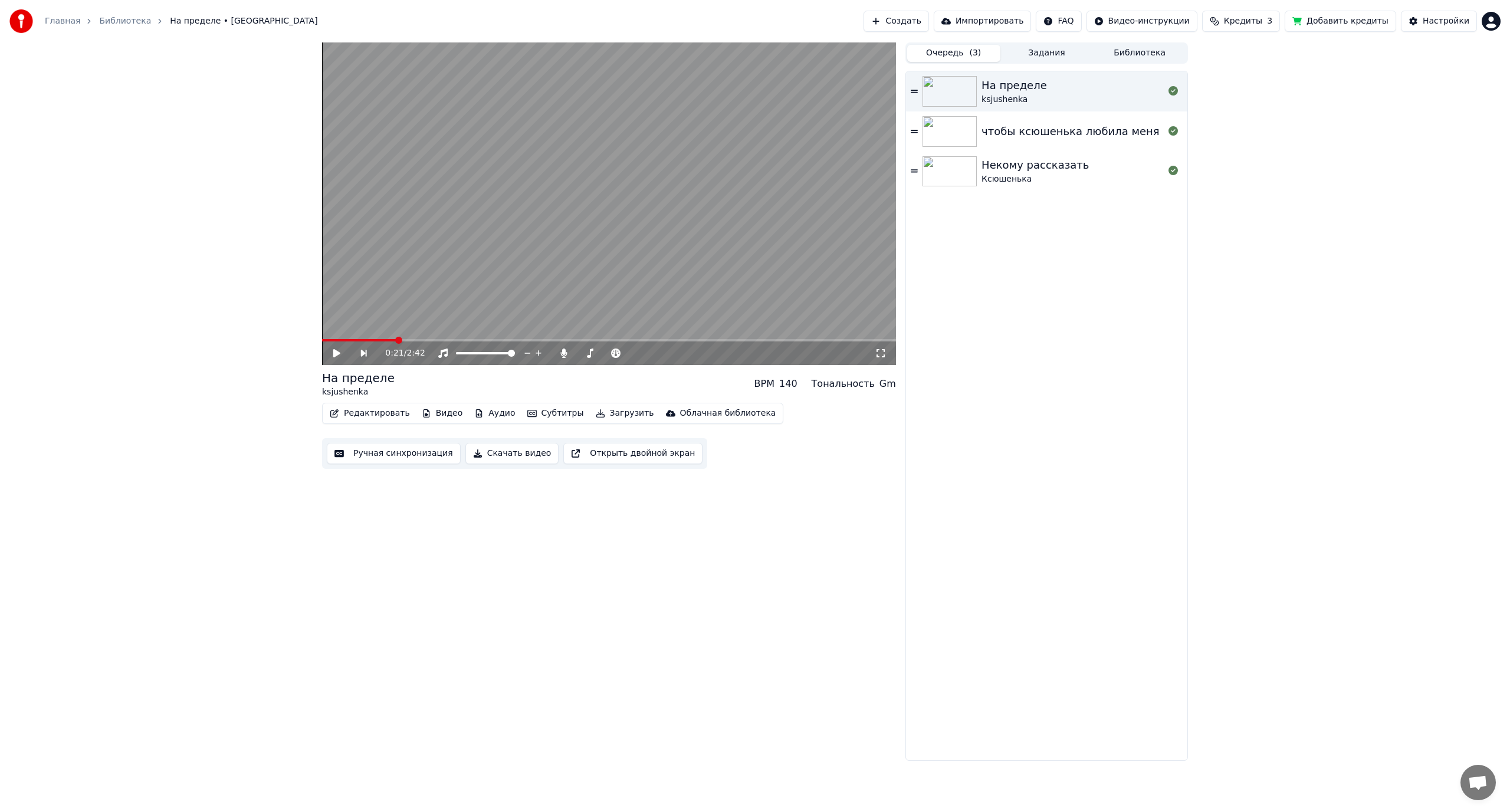
click at [950, 165] on img at bounding box center [949, 172] width 54 height 31
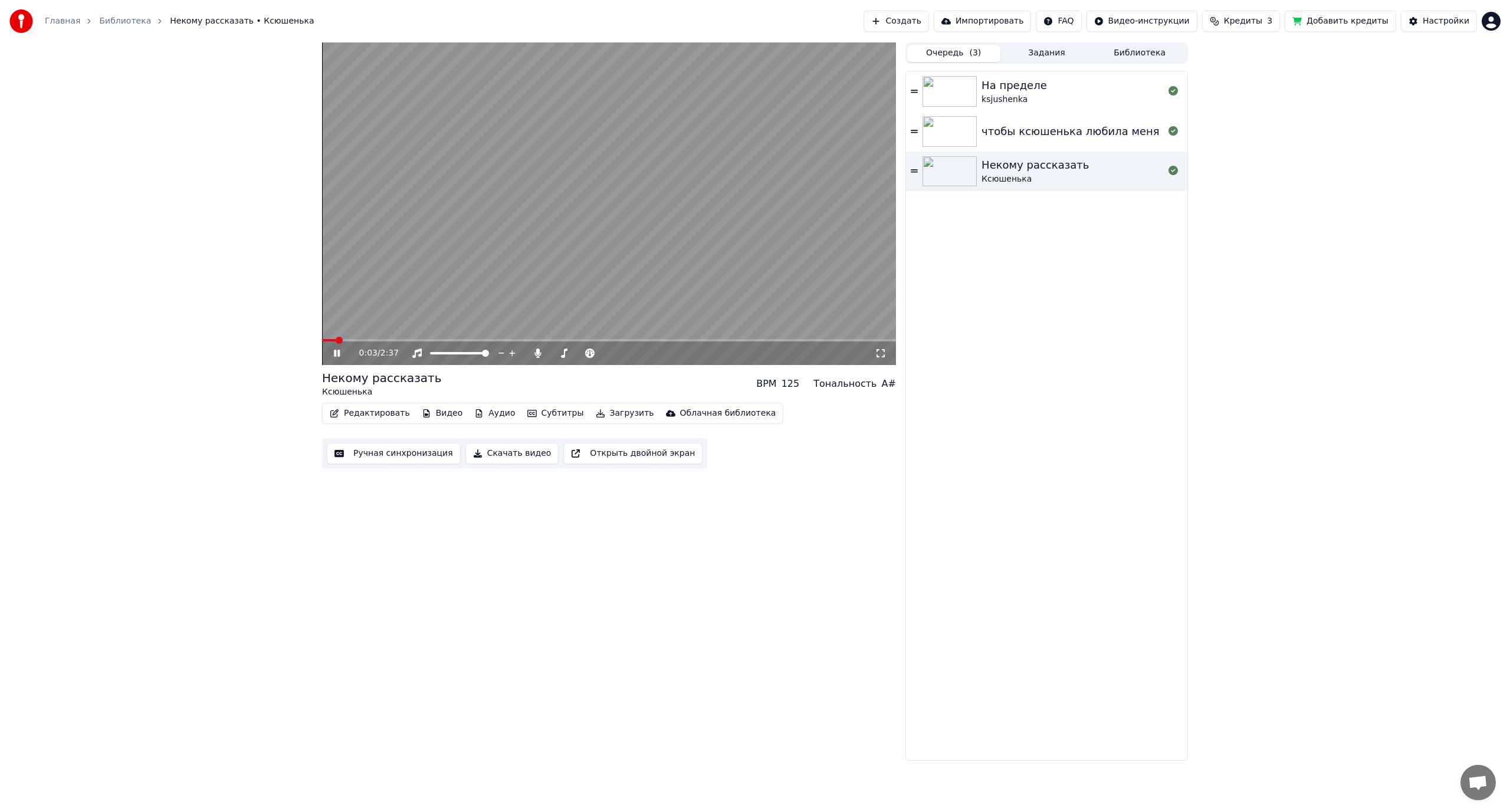
click at [882, 354] on icon at bounding box center [880, 353] width 12 height 9
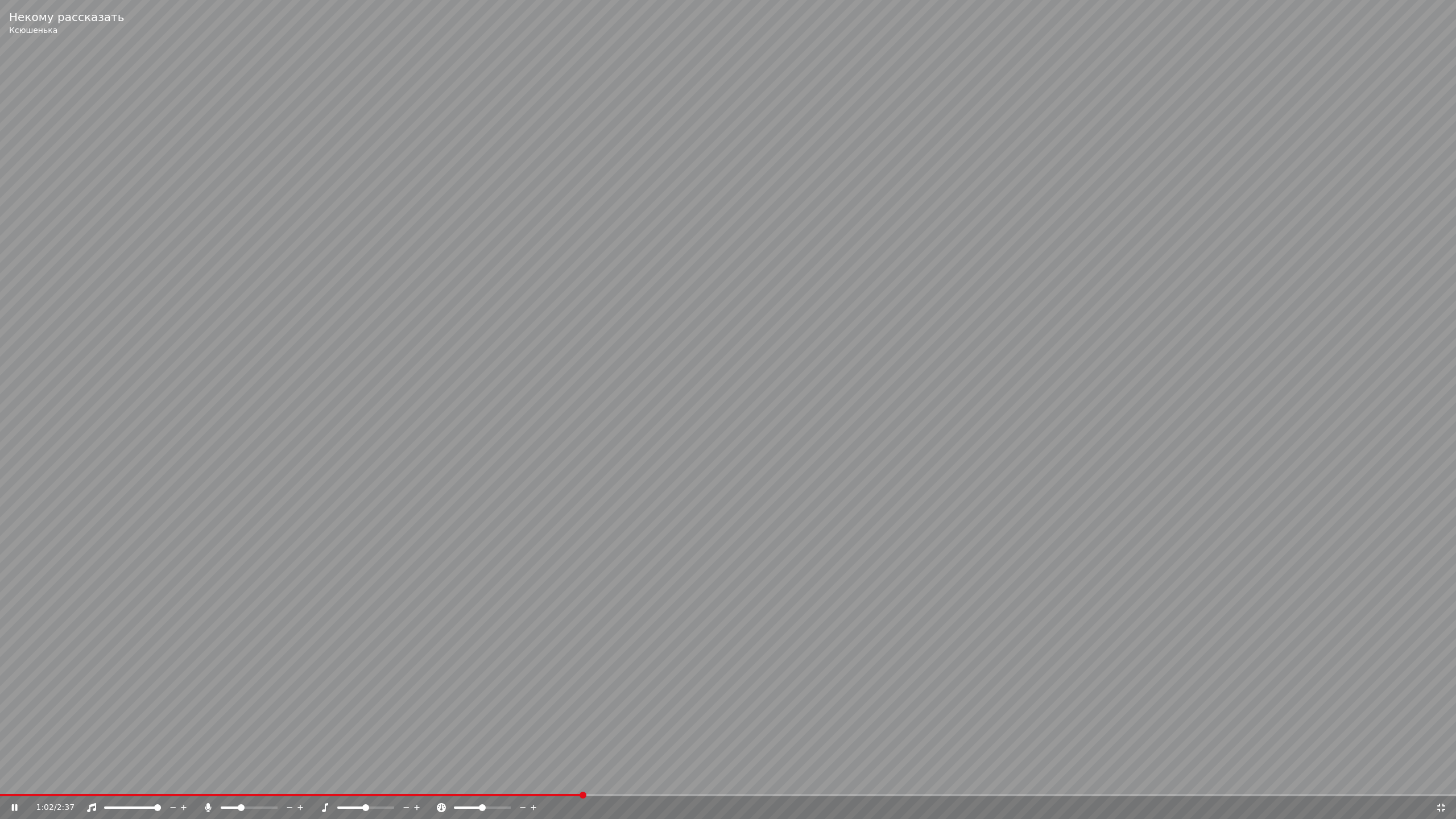
click at [1439, 782] on icon at bounding box center [1440, 807] width 8 height 8
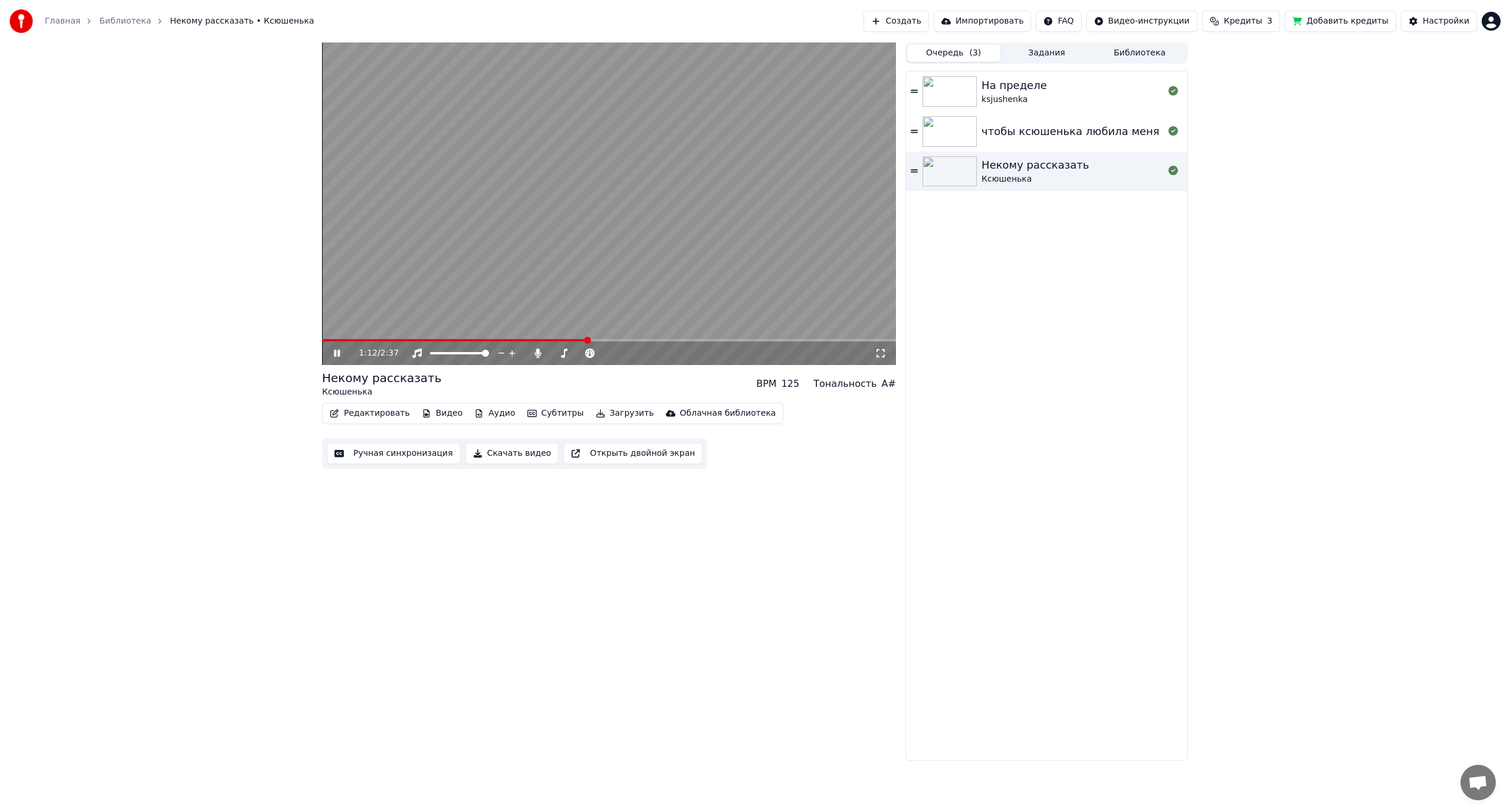
click at [337, 351] on icon at bounding box center [337, 354] width 6 height 7
click at [928, 23] on button "Создать" at bounding box center [896, 21] width 65 height 21
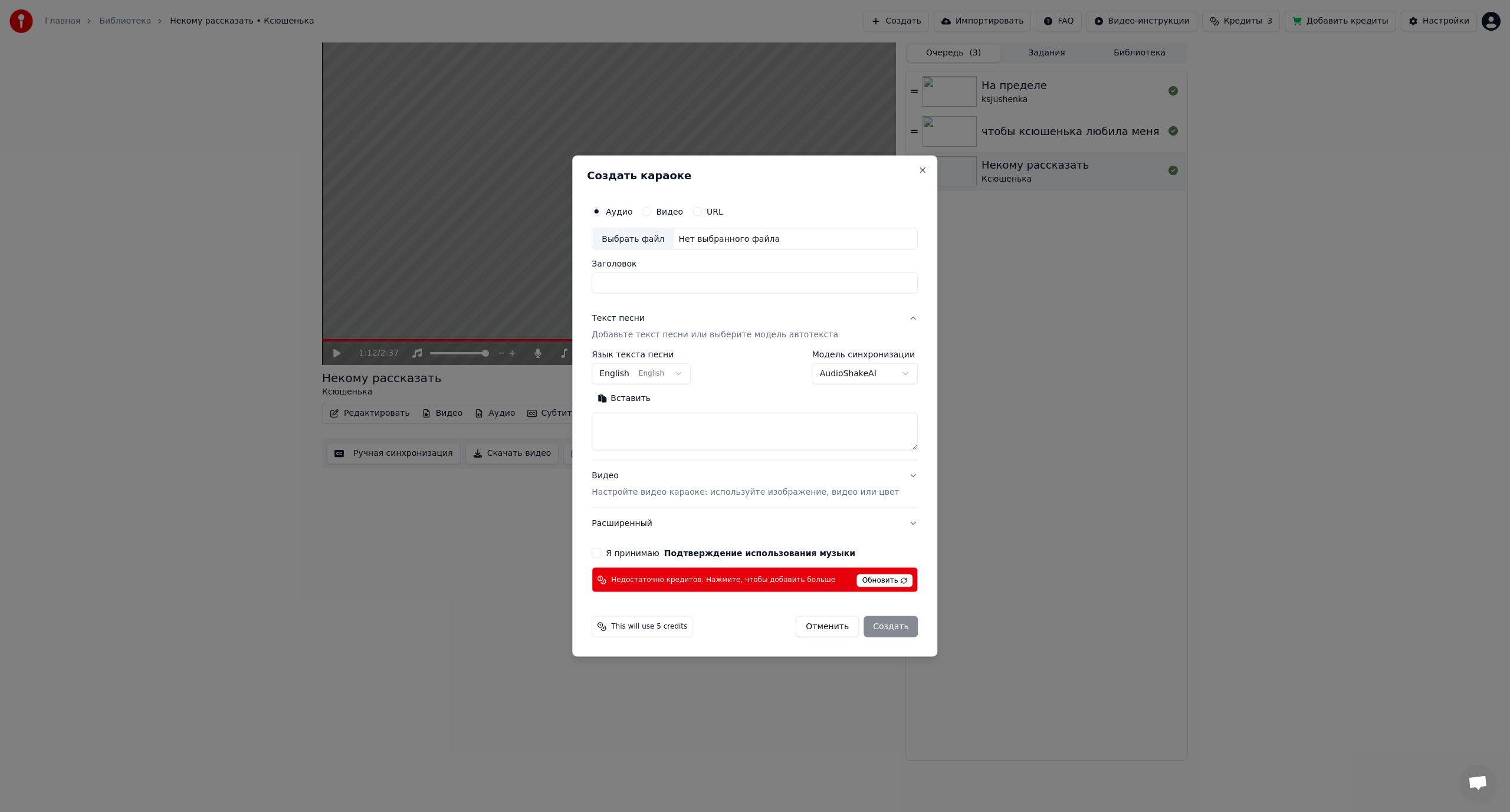
click at [653, 241] on div "Выбрать файл" at bounding box center [632, 238] width 81 height 21
drag, startPoint x: 740, startPoint y: 287, endPoint x: 553, endPoint y: 267, distance: 188.1
click at [553, 267] on body "**********" at bounding box center [755, 406] width 1510 height 812
type input "**********"
click at [689, 373] on body "**********" at bounding box center [755, 406] width 1510 height 812
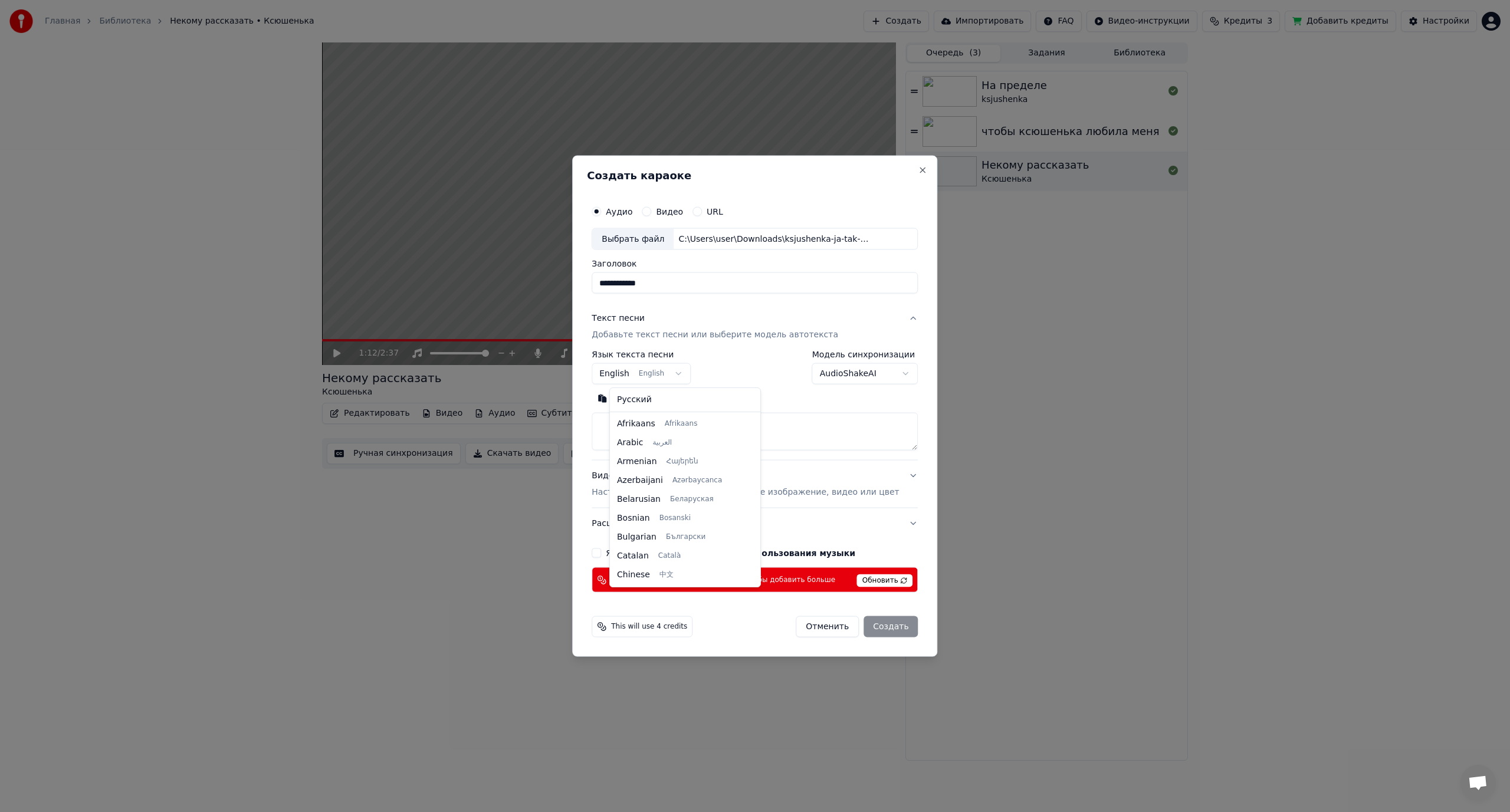
scroll to position [94, 0]
select select "**"
click at [672, 431] on textarea at bounding box center [755, 431] width 326 height 38
paste textarea "**********"
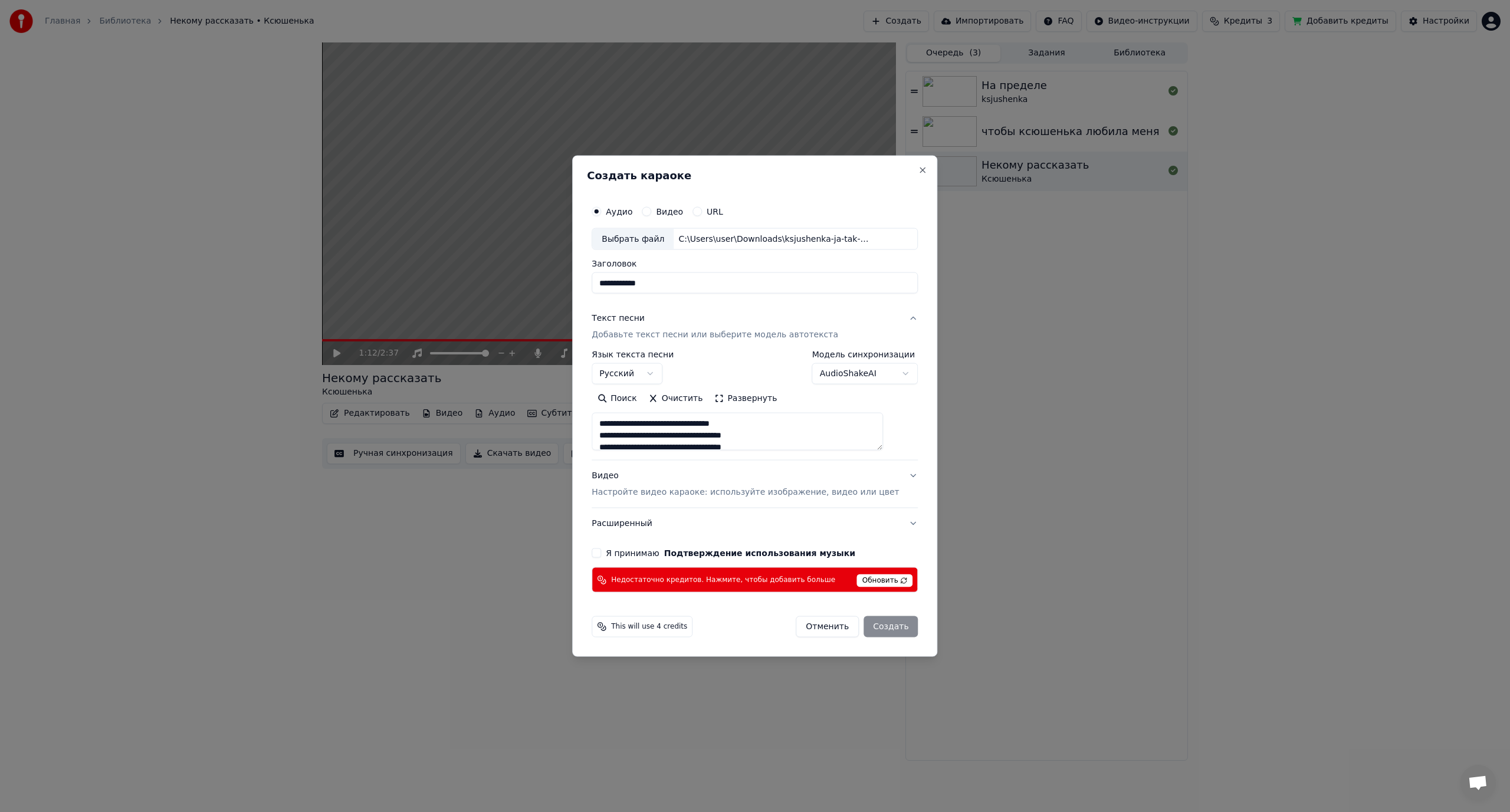
scroll to position [628, 0]
click at [658, 430] on textarea at bounding box center [737, 431] width 291 height 38
type textarea "**********"
click at [896, 477] on button "Видео Настройте видео караоке: используйте изображение, видео или цвет" at bounding box center [755, 484] width 326 height 47
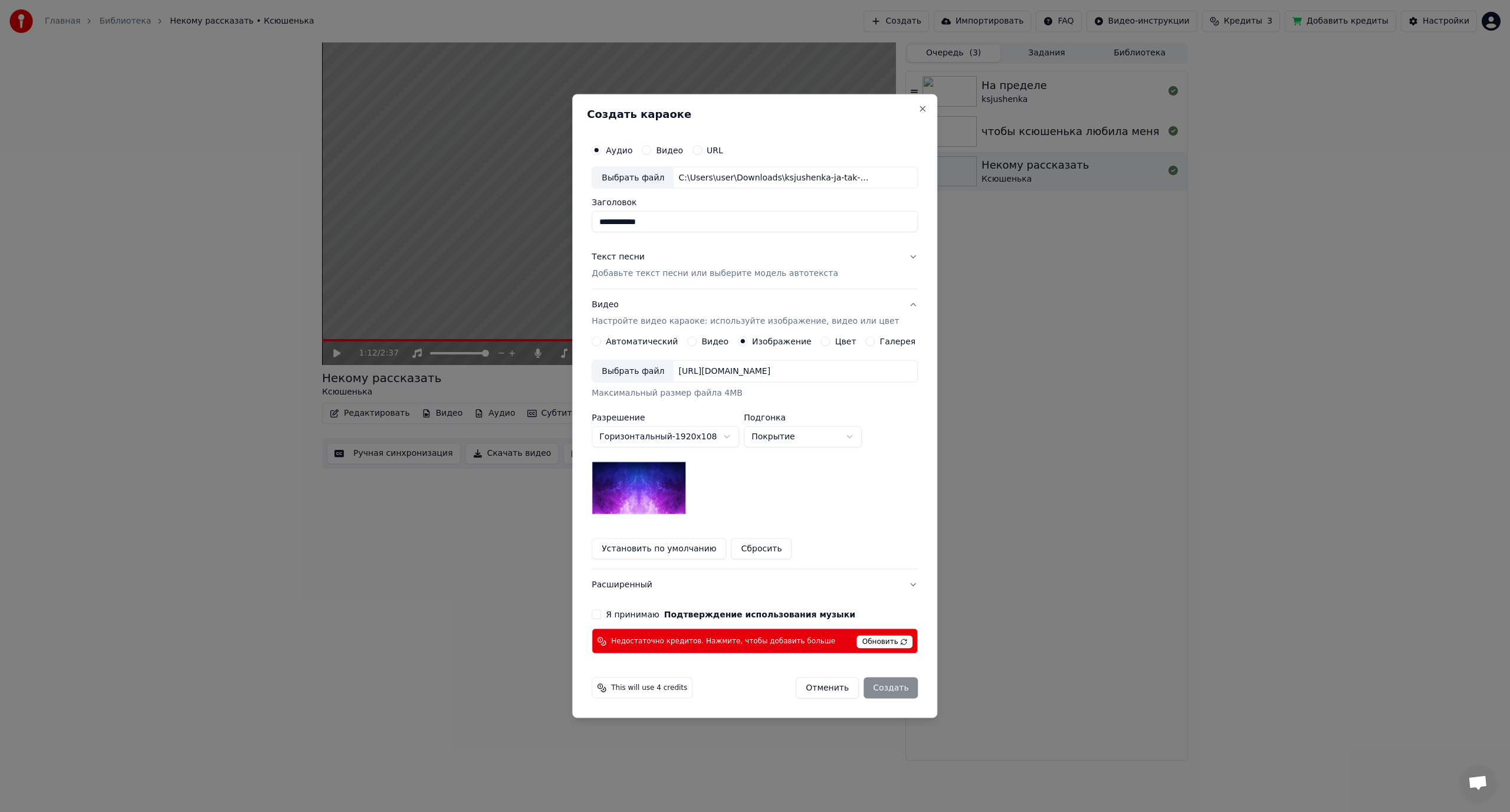
click at [644, 373] on div "Выбрать файл" at bounding box center [632, 371] width 81 height 21
click at [601, 614] on button "Я принимаю Подтверждение использования музыки" at bounding box center [596, 614] width 9 height 9
click at [885, 639] on span "Обновить" at bounding box center [885, 642] width 56 height 13
click at [866, 643] on span "Обновить" at bounding box center [885, 642] width 56 height 13
click at [836, 686] on button "Отменить" at bounding box center [827, 687] width 63 height 21
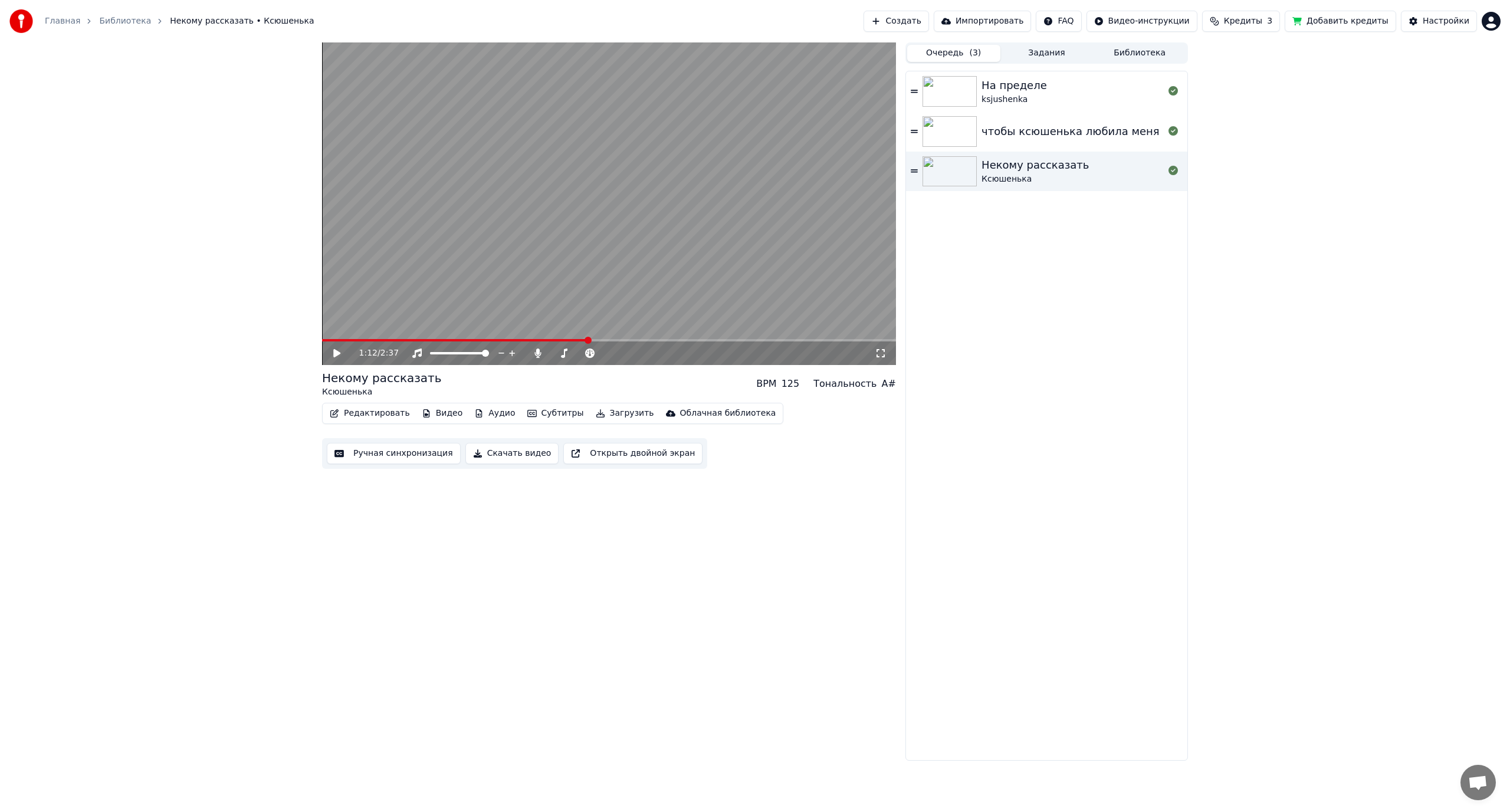
click at [1161, 50] on button "Библиотека" at bounding box center [1139, 53] width 93 height 17
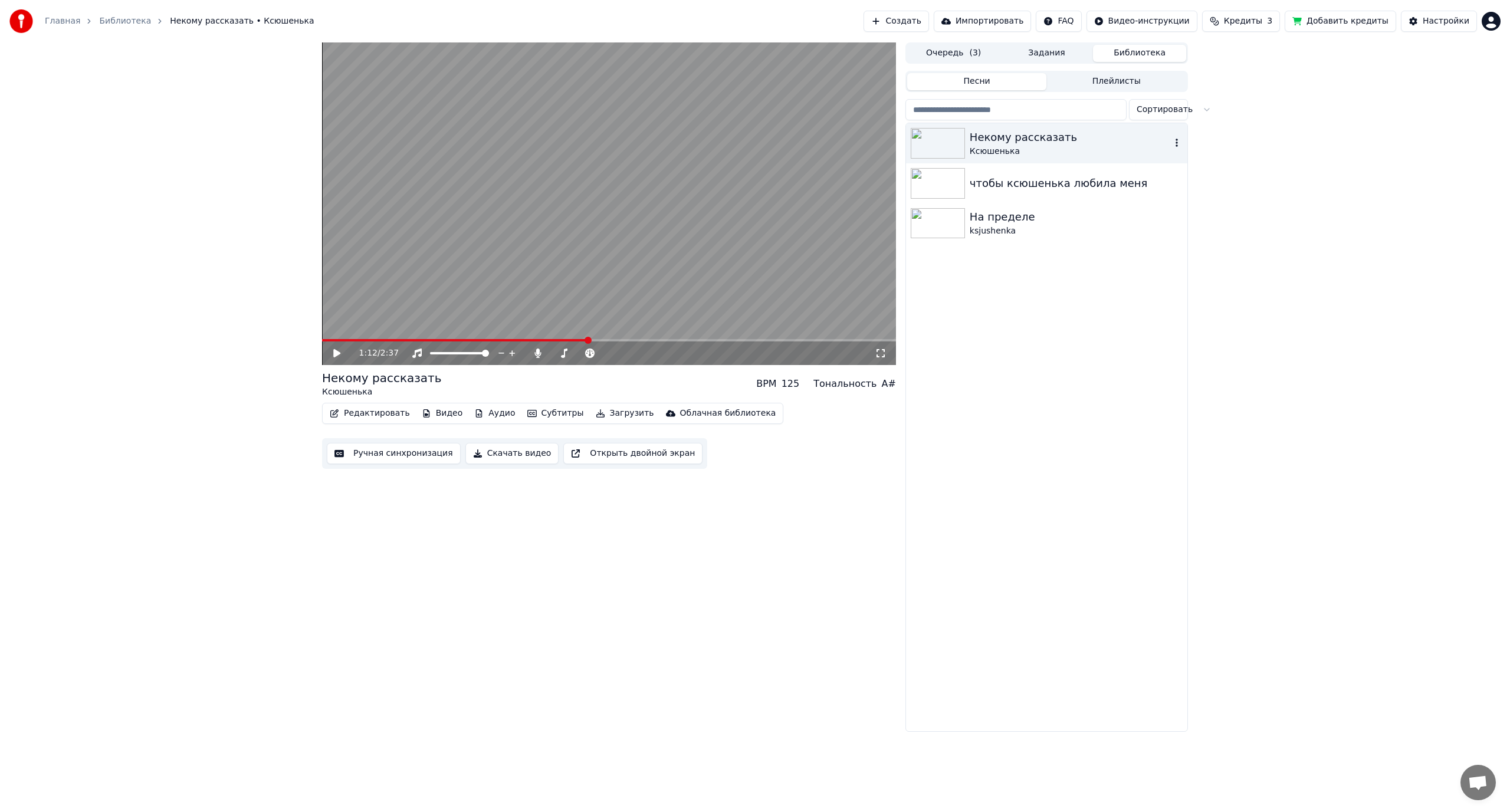
click at [942, 143] on img at bounding box center [937, 143] width 54 height 31
click at [880, 351] on icon at bounding box center [880, 353] width 12 height 9
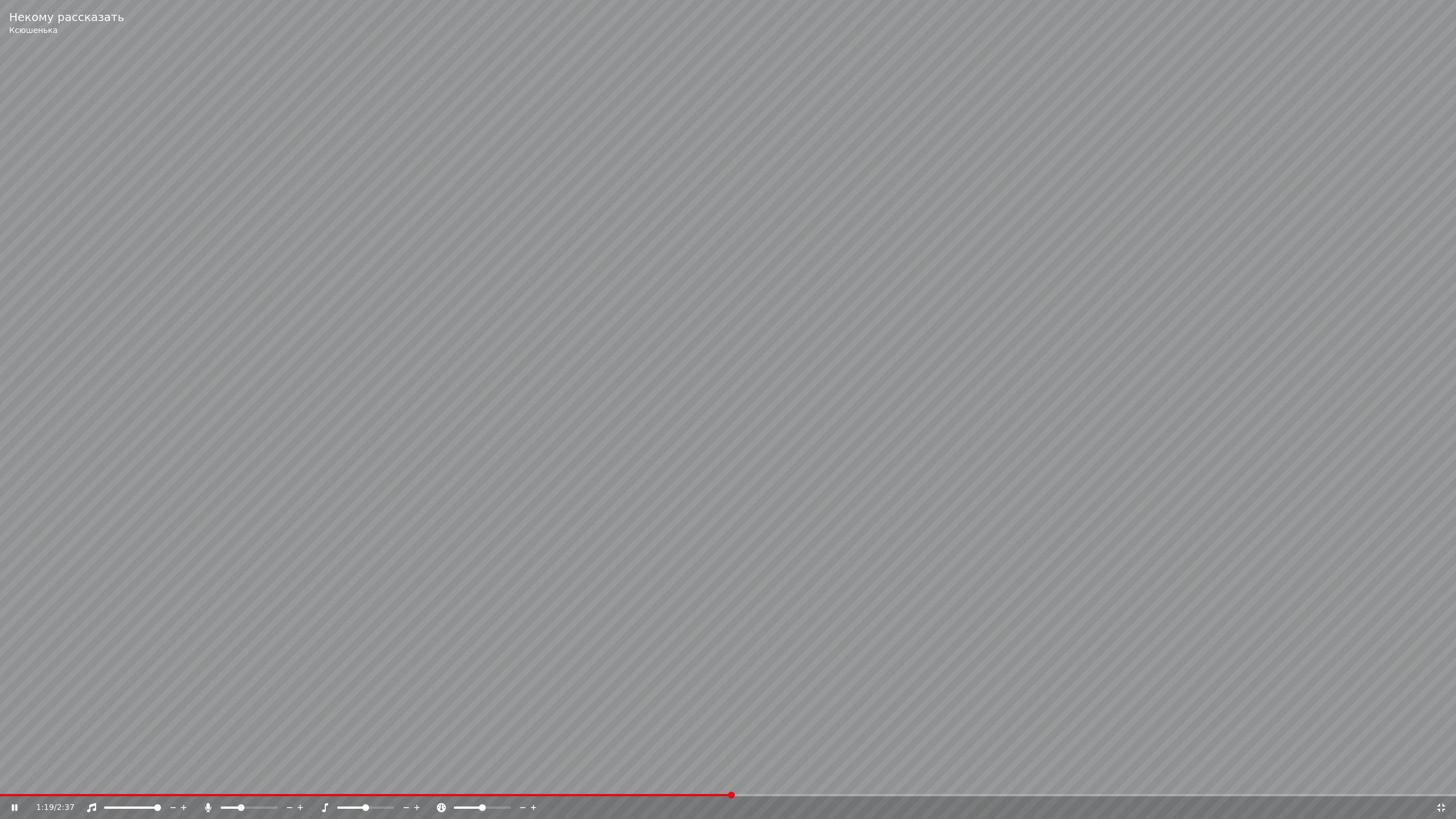
click at [1439, 782] on icon at bounding box center [1440, 807] width 11 height 9
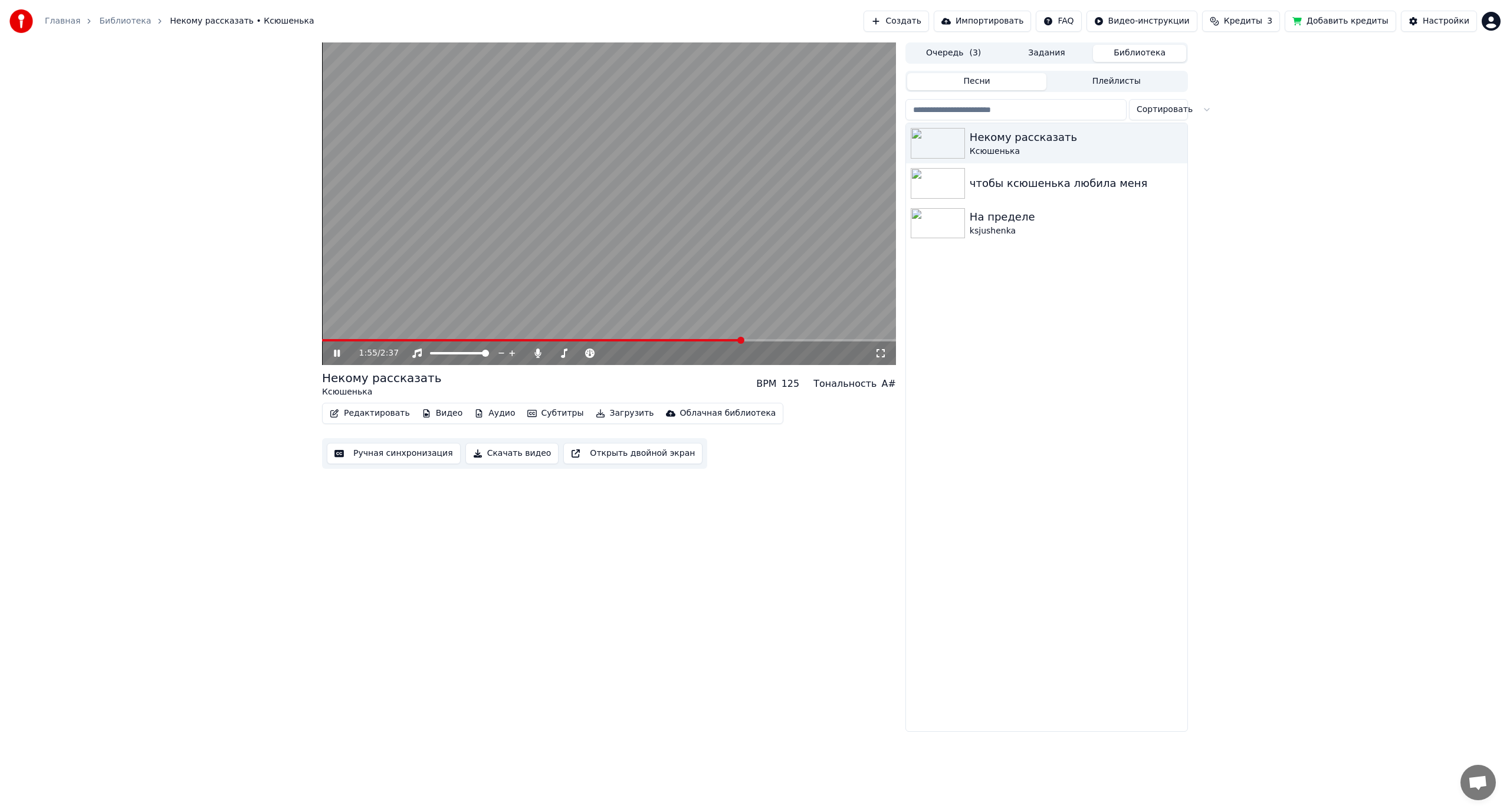
click at [331, 350] on div "1:55 / 2:37" at bounding box center [609, 353] width 565 height 12
click at [511, 231] on video at bounding box center [609, 203] width 574 height 323
click at [1495, 20] on html "Главная Библиотека Некому рассказать • Ксюшенька Создать Импортировать FAQ Виде…" at bounding box center [755, 406] width 1510 height 812
click at [1425, 67] on div "Оплата" at bounding box center [1439, 76] width 136 height 19
click at [1493, 22] on html "Главная Библиотека Некому рассказать • Ксюшенька Создать Импортировать FAQ Виде…" at bounding box center [755, 406] width 1510 height 812
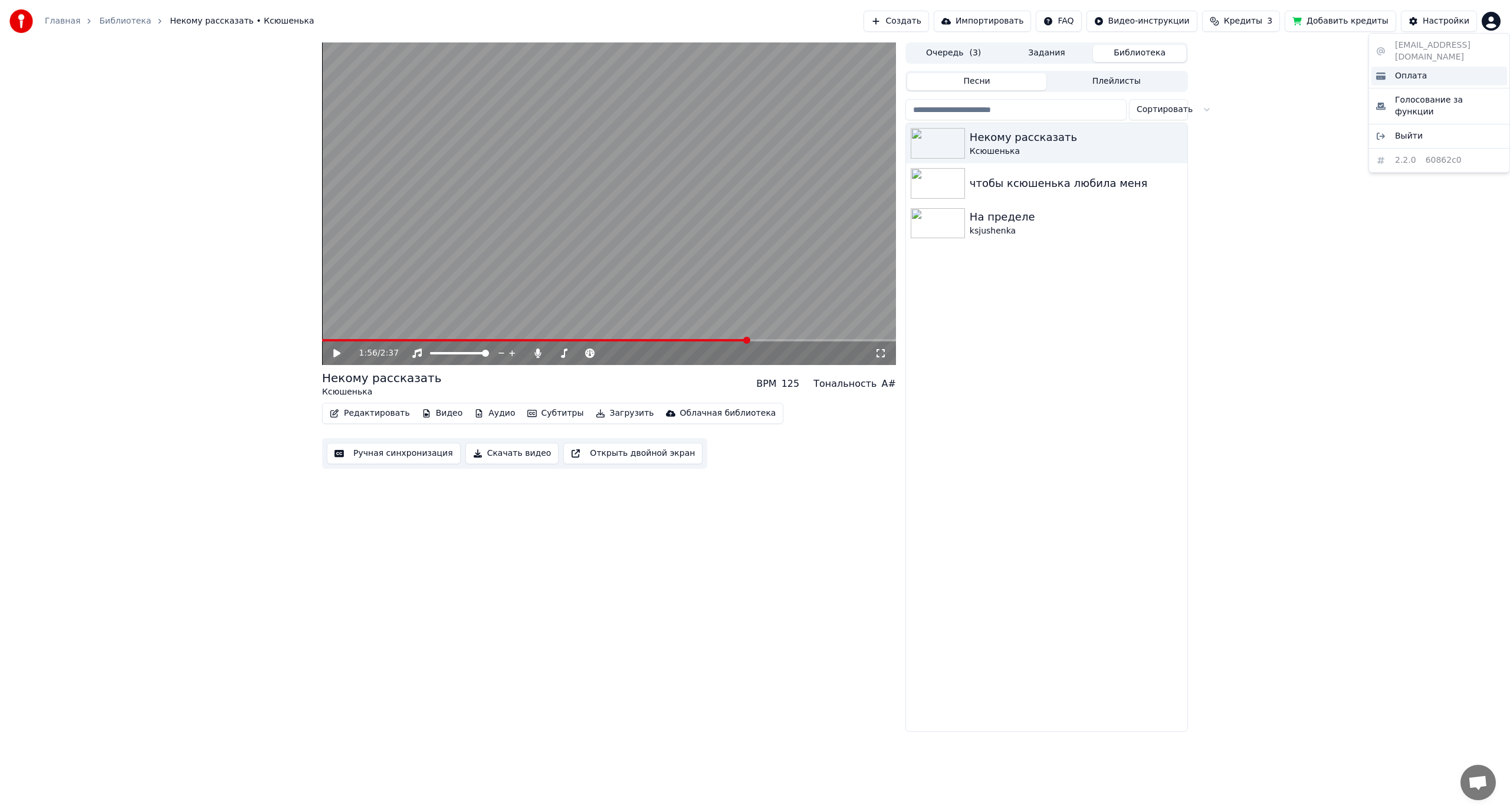
click at [1436, 67] on div "Оплата" at bounding box center [1439, 76] width 136 height 19
click at [945, 187] on img at bounding box center [937, 184] width 54 height 31
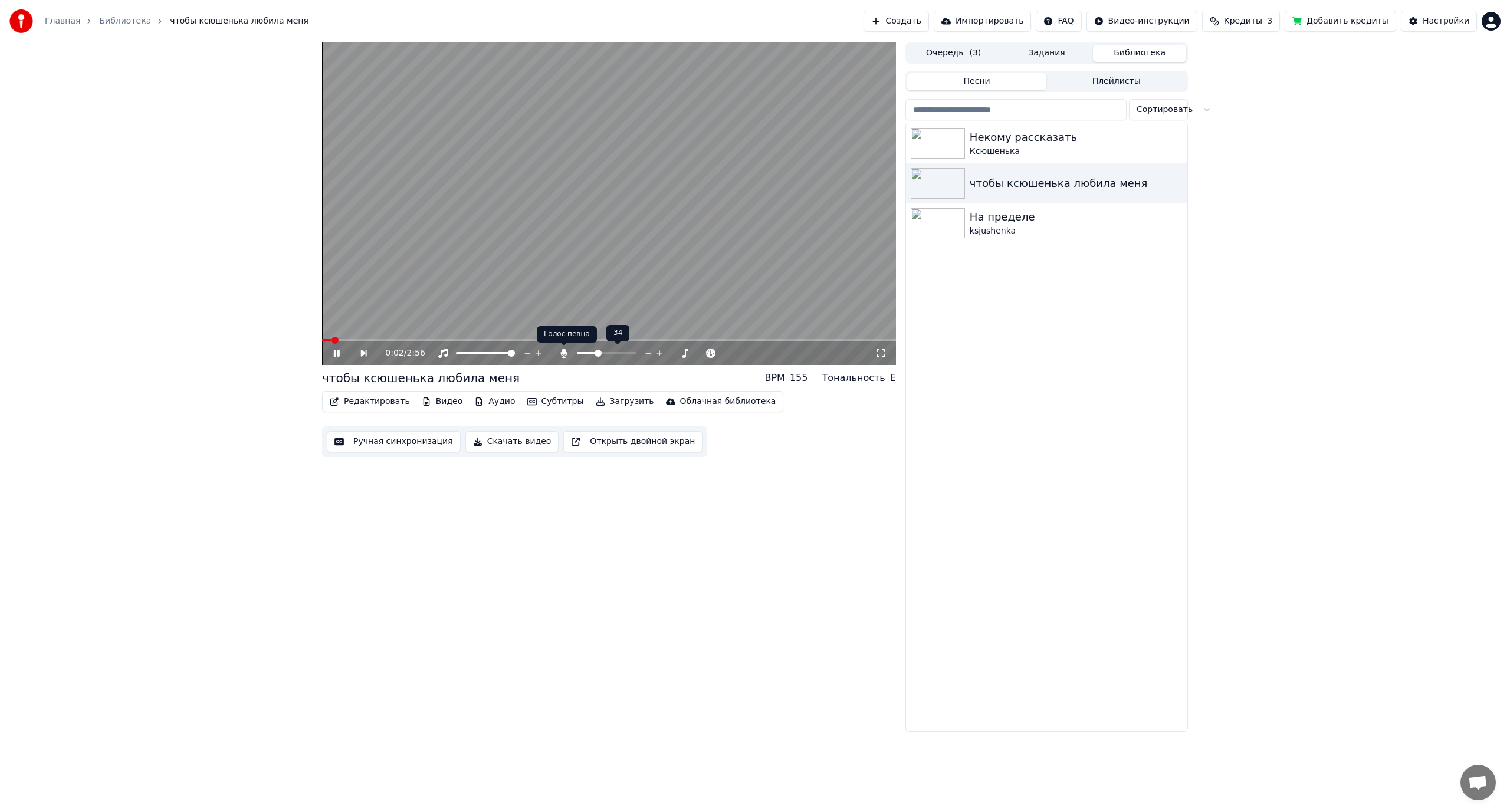
click at [563, 351] on icon at bounding box center [564, 353] width 6 height 9
click at [563, 351] on icon at bounding box center [564, 353] width 12 height 9
click at [596, 350] on span at bounding box center [600, 354] width 7 height 7
click at [882, 351] on icon at bounding box center [880, 353] width 12 height 9
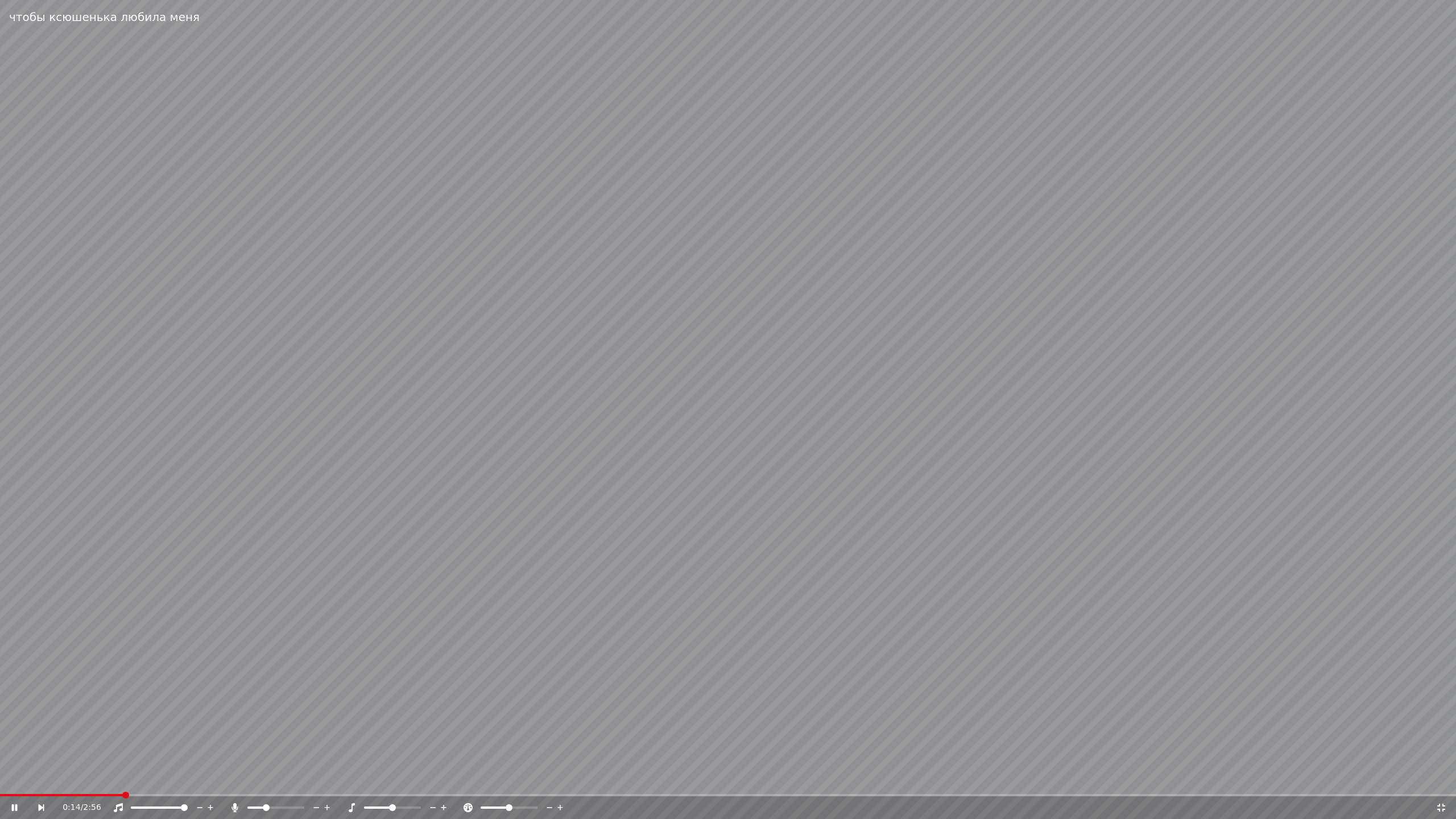
click at [257, 782] on span at bounding box center [256, 807] width 17 height 3
click at [188, 782] on span at bounding box center [184, 808] width 7 height 7
click at [397, 782] on span at bounding box center [397, 808] width 7 height 7
click at [393, 782] on span at bounding box center [393, 808] width 7 height 7
click at [1441, 782] on icon at bounding box center [1440, 807] width 11 height 9
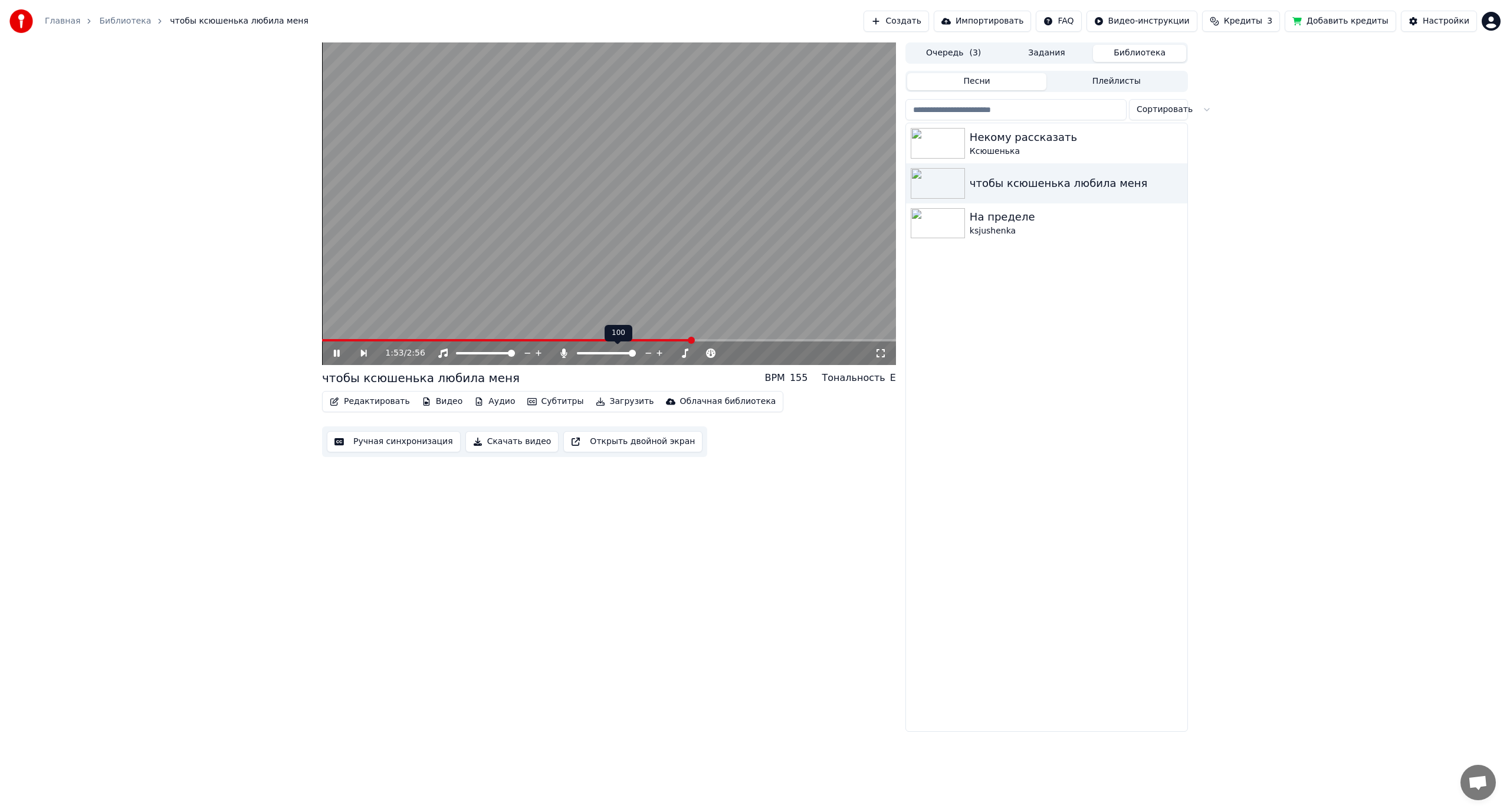
click at [636, 356] on span at bounding box center [632, 354] width 7 height 7
click at [489, 443] on button "Скачать видео" at bounding box center [512, 440] width 94 height 21
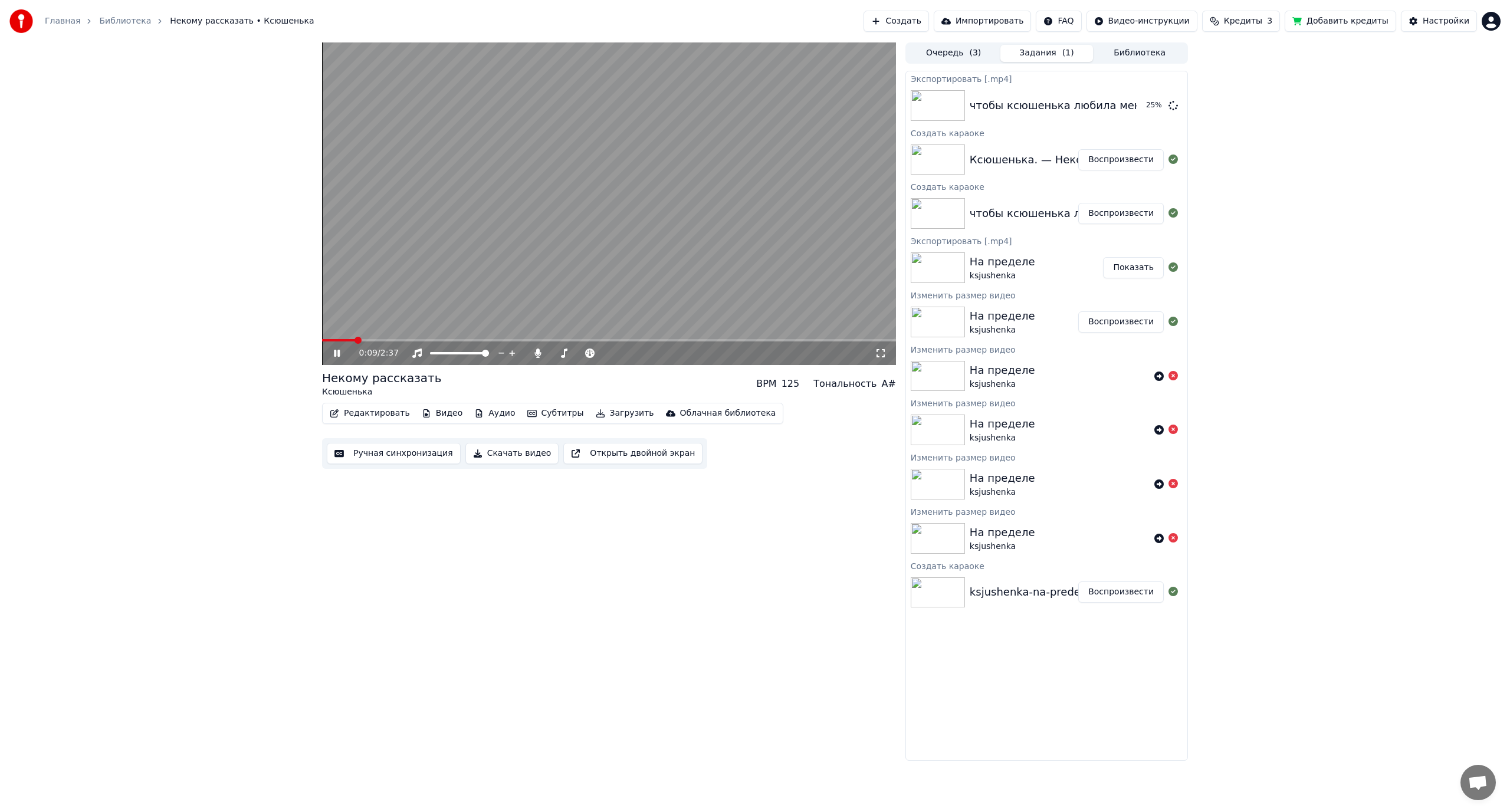
click at [879, 354] on icon at bounding box center [880, 353] width 12 height 9
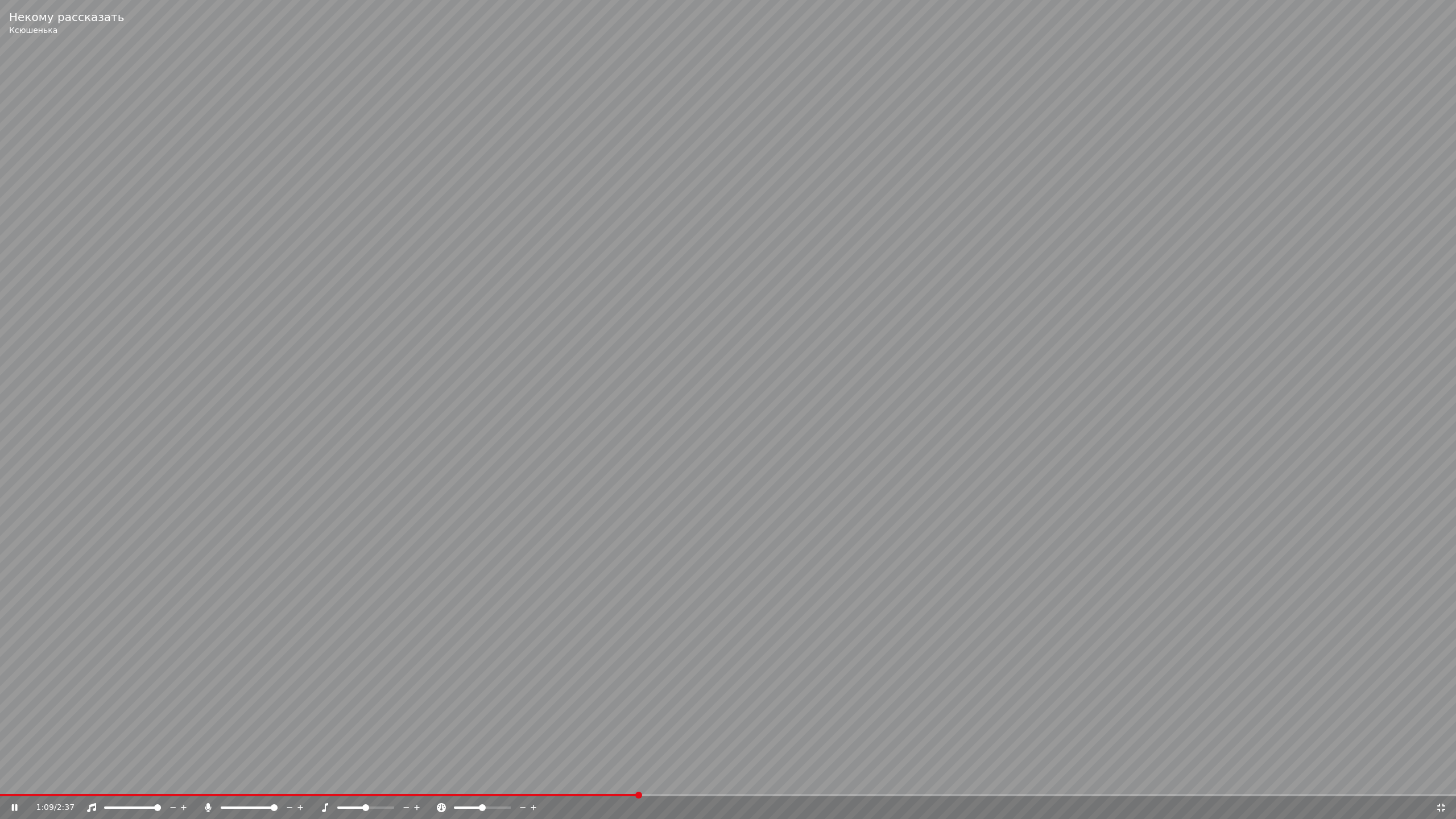
click at [1438, 782] on icon at bounding box center [1440, 807] width 11 height 9
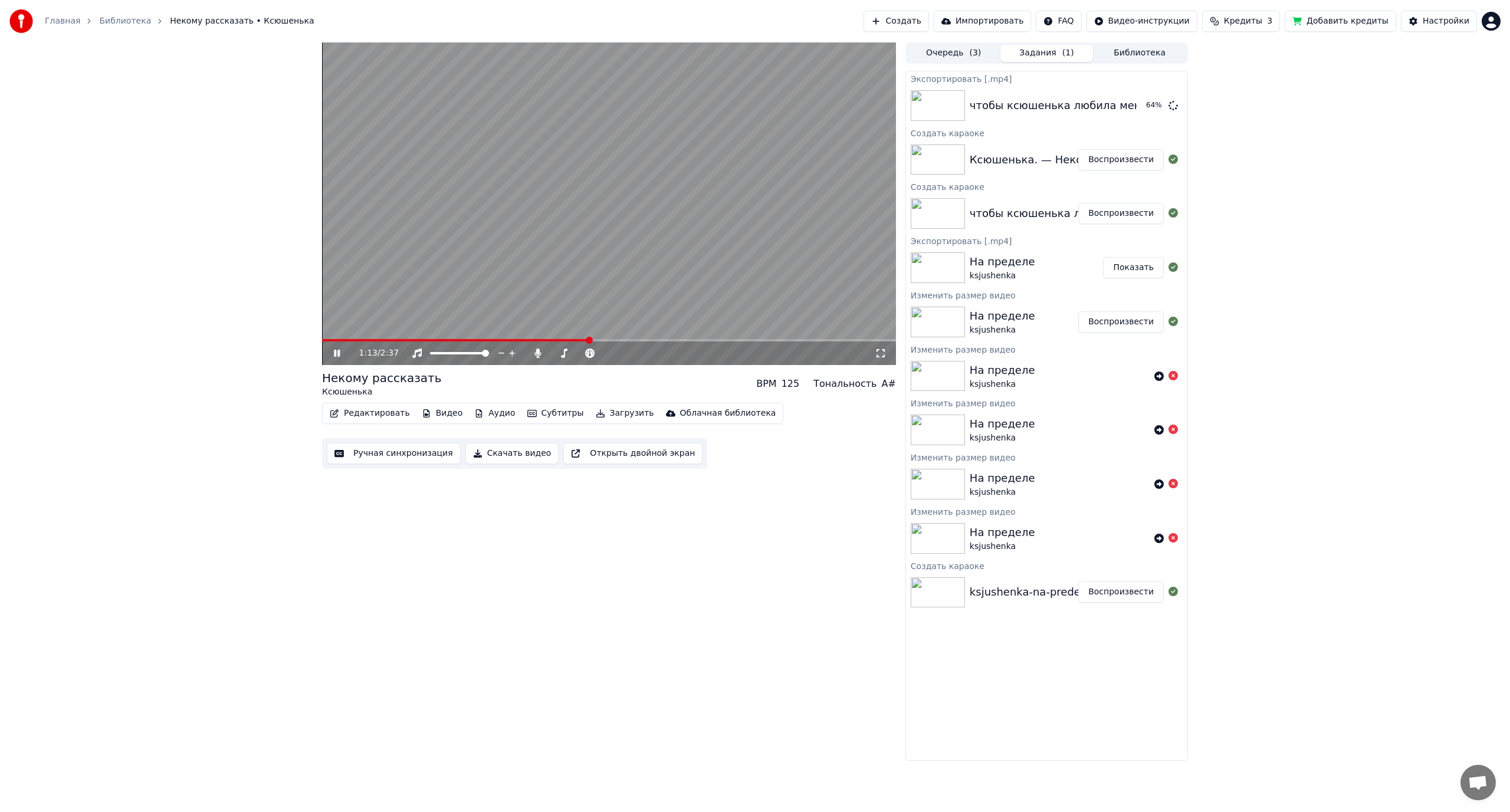
click at [933, 53] on button "Очередь ( 3 )" at bounding box center [953, 53] width 93 height 17
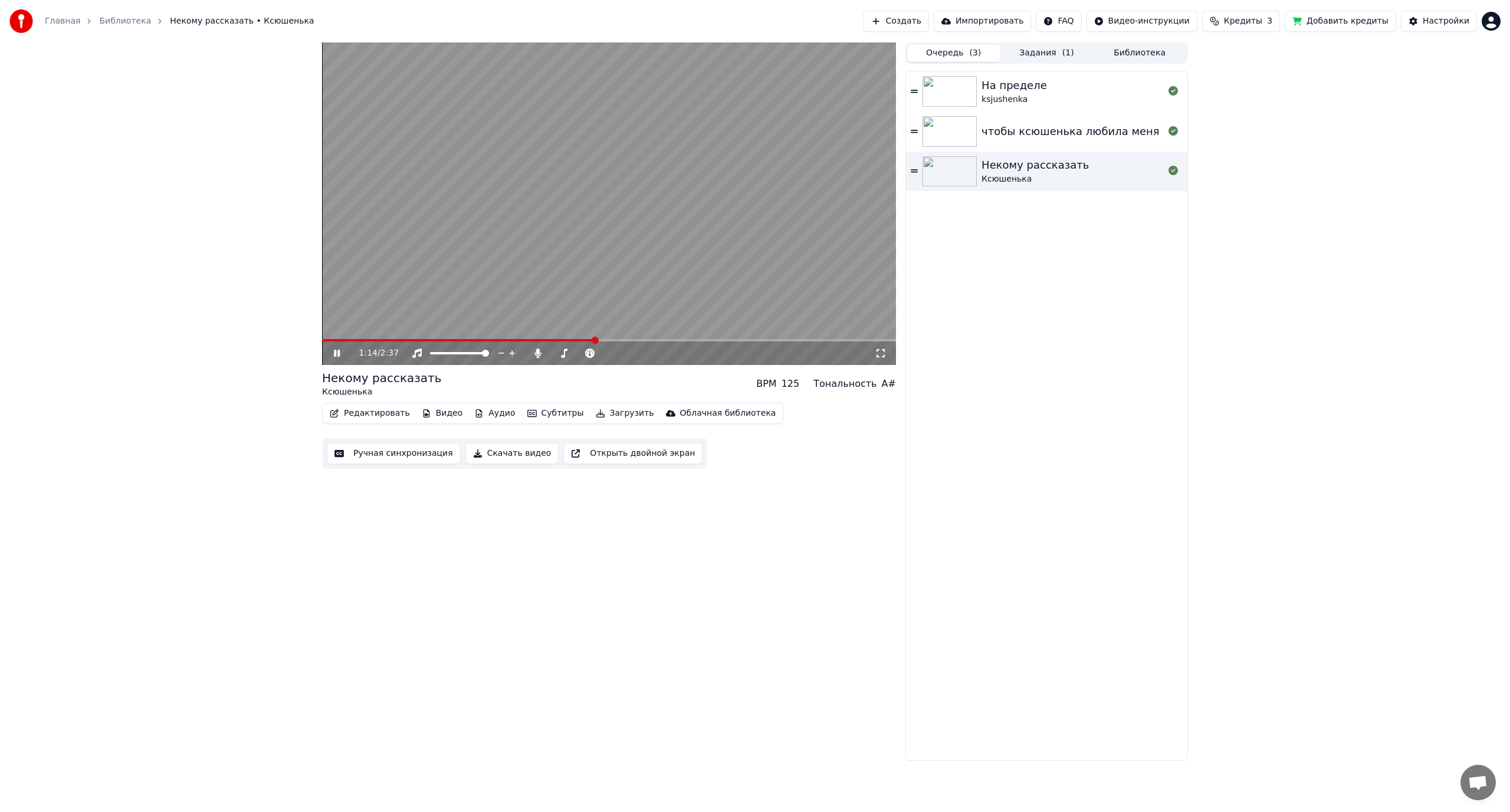
click at [961, 127] on img at bounding box center [949, 131] width 54 height 31
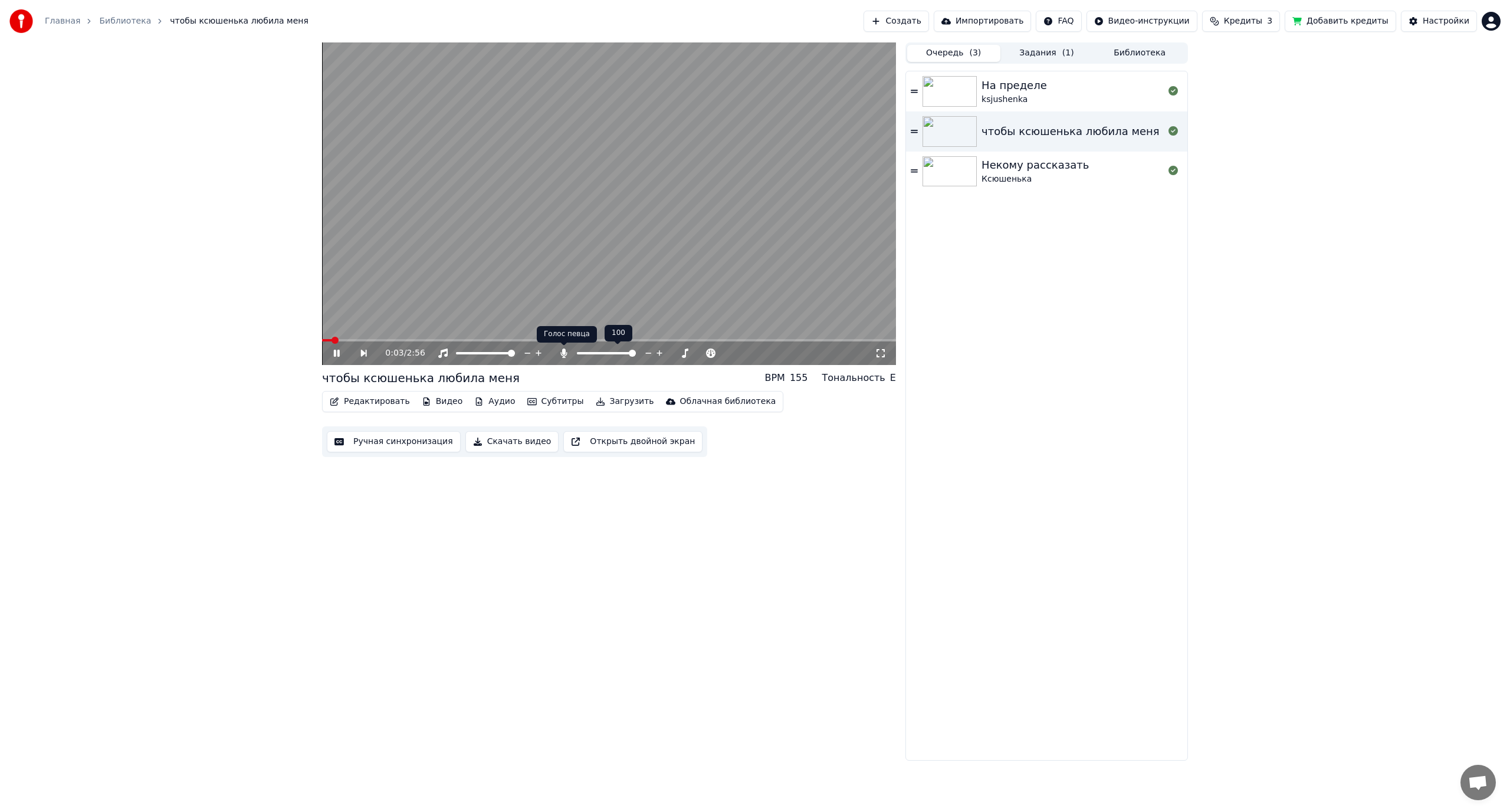
click at [566, 356] on icon at bounding box center [564, 353] width 12 height 9
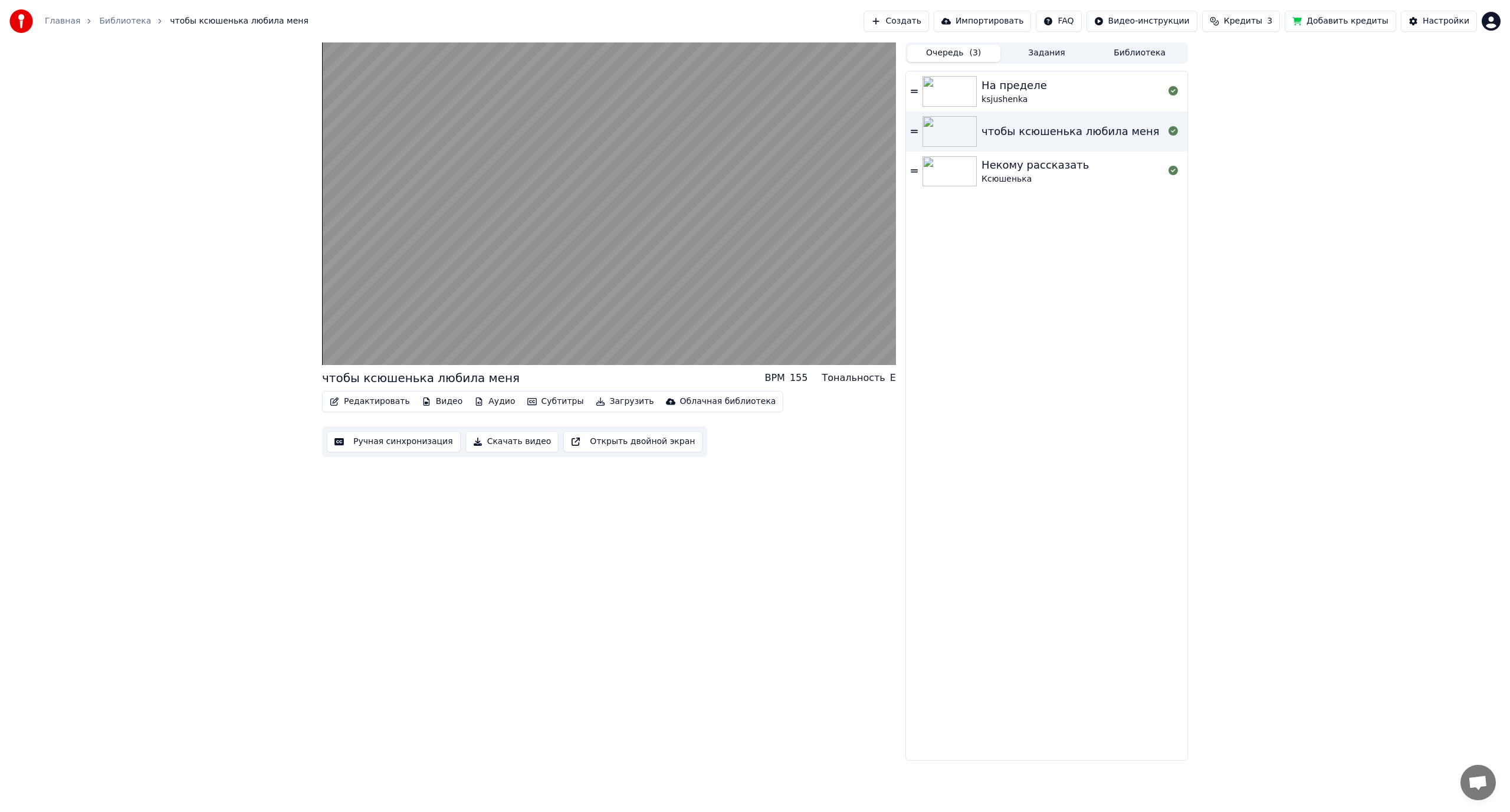
click at [591, 402] on button "Загрузить" at bounding box center [624, 401] width 68 height 16
click at [604, 400] on button "Загрузить" at bounding box center [624, 401] width 68 height 16
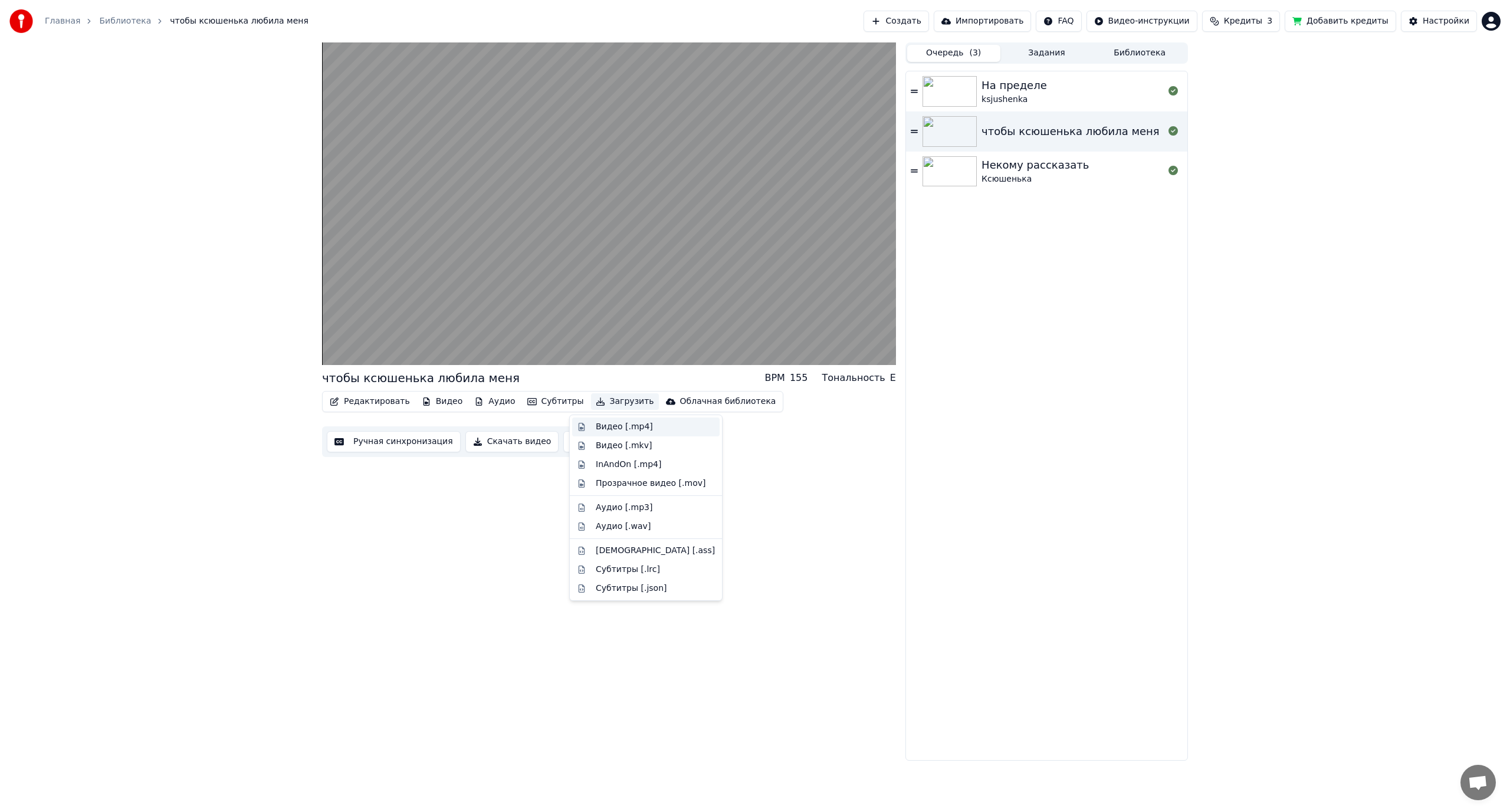
click at [604, 424] on div "Видео [.mp4]" at bounding box center [623, 426] width 57 height 12
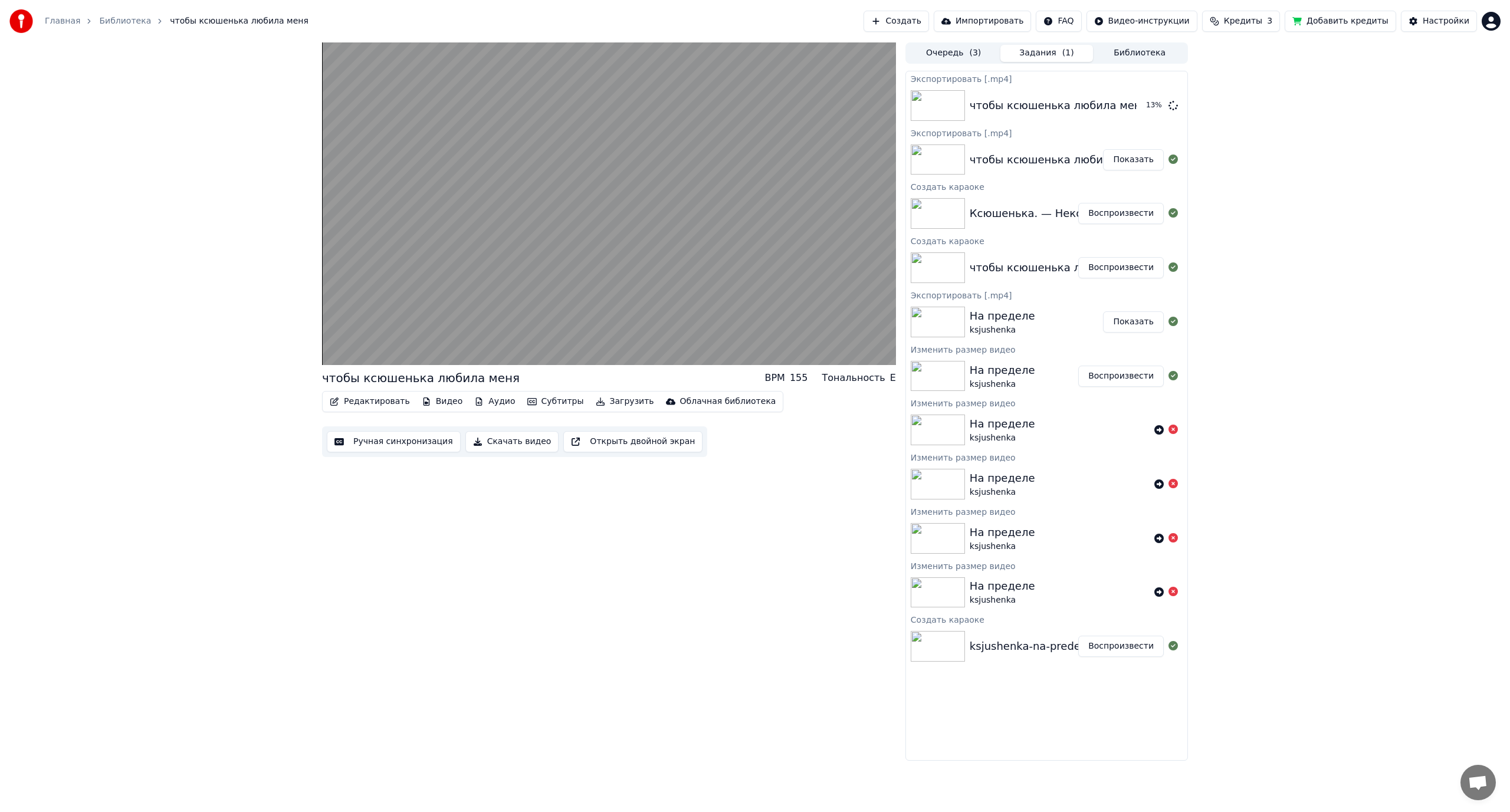
click at [1149, 160] on button "Показать" at bounding box center [1133, 159] width 61 height 21
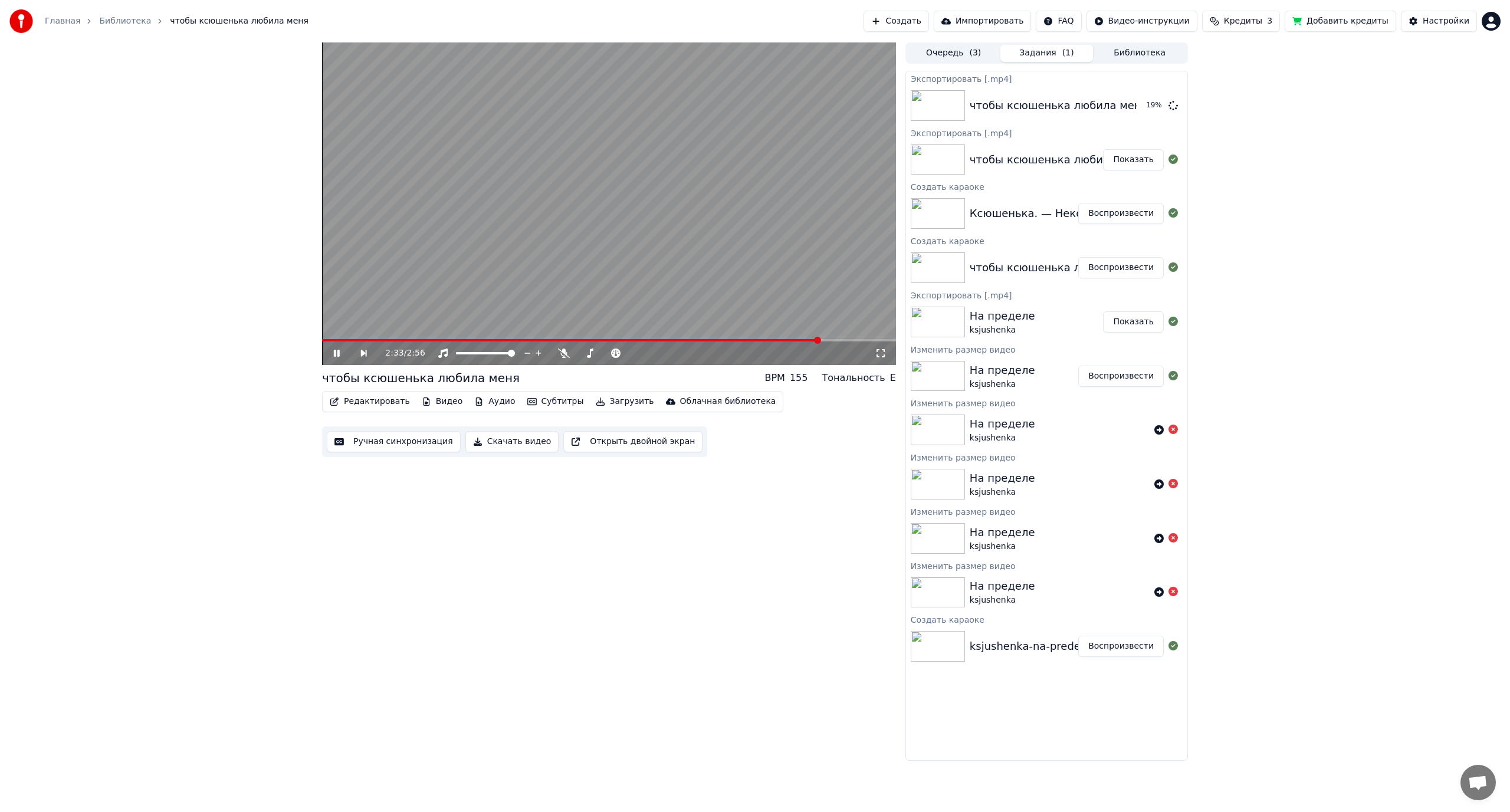
click at [337, 353] on icon at bounding box center [345, 353] width 27 height 9
click at [1262, 18] on span "Кредиты" at bounding box center [1242, 21] width 38 height 12
click at [1252, 109] on button "Обновить" at bounding box center [1256, 109] width 71 height 21
click at [1190, 79] on td "15" at bounding box center [1182, 78] width 57 height 21
click at [1253, 114] on button "Обновить" at bounding box center [1256, 109] width 71 height 21
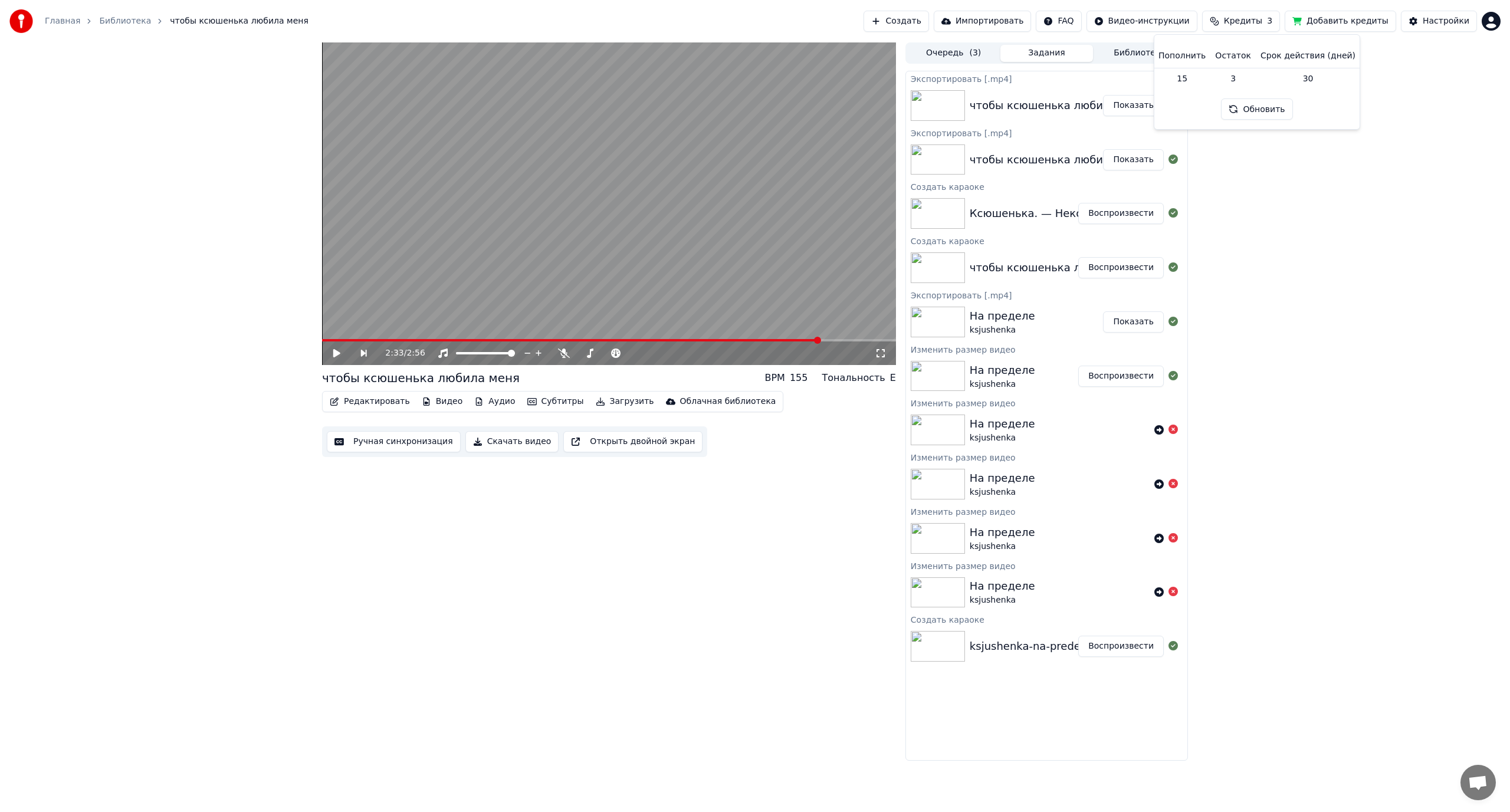
click at [1350, 307] on div "2:33 / 2:56 чтобы ксюшенька любила меня BPM 155 Тональность E Редактировать Вид…" at bounding box center [755, 401] width 1510 height 718
click at [1125, 107] on button "Показать" at bounding box center [1133, 105] width 61 height 21
click at [1136, 52] on button "Библиотека" at bounding box center [1139, 53] width 93 height 17
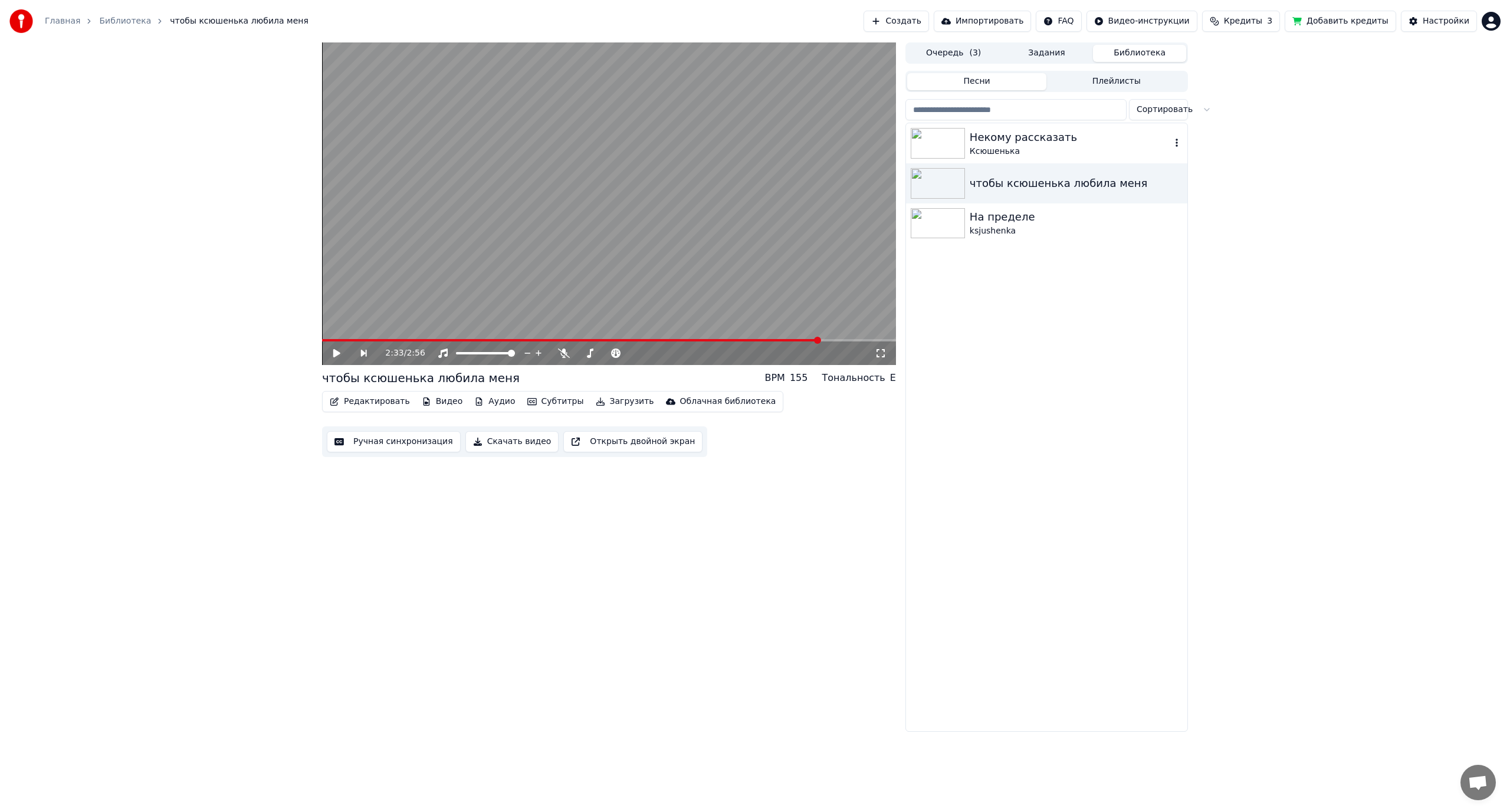
click at [959, 138] on img at bounding box center [937, 143] width 54 height 31
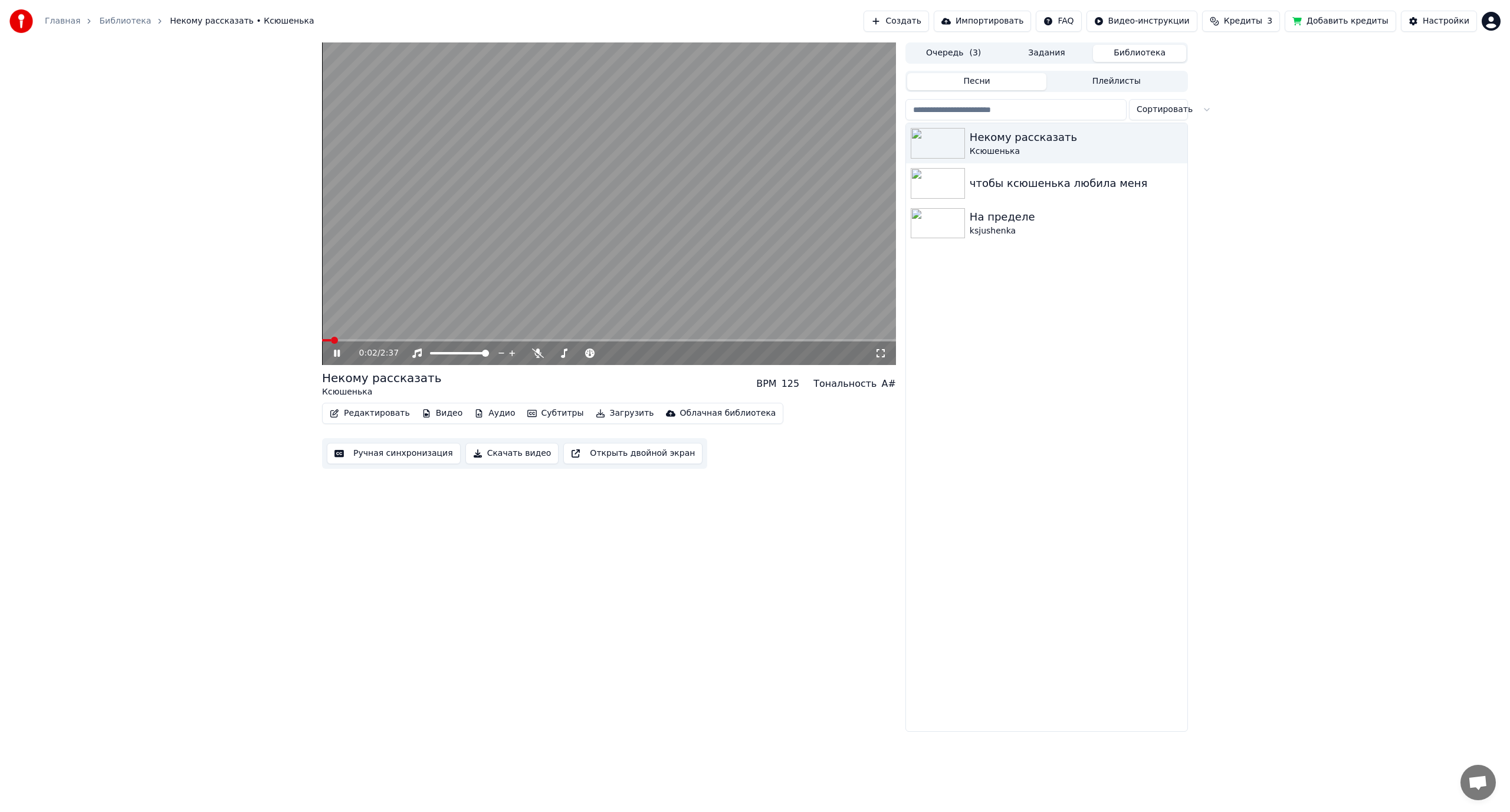
click at [356, 415] on button "Редактировать" at bounding box center [369, 413] width 90 height 16
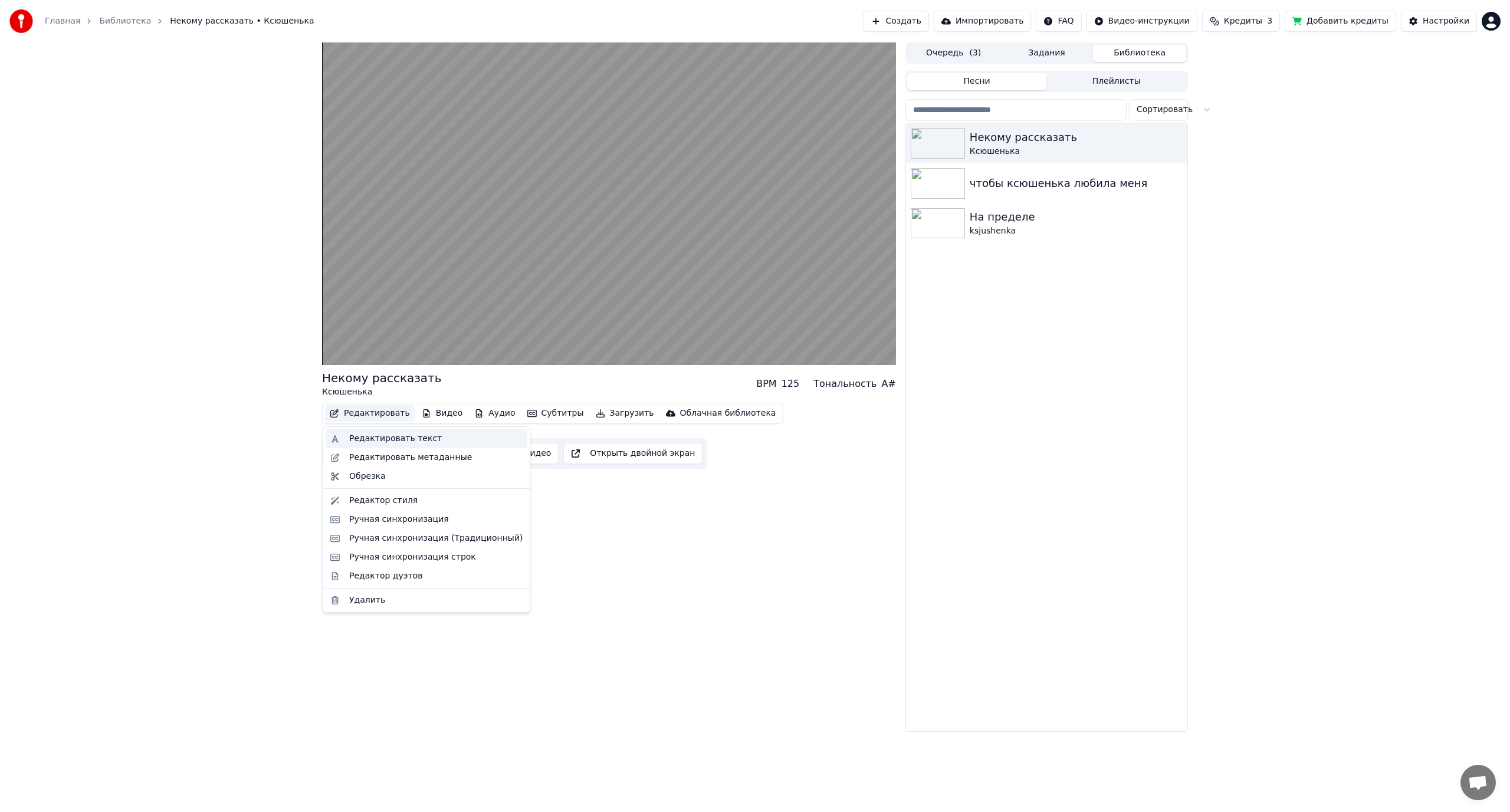
click at [356, 439] on div "Редактировать текст" at bounding box center [395, 438] width 92 height 12
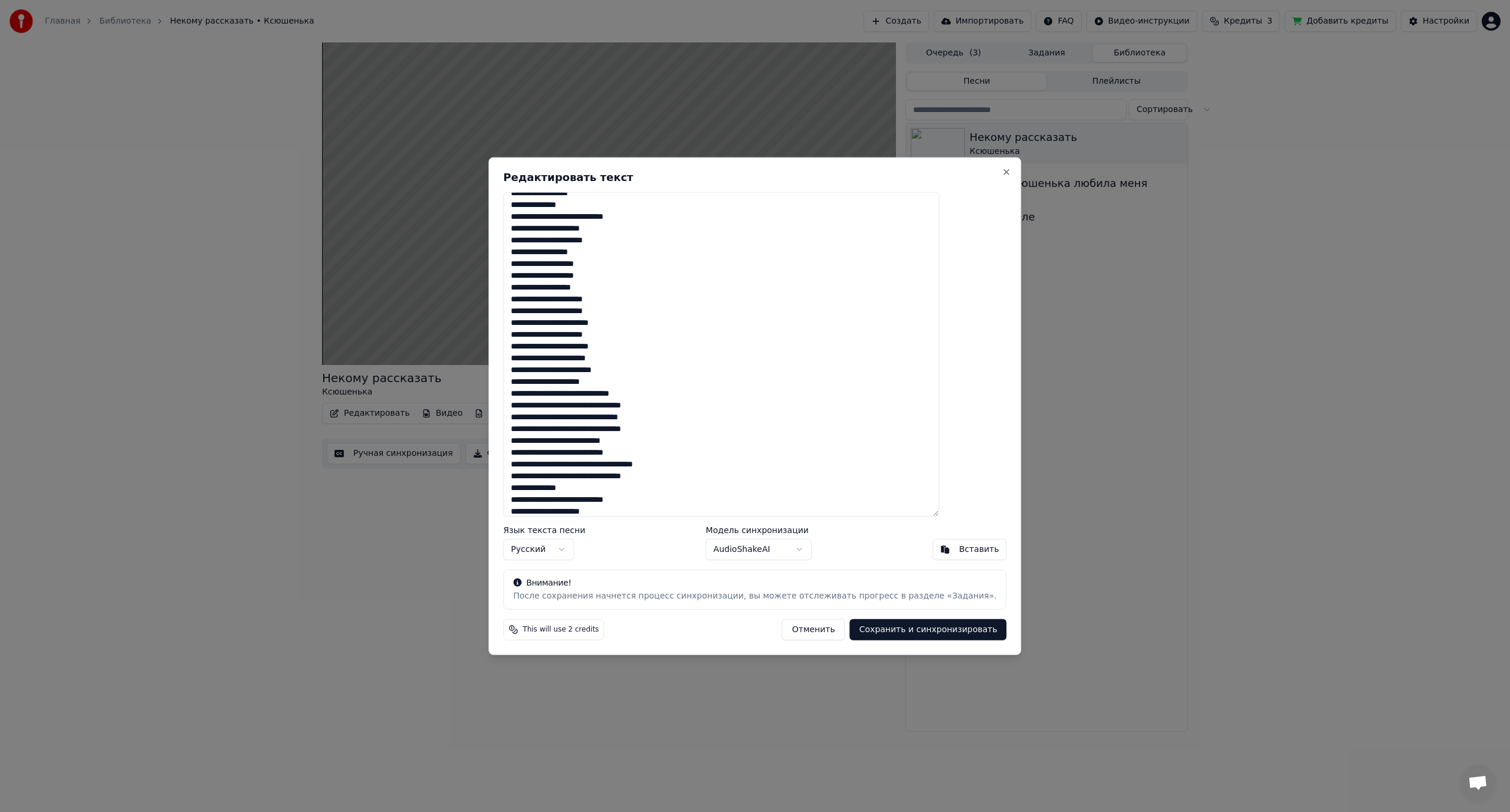
scroll to position [345, 0]
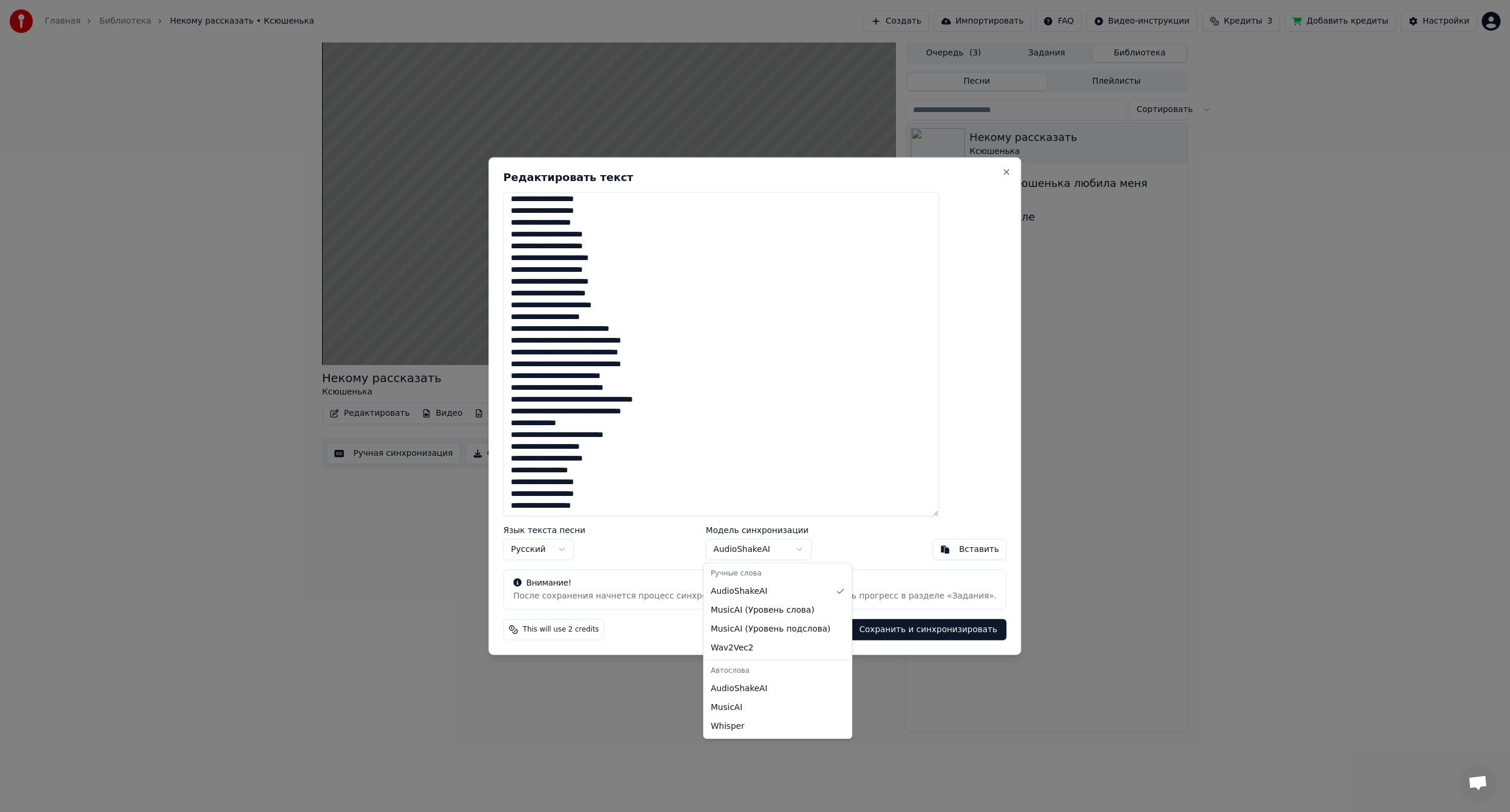
click at [796, 549] on body "Главная Библиотека Некому рассказать • Ксюшенька Создать Импортировать FAQ Виде…" at bounding box center [755, 406] width 1510 height 812
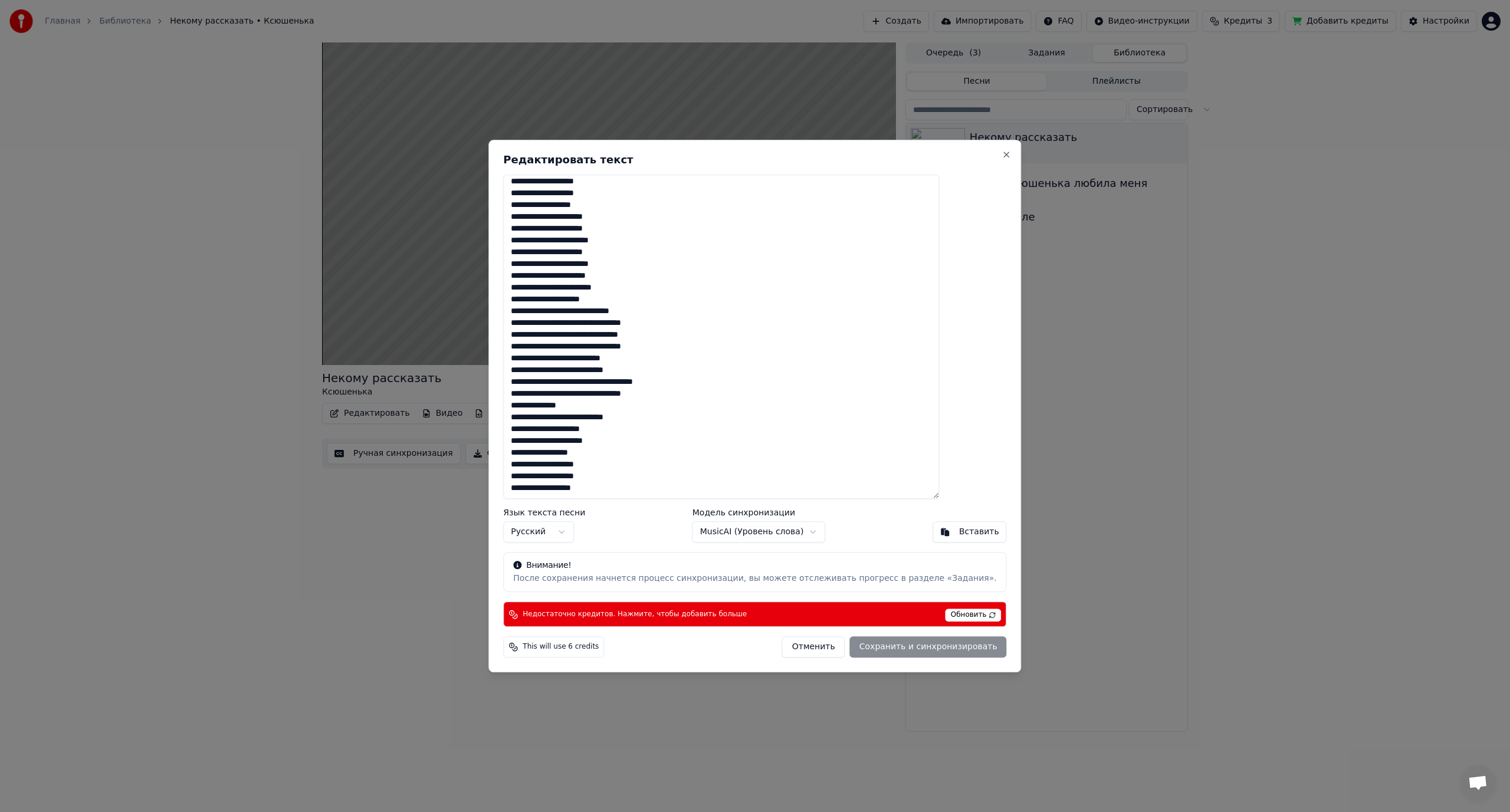
click at [892, 648] on div "Отменить Сохранить и синхронизировать" at bounding box center [894, 646] width 224 height 21
click at [945, 618] on span "Обновить" at bounding box center [973, 615] width 56 height 13
click at [945, 614] on span "Обновить" at bounding box center [973, 615] width 56 height 13
click at [1002, 153] on button "Close" at bounding box center [1006, 155] width 9 height 9
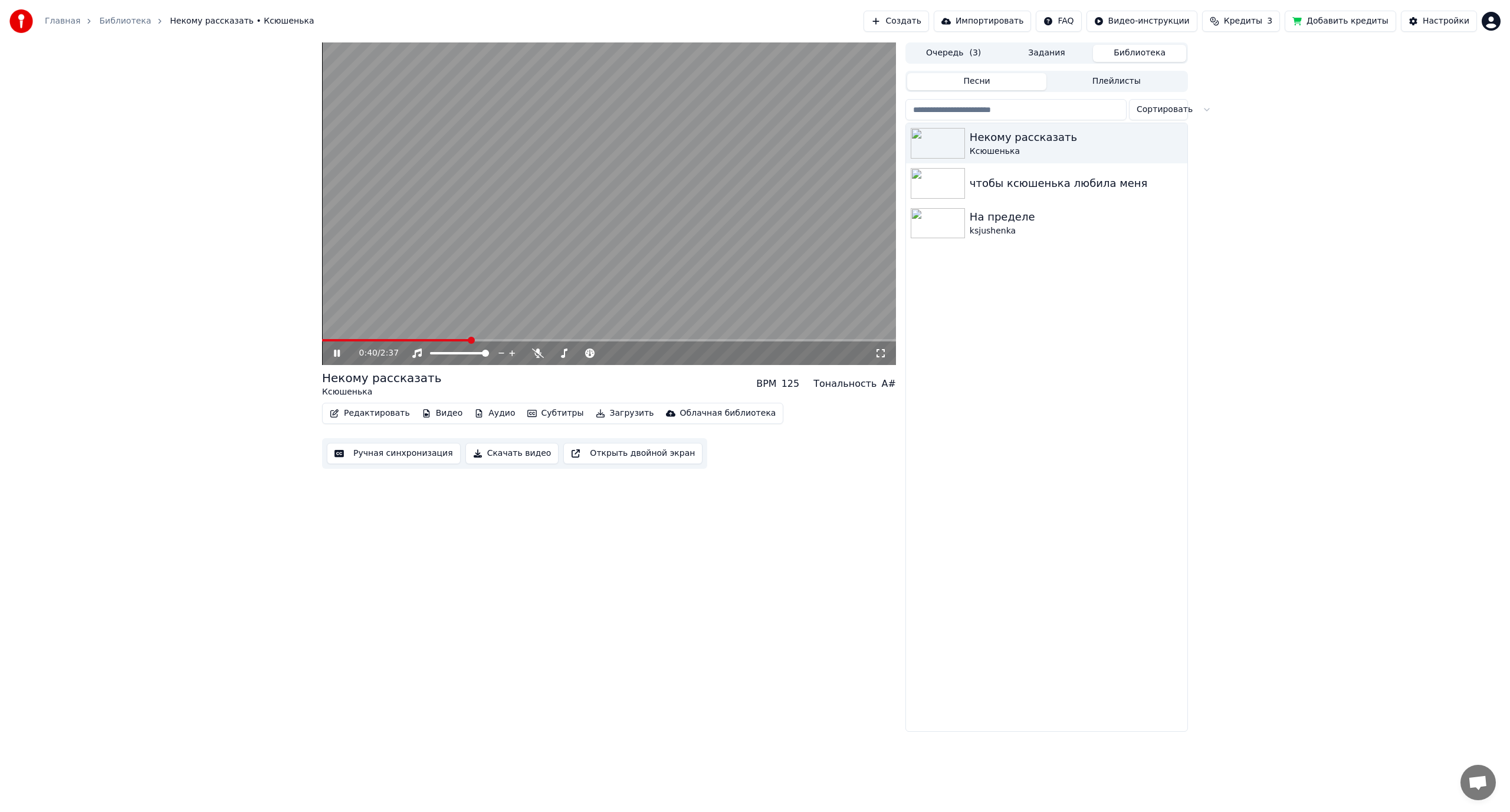
click at [334, 352] on icon at bounding box center [345, 353] width 28 height 9
click at [1492, 24] on html "Главная Библиотека Некому рассказать • Ксюшенька Создать Импортировать FAQ Виде…" at bounding box center [755, 406] width 1510 height 812
click at [1410, 71] on span "Оплата" at bounding box center [1410, 76] width 32 height 12
